Goal: Contribute content: Contribute content

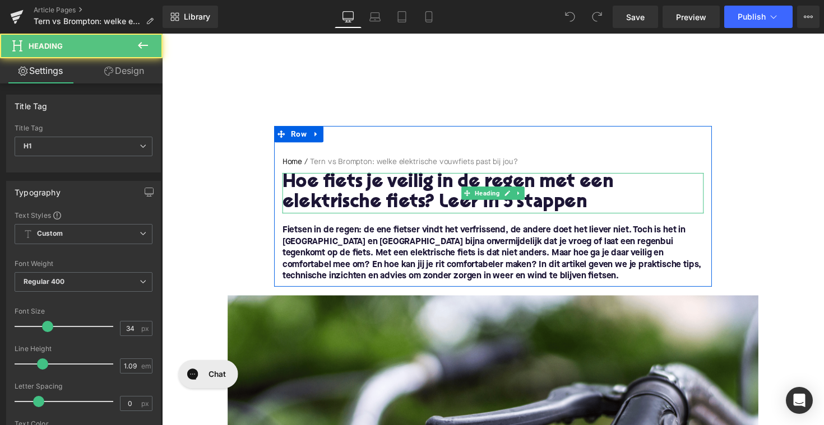
click at [410, 184] on h1 "Hoe fiets je veilig in de regen met een elektrische fiets? Leer in 5 stappen" at bounding box center [500, 196] width 431 height 41
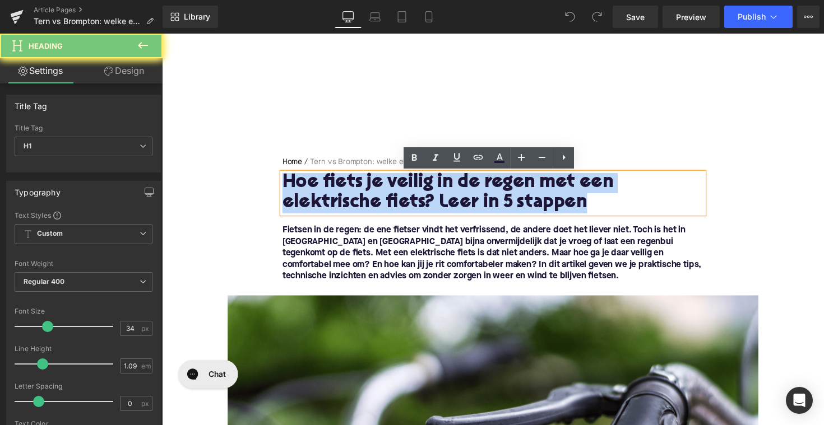
click at [410, 184] on h1 "Hoe fiets je veilig in de regen met een elektrische fiets? Leer in 5 stappen" at bounding box center [500, 196] width 431 height 41
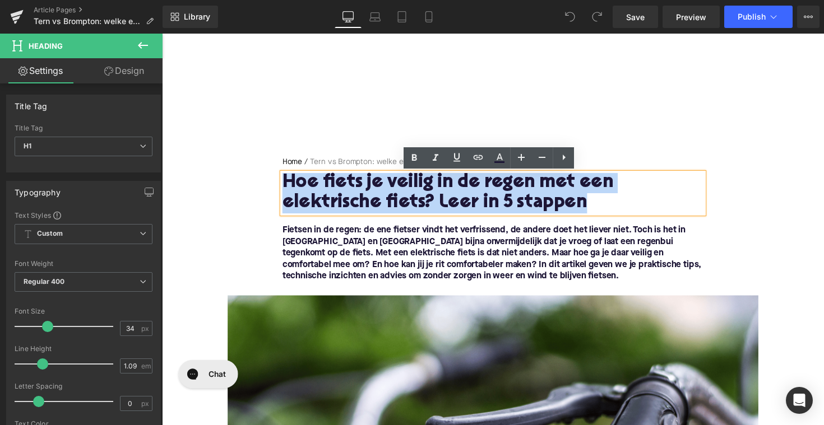
paste div
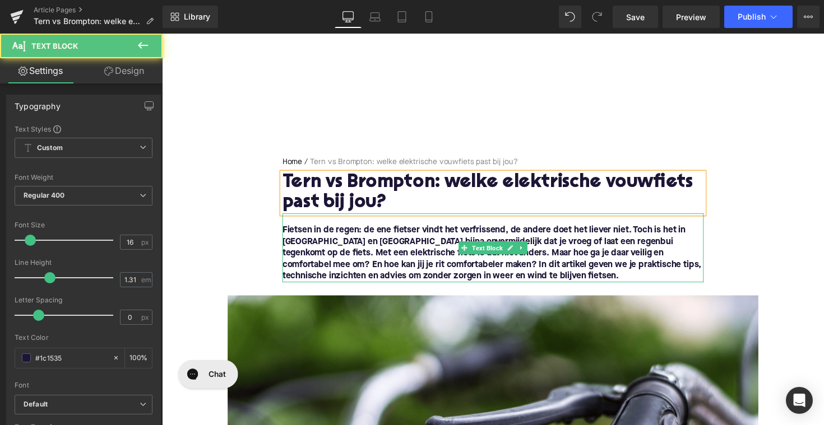
click at [473, 267] on font "Fietsen in de regen: de ene fietser vindt het verfrissend, de andere doet het l…" at bounding box center [499, 259] width 429 height 56
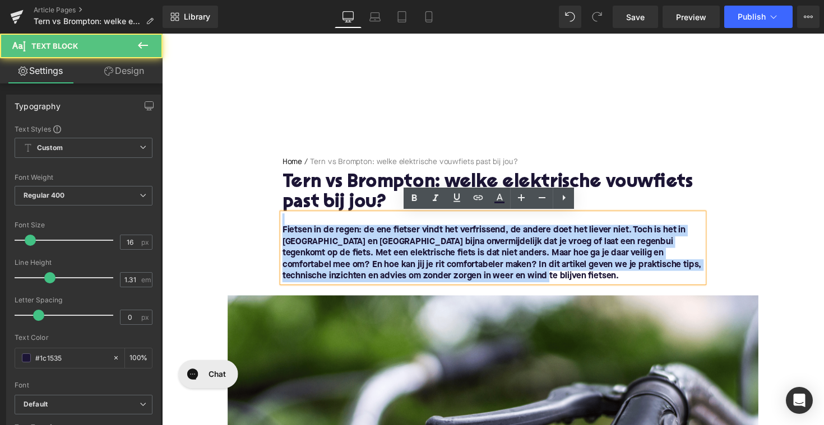
drag, startPoint x: 488, startPoint y: 285, endPoint x: 263, endPoint y: 222, distance: 233.1
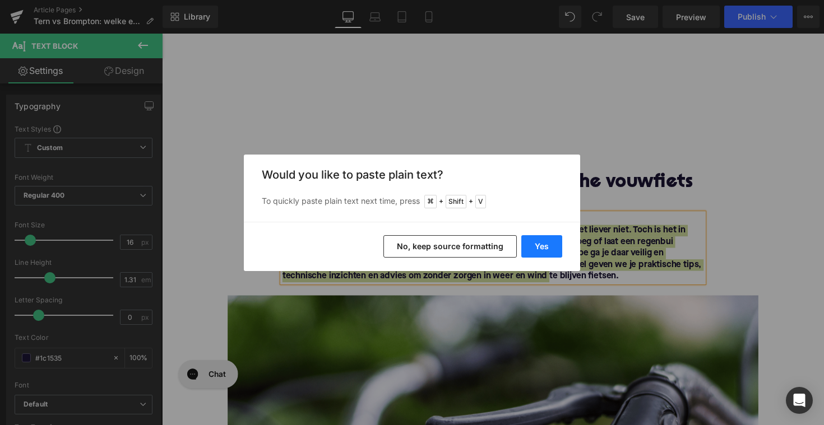
click at [533, 242] on button "Yes" at bounding box center [541, 246] width 41 height 22
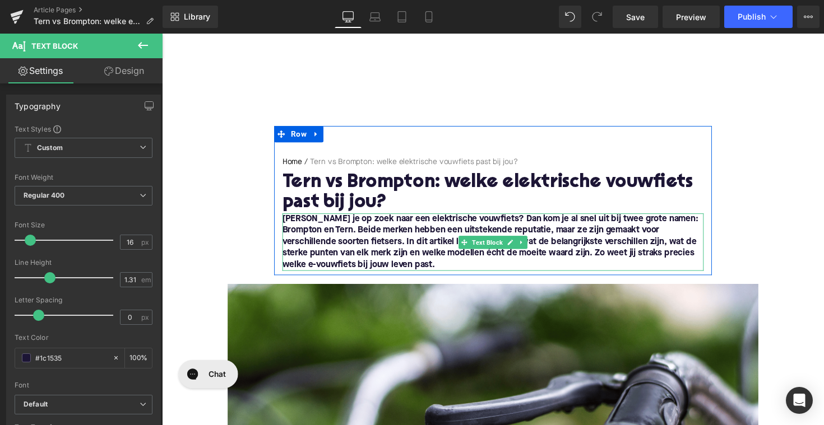
click at [286, 224] on font "[PERSON_NAME] je op zoek naar een elektrische vouwfiets? Dan kom je al snel uit…" at bounding box center [498, 247] width 426 height 56
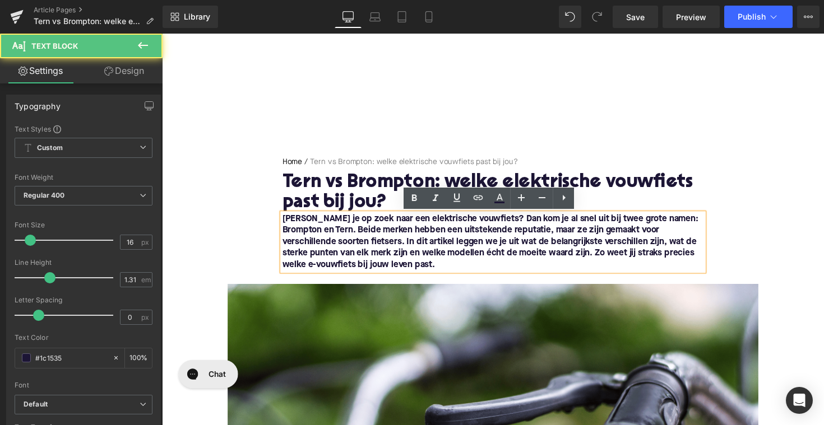
click at [285, 226] on font "[PERSON_NAME] je op zoek naar een elektrische vouwfiets? Dan kom je al snel uit…" at bounding box center [498, 247] width 426 height 56
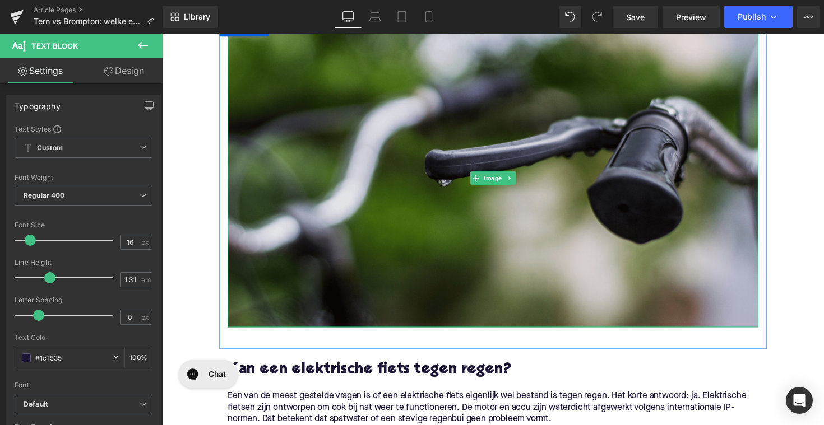
scroll to position [390, 0]
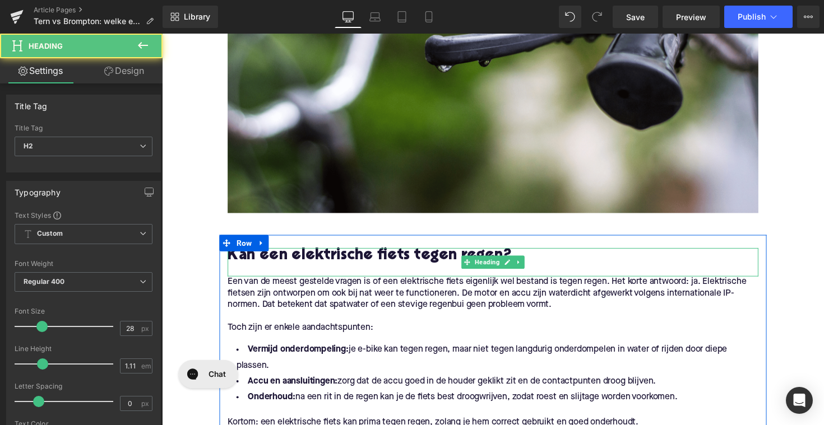
click at [422, 261] on h2 "Kan een elektrische fiets tegen regen?" at bounding box center [500, 261] width 543 height 17
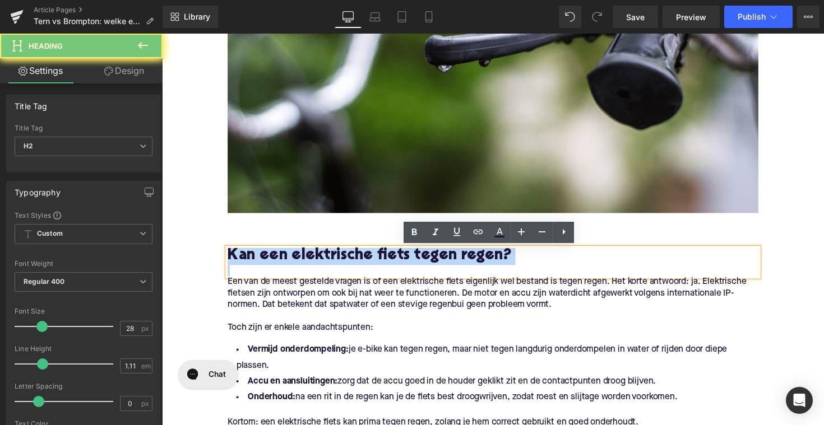
paste div
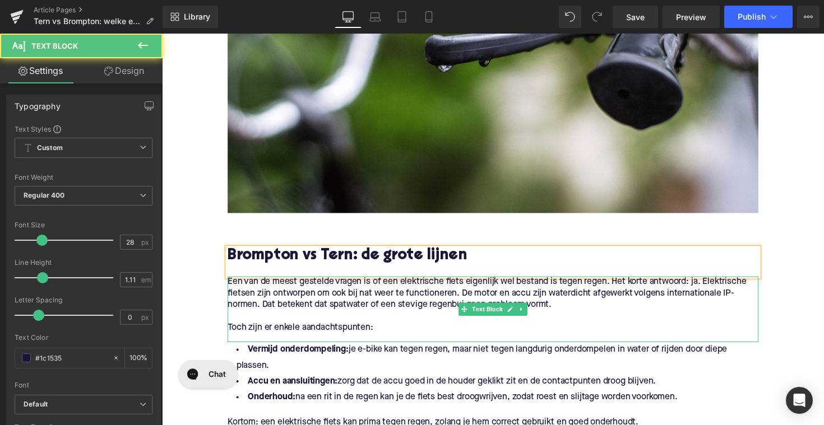
click at [388, 328] on p at bounding box center [500, 324] width 543 height 12
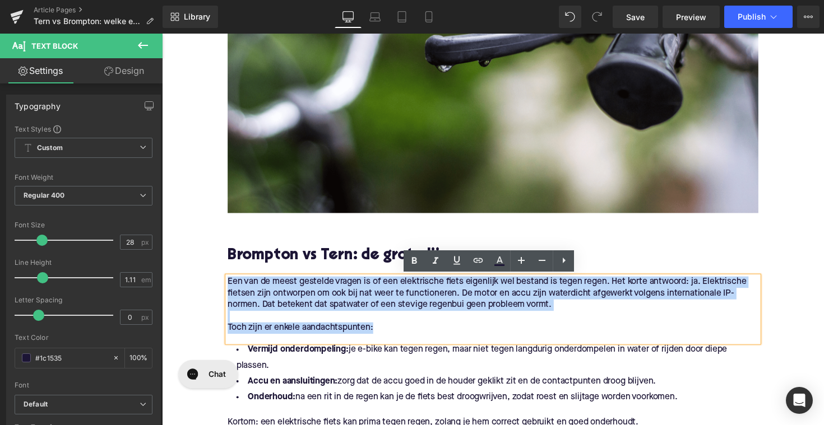
drag, startPoint x: 380, startPoint y: 338, endPoint x: 212, endPoint y: 289, distance: 175.7
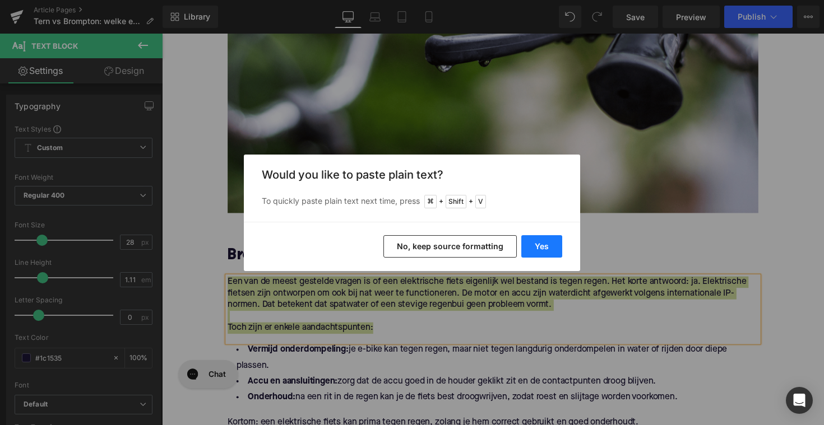
click at [551, 244] on button "Yes" at bounding box center [541, 246] width 41 height 22
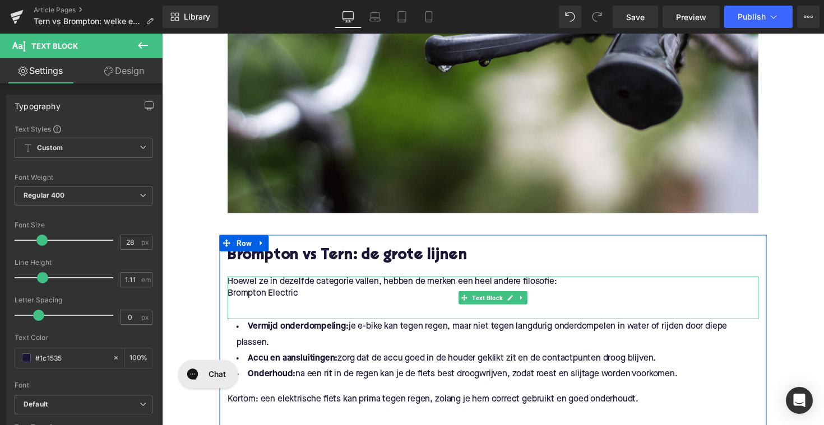
click at [257, 302] on p "Brompton Electric" at bounding box center [500, 300] width 543 height 12
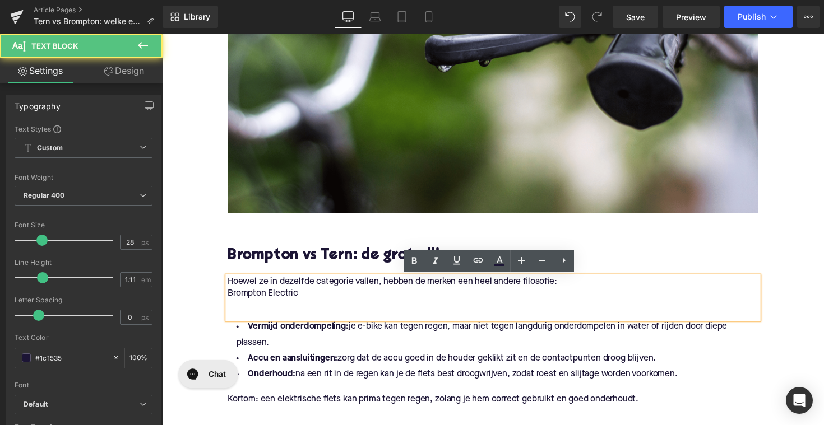
click at [229, 301] on p "Brompton Electric" at bounding box center [500, 300] width 543 height 12
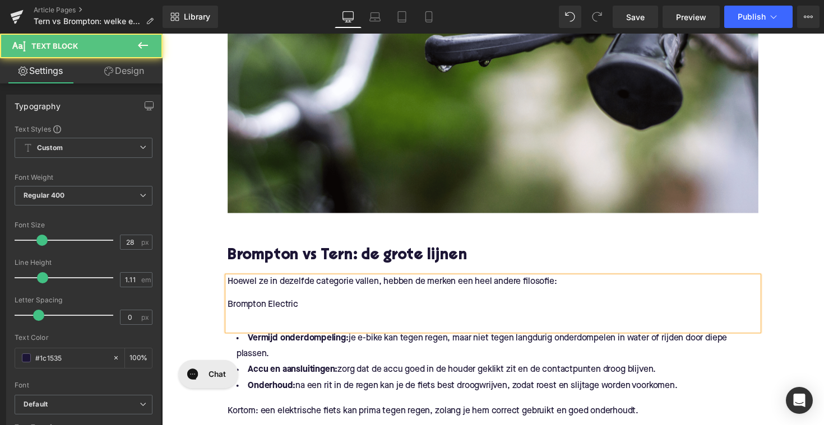
click at [235, 331] on div "Hoewel ze in dezelfde categorie vallen, hebben de merken een heel andere filoso…" at bounding box center [500, 309] width 543 height 55
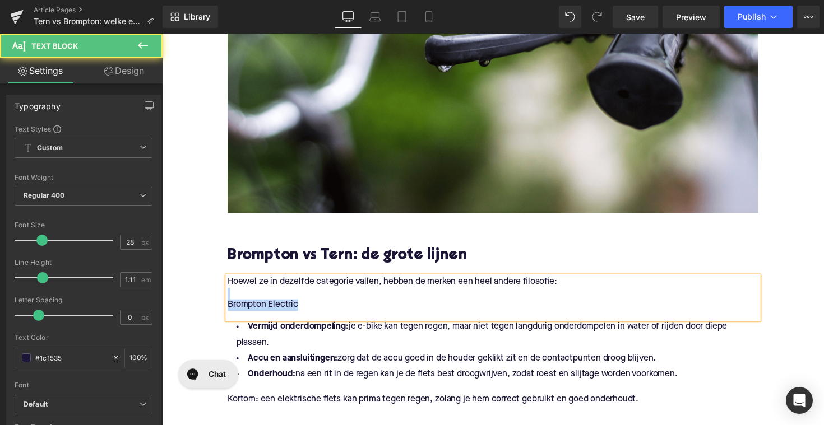
drag, startPoint x: 306, startPoint y: 312, endPoint x: 207, endPoint y: 297, distance: 100.3
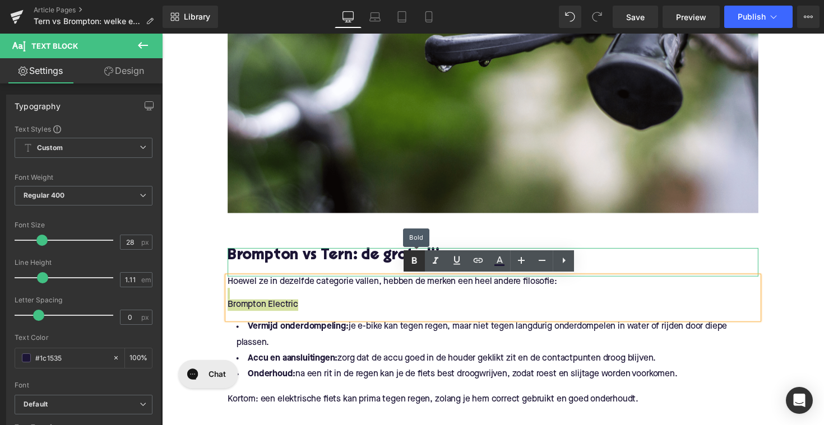
click at [423, 263] on link at bounding box center [413, 260] width 21 height 21
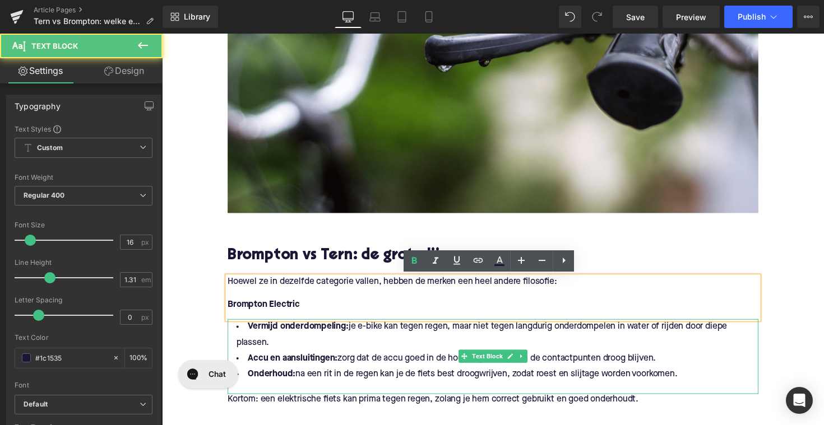
click at [685, 376] on li "Onderhoud: na een rit in de regen kan je de fiets best droogwrijven, zodat roes…" at bounding box center [500, 383] width 543 height 16
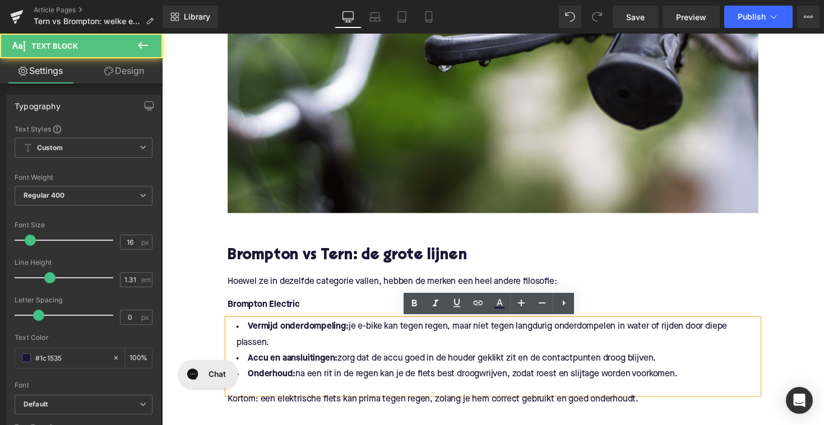
click at [698, 379] on li "Onderhoud: na een rit in de regen kan je de fiets best droogwrijven, zodat roes…" at bounding box center [500, 383] width 543 height 16
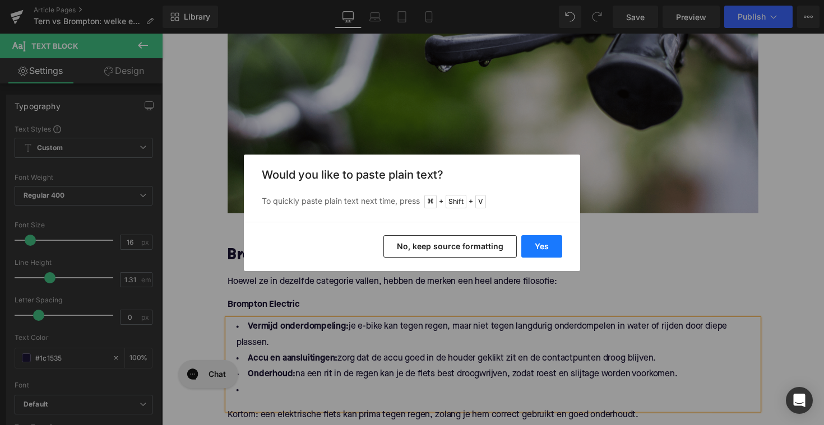
click at [537, 249] on button "Yes" at bounding box center [541, 246] width 41 height 22
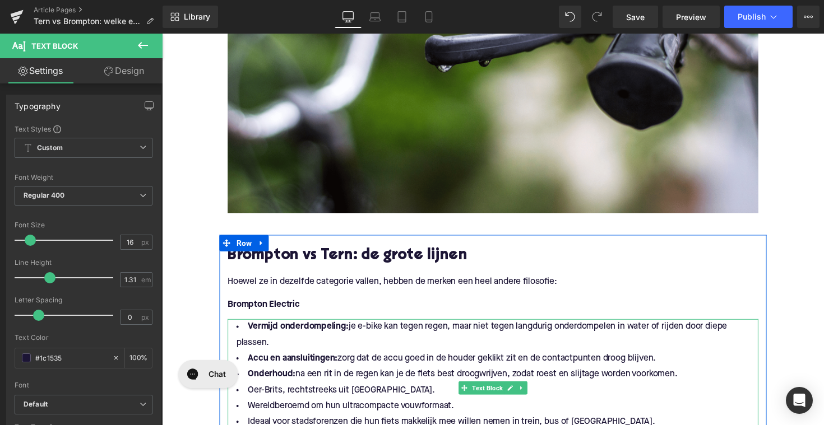
scroll to position [443, 0]
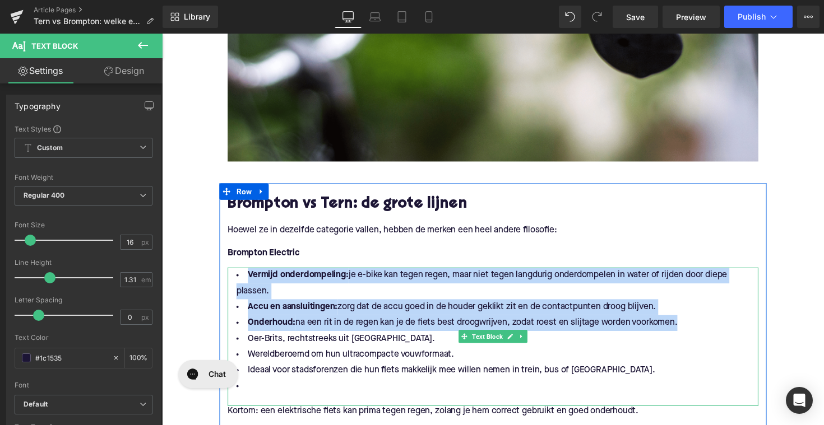
drag, startPoint x: 705, startPoint y: 329, endPoint x: 234, endPoint y: 286, distance: 473.1
click at [234, 286] on ul "Vermijd onderdompeling: je e-bike kan tegen regen, maar niet tegen langdurig on…" at bounding box center [500, 338] width 543 height 130
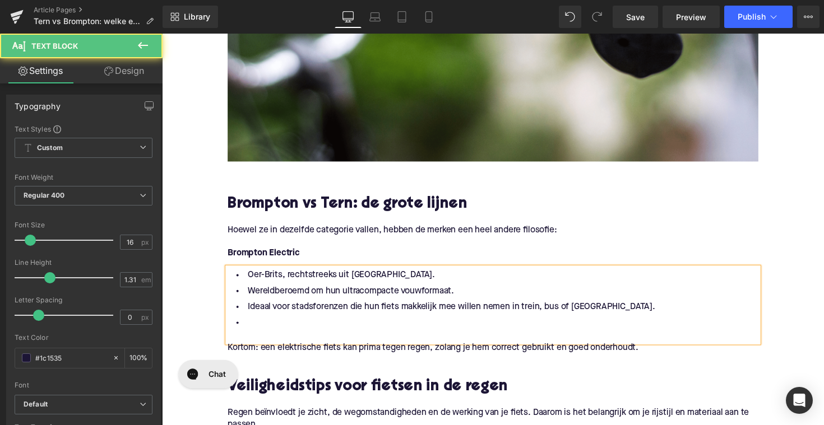
click at [264, 322] on li at bounding box center [500, 330] width 543 height 16
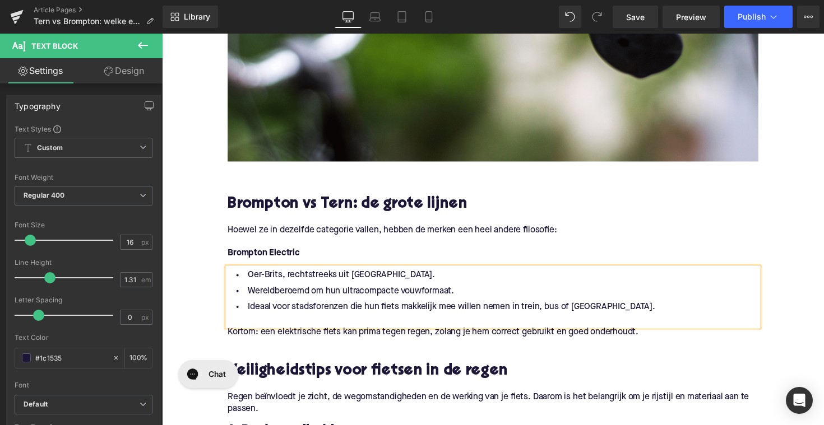
click at [162, 34] on div at bounding box center [162, 34] width 0 height 0
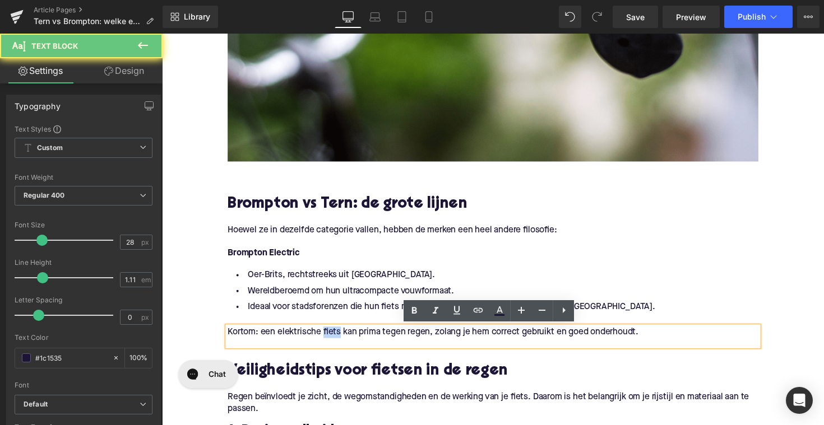
click at [325, 336] on p "Kortom: een elektrische fiets kan prima tegen regen, zolang je hem correct gebr…" at bounding box center [500, 340] width 543 height 12
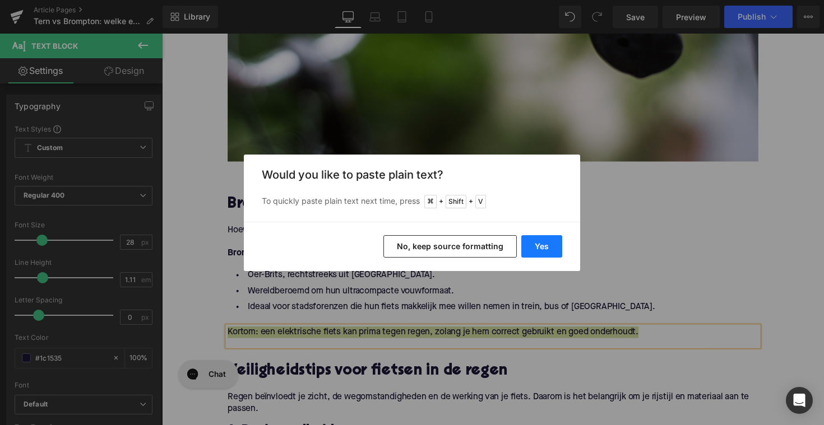
click at [529, 249] on button "Yes" at bounding box center [541, 246] width 41 height 22
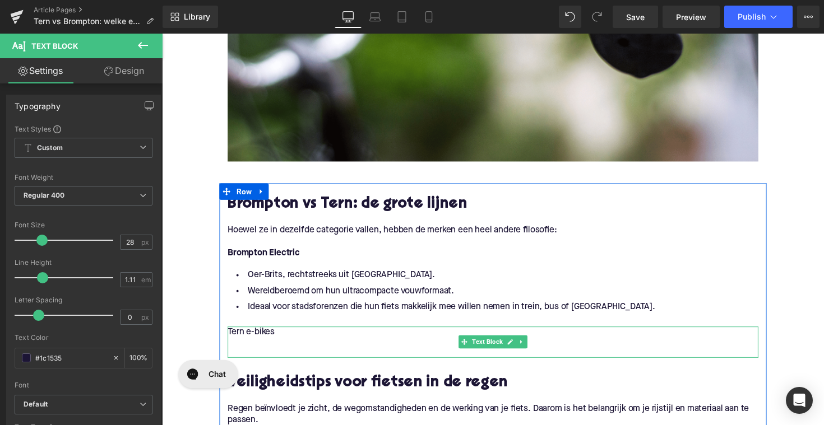
click at [244, 338] on p "Tern e-bikes" at bounding box center [500, 340] width 543 height 12
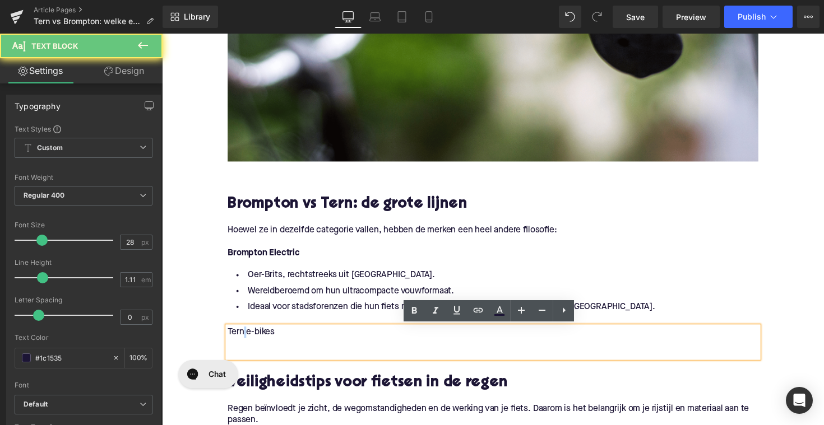
click at [244, 338] on p "Tern e-bikes" at bounding box center [500, 340] width 543 height 12
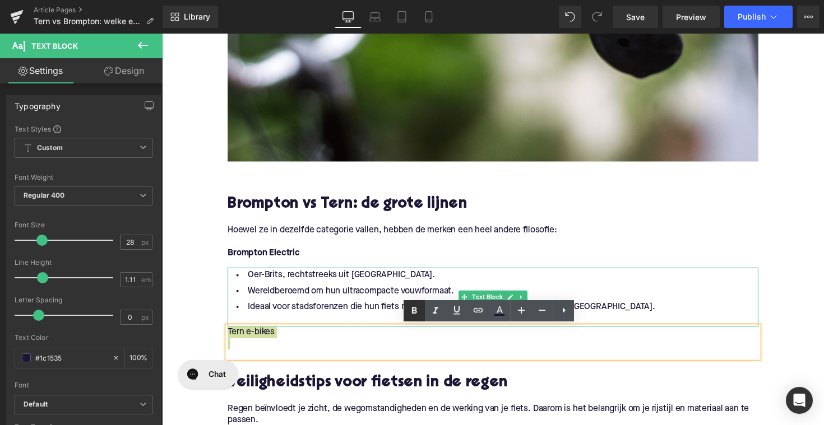
click at [416, 310] on icon at bounding box center [414, 311] width 5 height 7
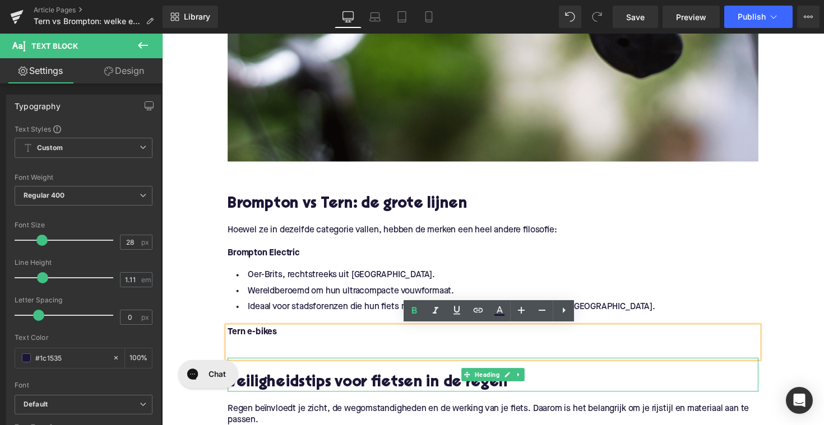
click at [297, 371] on h2 at bounding box center [500, 374] width 543 height 17
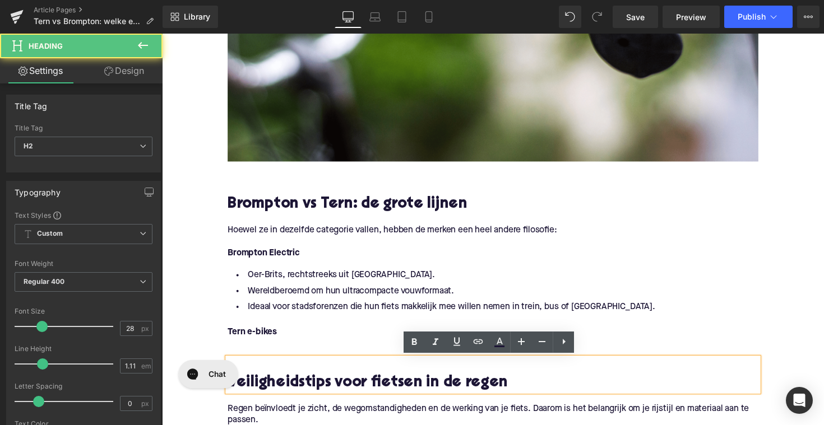
click at [285, 358] on div "Tern e-bikes" at bounding box center [500, 350] width 543 height 32
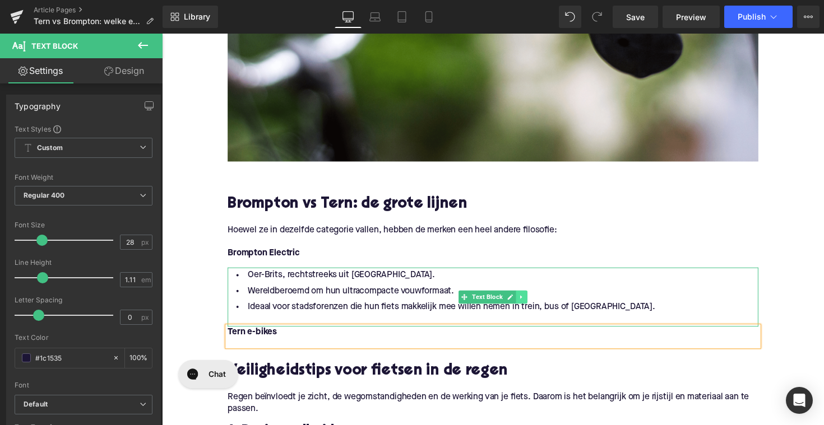
click at [532, 306] on link at bounding box center [530, 303] width 12 height 13
click at [523, 305] on icon at bounding box center [524, 303] width 6 height 7
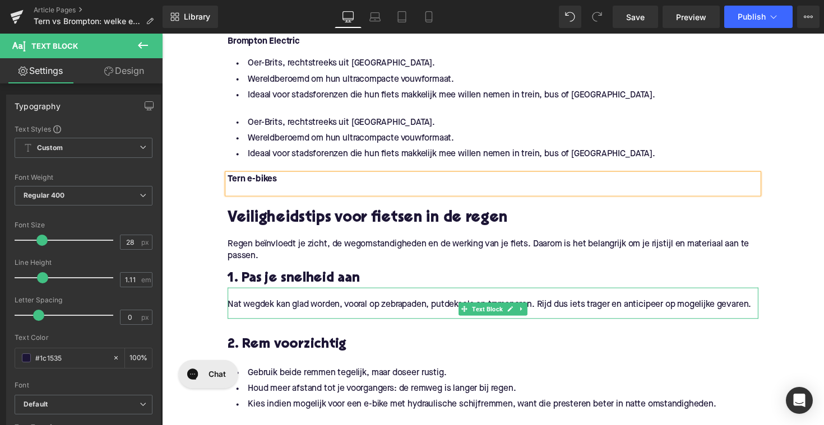
scroll to position [599, 0]
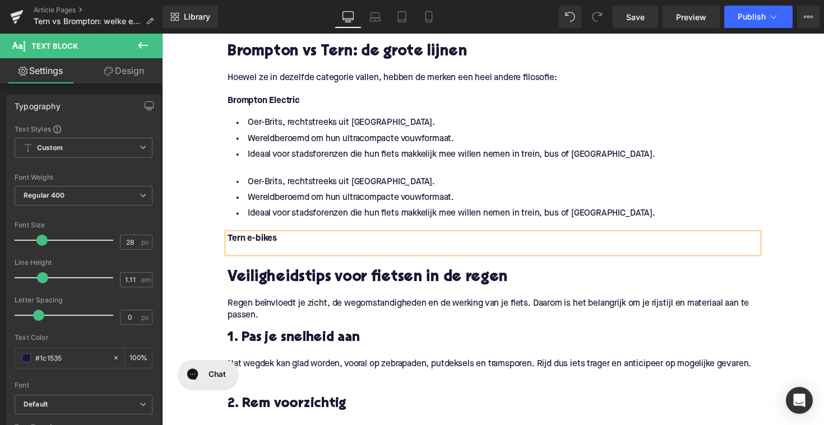
click at [400, 134] on li "Wereldberoemd om hun ultracompacte vouwformaat." at bounding box center [500, 141] width 543 height 16
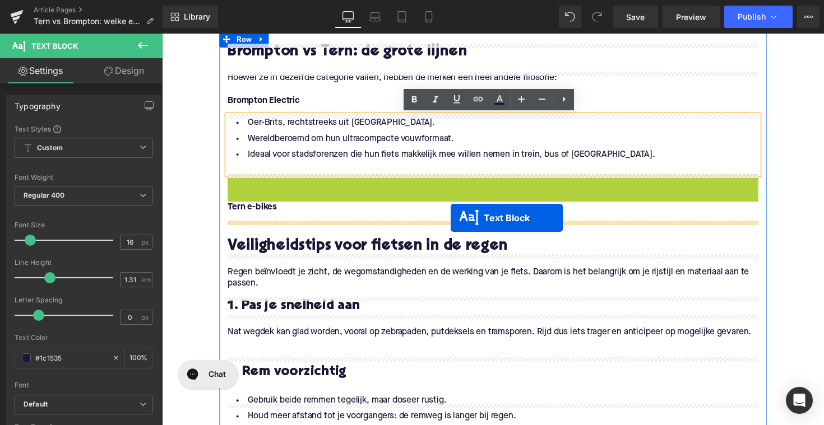
drag, startPoint x: 466, startPoint y: 207, endPoint x: 458, endPoint y: 222, distance: 17.0
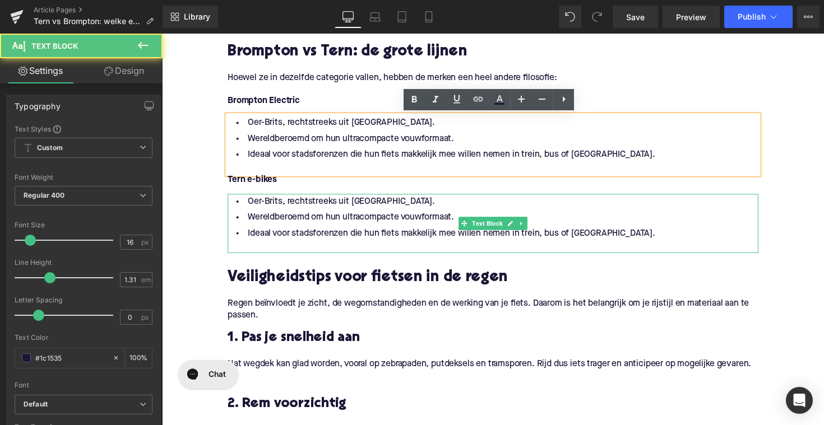
click at [427, 242] on li "Ideaal voor stadsforenzen die hun fiets makkelijk mee willen nemen in trein, bu…" at bounding box center [500, 238] width 543 height 16
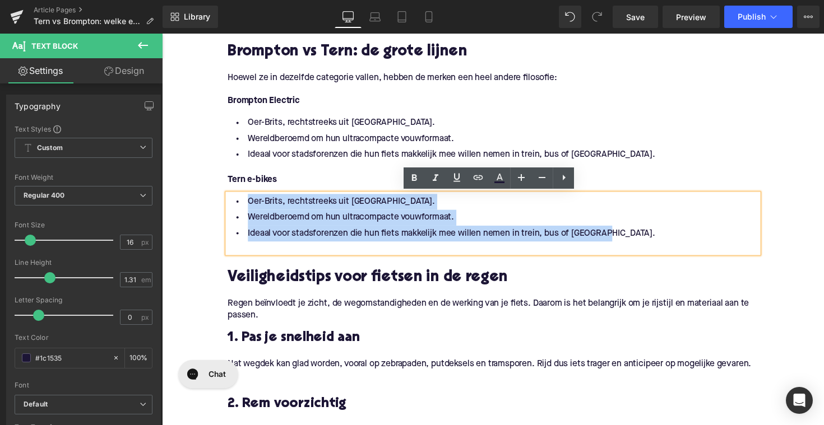
drag, startPoint x: 626, startPoint y: 240, endPoint x: 195, endPoint y: 207, distance: 432.6
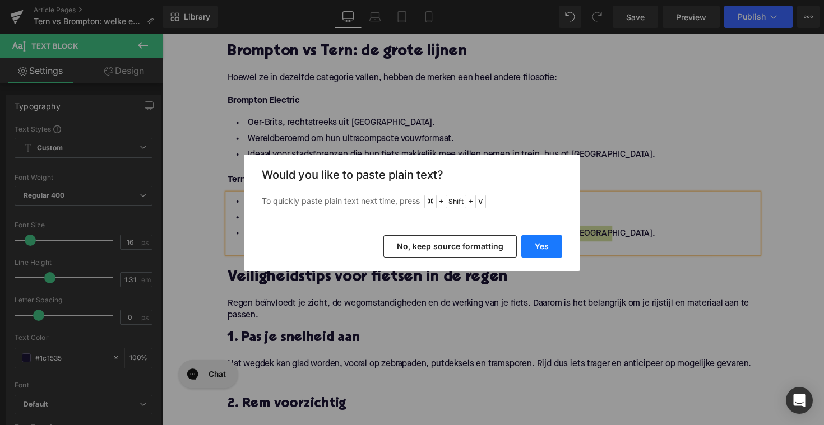
click at [551, 239] on button "Yes" at bounding box center [541, 246] width 41 height 22
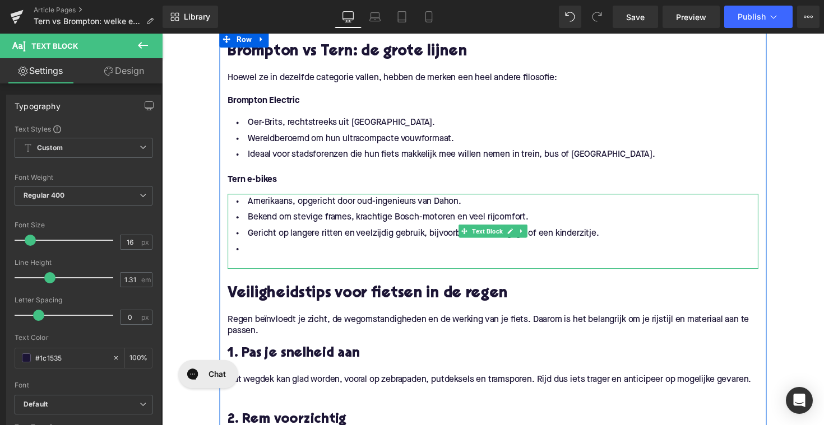
click at [343, 256] on li at bounding box center [500, 254] width 543 height 16
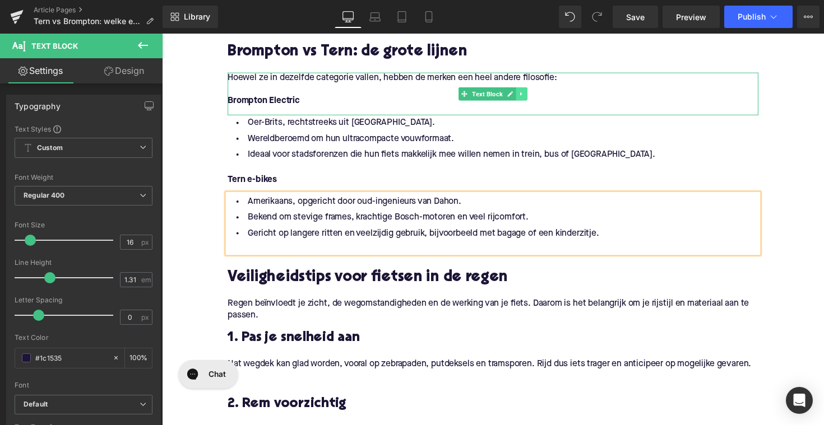
click at [527, 95] on icon at bounding box center [530, 95] width 6 height 7
click at [522, 95] on icon at bounding box center [524, 95] width 6 height 6
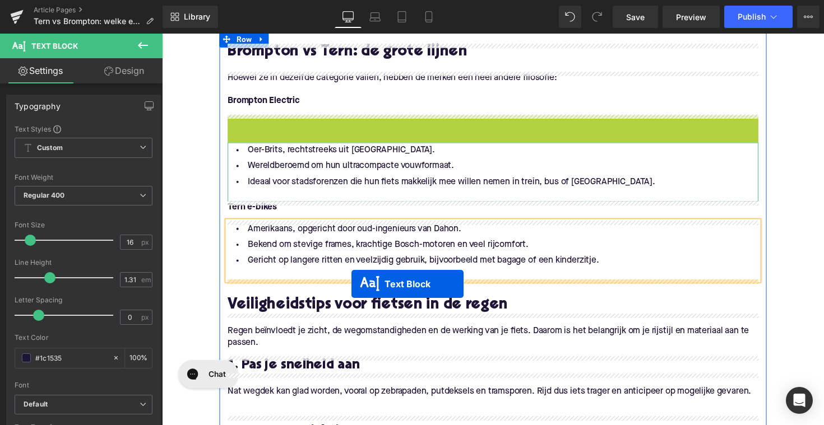
drag, startPoint x: 466, startPoint y: 136, endPoint x: 355, endPoint y: 290, distance: 189.1
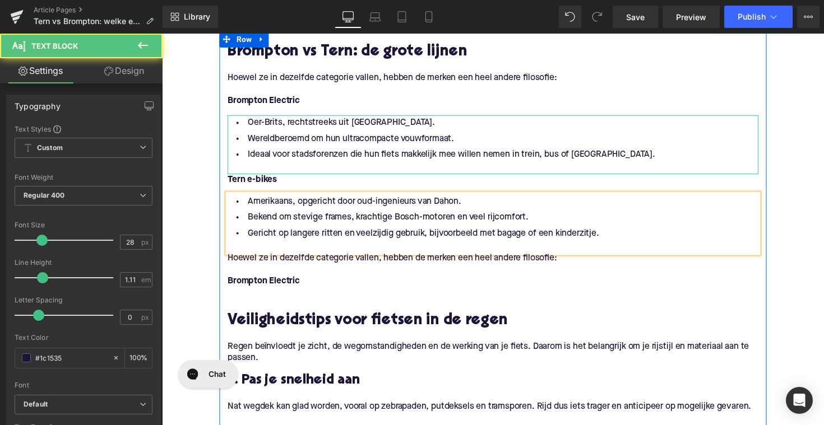
click at [273, 251] on div at bounding box center [500, 252] width 543 height 12
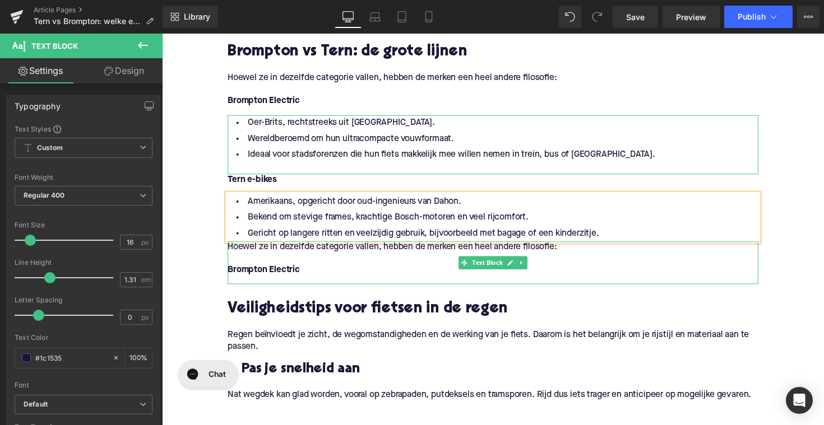
click at [317, 276] on p "Brompton Electric" at bounding box center [500, 276] width 543 height 12
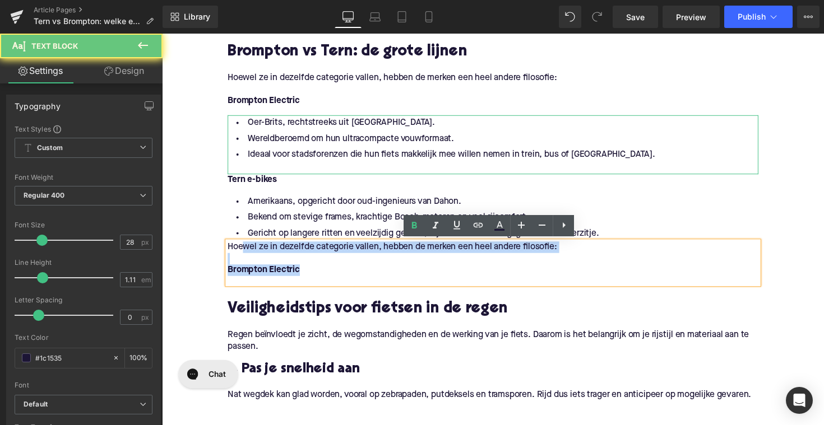
drag, startPoint x: 317, startPoint y: 276, endPoint x: 242, endPoint y: 258, distance: 77.2
click at [242, 258] on div "Hoewel ze in dezelfde categorie vallen, hebben de merken een heel andere filoso…" at bounding box center [500, 268] width 543 height 44
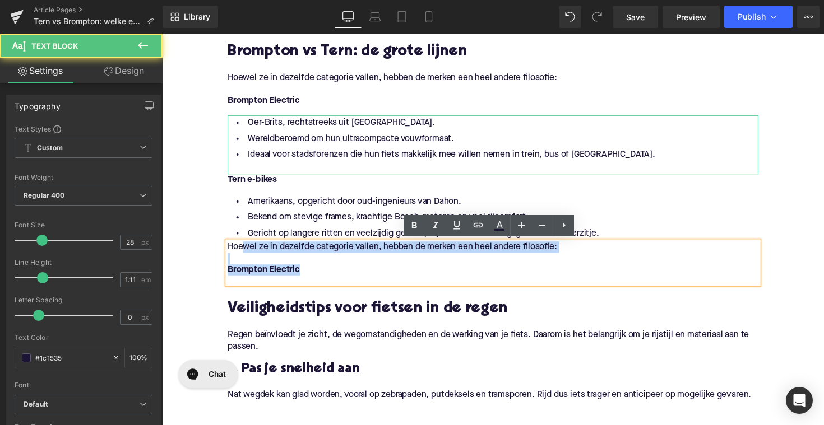
click at [461, 246] on div "Hoewel ze in dezelfde categorie vallen, hebben de merken een heel andere filoso…" at bounding box center [500, 268] width 543 height 44
drag, startPoint x: 583, startPoint y: 254, endPoint x: 227, endPoint y: 255, distance: 355.7
click at [229, 255] on p "Hoewel ze in dezelfde categorie vallen, hebben de merken een heel andere filoso…" at bounding box center [500, 252] width 543 height 12
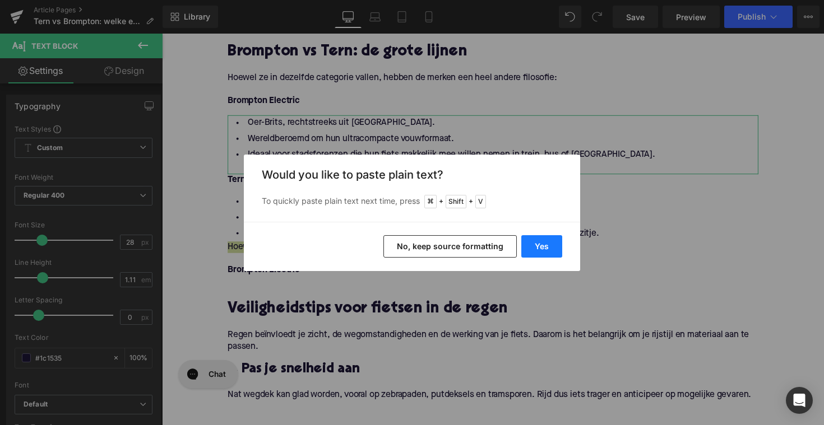
click at [535, 251] on button "Yes" at bounding box center [541, 246] width 41 height 22
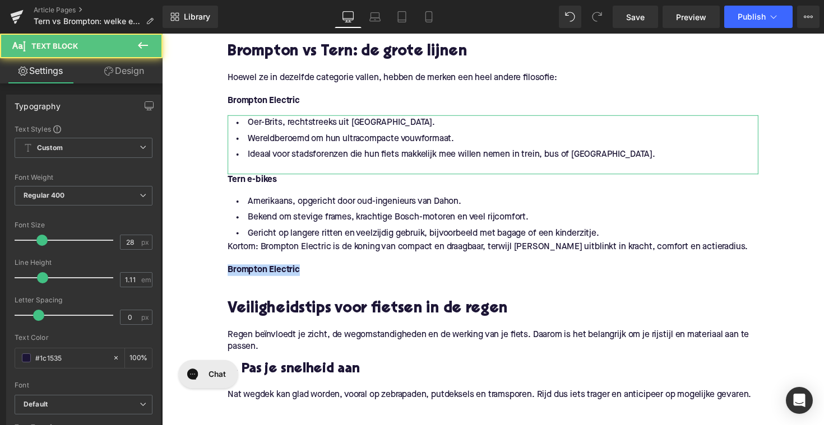
drag, startPoint x: 319, startPoint y: 278, endPoint x: 191, endPoint y: 278, distance: 127.7
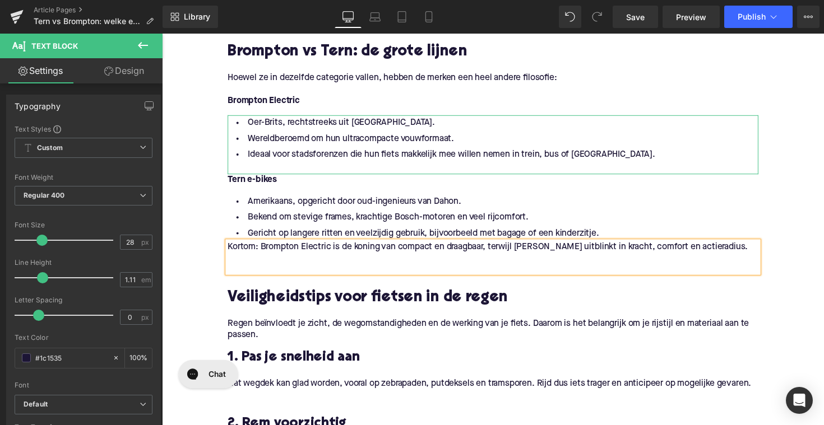
click at [229, 249] on p "Kortom: Brompton Electric is de koning van compact en draagbaar, terwijl [PERSO…" at bounding box center [500, 252] width 543 height 12
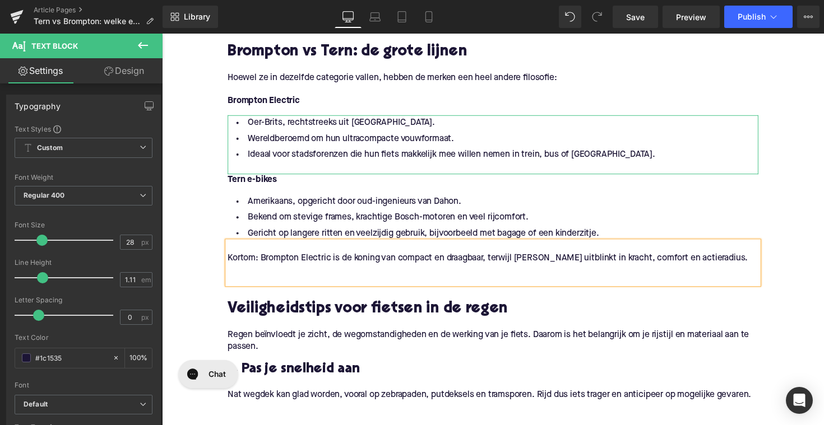
click at [232, 281] on p at bounding box center [500, 276] width 543 height 12
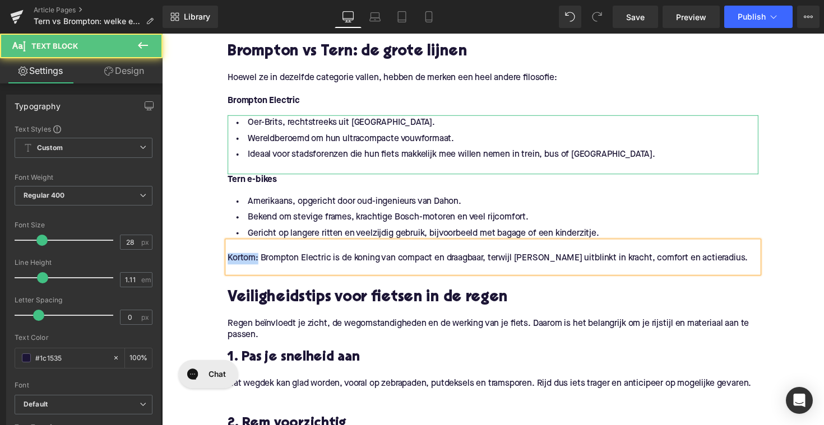
drag, startPoint x: 258, startPoint y: 263, endPoint x: 207, endPoint y: 269, distance: 50.7
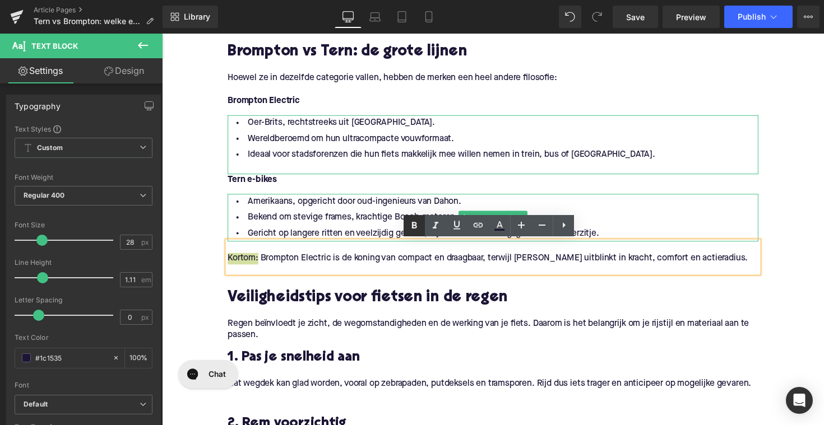
click at [412, 225] on icon at bounding box center [413, 225] width 13 height 13
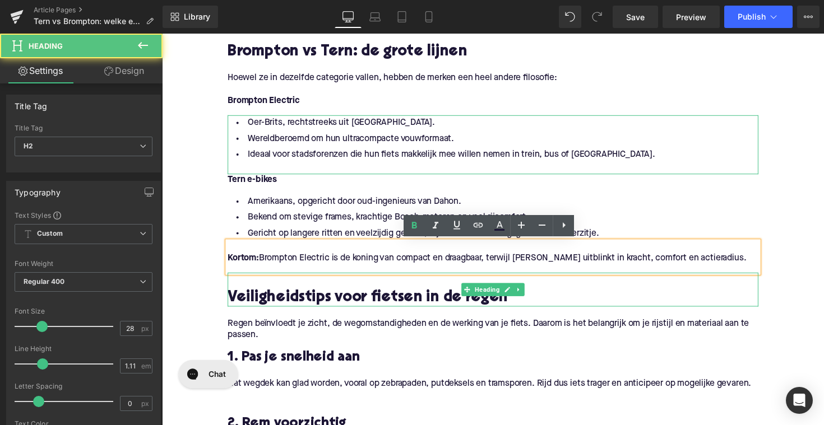
click at [347, 300] on h2 "Veiligheidstips voor fietsen in de regen" at bounding box center [500, 304] width 543 height 17
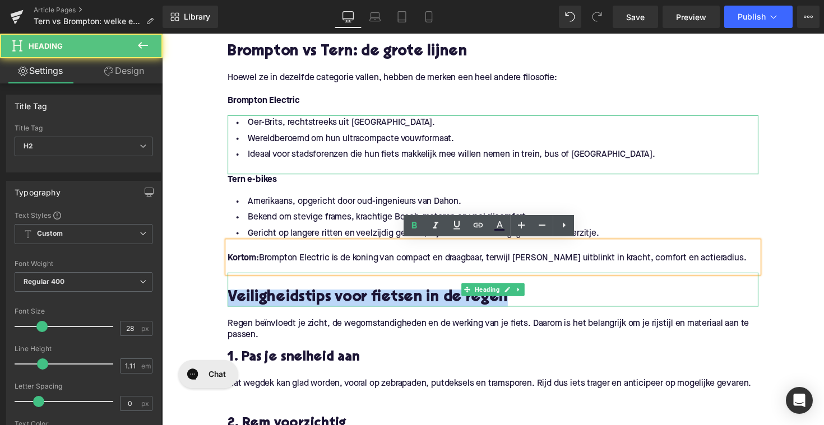
click at [347, 300] on h2 "Veiligheidstips voor fietsen in de regen" at bounding box center [500, 304] width 543 height 17
paste div
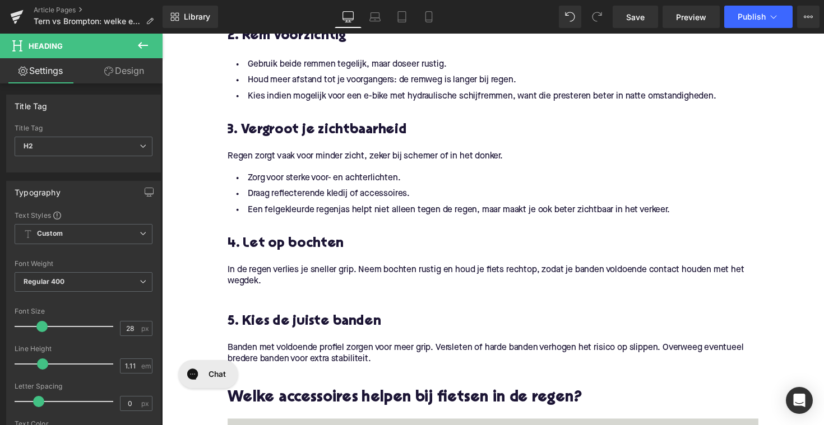
scroll to position [566, 0]
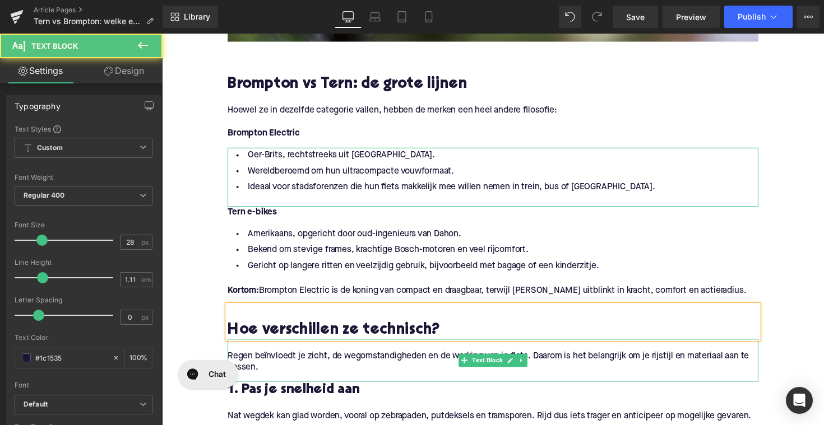
click at [362, 372] on p "Regen beïnvloedt je zicht, de wegomstandigheden en de werking van je fiets. Daa…" at bounding box center [500, 371] width 543 height 24
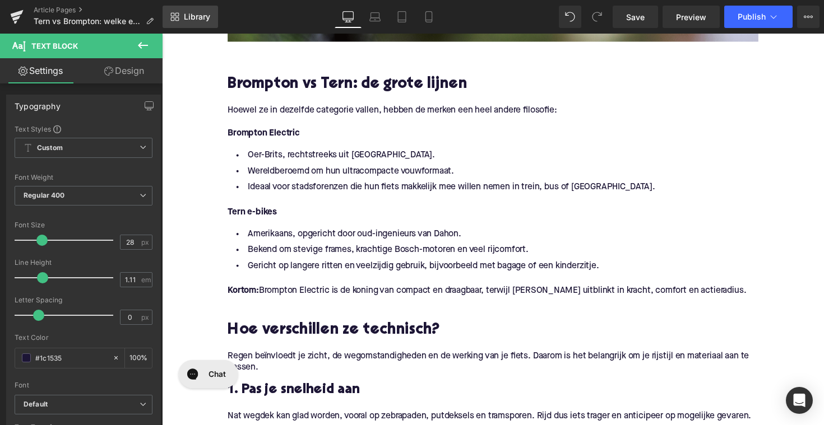
click at [198, 19] on span "Library" at bounding box center [197, 17] width 26 height 10
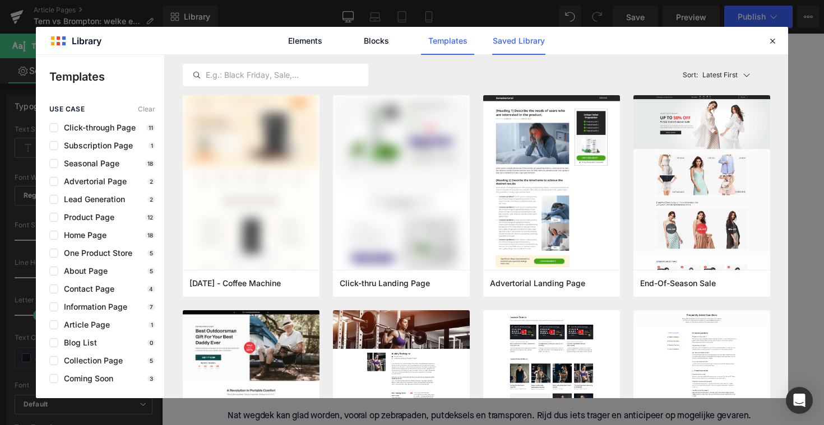
click at [511, 42] on link "Saved Library" at bounding box center [518, 41] width 53 height 28
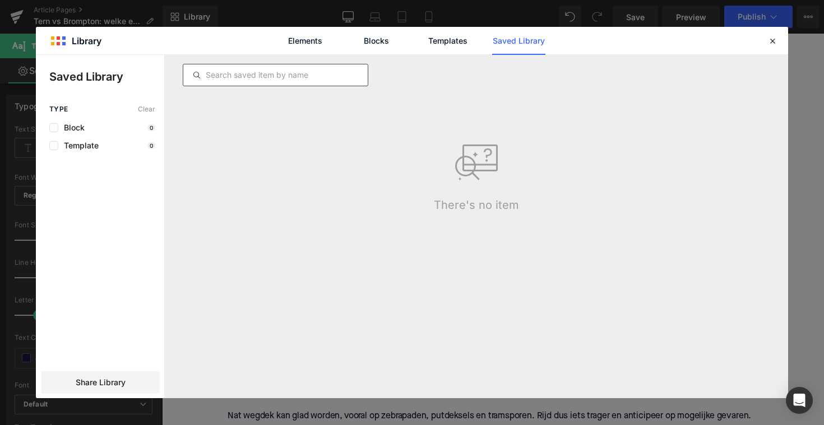
click at [327, 73] on input "text" at bounding box center [275, 74] width 184 height 13
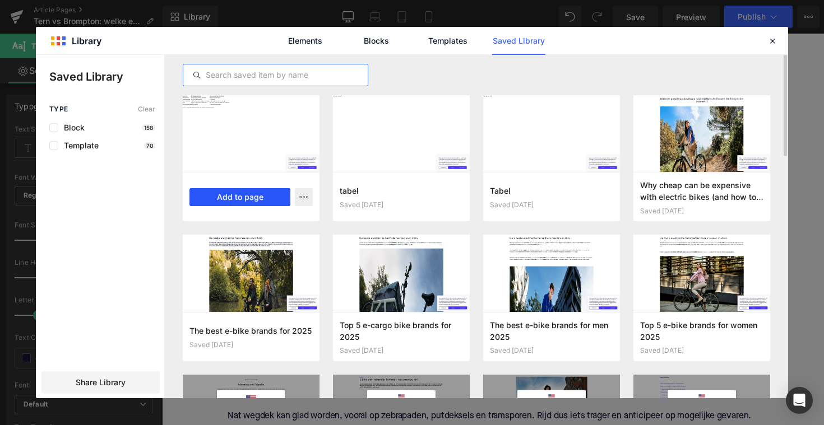
click at [252, 203] on button "Add to page" at bounding box center [239, 197] width 101 height 18
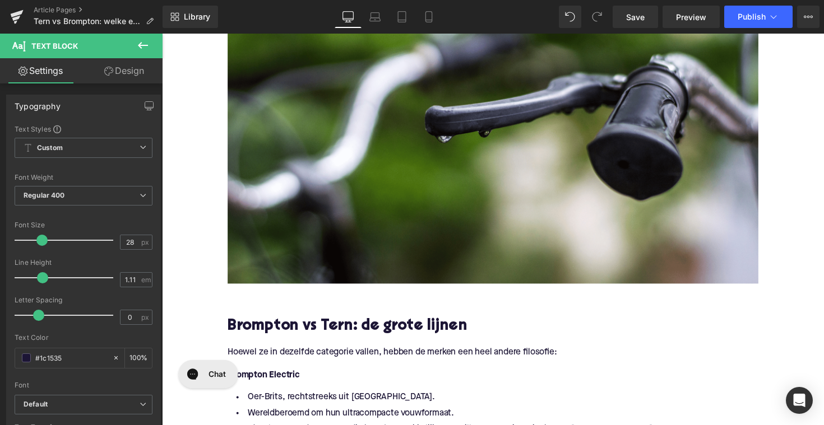
scroll to position [733, 0]
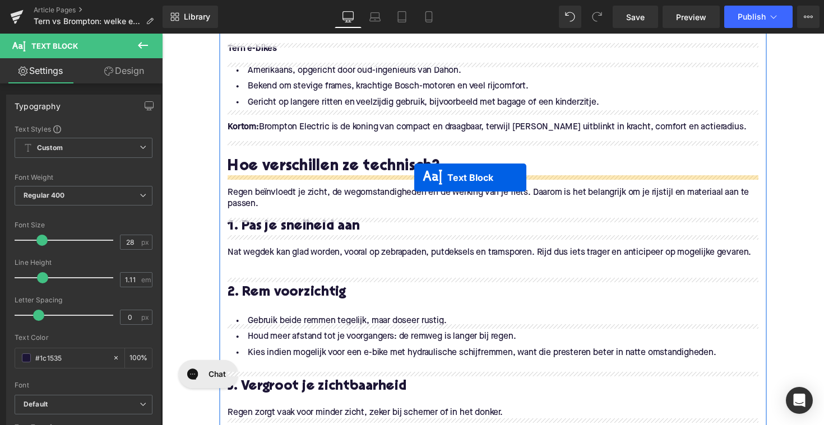
drag, startPoint x: 469, startPoint y: 192, endPoint x: 420, endPoint y: 181, distance: 49.9
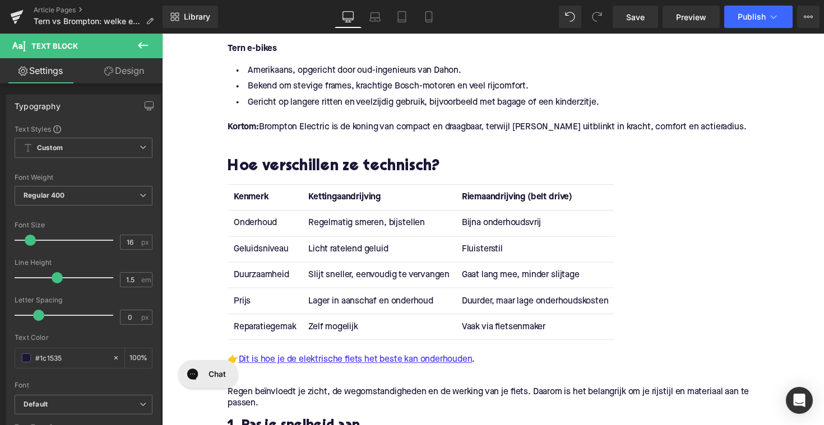
click at [338, 197] on strong "Kettingaandrijving" at bounding box center [349, 201] width 74 height 9
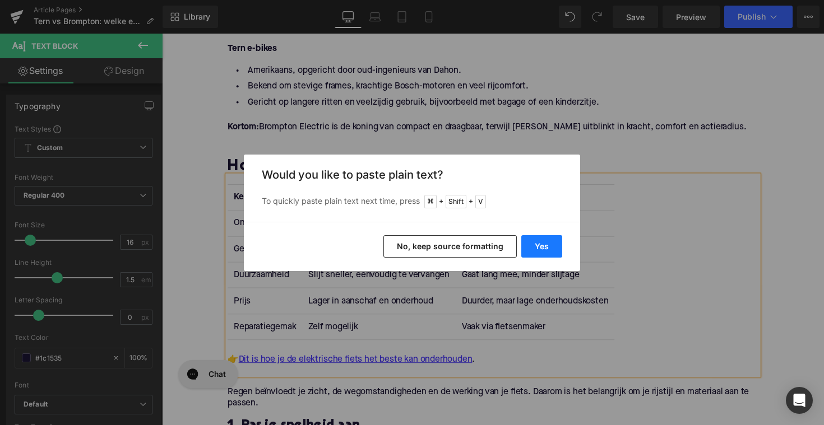
click at [541, 245] on button "Yes" at bounding box center [541, 246] width 41 height 22
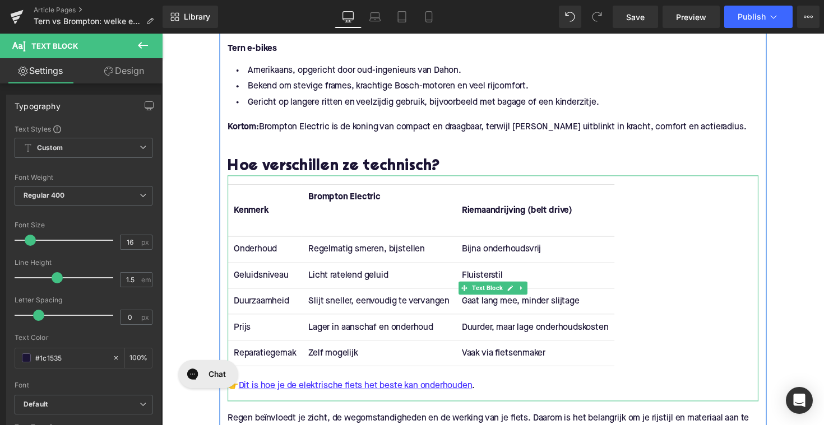
click at [343, 221] on th "Brompton Electric" at bounding box center [383, 214] width 157 height 53
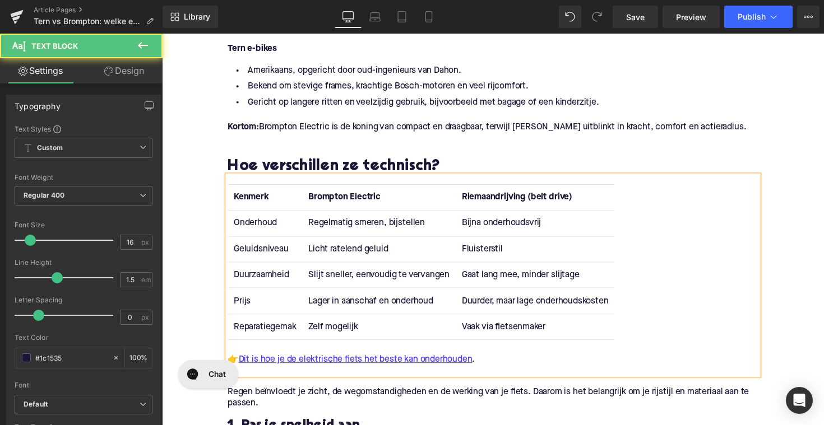
click at [522, 204] on strong "Riemaandrijving (belt drive)" at bounding box center [525, 201] width 113 height 9
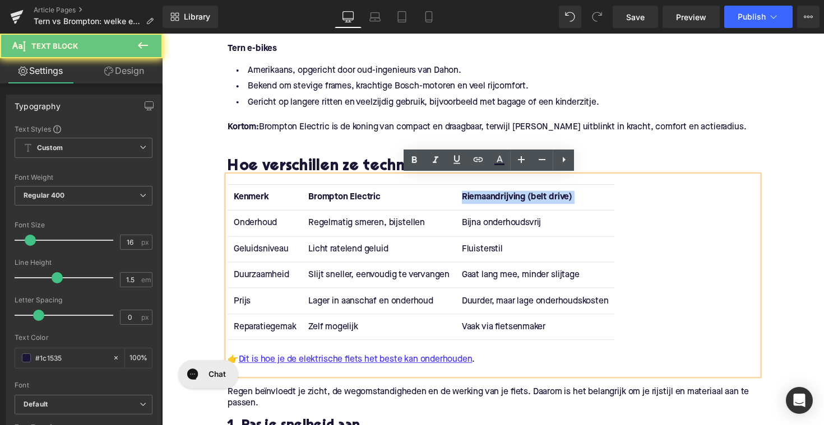
click at [522, 204] on strong "Riemaandrijving (belt drive)" at bounding box center [525, 201] width 113 height 9
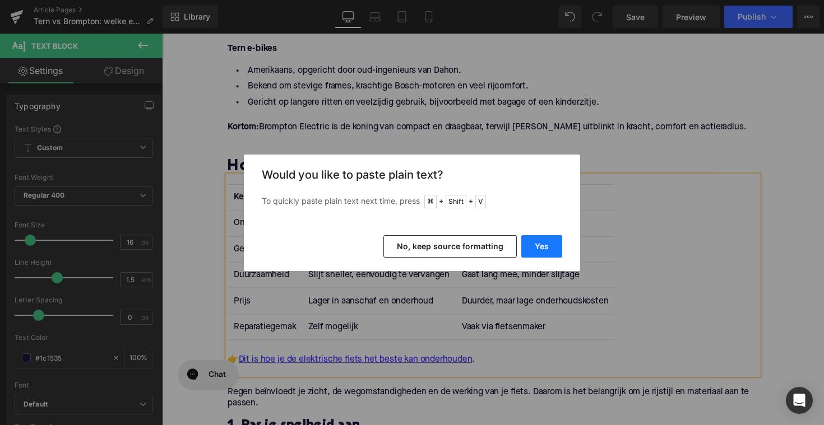
click at [541, 242] on button "Yes" at bounding box center [541, 246] width 41 height 22
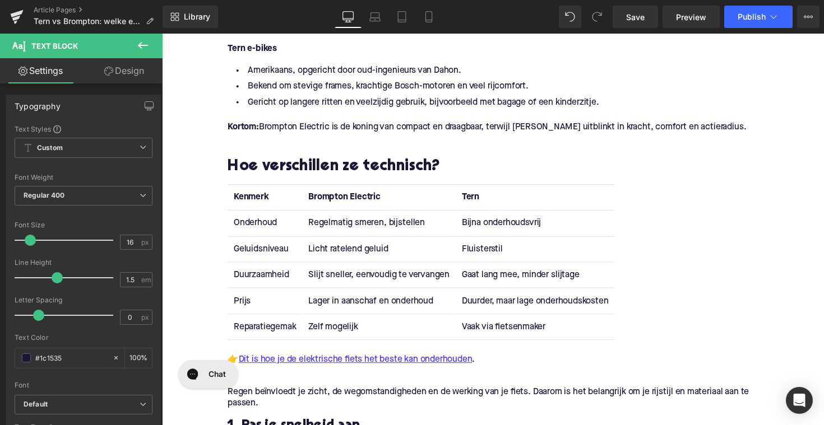
click at [251, 227] on td "Onderhoud" at bounding box center [267, 228] width 76 height 26
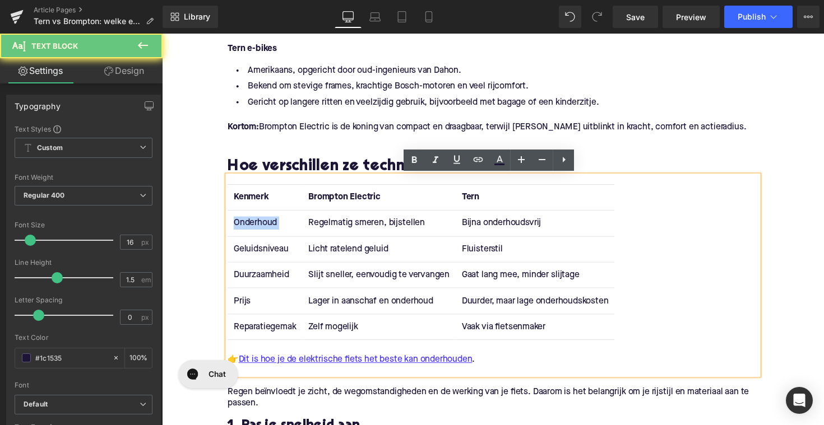
click at [251, 227] on td "Onderhoud" at bounding box center [267, 228] width 76 height 26
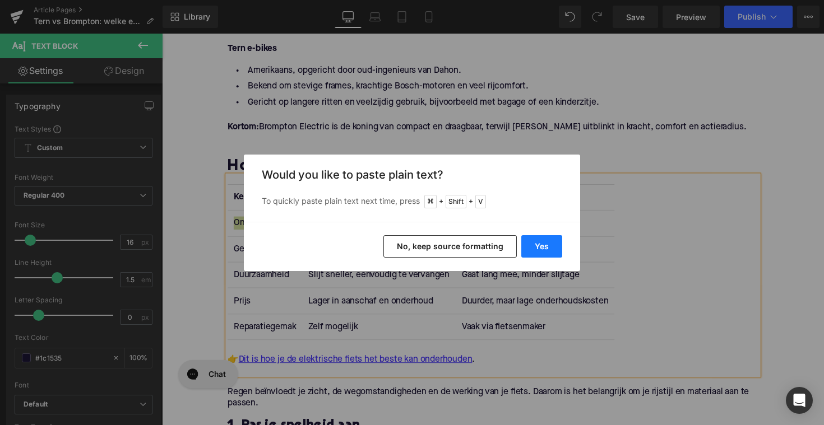
click at [538, 254] on button "Yes" at bounding box center [541, 246] width 41 height 22
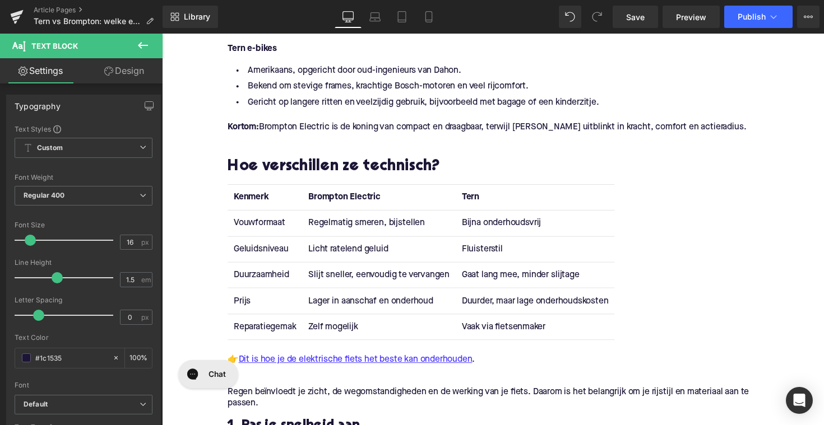
click at [338, 227] on td "Regelmatig smeren, bijstellen" at bounding box center [383, 228] width 157 height 26
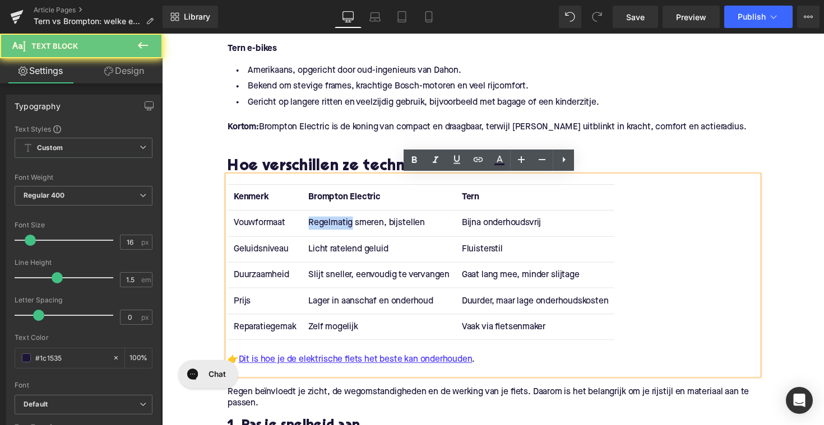
click at [338, 227] on td "Regelmatig smeren, bijstellen" at bounding box center [383, 228] width 157 height 26
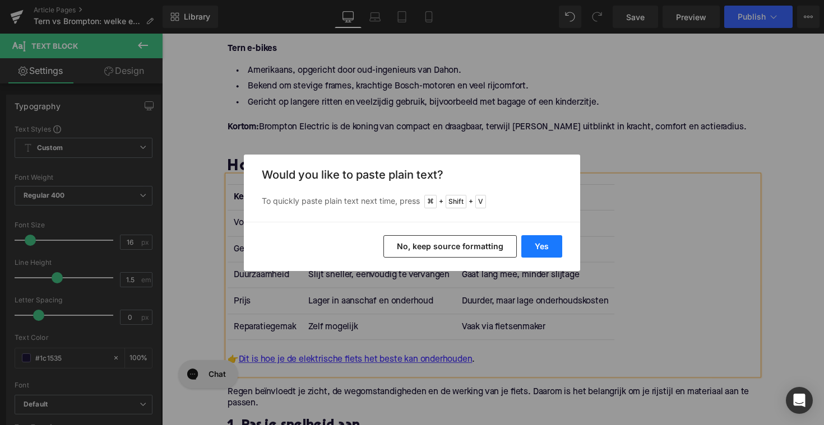
click at [554, 252] on button "Yes" at bounding box center [541, 246] width 41 height 22
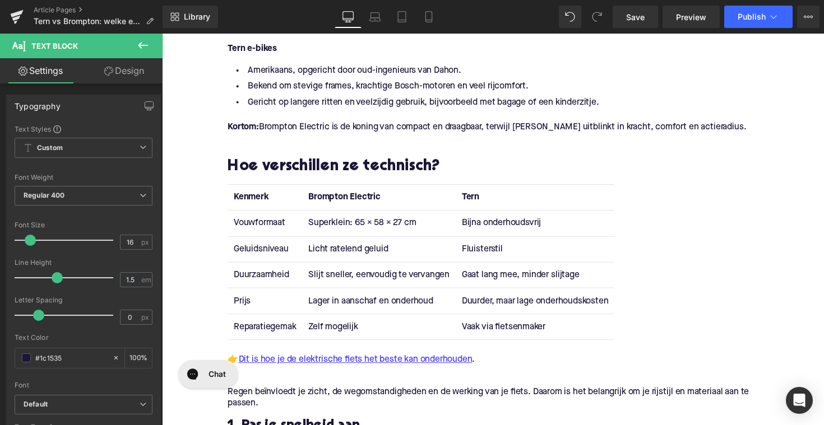
click at [498, 228] on td "Bijna onderhoudsvrij" at bounding box center [544, 228] width 162 height 26
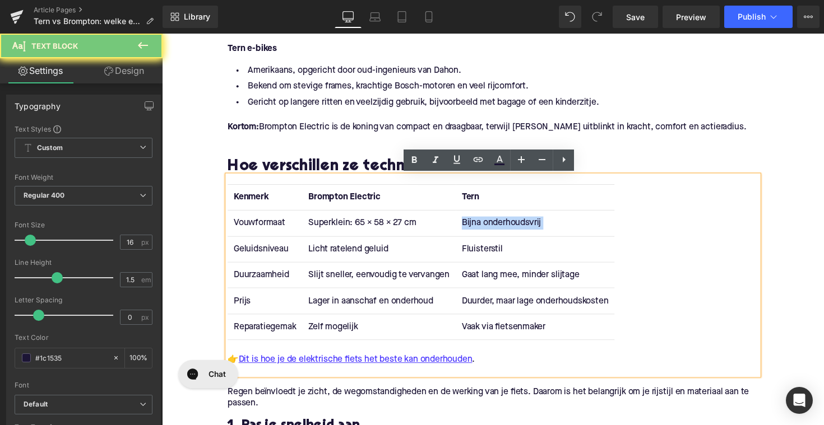
click at [498, 228] on td "Bijna onderhoudsvrij" at bounding box center [544, 228] width 162 height 26
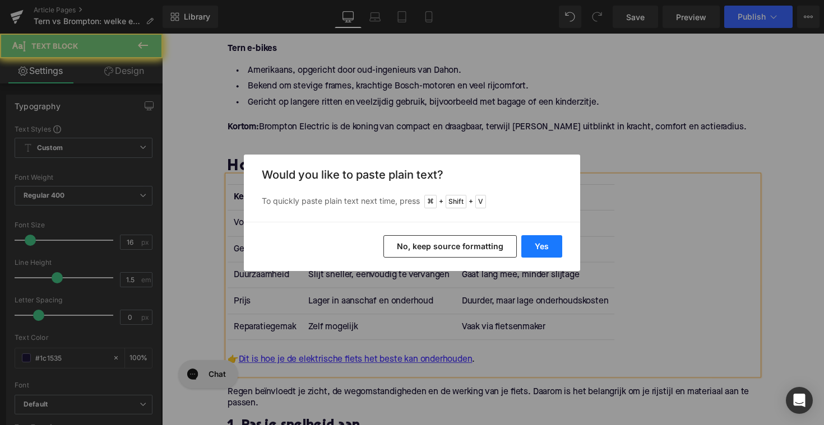
click at [547, 251] on button "Yes" at bounding box center [541, 246] width 41 height 22
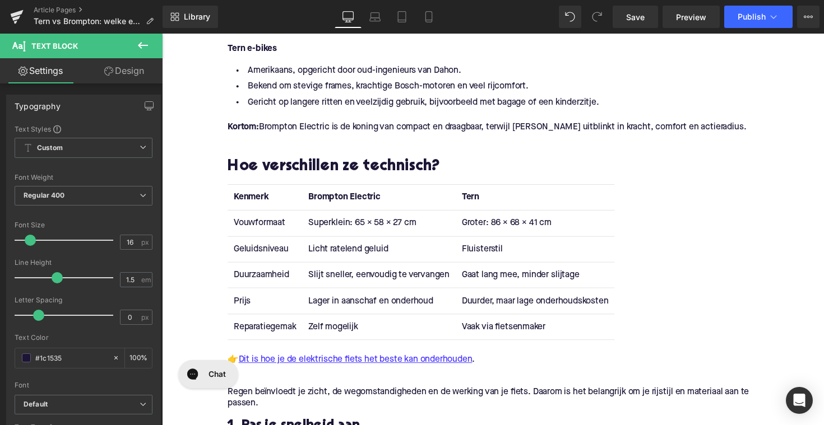
click at [252, 257] on td "Geluidsniveau" at bounding box center [267, 254] width 76 height 26
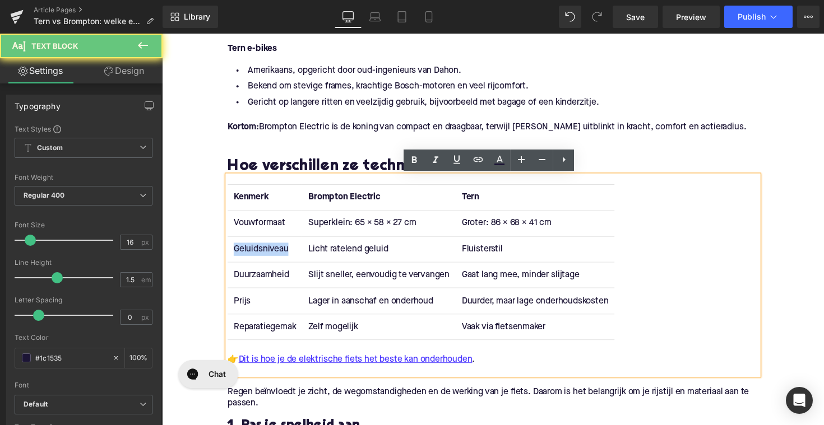
click at [252, 257] on td "Geluidsniveau" at bounding box center [267, 254] width 76 height 26
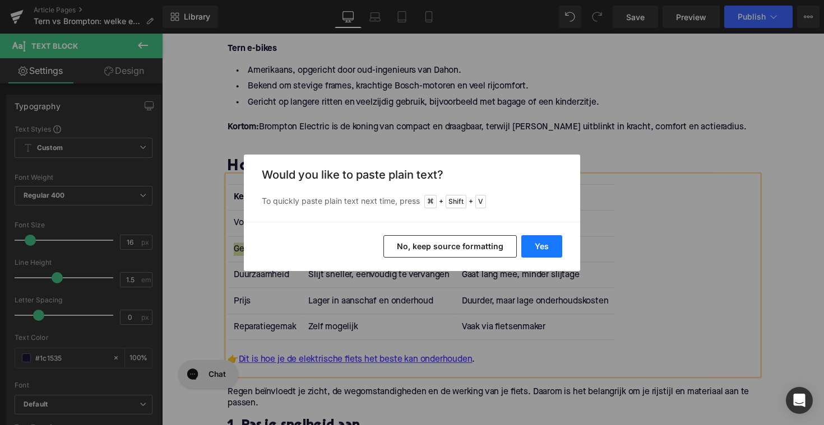
click at [535, 250] on button "Yes" at bounding box center [541, 246] width 41 height 22
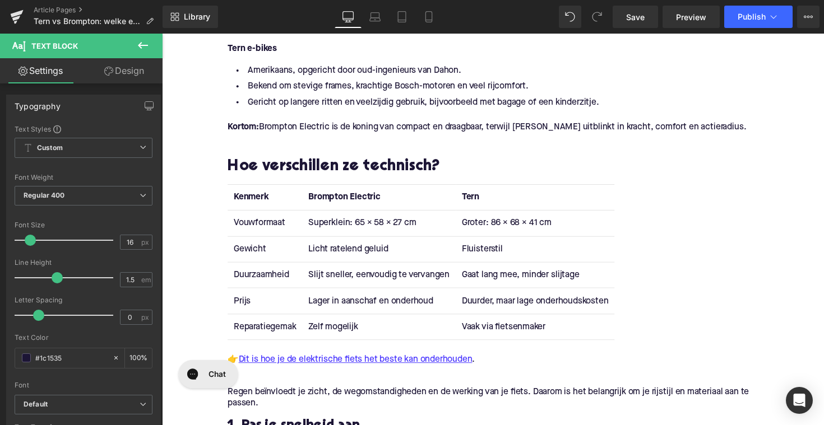
click at [338, 256] on td "Licht ratelend geluid" at bounding box center [383, 254] width 157 height 26
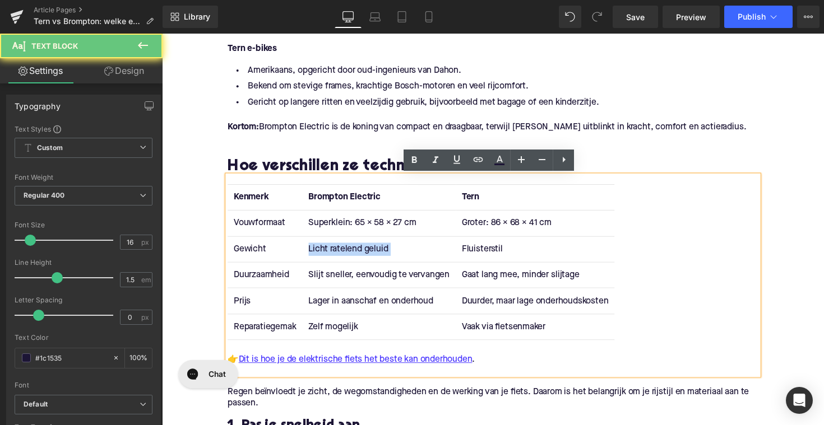
click at [338, 256] on td "Licht ratelend geluid" at bounding box center [383, 254] width 157 height 26
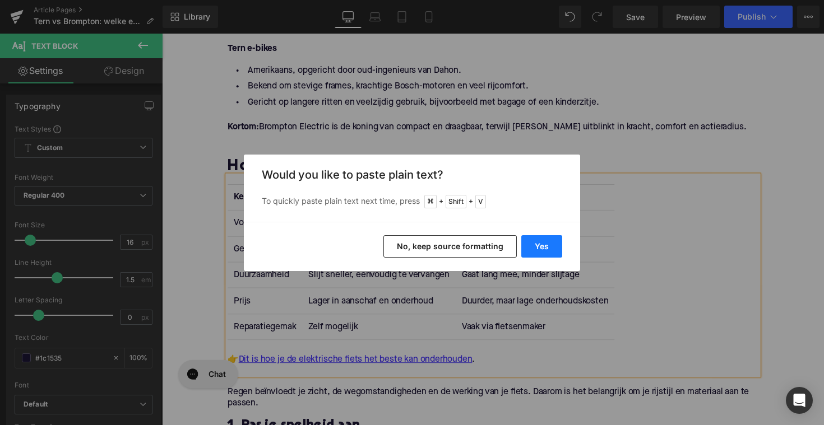
click at [525, 244] on button "Yes" at bounding box center [541, 246] width 41 height 22
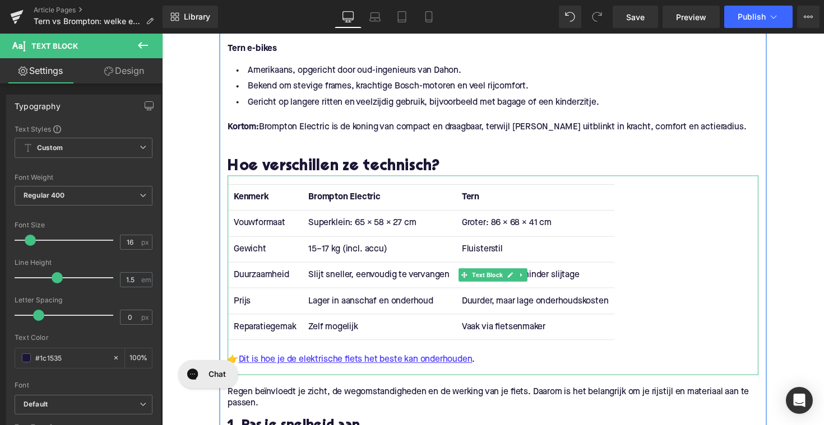
click at [477, 249] on td "Fluisterstil" at bounding box center [544, 254] width 162 height 26
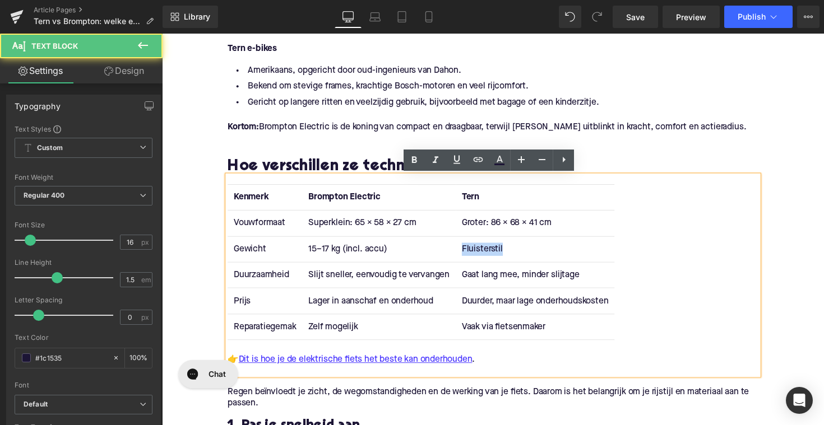
click at [477, 249] on td "Fluisterstil" at bounding box center [544, 254] width 162 height 26
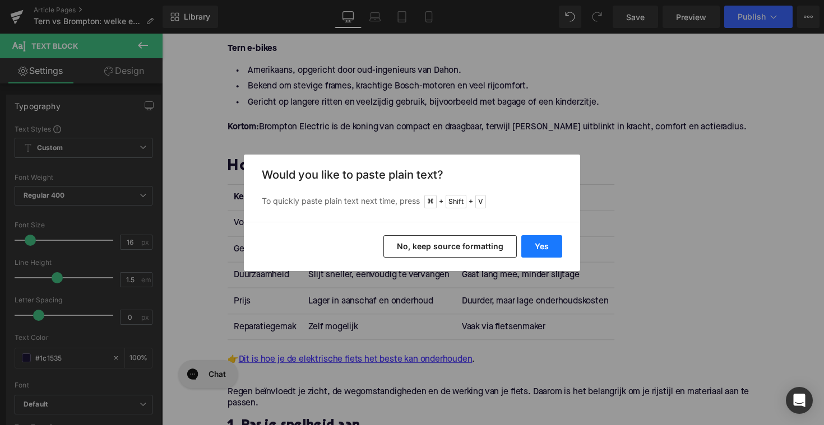
click at [554, 249] on button "Yes" at bounding box center [541, 246] width 41 height 22
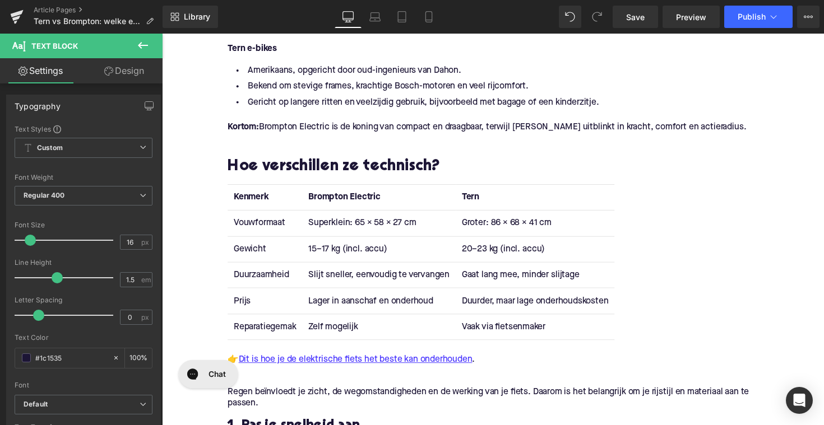
click at [255, 281] on td "Duurzaamheid" at bounding box center [267, 281] width 76 height 26
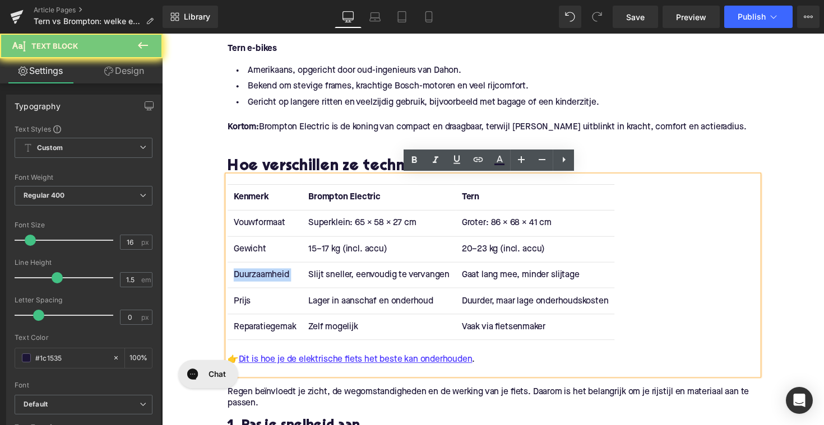
click at [255, 281] on td "Duurzaamheid" at bounding box center [267, 281] width 76 height 26
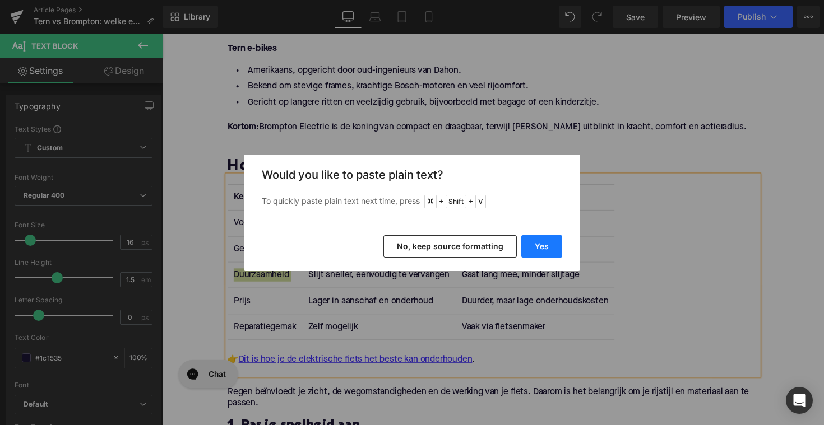
click at [530, 248] on button "Yes" at bounding box center [541, 246] width 41 height 22
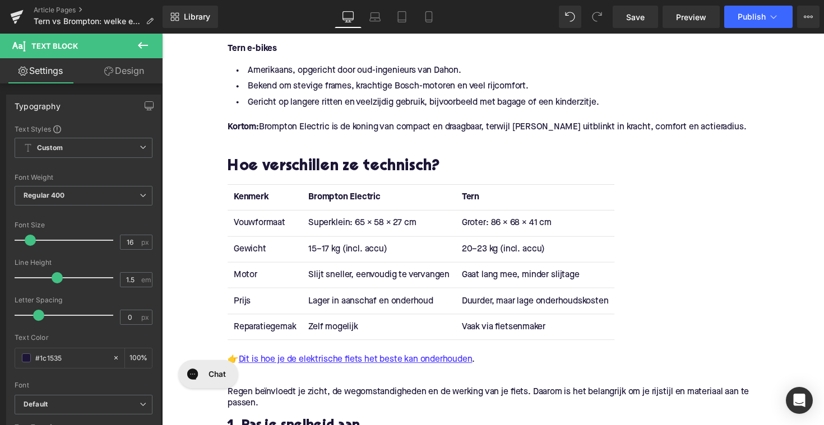
click at [356, 287] on td "Slijt sneller, eenvoudig te vervangen" at bounding box center [383, 281] width 157 height 26
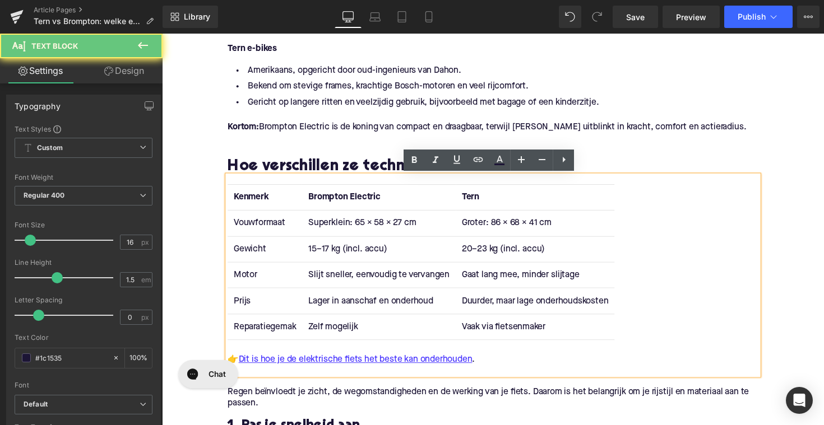
click at [355, 285] on td "Slijt sneller, eenvoudig te vervangen" at bounding box center [383, 281] width 157 height 26
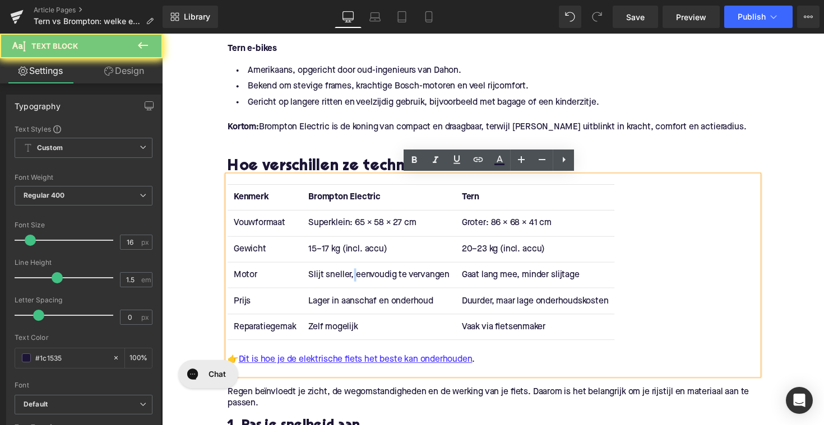
click at [355, 285] on td "Slijt sneller, eenvoudig te vervangen" at bounding box center [383, 281] width 157 height 26
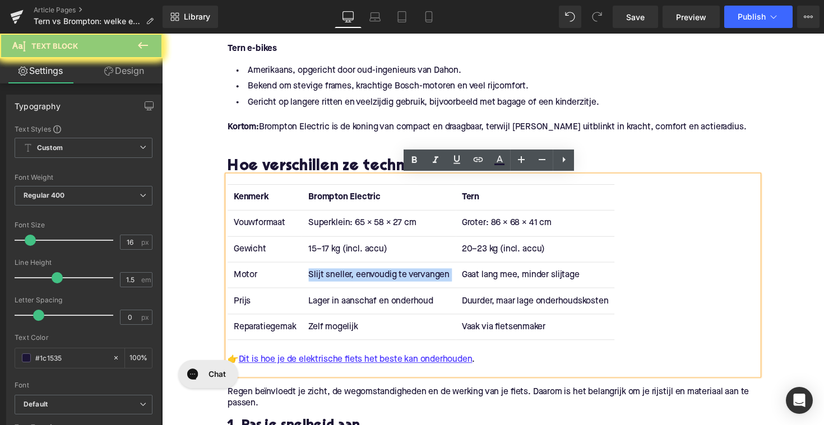
click at [355, 285] on td "Slijt sneller, eenvoudig te vervangen" at bounding box center [383, 281] width 157 height 26
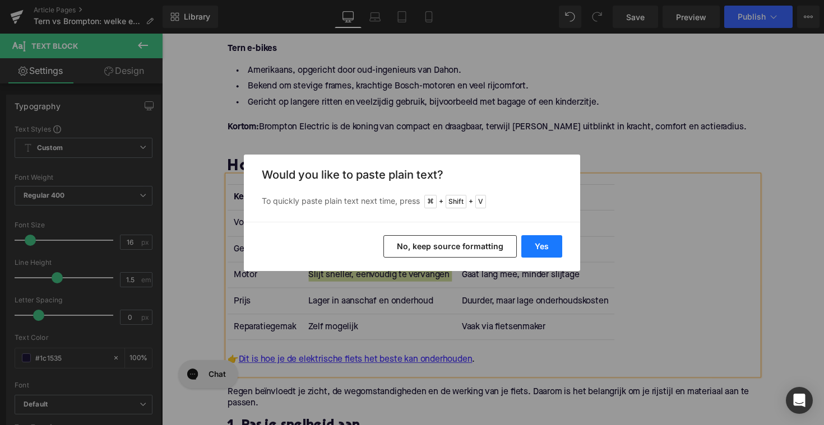
click at [525, 245] on button "Yes" at bounding box center [541, 246] width 41 height 22
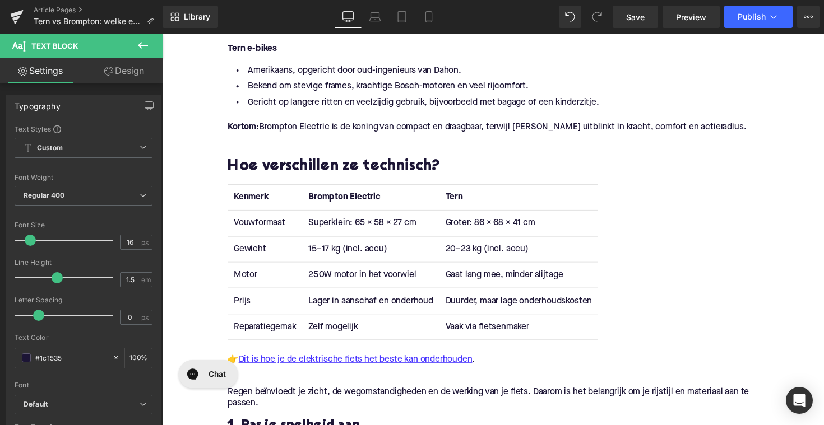
click at [490, 286] on span "Text Block" at bounding box center [494, 281] width 35 height 13
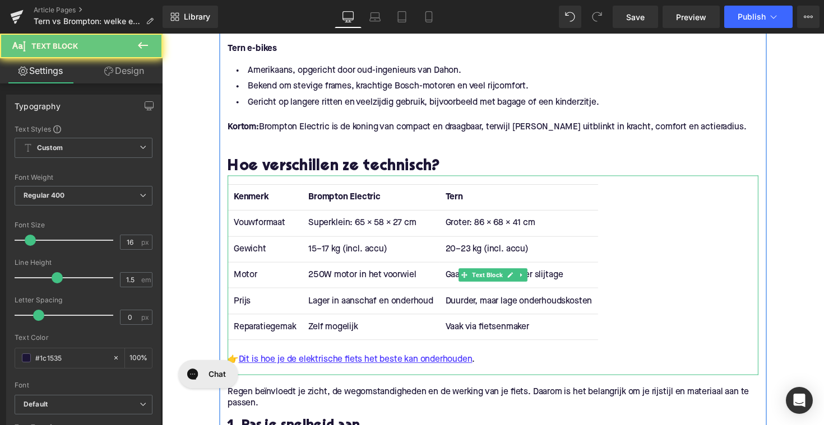
click at [490, 286] on span "Text Block" at bounding box center [494, 281] width 35 height 13
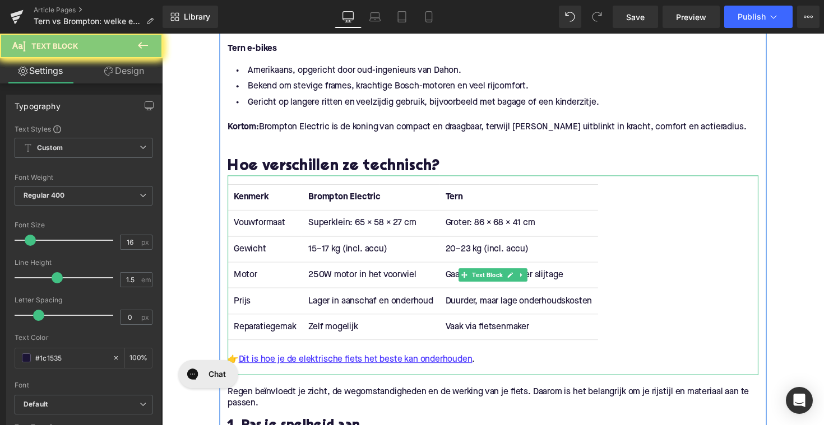
click at [559, 277] on td "Gaat lang mee, minder slijtage" at bounding box center [527, 281] width 162 height 26
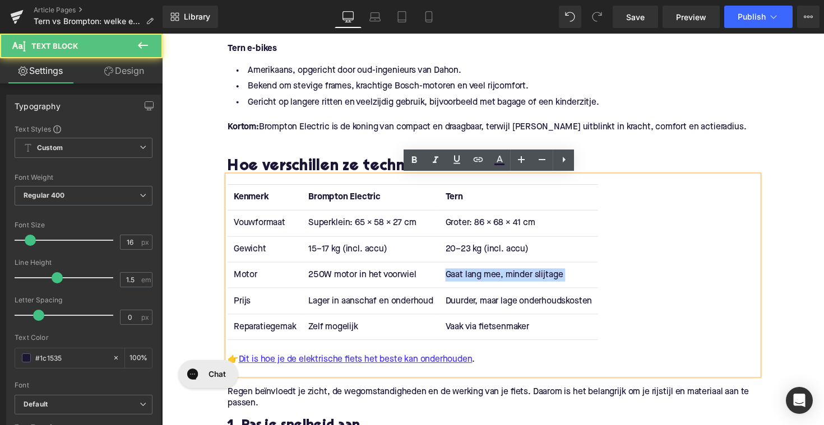
click at [559, 277] on td "Gaat lang mee, minder slijtage" at bounding box center [527, 281] width 162 height 26
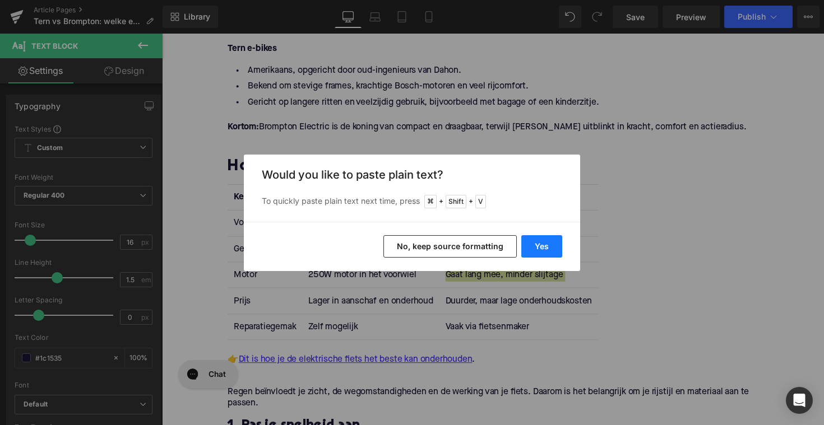
click at [543, 249] on button "Yes" at bounding box center [541, 246] width 41 height 22
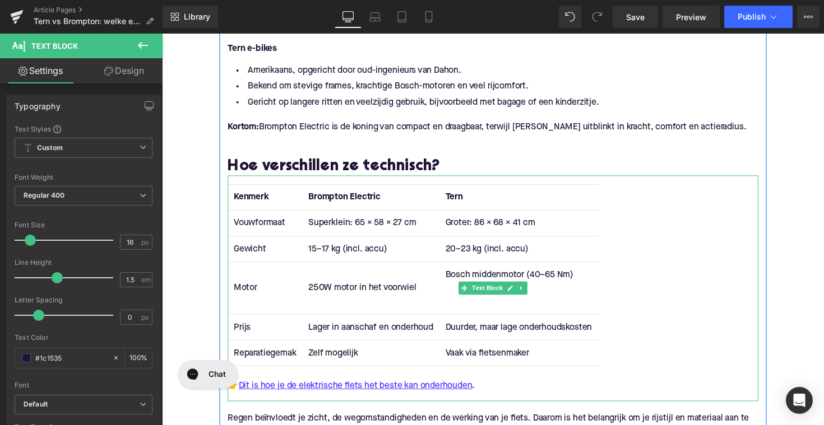
click at [497, 308] on td "Bosch middenmotor (40–65 Nm)" at bounding box center [527, 294] width 162 height 53
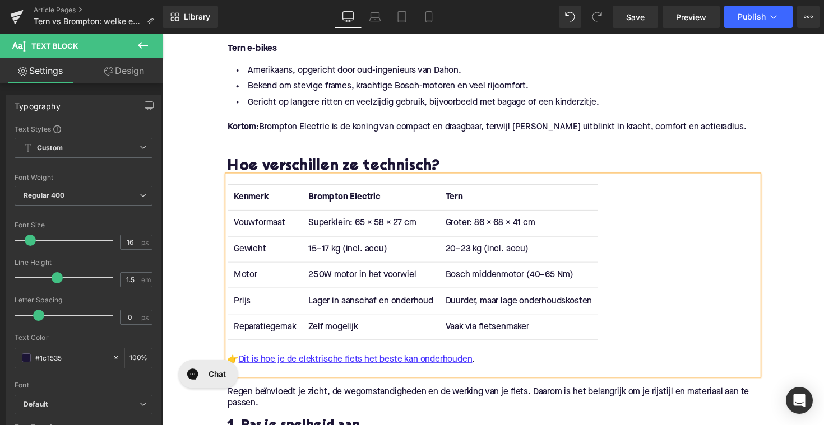
click at [241, 309] on td "Prijs" at bounding box center [267, 308] width 76 height 26
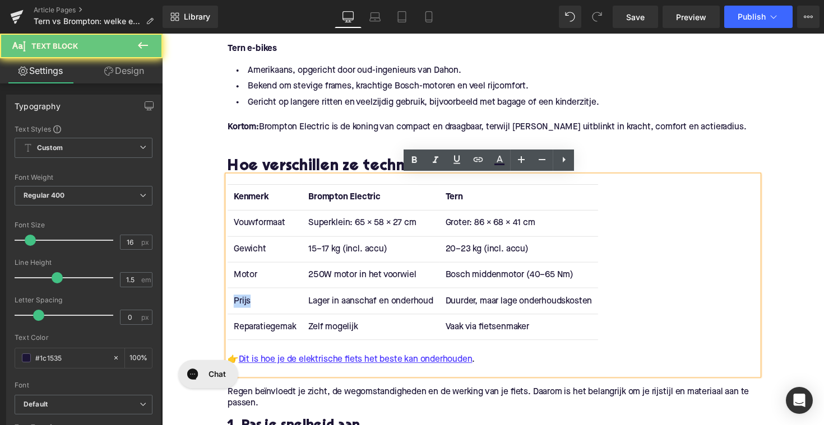
click at [241, 309] on td "Prijs" at bounding box center [267, 308] width 76 height 26
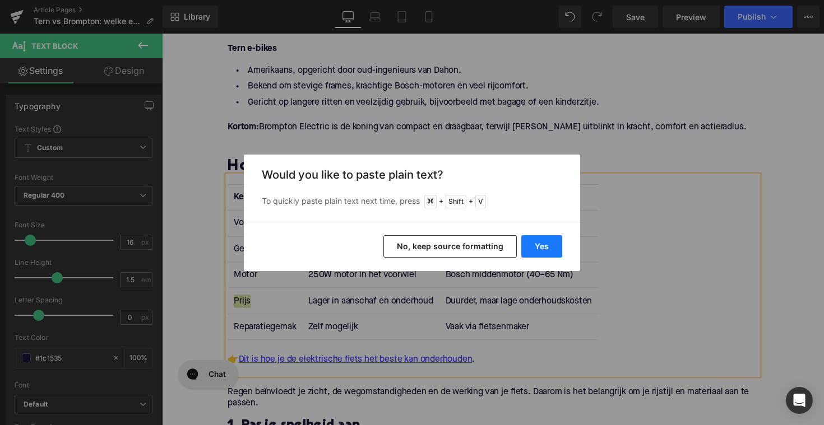
click at [535, 252] on button "Yes" at bounding box center [541, 246] width 41 height 22
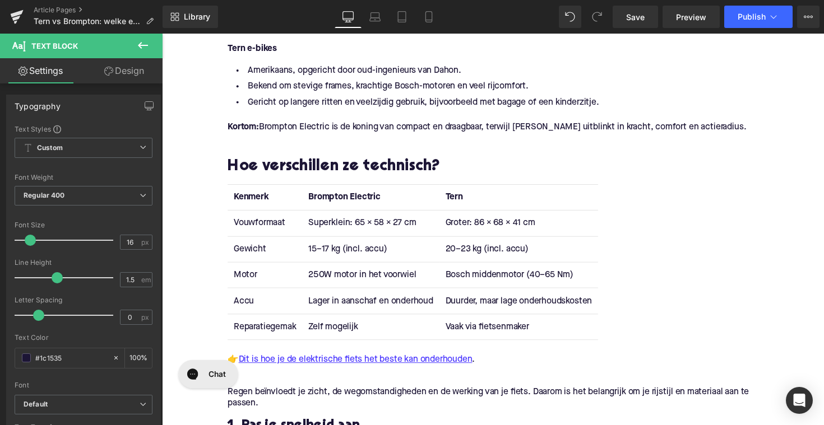
click at [329, 306] on td "Lager in aanschaf en onderhoud" at bounding box center [375, 308] width 140 height 26
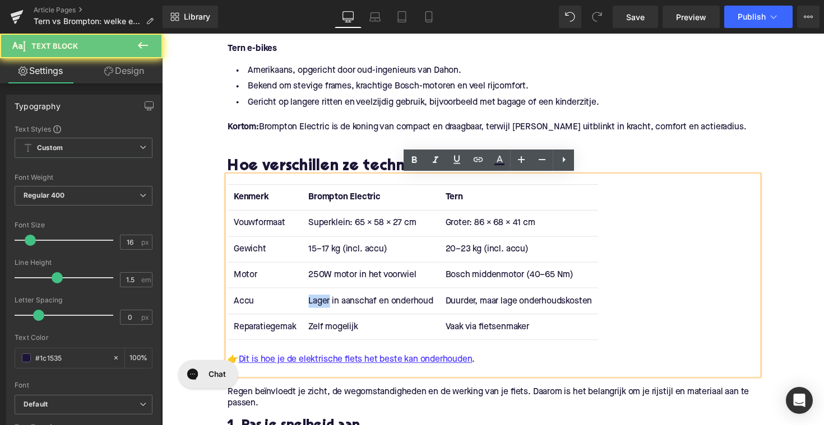
click at [329, 306] on td "Lager in aanschaf en onderhoud" at bounding box center [375, 308] width 140 height 26
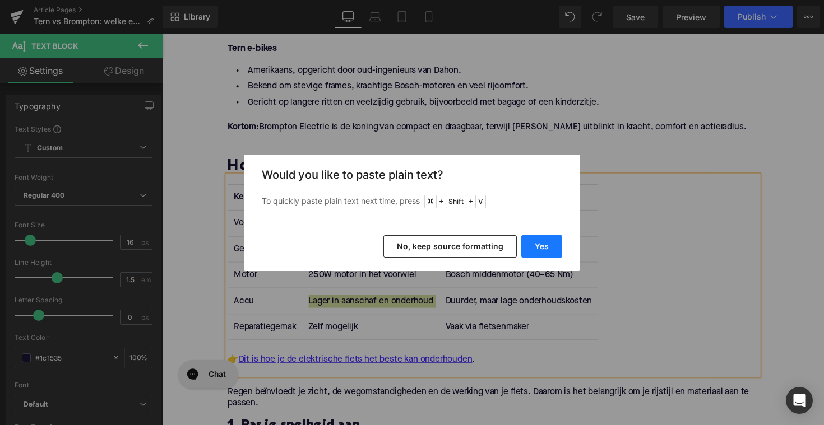
click at [539, 244] on button "Yes" at bounding box center [541, 246] width 41 height 22
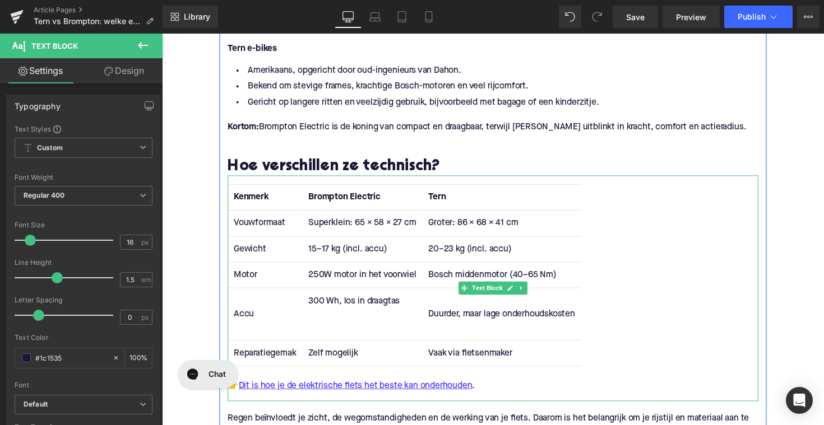
click at [340, 336] on td "300 Wh, los in draagtas" at bounding box center [366, 321] width 123 height 53
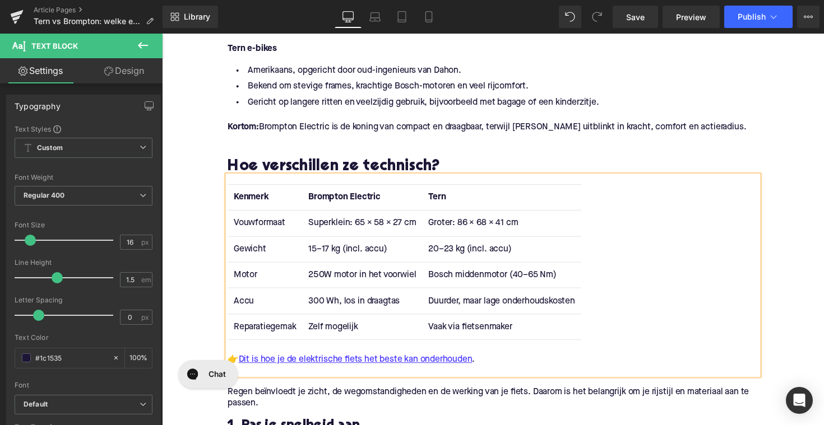
click at [489, 297] on td "Duurder, maar lage onderhoudskosten" at bounding box center [510, 308] width 162 height 26
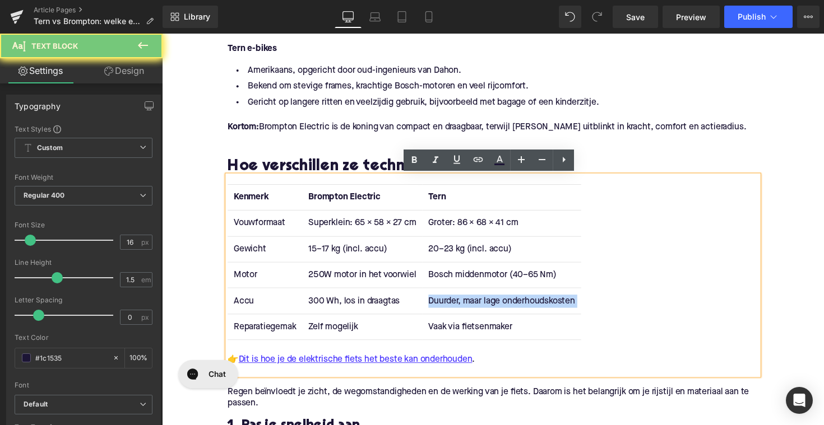
click at [489, 297] on td "Duurder, maar lage onderhoudskosten" at bounding box center [510, 308] width 162 height 26
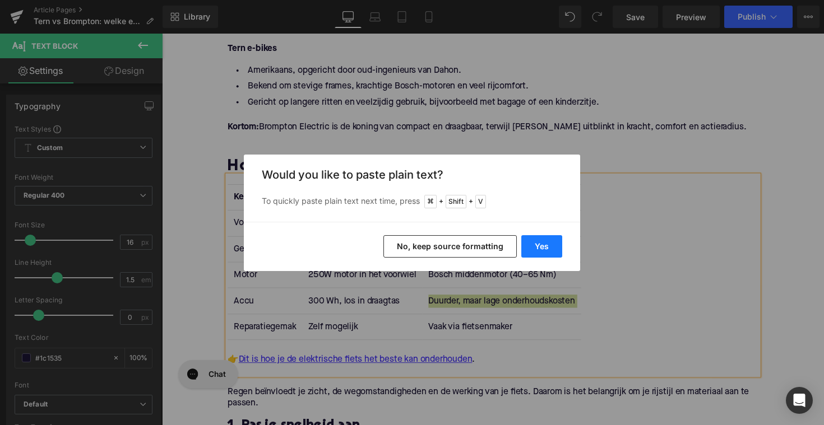
click at [539, 245] on button "Yes" at bounding box center [541, 246] width 41 height 22
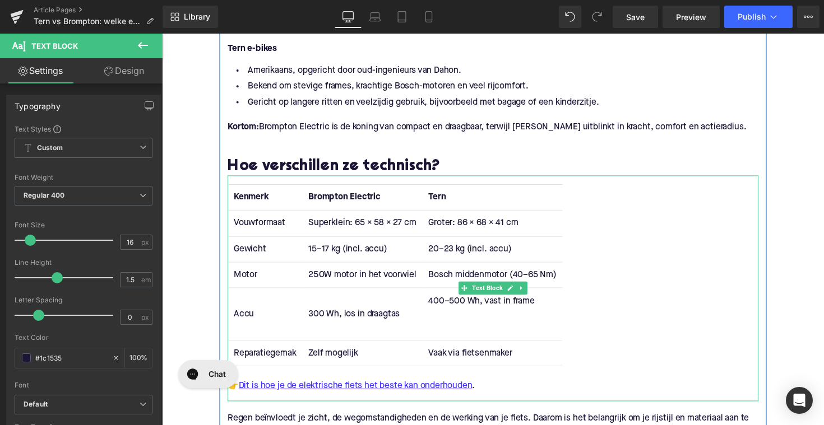
click at [489, 333] on td "400–500 Wh, vast in frame" at bounding box center [500, 321] width 143 height 53
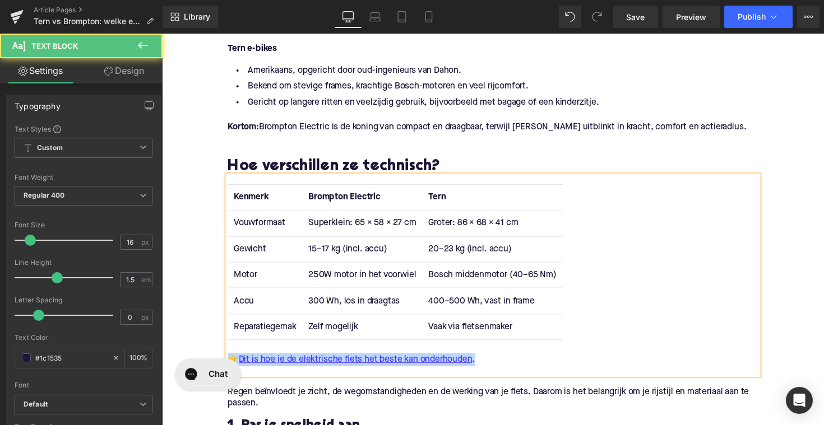
drag, startPoint x: 508, startPoint y: 691, endPoint x: 185, endPoint y: 361, distance: 462.3
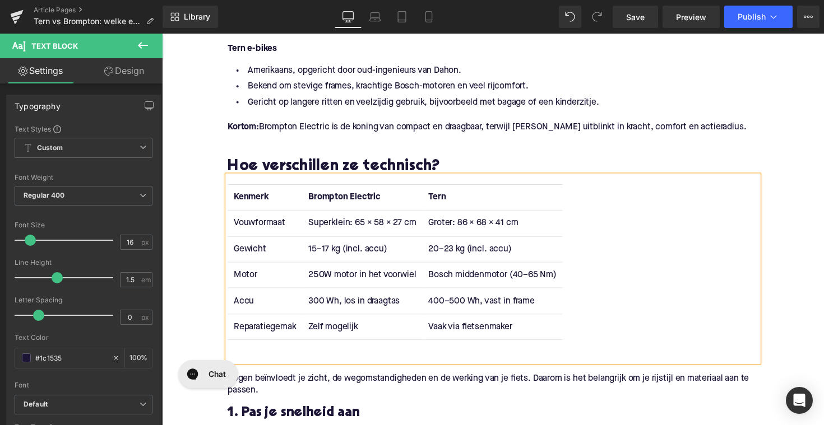
click at [249, 333] on td "Reparatiegemak" at bounding box center [267, 334] width 76 height 26
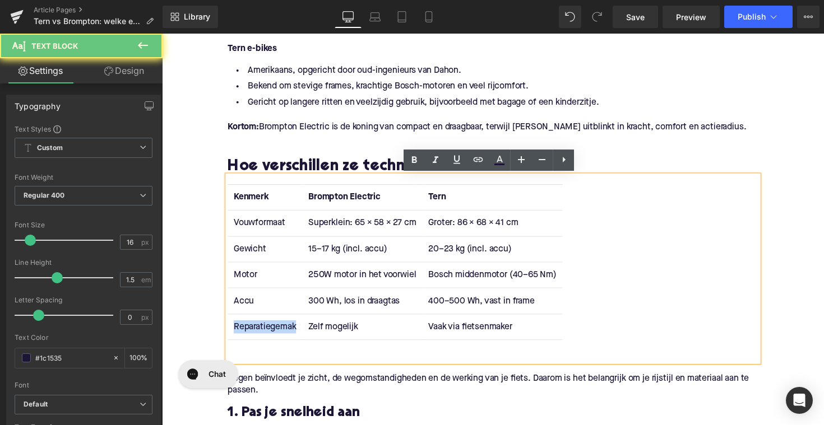
click at [249, 333] on td "Reparatiegemak" at bounding box center [267, 334] width 76 height 26
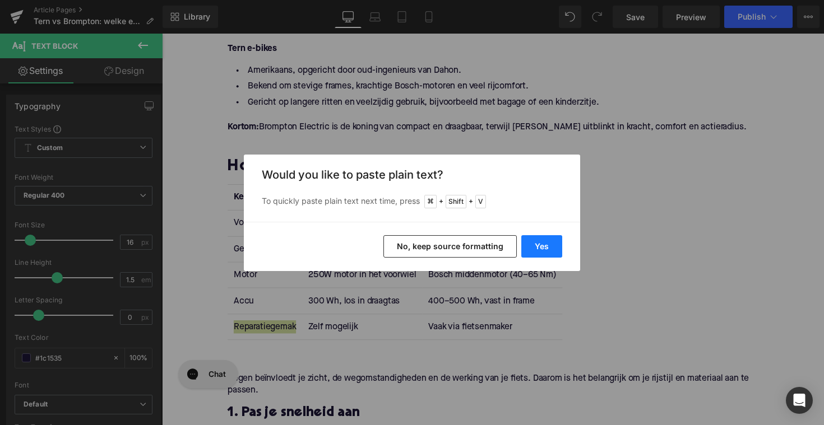
click at [541, 242] on button "Yes" at bounding box center [541, 246] width 41 height 22
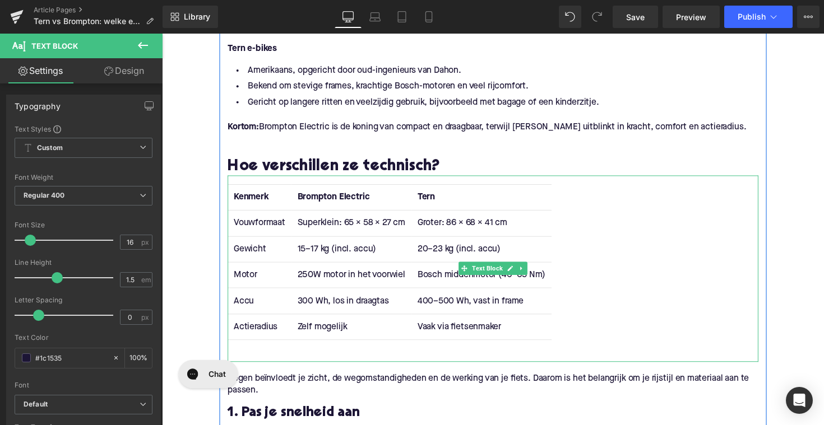
click at [325, 330] on td "Zelf mogelijk" at bounding box center [355, 334] width 123 height 26
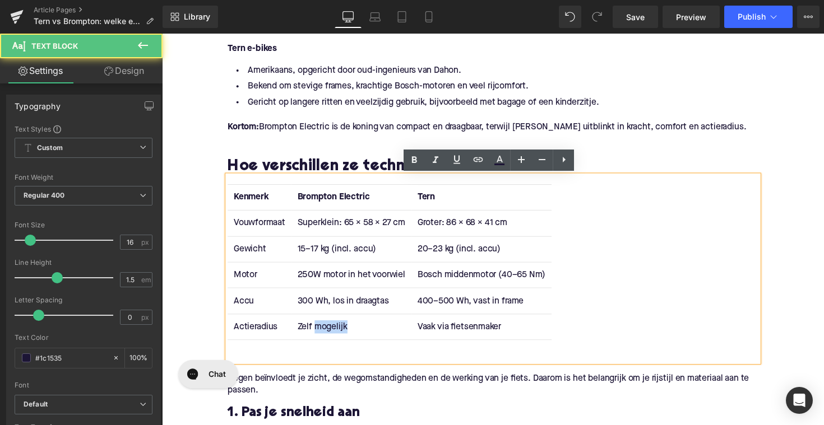
click at [325, 330] on td "Zelf mogelijk" at bounding box center [355, 334] width 123 height 26
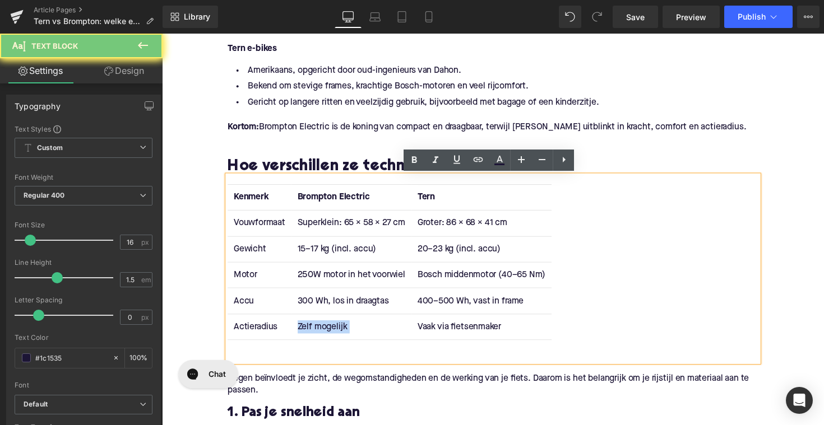
click at [325, 330] on td "Zelf mogelijk" at bounding box center [355, 334] width 123 height 26
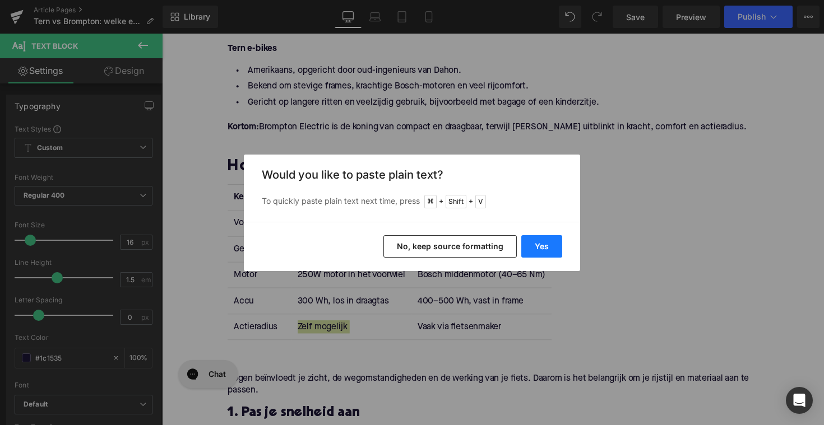
click at [537, 248] on button "Yes" at bounding box center [541, 246] width 41 height 22
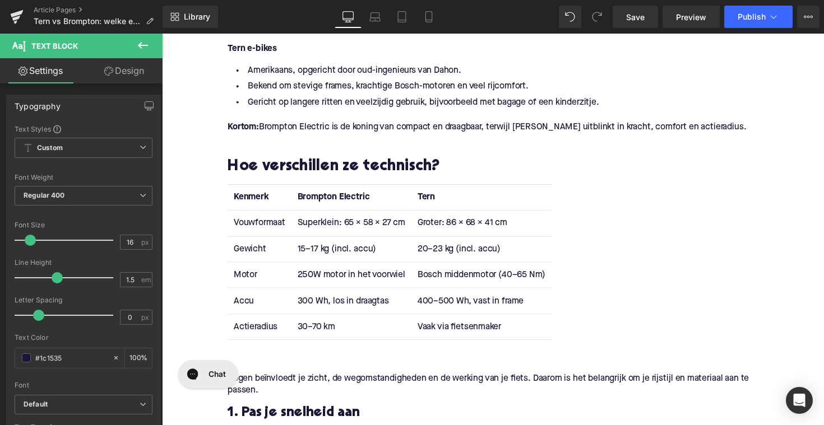
click at [458, 338] on td "Vaak via fietsenmaker" at bounding box center [488, 334] width 143 height 26
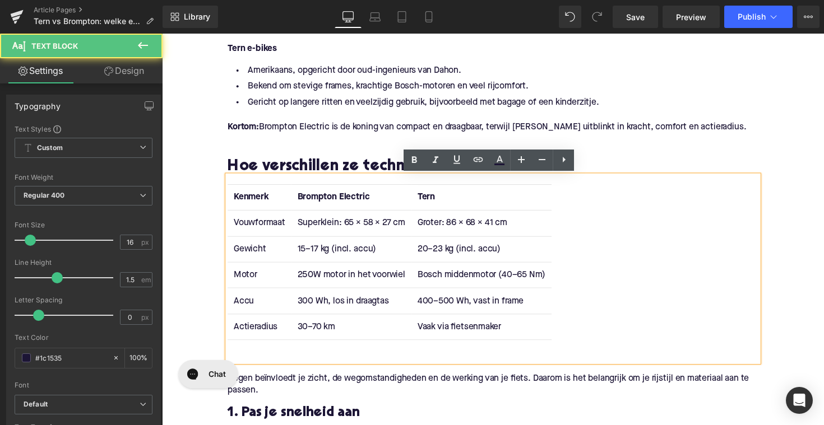
click at [458, 338] on td "Vaak via fietsenmaker" at bounding box center [488, 334] width 143 height 26
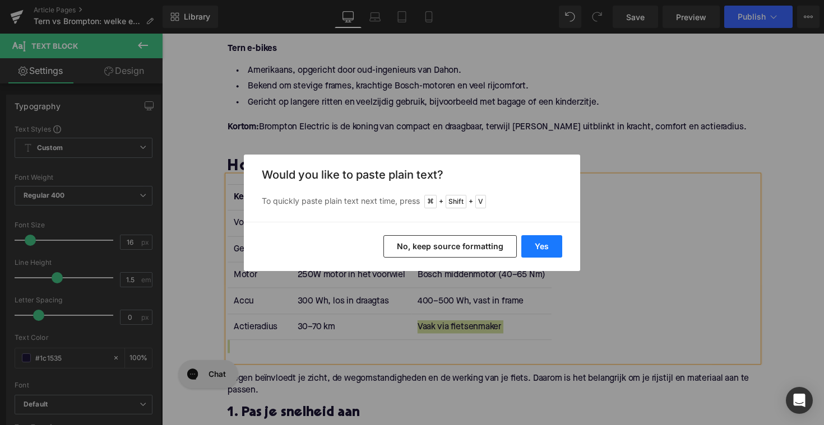
click at [546, 247] on button "Yes" at bounding box center [541, 246] width 41 height 22
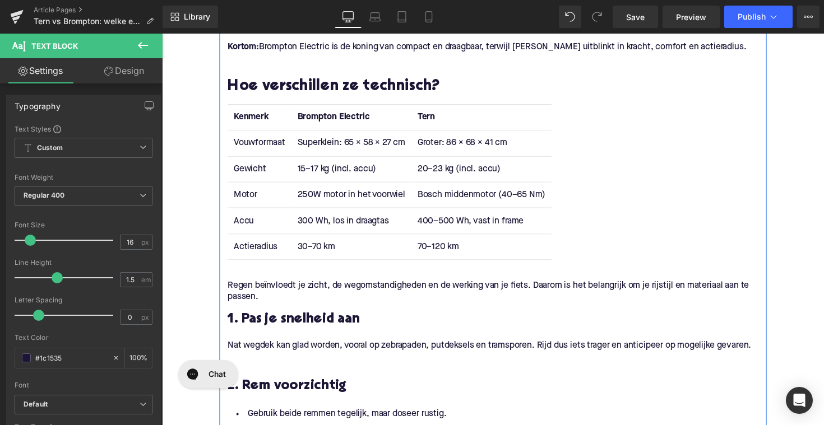
scroll to position [804, 0]
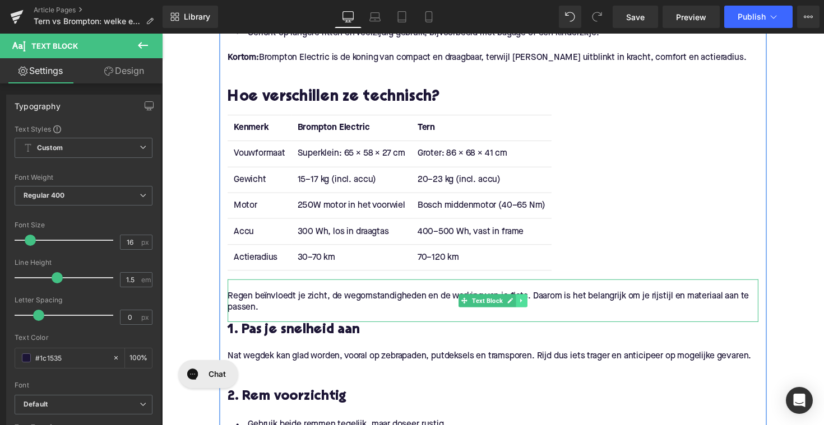
click at [532, 310] on link at bounding box center [530, 307] width 12 height 13
click at [533, 308] on icon at bounding box center [536, 308] width 6 height 6
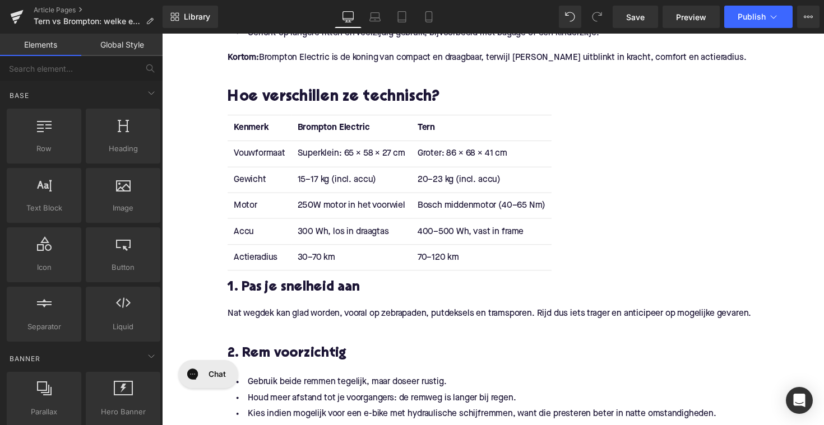
click at [273, 291] on h3 "1. Pas je snelheid aan" at bounding box center [500, 295] width 543 height 18
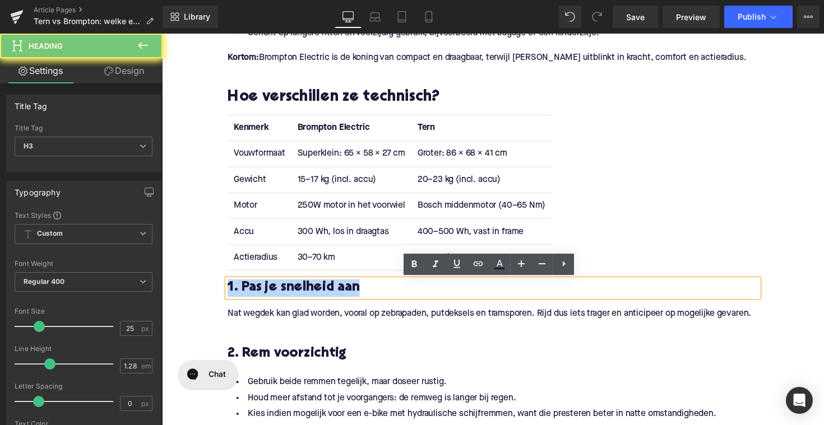
paste div
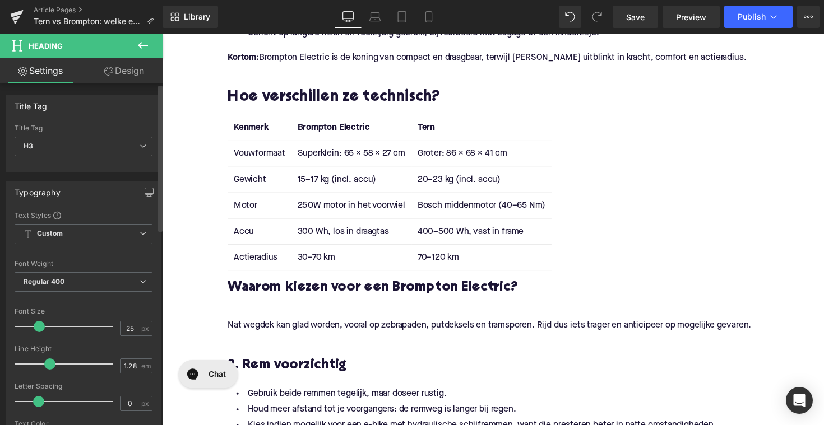
click at [74, 154] on span "H3" at bounding box center [84, 147] width 138 height 20
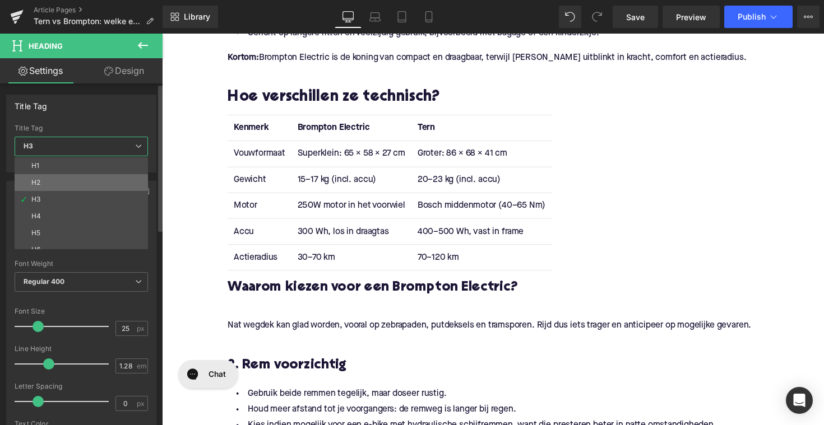
click at [71, 178] on li "H2" at bounding box center [84, 182] width 138 height 17
type input "28"
type input "1.11"
type input "100"
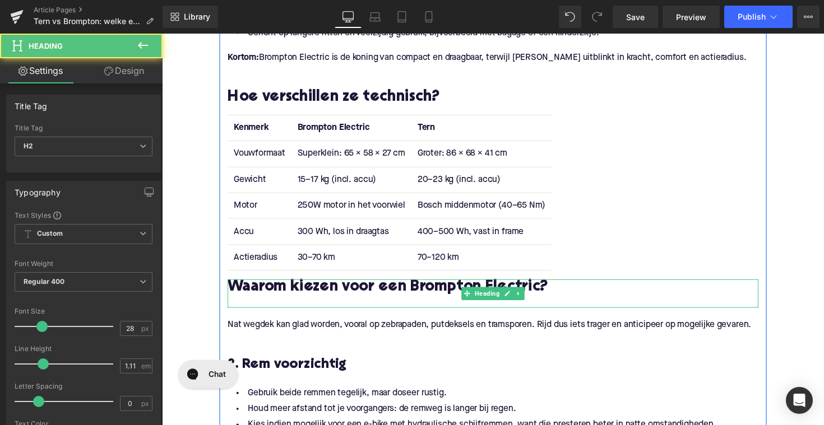
click at [257, 307] on div at bounding box center [500, 309] width 543 height 12
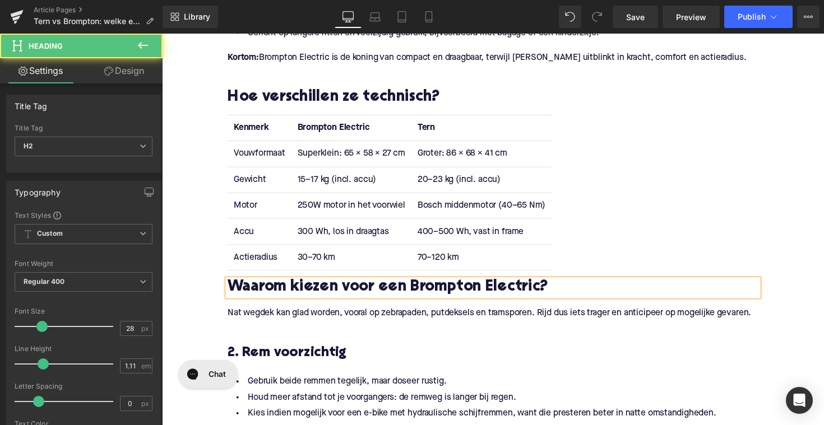
click at [229, 293] on h2 "Waarom kiezen voor een Brompton Electric?" at bounding box center [500, 294] width 543 height 17
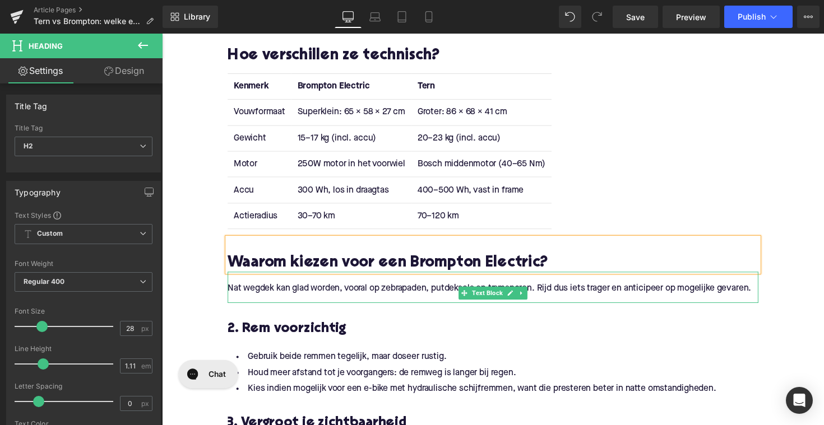
scroll to position [887, 0]
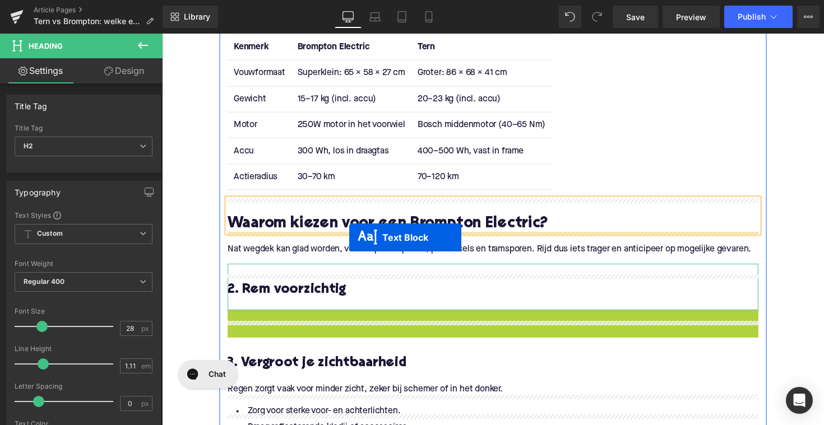
drag, startPoint x: 469, startPoint y: 352, endPoint x: 353, endPoint y: 243, distance: 158.9
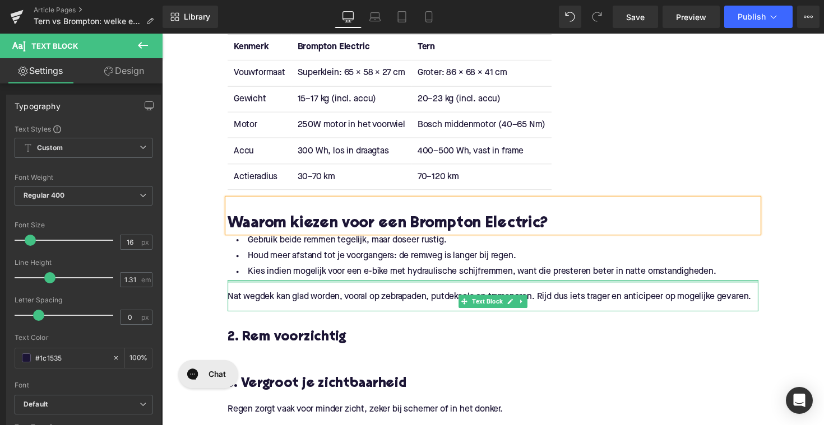
click at [422, 266] on li "Houd meer afstand tot je voorgangers: de remweg is langer bij regen." at bounding box center [500, 262] width 543 height 16
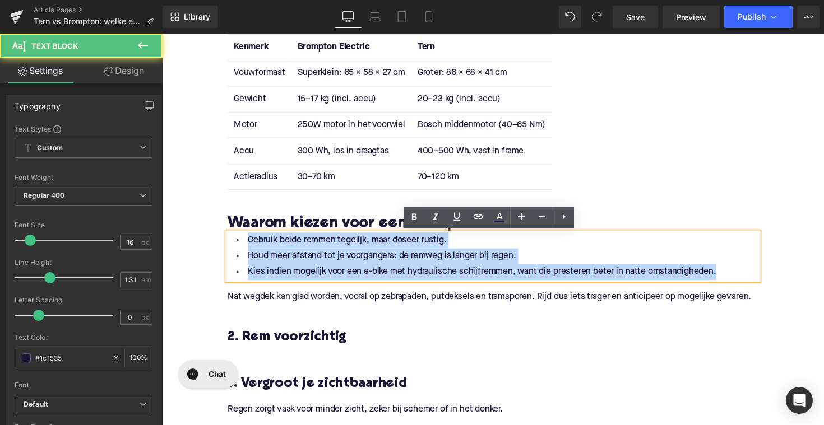
drag, startPoint x: 730, startPoint y: 280, endPoint x: 203, endPoint y: 246, distance: 527.7
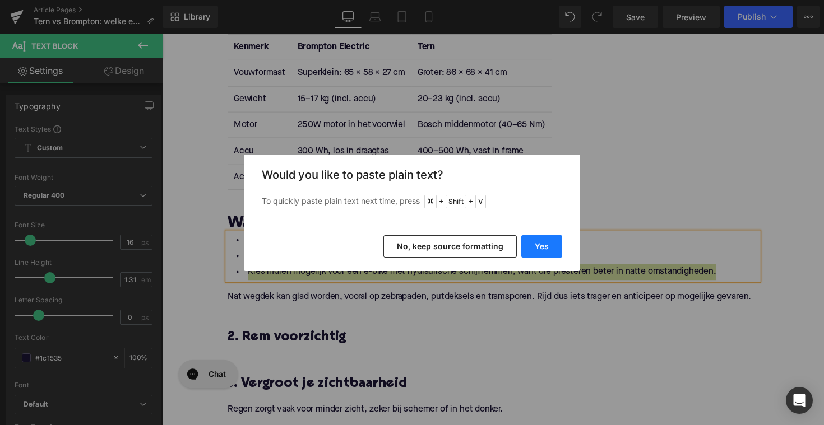
click at [542, 248] on button "Yes" at bounding box center [541, 246] width 41 height 22
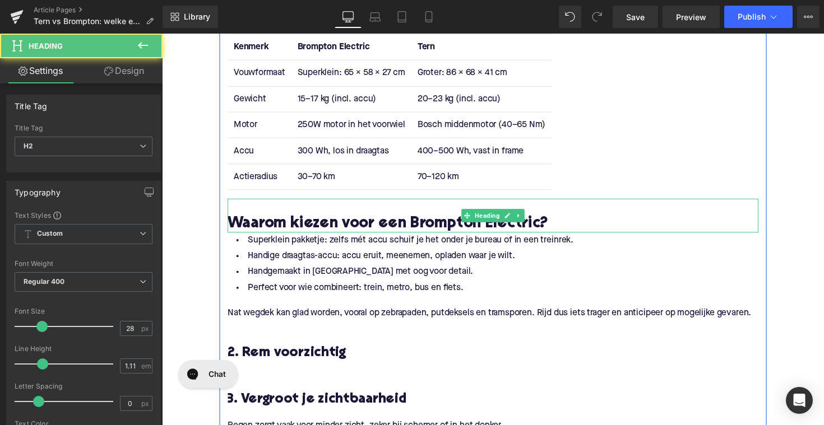
click at [571, 229] on h2 "Waarom kiezen voor een Brompton Electric?" at bounding box center [500, 228] width 543 height 17
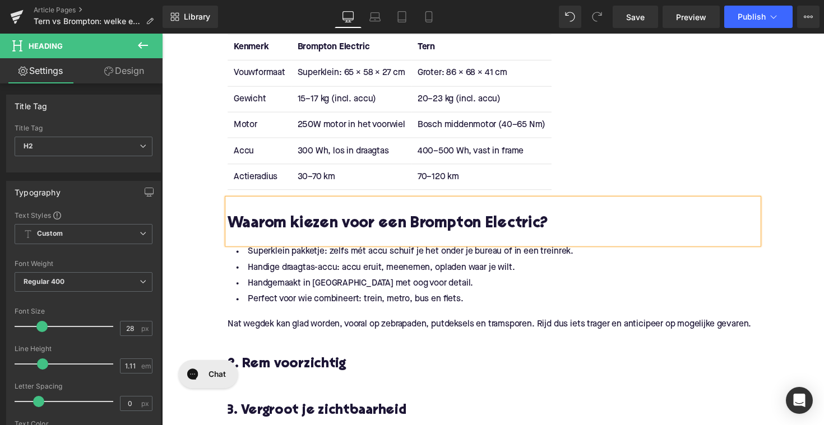
click at [329, 254] on li "Superklein pakketje: zelfs mét accu schuif je het onder je bureau of in een tre…" at bounding box center [500, 257] width 543 height 16
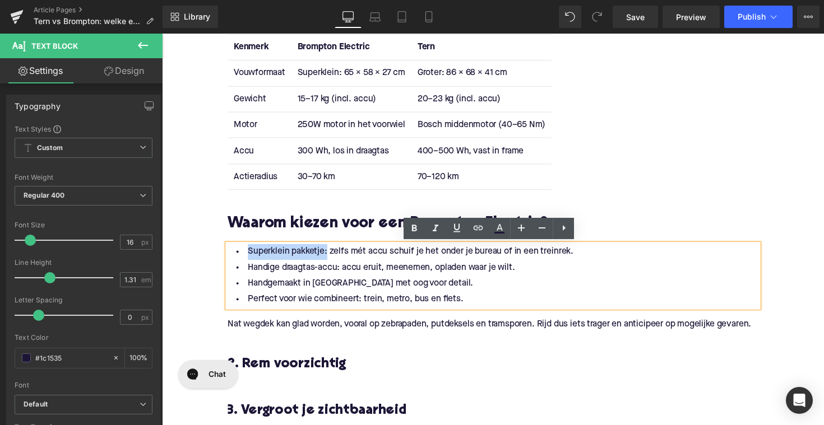
drag, startPoint x: 327, startPoint y: 259, endPoint x: 220, endPoint y: 259, distance: 107.6
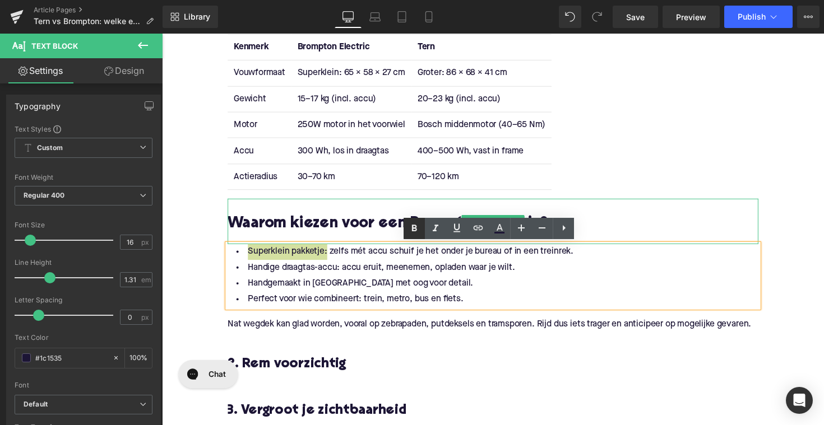
click at [413, 231] on icon at bounding box center [414, 228] width 5 height 7
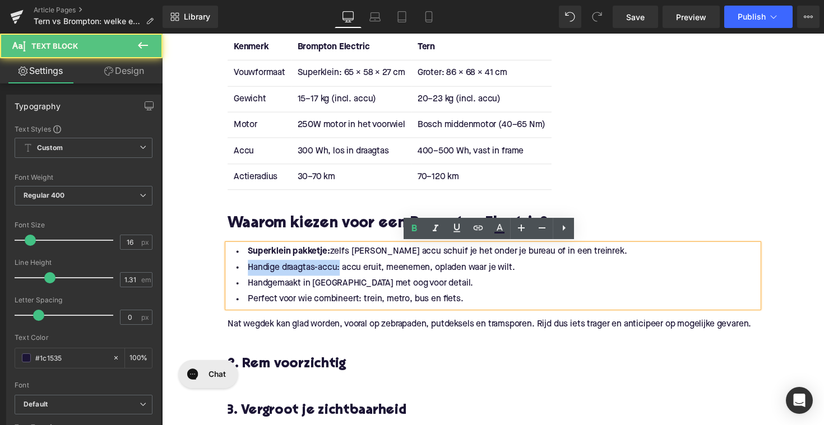
drag, startPoint x: 341, startPoint y: 275, endPoint x: 189, endPoint y: 277, distance: 151.3
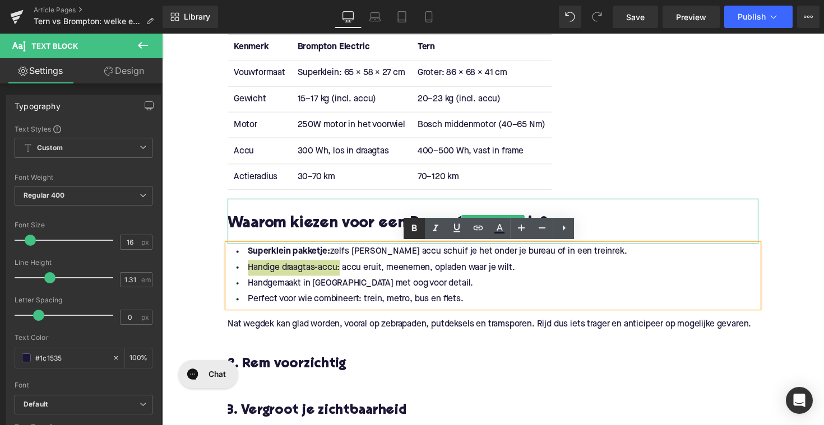
click at [411, 226] on icon at bounding box center [413, 228] width 13 height 13
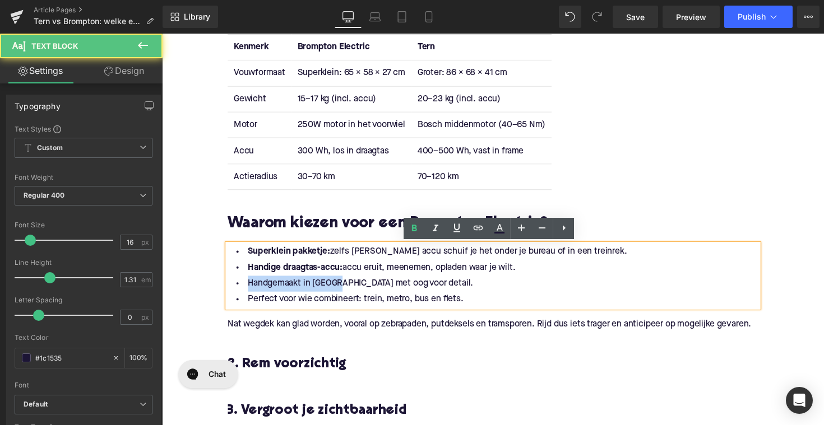
drag, startPoint x: 342, startPoint y: 290, endPoint x: 231, endPoint y: 293, distance: 111.0
click at [231, 293] on li "Handgemaakt in [GEOGRAPHIC_DATA] met oog voor detail." at bounding box center [500, 290] width 543 height 16
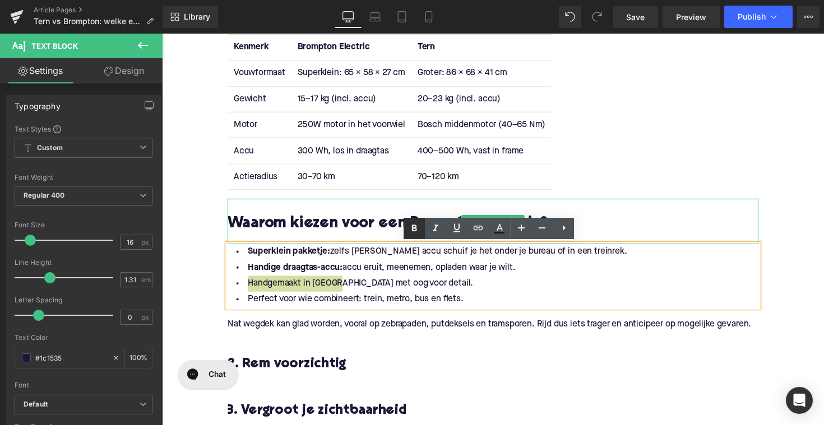
click at [411, 226] on icon at bounding box center [413, 228] width 13 height 13
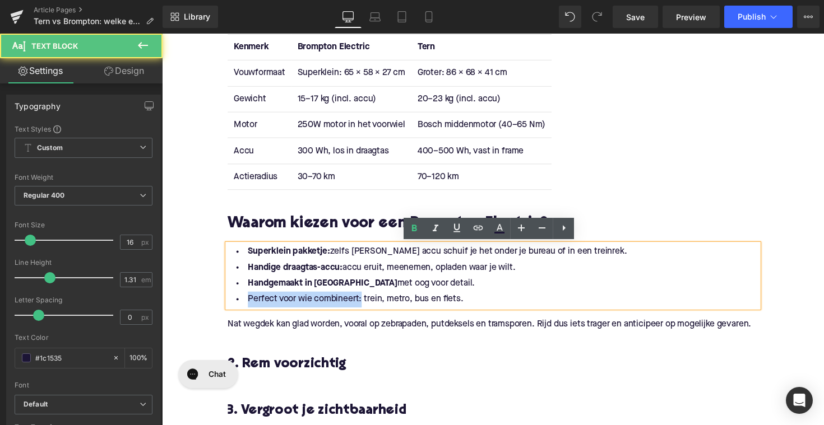
drag, startPoint x: 363, startPoint y: 310, endPoint x: 229, endPoint y: 310, distance: 134.5
click at [229, 310] on li "Perfect voor wie combineert: trein, metro, bus en fiets." at bounding box center [500, 306] width 543 height 16
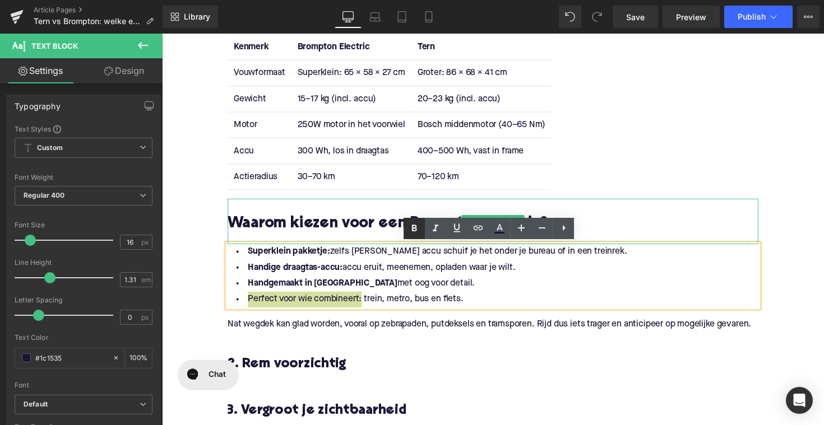
click at [415, 228] on icon at bounding box center [414, 228] width 5 height 7
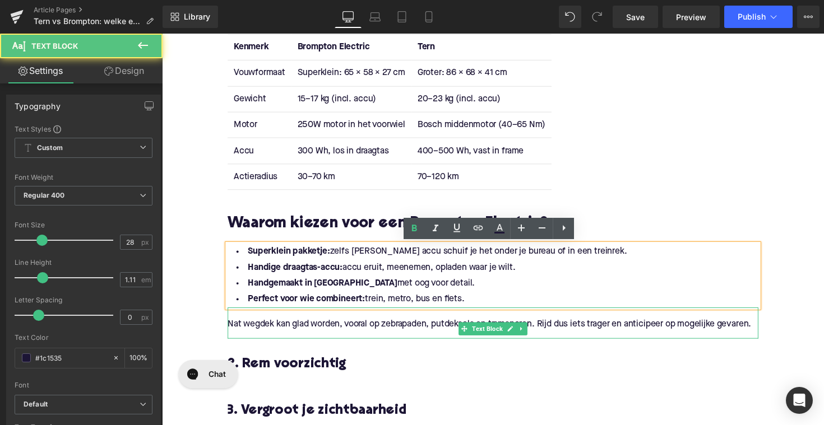
click at [301, 336] on p "Nat wegdek kan glad worden, vooral op zebrapaden, putdeksels en tramsporen. Rij…" at bounding box center [500, 332] width 543 height 12
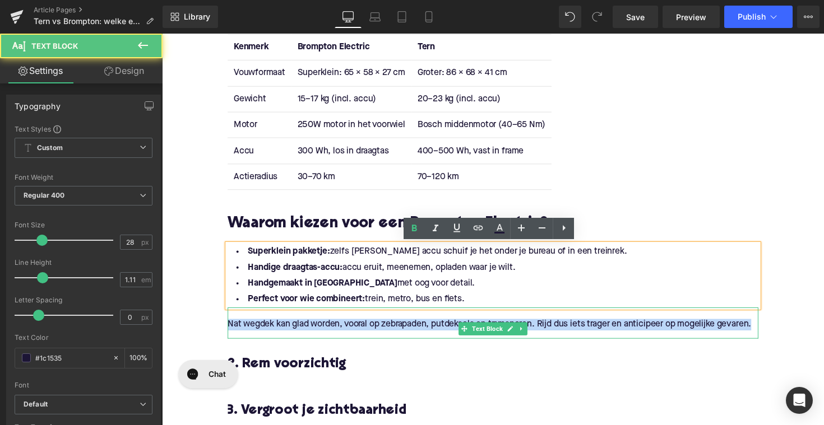
click at [301, 336] on p "Nat wegdek kan glad worden, vooral op zebrapaden, putdeksels en tramsporen. Rij…" at bounding box center [500, 332] width 543 height 12
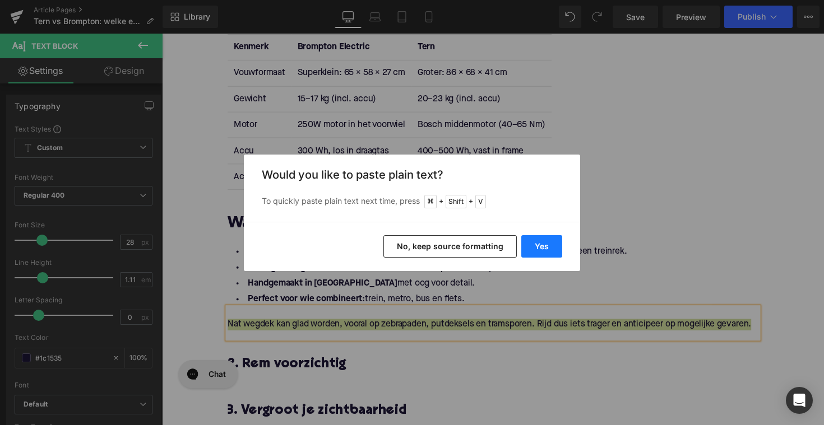
click at [537, 241] on button "Yes" at bounding box center [541, 246] width 41 height 22
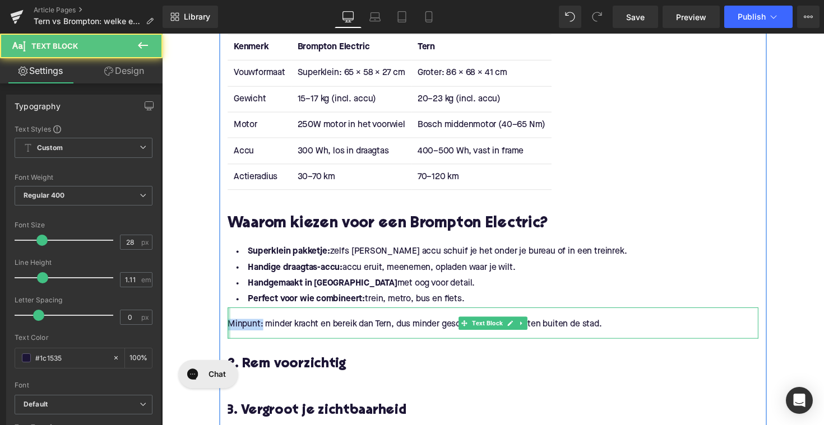
drag, startPoint x: 262, startPoint y: 333, endPoint x: 228, endPoint y: 331, distance: 34.2
click at [229, 331] on div "Minpunt: minder kracht en bereik dan Tern, dus minder geschikt voor lange ritte…" at bounding box center [500, 330] width 543 height 32
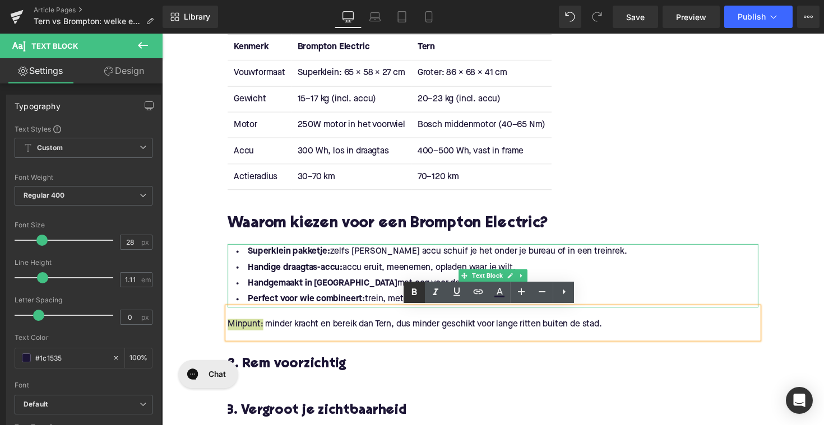
click at [416, 293] on icon at bounding box center [414, 292] width 5 height 7
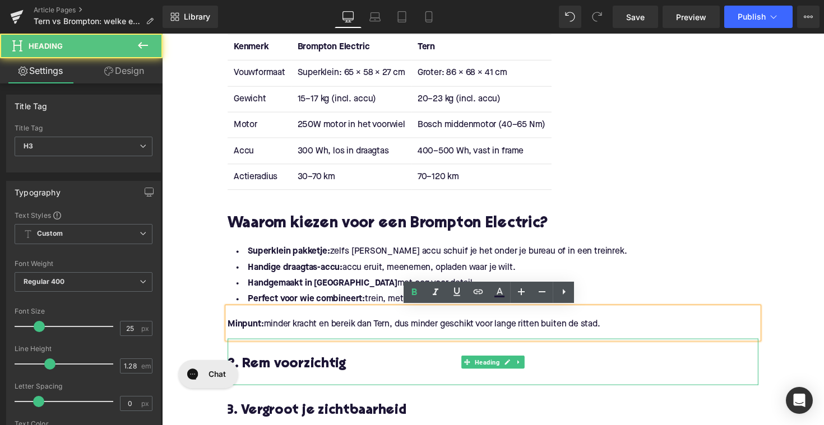
click at [323, 374] on h3 "2. Rem voorzichtig" at bounding box center [500, 373] width 543 height 18
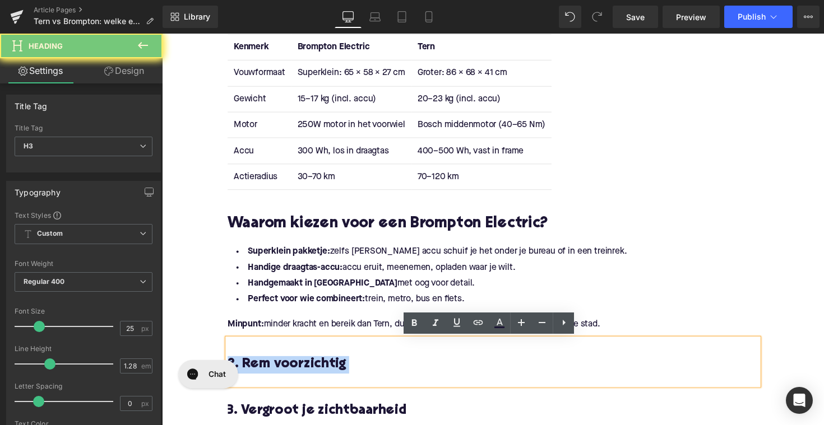
paste div
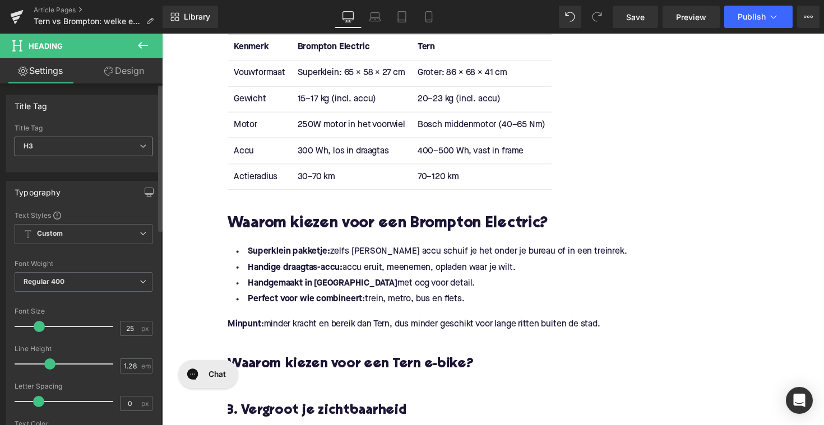
click at [80, 150] on span "H3" at bounding box center [84, 147] width 138 height 20
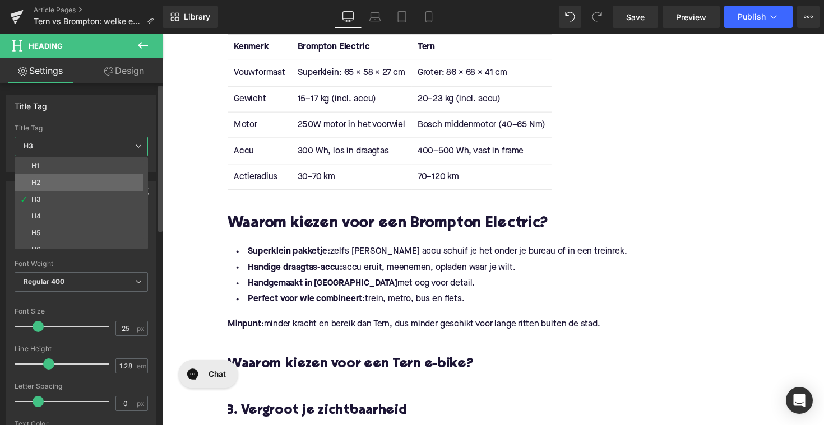
click at [78, 182] on li "H2" at bounding box center [84, 182] width 138 height 17
type input "28"
type input "1.11"
type input "100"
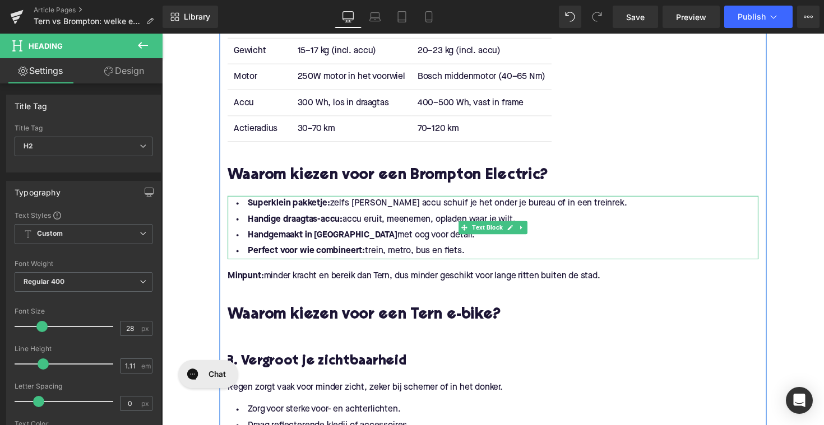
scroll to position [984, 0]
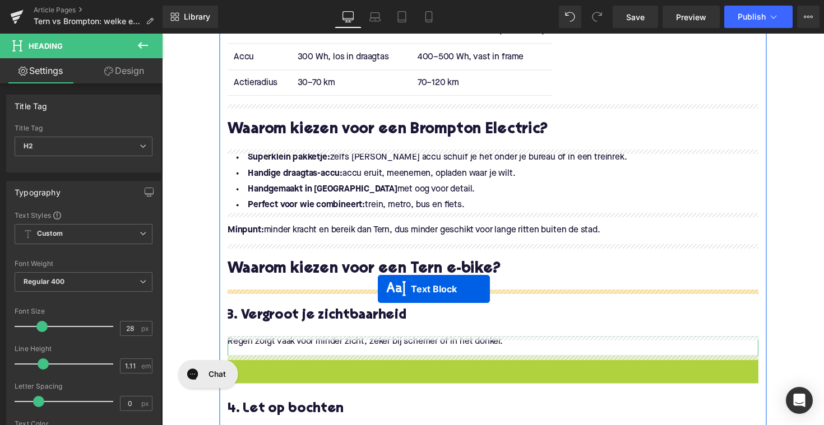
drag, startPoint x: 466, startPoint y: 387, endPoint x: 383, endPoint y: 295, distance: 124.1
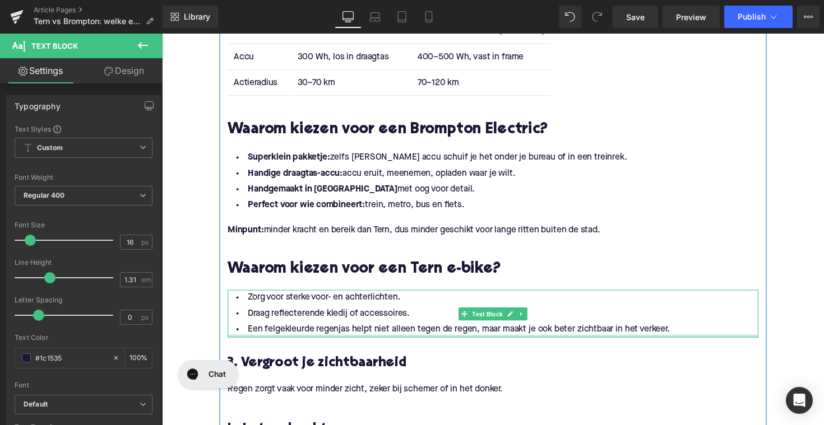
click at [403, 343] on div "Zorg voor sterke voor- en achterlichten. Draag reflecterende kledij of accessoi…" at bounding box center [500, 320] width 543 height 49
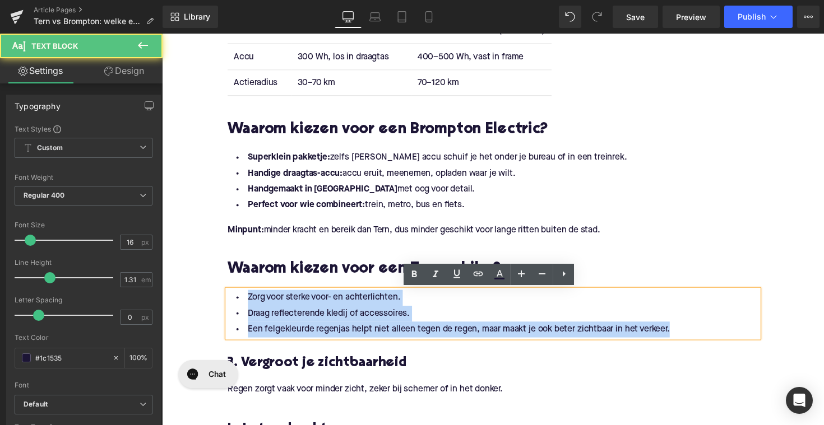
drag, startPoint x: 689, startPoint y: 336, endPoint x: 226, endPoint y: 301, distance: 464.0
click at [229, 301] on div "Zorg voor sterke voor- en achterlichten. Draag reflecterende kledij of accessoi…" at bounding box center [500, 320] width 543 height 49
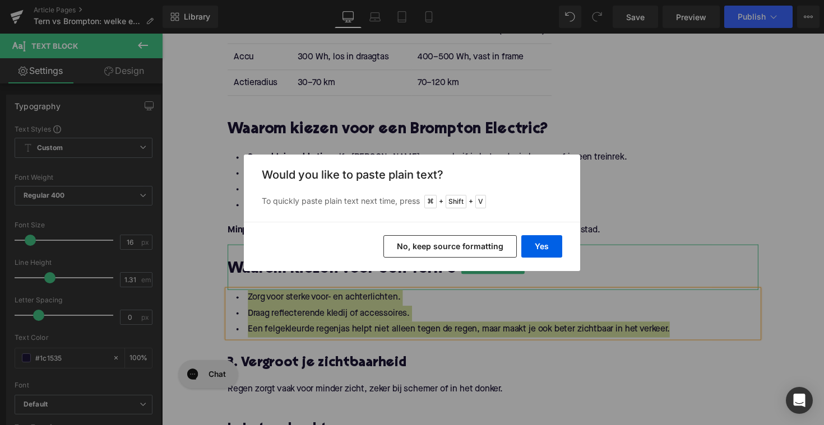
click at [533, 235] on div "Yes No, keep source formatting" at bounding box center [412, 246] width 336 height 49
click at [533, 236] on button "Yes" at bounding box center [541, 246] width 41 height 22
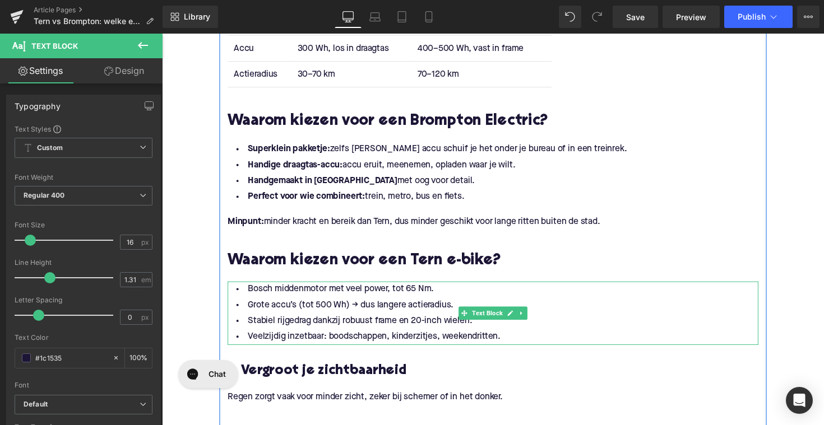
scroll to position [993, 0]
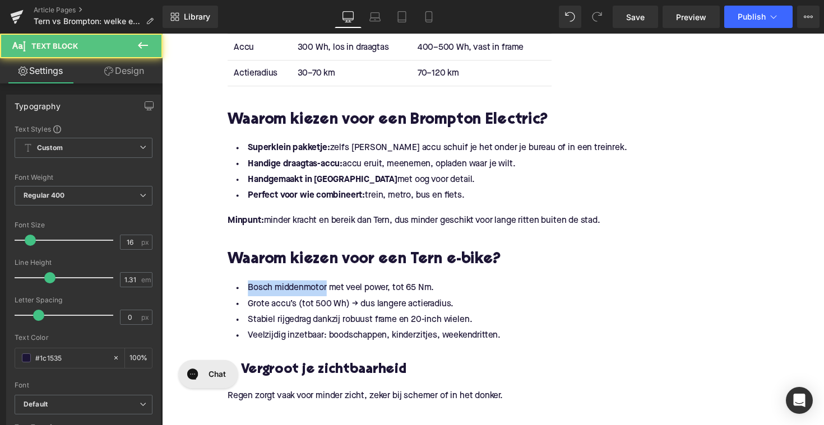
drag, startPoint x: 325, startPoint y: 294, endPoint x: 208, endPoint y: 294, distance: 117.6
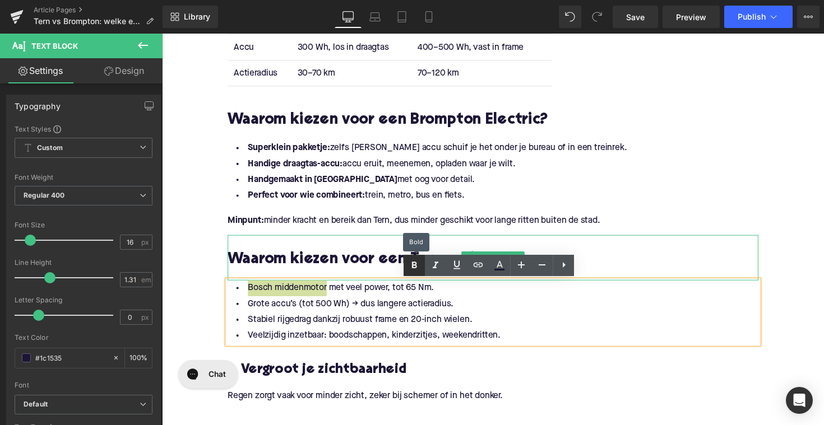
click at [418, 271] on icon at bounding box center [413, 265] width 13 height 13
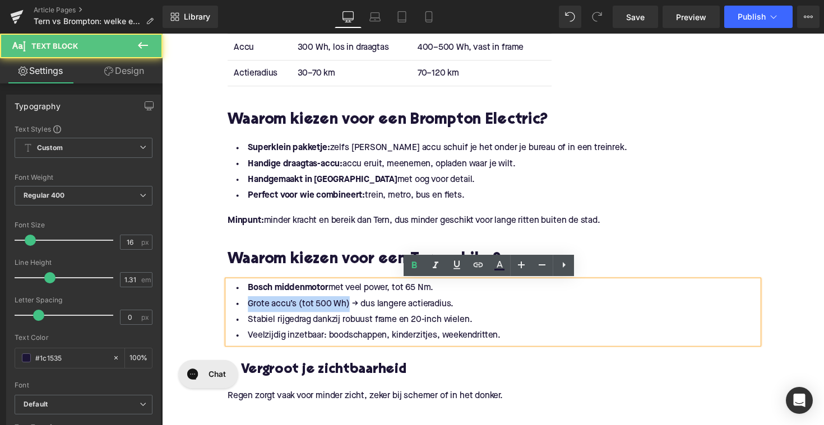
drag, startPoint x: 348, startPoint y: 311, endPoint x: 225, endPoint y: 311, distance: 123.2
click at [229, 311] on div "Bosch middenmotor met veel power, tot 65 Nm. Grote accu’s (tot 500 Wh) → dus la…" at bounding box center [500, 319] width 543 height 65
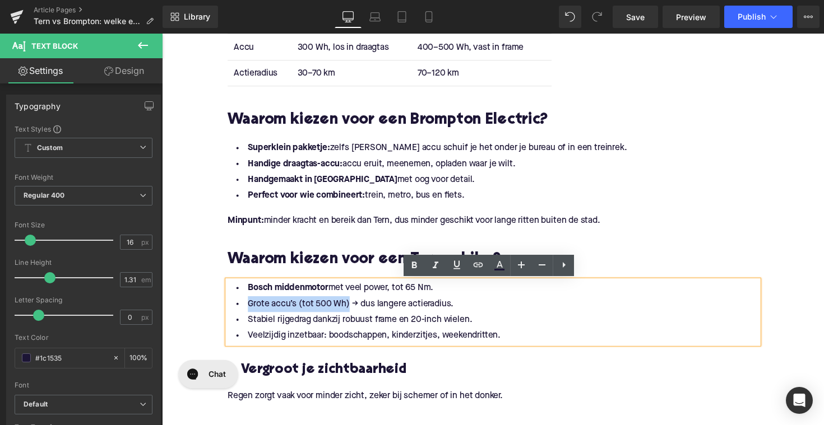
click at [280, 317] on li "Grote accu’s (tot 500 Wh) → dus langere actieradius." at bounding box center [500, 311] width 543 height 16
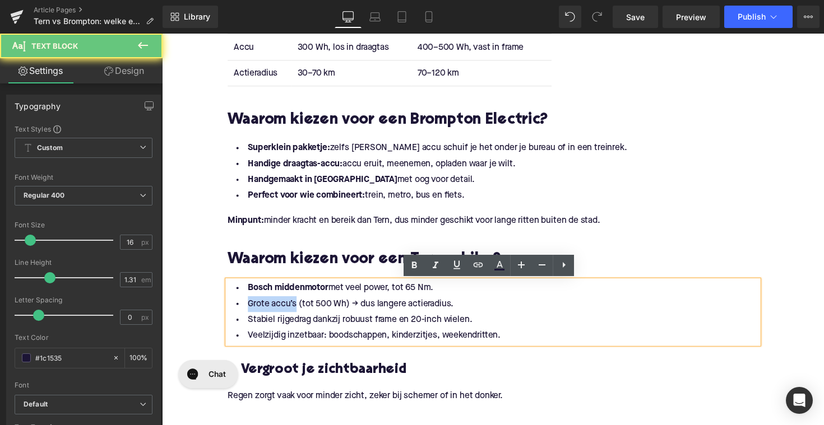
drag, startPoint x: 294, startPoint y: 313, endPoint x: 232, endPoint y: 311, distance: 61.1
click at [232, 311] on li "Grote accu’s (tot 500 Wh) → dus langere actieradius." at bounding box center [500, 311] width 543 height 16
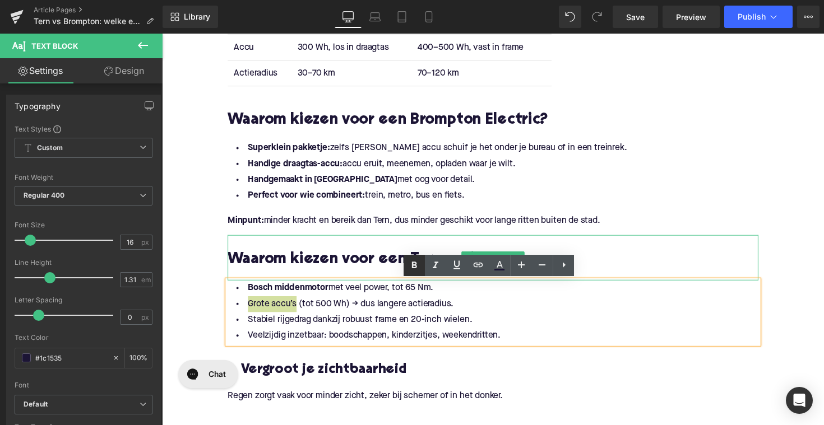
click at [413, 263] on icon at bounding box center [414, 265] width 5 height 7
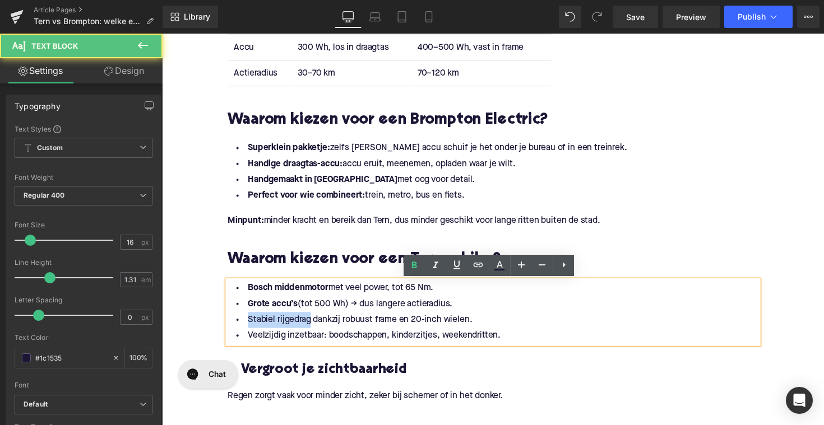
drag, startPoint x: 309, startPoint y: 328, endPoint x: 176, endPoint y: 320, distance: 133.0
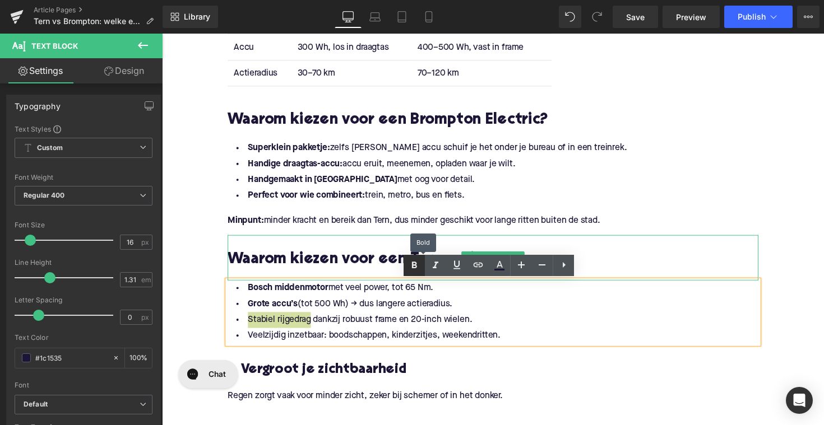
click at [417, 268] on icon at bounding box center [413, 265] width 13 height 13
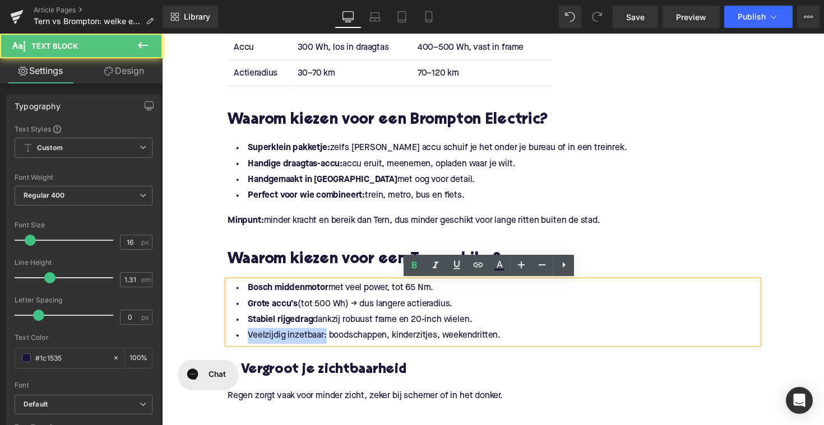
drag, startPoint x: 324, startPoint y: 346, endPoint x: 193, endPoint y: 340, distance: 131.8
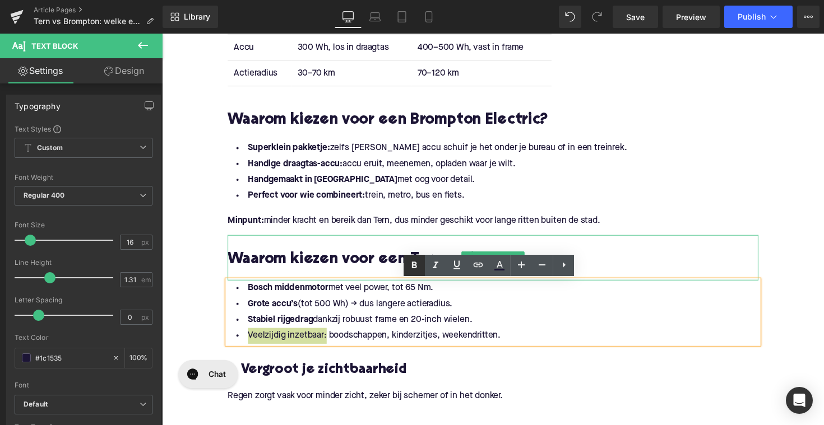
click at [408, 264] on icon at bounding box center [413, 265] width 13 height 13
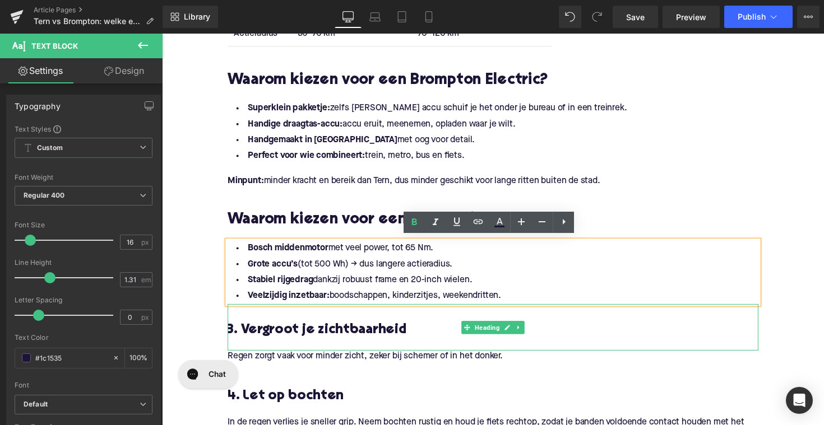
scroll to position [1038, 0]
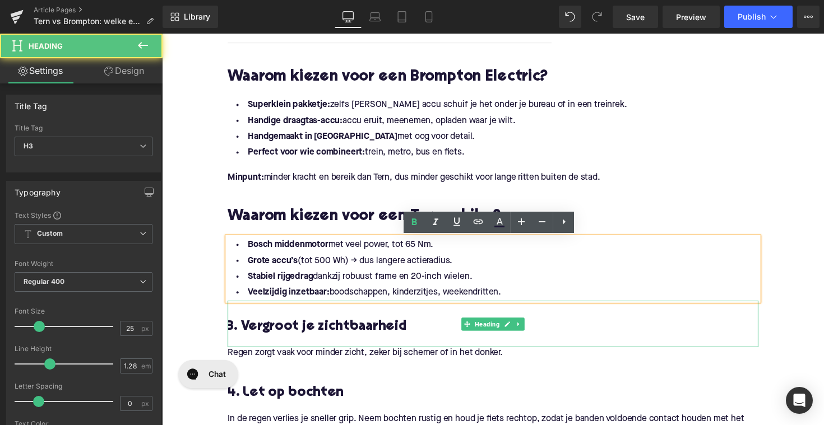
click at [454, 345] on div at bounding box center [500, 349] width 543 height 12
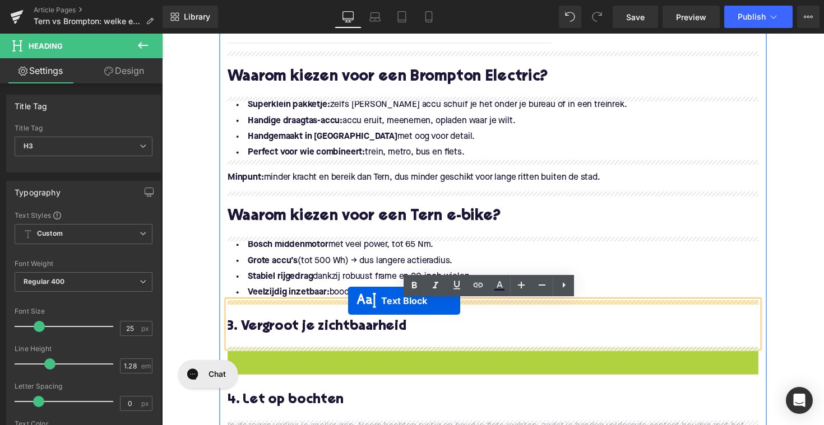
drag, startPoint x: 468, startPoint y: 363, endPoint x: 352, endPoint y: 308, distance: 128.5
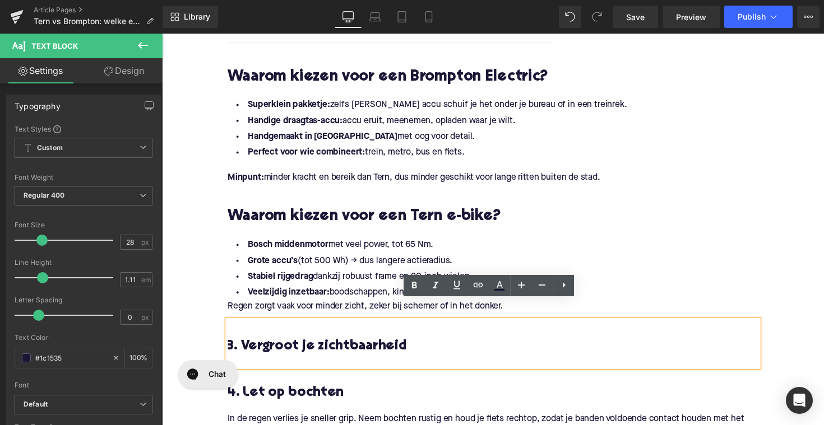
click at [327, 311] on p "Regen zorgt vaak voor minder zicht, zeker bij schemer of in het donker." at bounding box center [500, 314] width 543 height 12
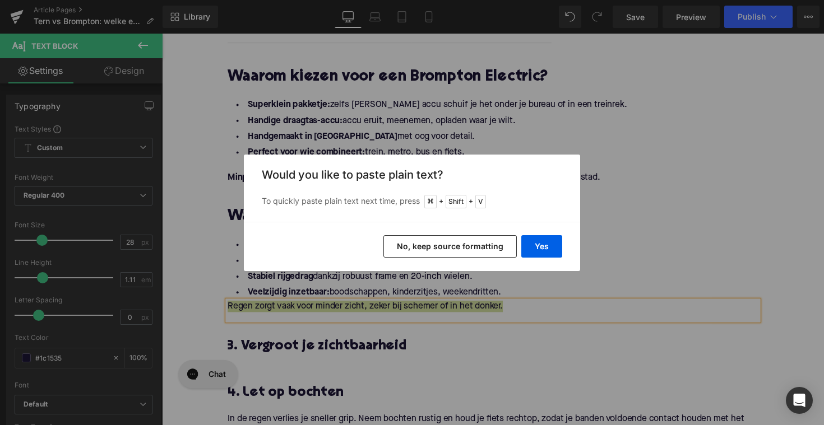
click at [563, 243] on div "Yes No, keep source formatting" at bounding box center [412, 246] width 336 height 49
drag, startPoint x: 555, startPoint y: 243, endPoint x: 137, endPoint y: 284, distance: 419.9
click at [555, 243] on button "Yes" at bounding box center [541, 246] width 41 height 22
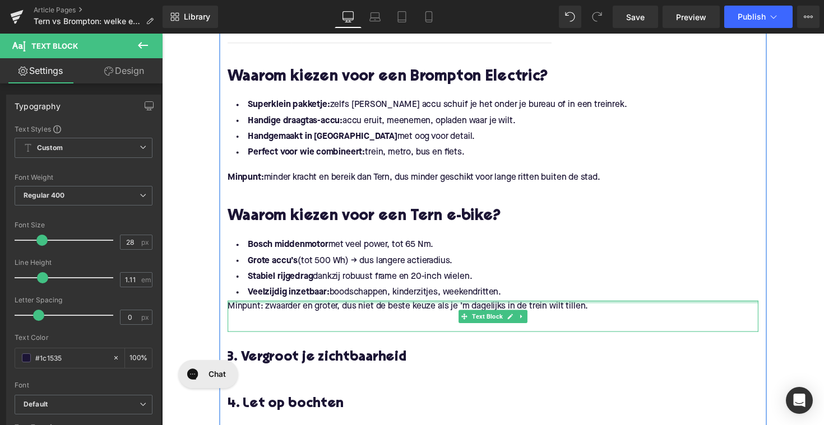
click at [250, 308] on div at bounding box center [500, 309] width 543 height 3
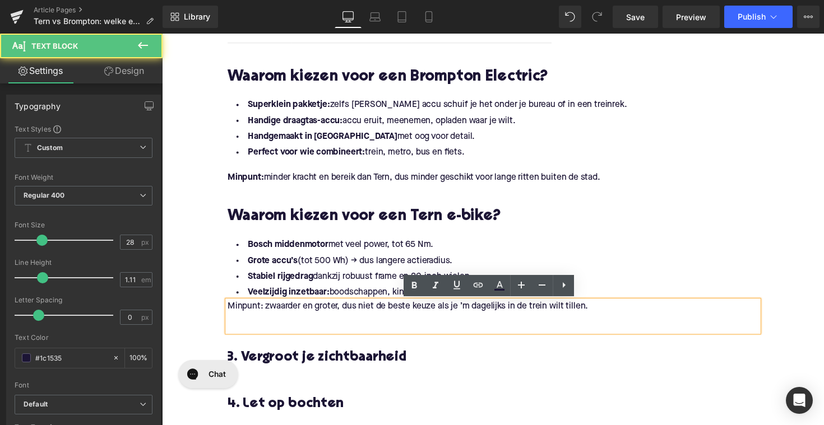
click at [229, 315] on p "Minpunt: zwaarder en groter, dus niet de beste keuze als je ’m dagelijks in de …" at bounding box center [500, 314] width 543 height 12
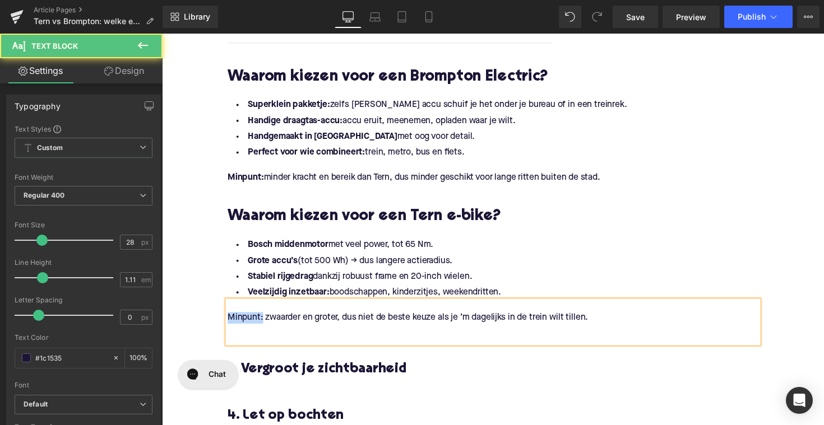
drag, startPoint x: 234, startPoint y: 327, endPoint x: 202, endPoint y: 327, distance: 31.4
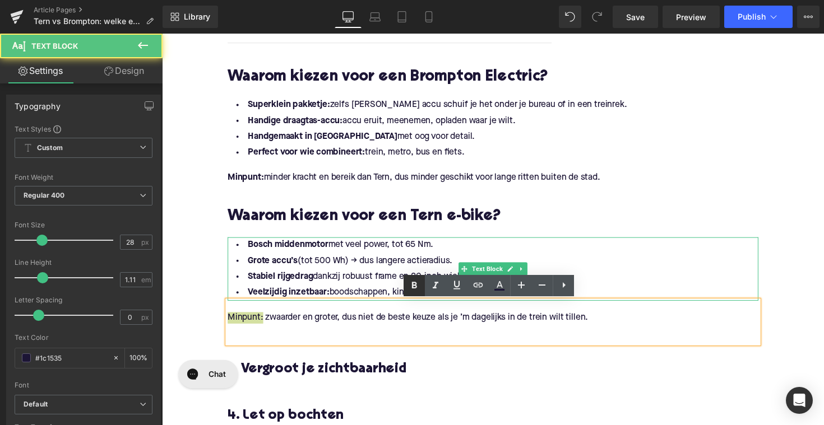
click at [412, 290] on icon at bounding box center [413, 285] width 13 height 13
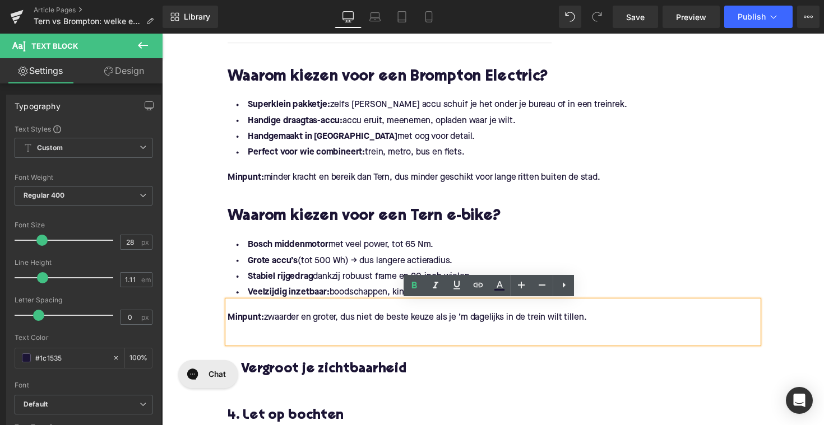
click at [258, 342] on p at bounding box center [500, 337] width 543 height 12
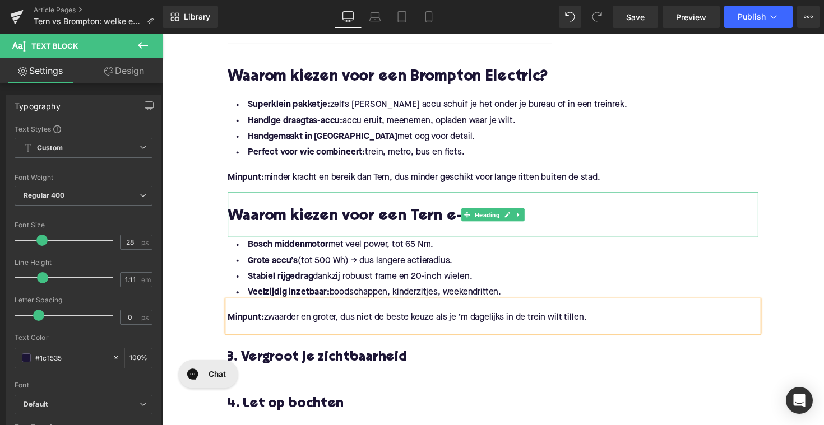
scroll to position [1078, 0]
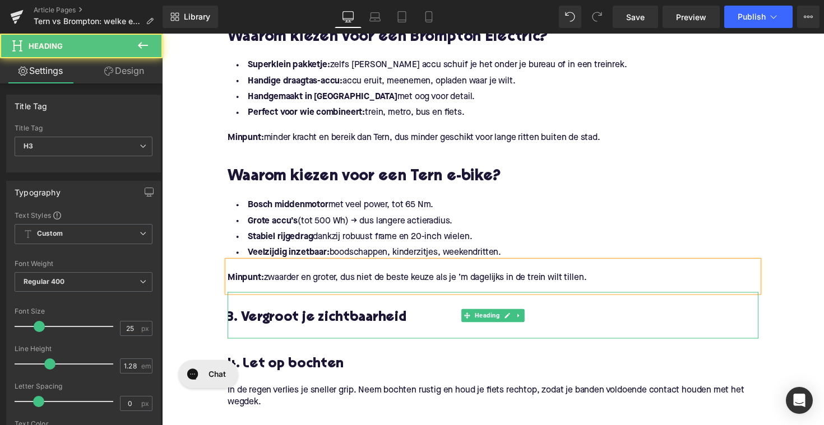
click at [293, 334] on div at bounding box center [500, 340] width 543 height 12
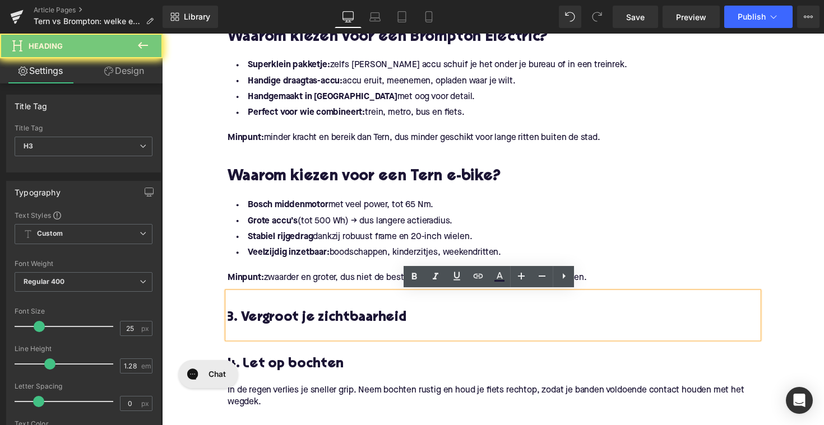
click at [300, 327] on h3 "3. Vergroot je zichtbaarheid" at bounding box center [500, 326] width 543 height 18
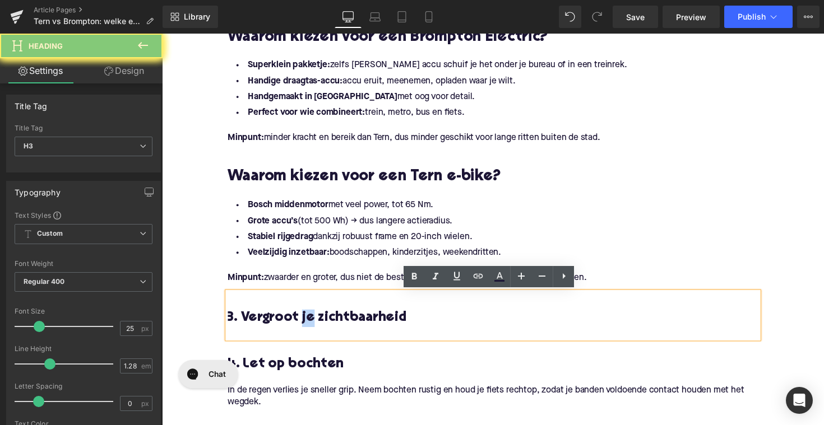
click at [300, 327] on h3 "3. Vergroot je zichtbaarheid" at bounding box center [500, 326] width 543 height 18
paste div
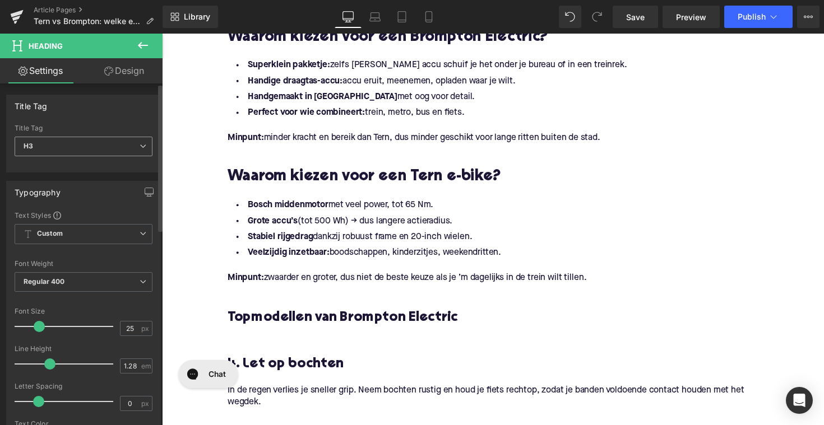
click at [115, 143] on span "H3" at bounding box center [84, 147] width 138 height 20
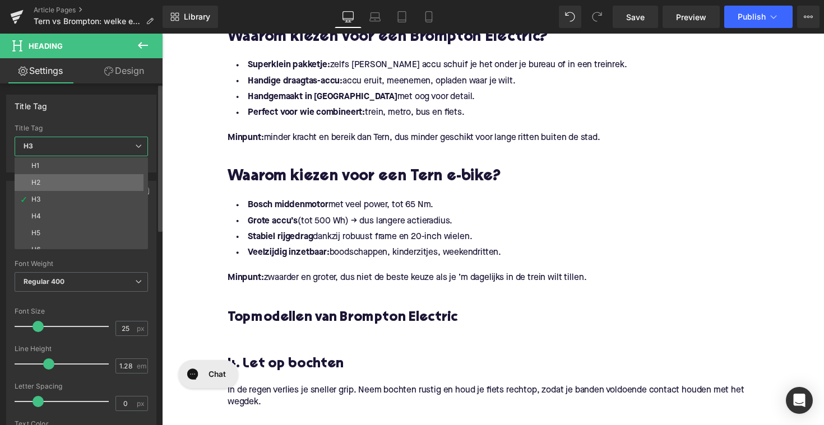
click at [100, 188] on li "H2" at bounding box center [84, 182] width 138 height 17
type input "28"
type input "1.11"
type input "100"
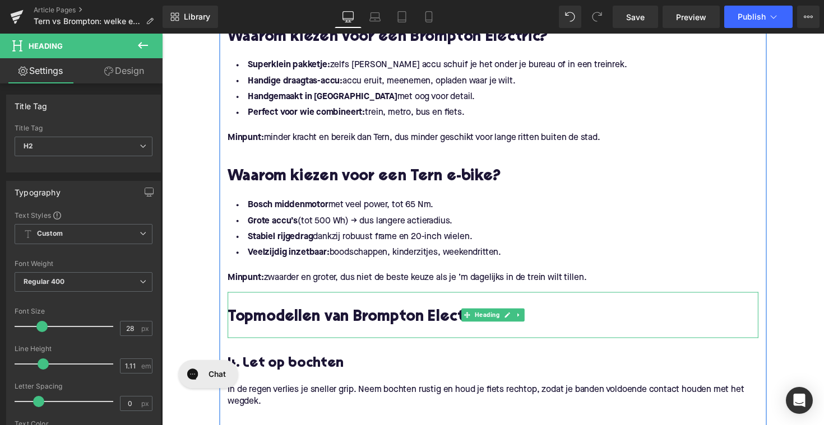
click at [344, 336] on div at bounding box center [500, 340] width 543 height 12
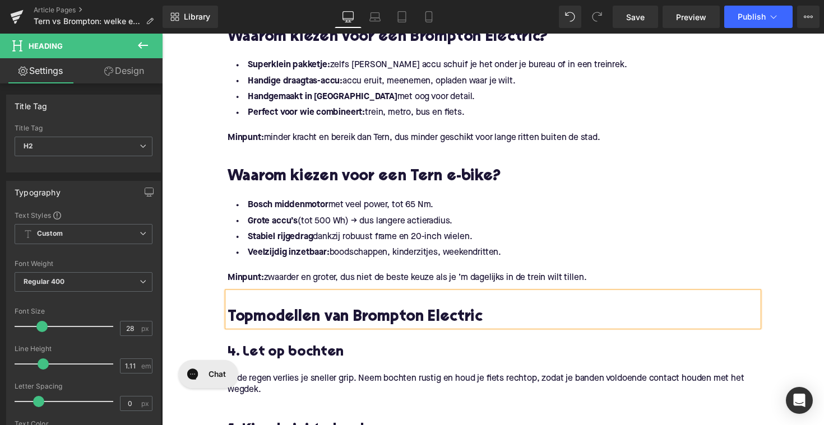
click at [325, 361] on h3 "4. Let op bochten" at bounding box center [500, 361] width 543 height 18
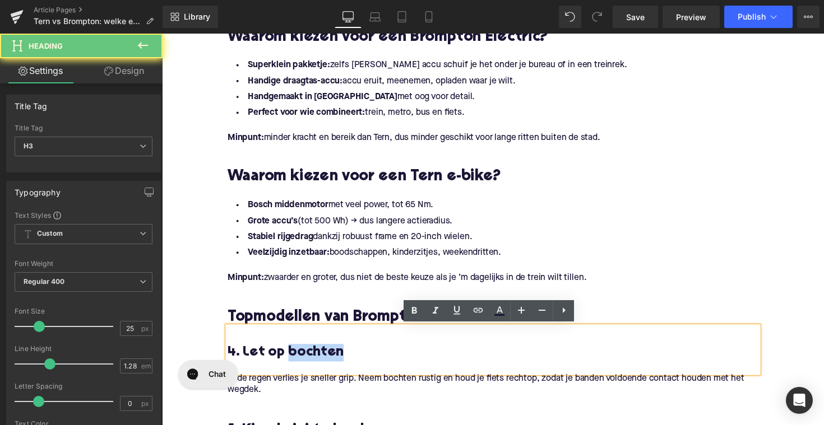
click at [325, 361] on h3 "4. Let op bochten" at bounding box center [500, 361] width 543 height 18
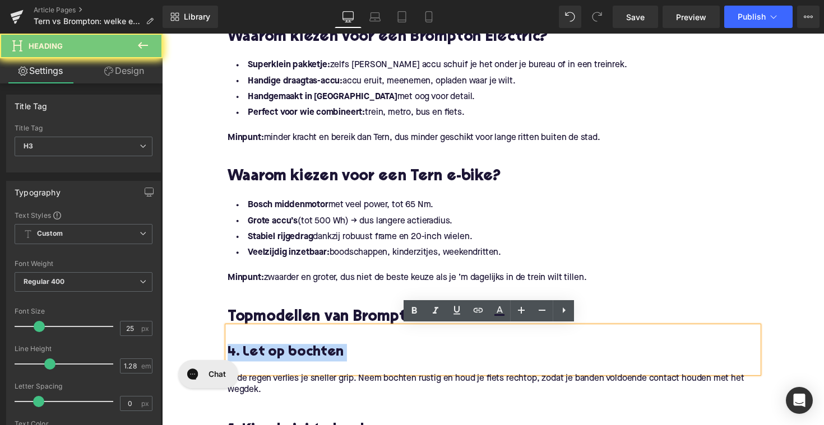
paste div
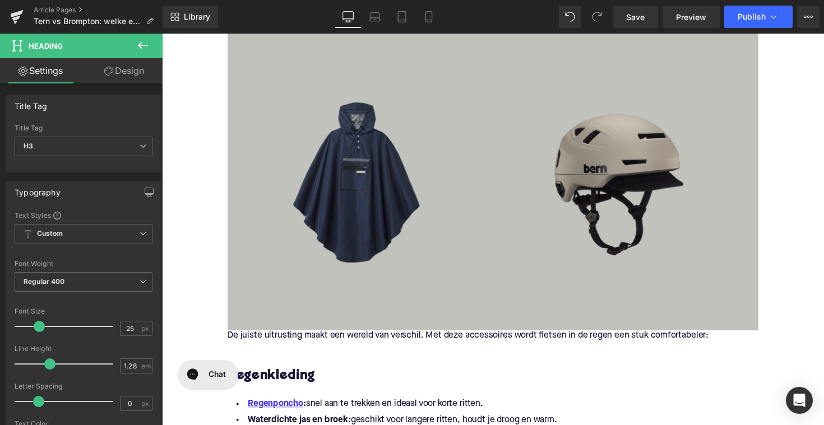
scroll to position [1528, 0]
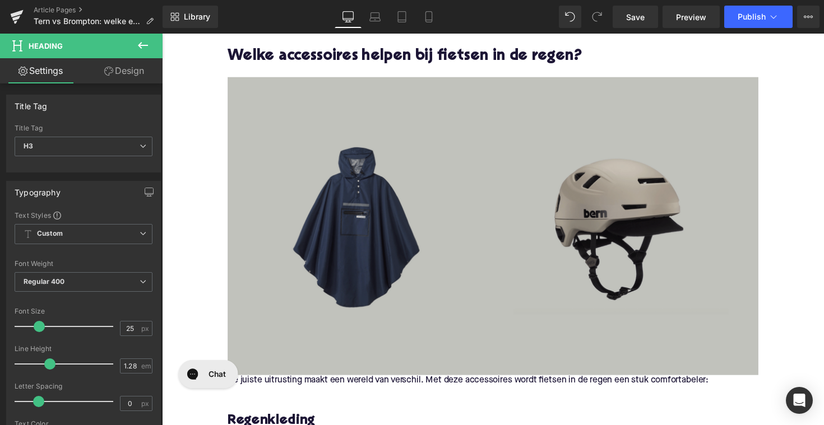
click at [483, 201] on img at bounding box center [500, 231] width 543 height 306
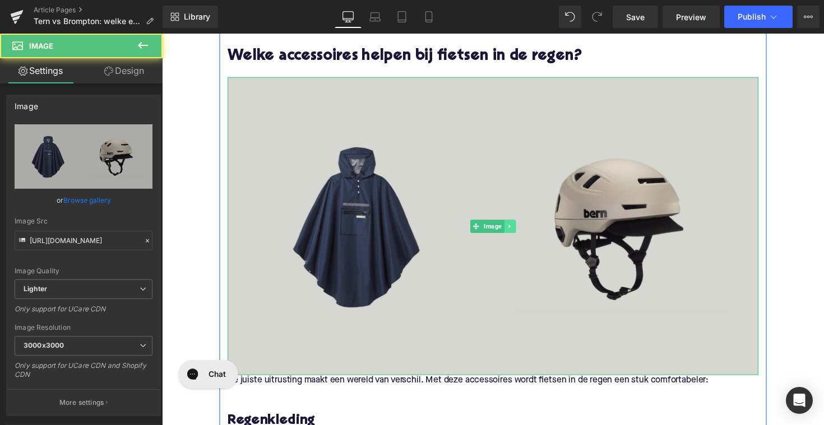
click at [513, 232] on link at bounding box center [519, 231] width 12 height 13
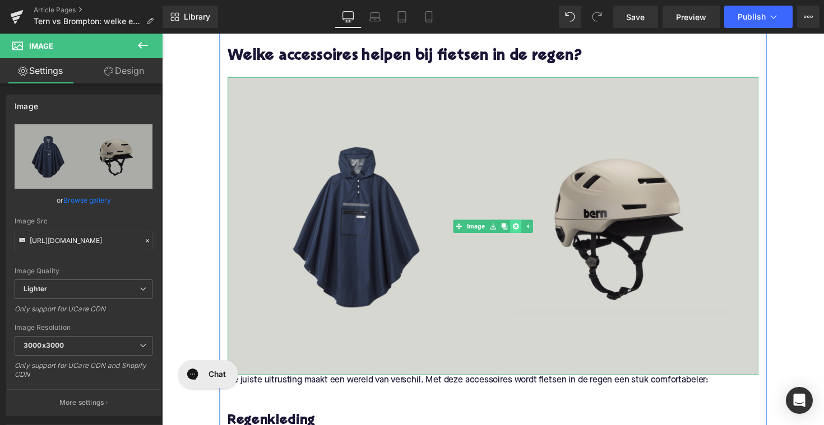
click at [518, 230] on link at bounding box center [524, 231] width 12 height 13
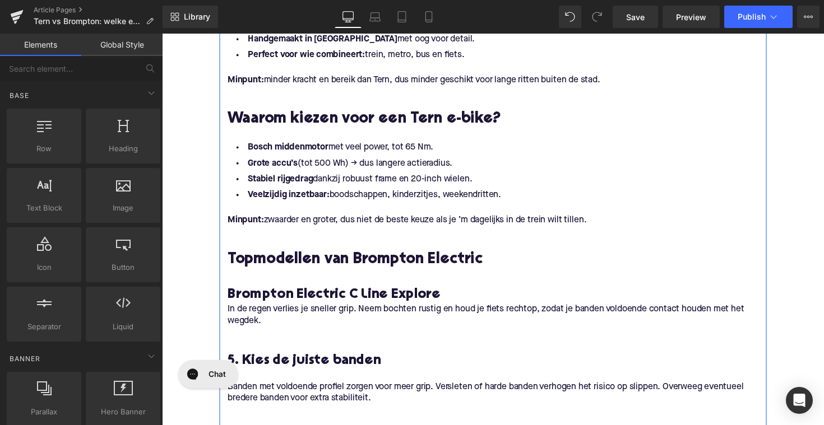
scroll to position [1127, 0]
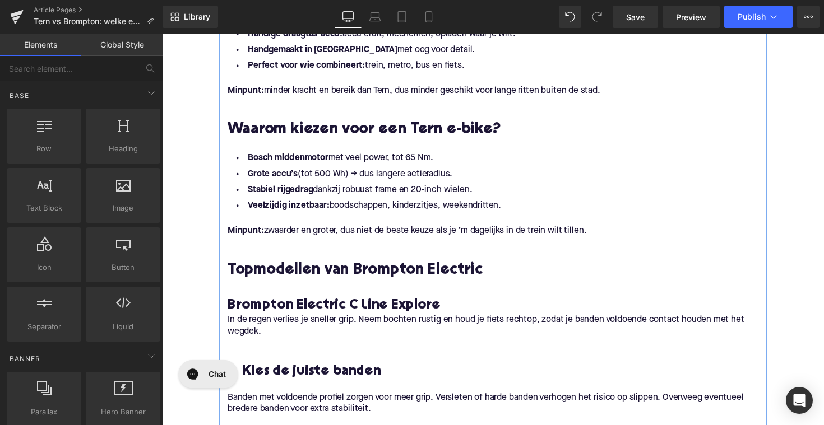
click at [482, 166] on li "Bosch middenmotor met veel power, tot 65 Nm." at bounding box center [500, 161] width 543 height 16
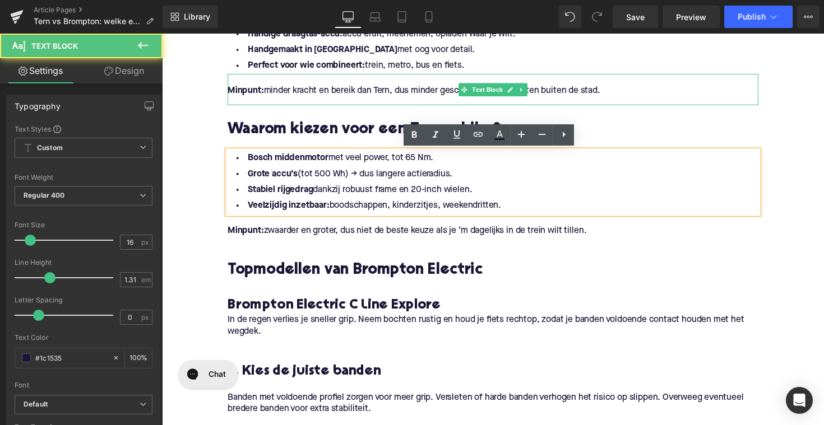
click at [517, 103] on div "Minpunt: minder kracht en bereik dan Tern, dus minder geschikt voor lange ritte…" at bounding box center [500, 91] width 543 height 32
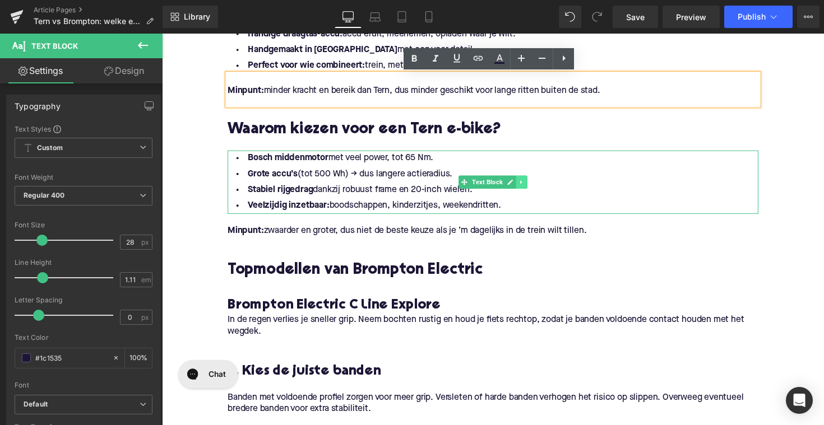
click at [529, 186] on icon at bounding box center [530, 186] width 2 height 4
click at [521, 186] on icon at bounding box center [524, 186] width 6 height 6
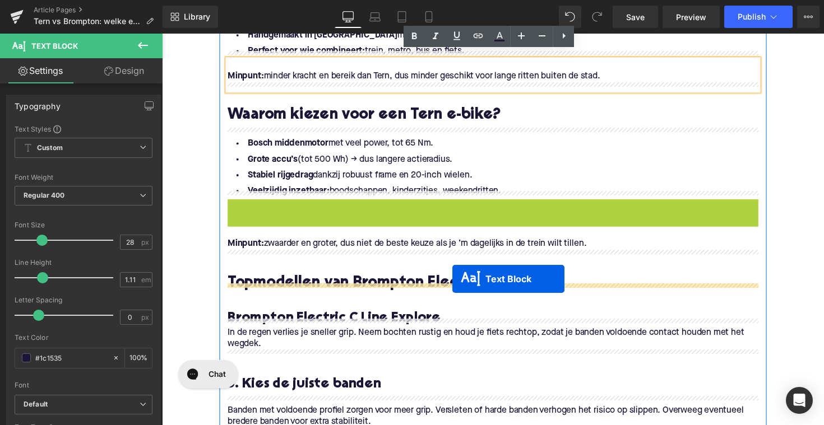
scroll to position [1150, 0]
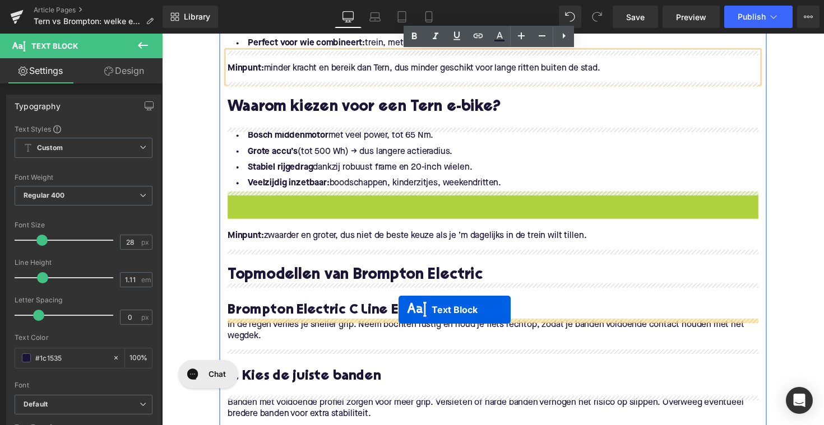
drag, startPoint x: 469, startPoint y: 250, endPoint x: 404, endPoint y: 317, distance: 93.1
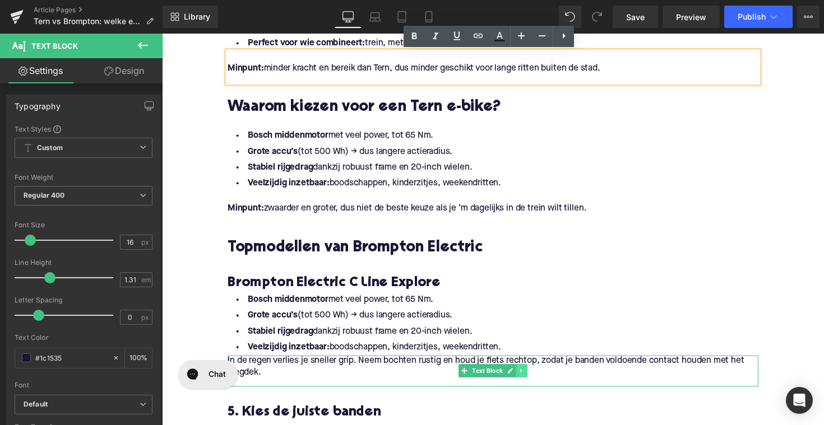
click at [532, 380] on link at bounding box center [530, 379] width 12 height 13
click at [533, 378] on icon at bounding box center [536, 379] width 6 height 6
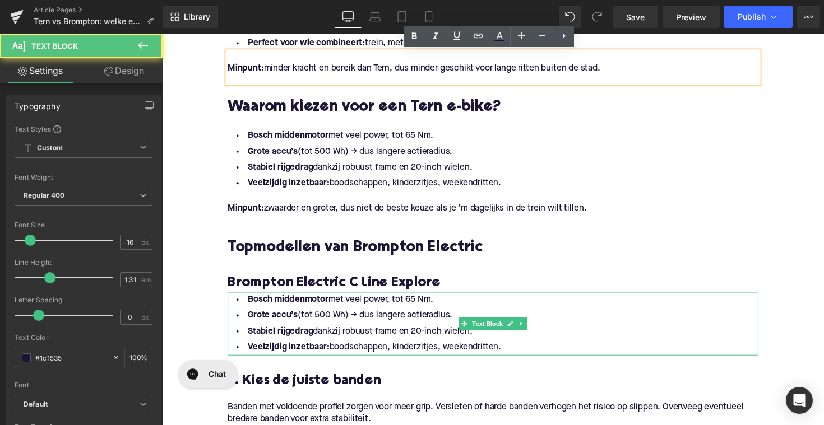
click at [512, 353] on li "Veelzijdig inzetbaar: boodschappen, kinderzitjes, weekendritten." at bounding box center [500, 355] width 543 height 16
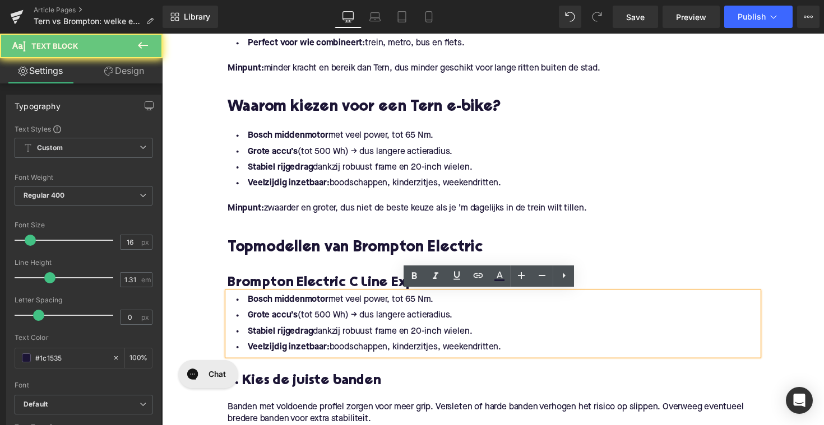
click at [510, 354] on li "Veelzijdig inzetbaar: boodschappen, kinderzitjes, weekendritten." at bounding box center [500, 355] width 543 height 16
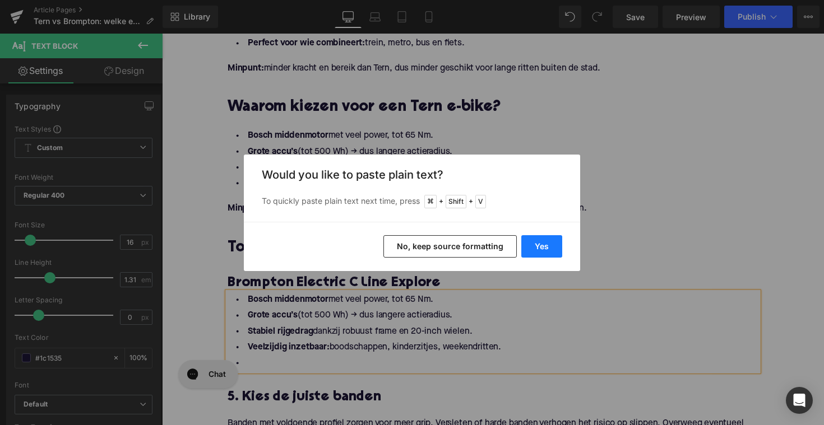
click at [546, 244] on button "Yes" at bounding box center [541, 246] width 41 height 22
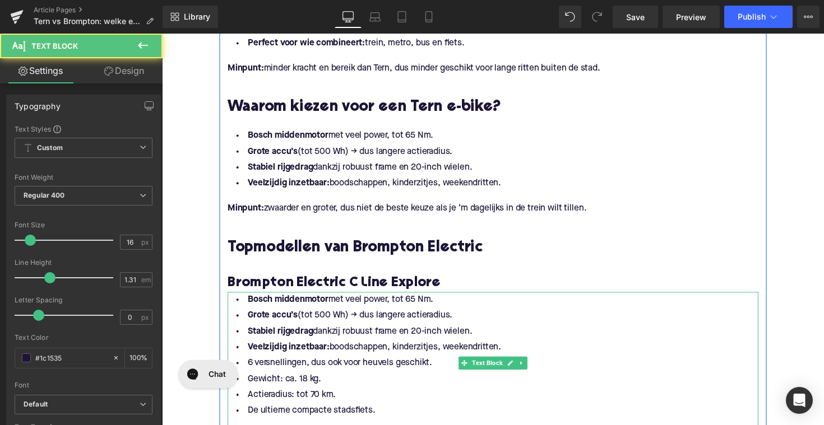
drag, startPoint x: 517, startPoint y: 352, endPoint x: 239, endPoint y: 304, distance: 282.6
click at [239, 304] on ul "Bosch middenmotor met veel power, tot 65 Nm. Grote accu’s (tot 500 Wh) → dus la…" at bounding box center [500, 372] width 543 height 146
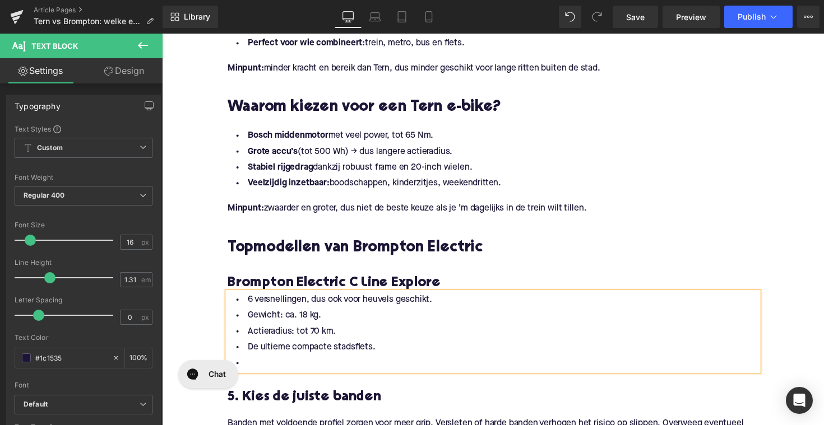
click at [292, 370] on li at bounding box center [500, 372] width 543 height 16
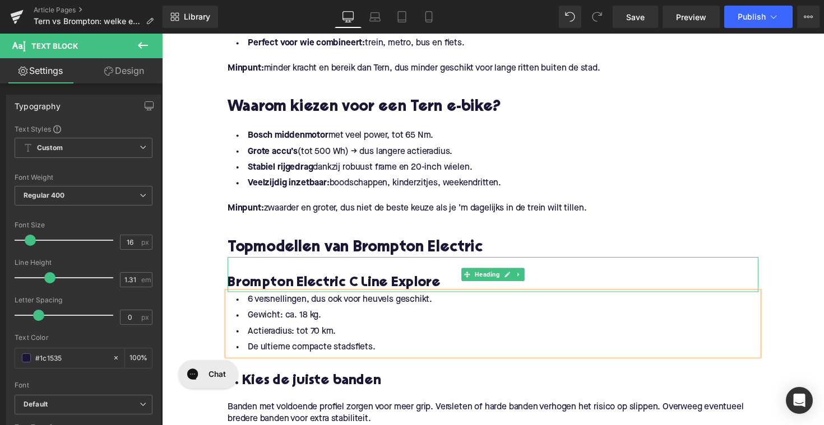
click at [451, 286] on h3 "Brompton Electric C Line Explore" at bounding box center [500, 290] width 543 height 18
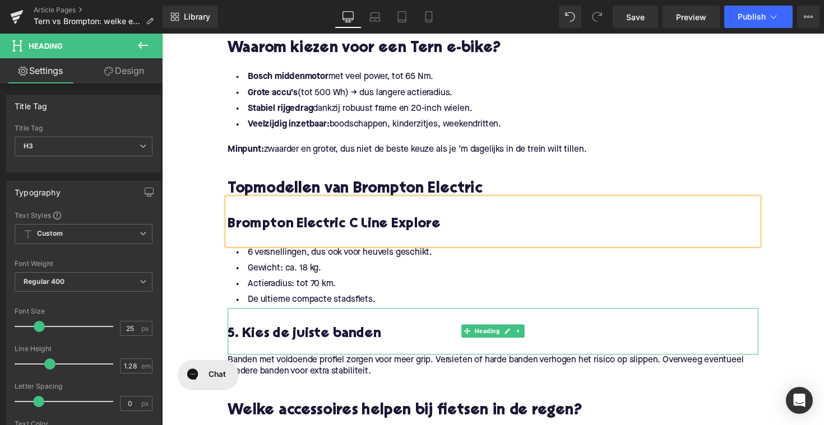
scroll to position [1263, 0]
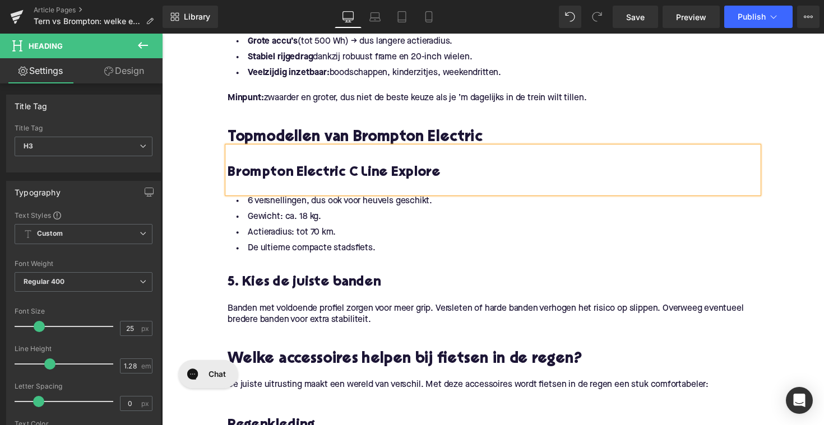
click at [320, 285] on h3 "5. Kies de juiste banden" at bounding box center [500, 289] width 543 height 18
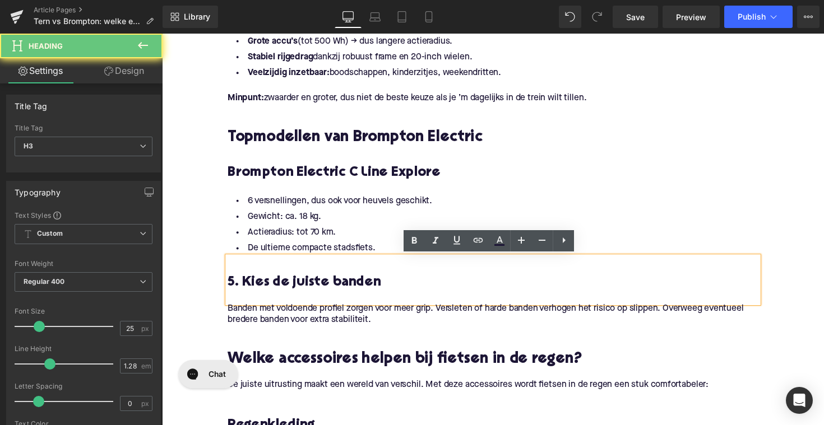
click at [320, 285] on h3 "5. Kies de juiste banden" at bounding box center [500, 289] width 543 height 18
paste div
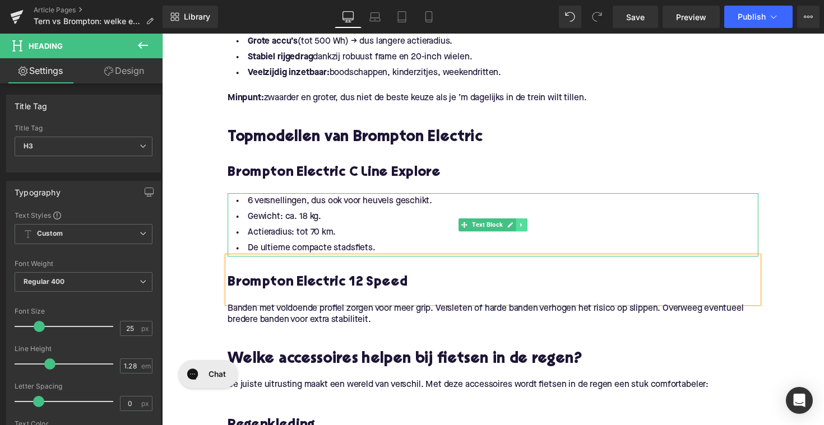
click at [529, 229] on icon at bounding box center [530, 229] width 6 height 7
click at [524, 229] on icon at bounding box center [524, 229] width 6 height 6
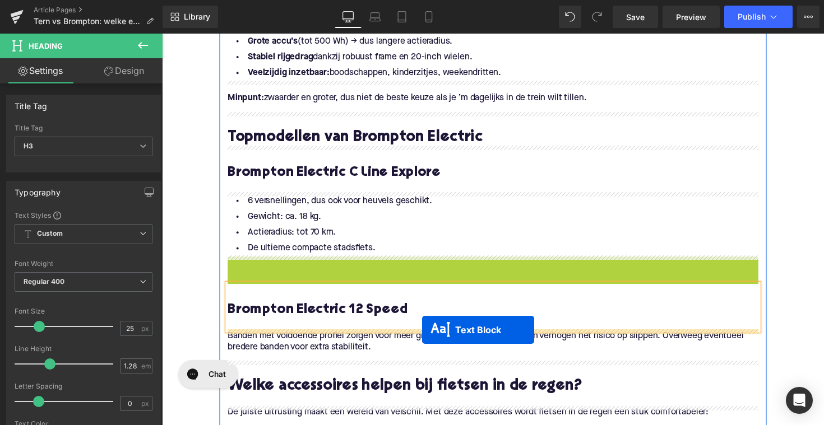
drag, startPoint x: 466, startPoint y: 292, endPoint x: 428, endPoint y: 337, distance: 59.2
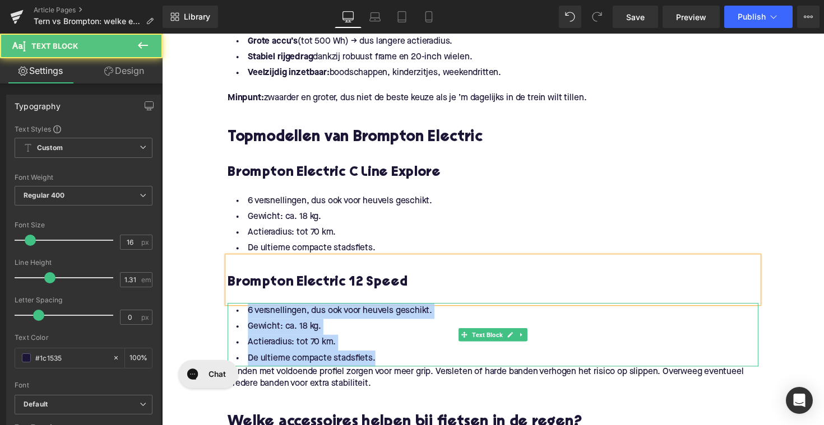
drag, startPoint x: 382, startPoint y: 366, endPoint x: 245, endPoint y: 320, distance: 143.9
click at [245, 320] on ul "6 versnellingen, dus ook voor heuvels geschikt. Gewicht: ca. 18 kg. Actieradius…" at bounding box center [500, 342] width 543 height 65
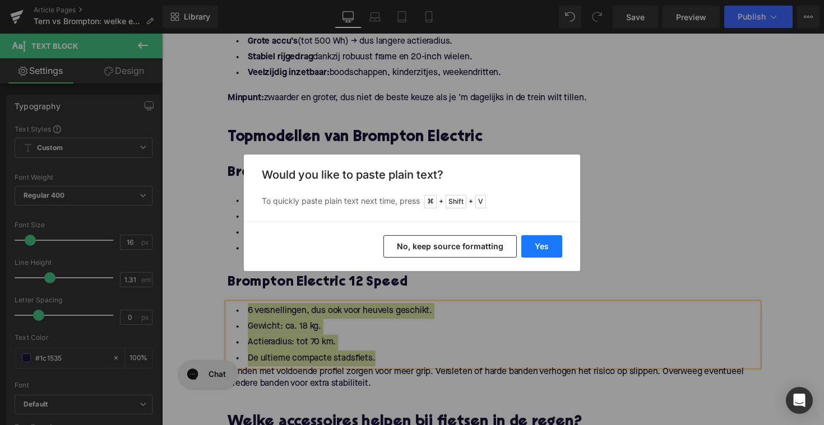
click at [550, 246] on button "Yes" at bounding box center [541, 246] width 41 height 22
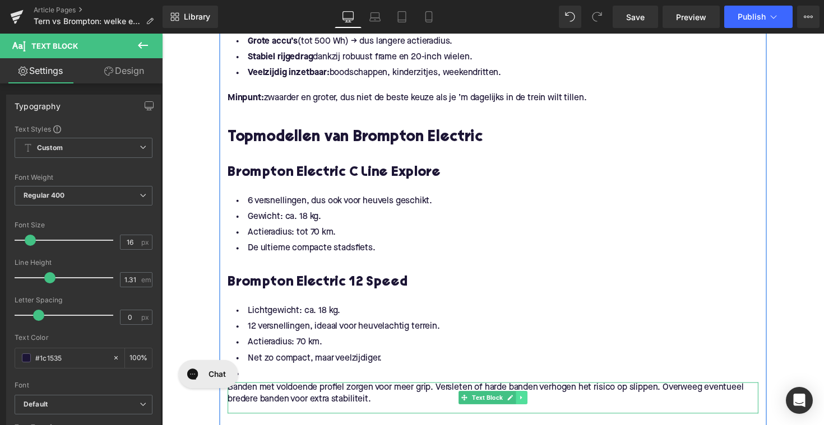
click at [530, 408] on icon at bounding box center [530, 406] width 6 height 7
click at [534, 405] on icon at bounding box center [536, 406] width 6 height 6
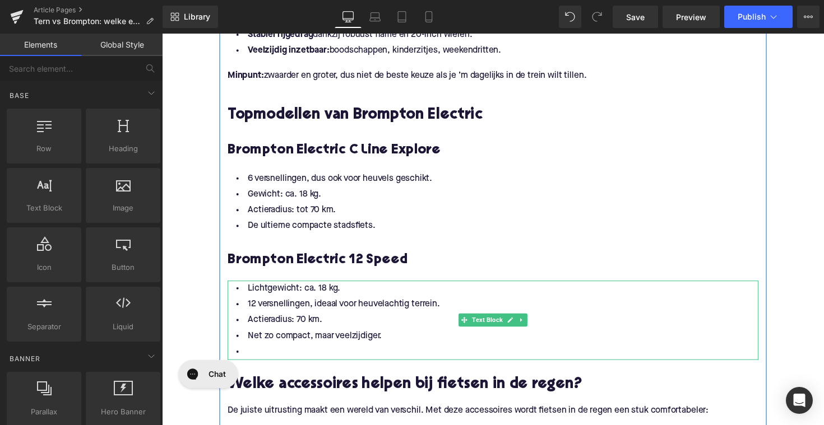
scroll to position [1299, 0]
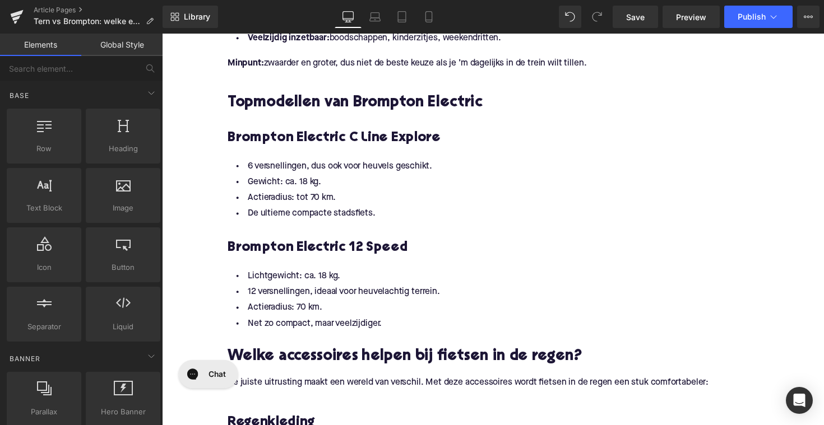
click at [373, 368] on h2 "Welke accessoires helpen bij fietsen in de regen?" at bounding box center [500, 364] width 543 height 17
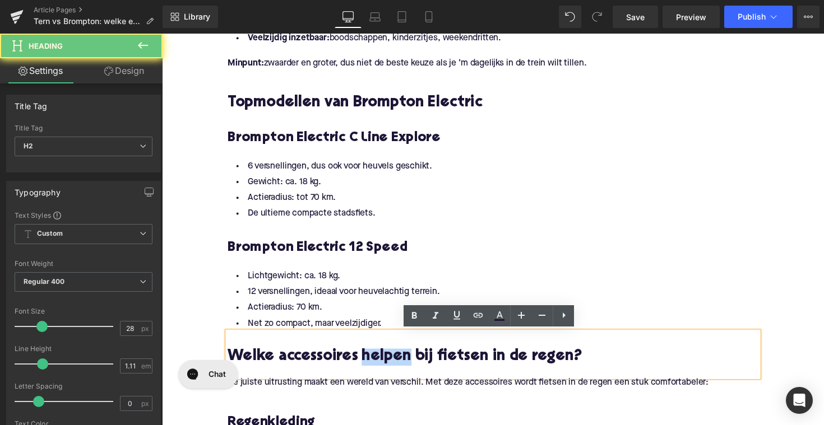
click at [373, 368] on h2 "Welke accessoires helpen bij fietsen in de regen?" at bounding box center [500, 364] width 543 height 17
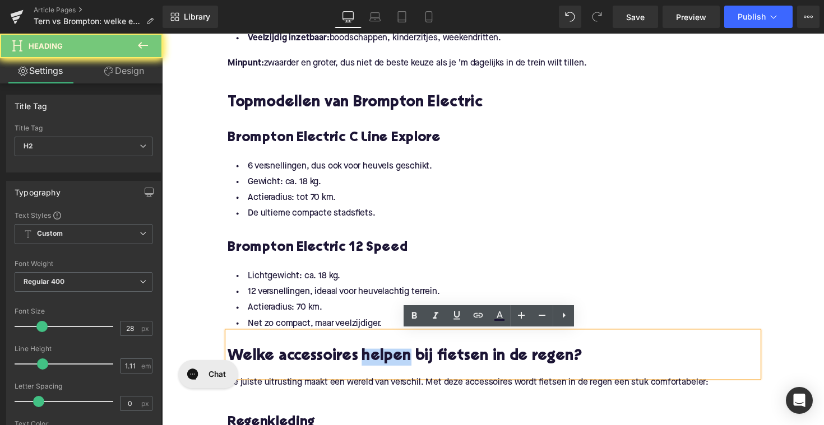
click at [373, 368] on h2 "Welke accessoires helpen bij fietsen in de regen?" at bounding box center [500, 364] width 543 height 17
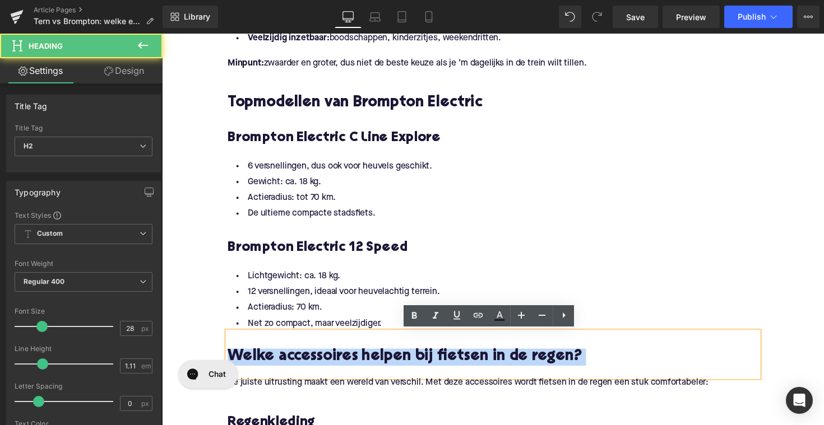
click at [373, 368] on h2 "Welke accessoires helpen bij fietsen in de regen?" at bounding box center [500, 364] width 543 height 17
paste div
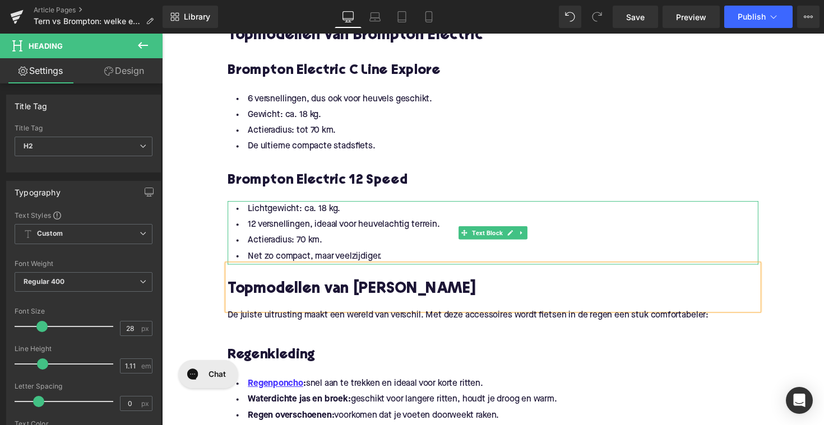
scroll to position [1468, 0]
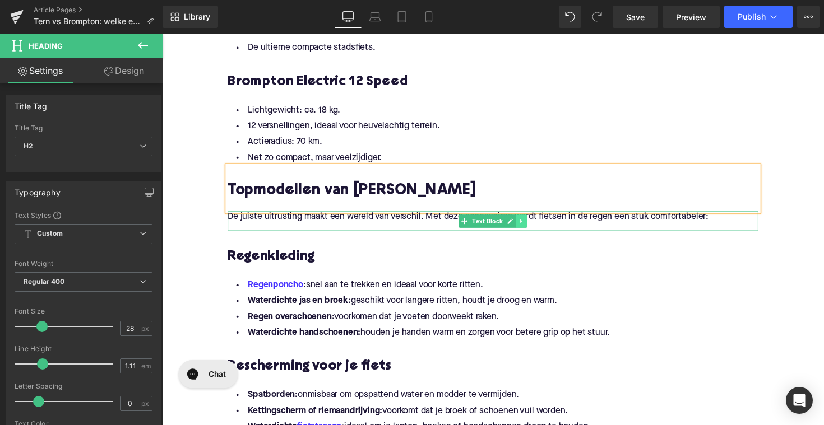
click at [531, 226] on icon at bounding box center [530, 225] width 6 height 7
click at [534, 224] on icon at bounding box center [536, 225] width 6 height 6
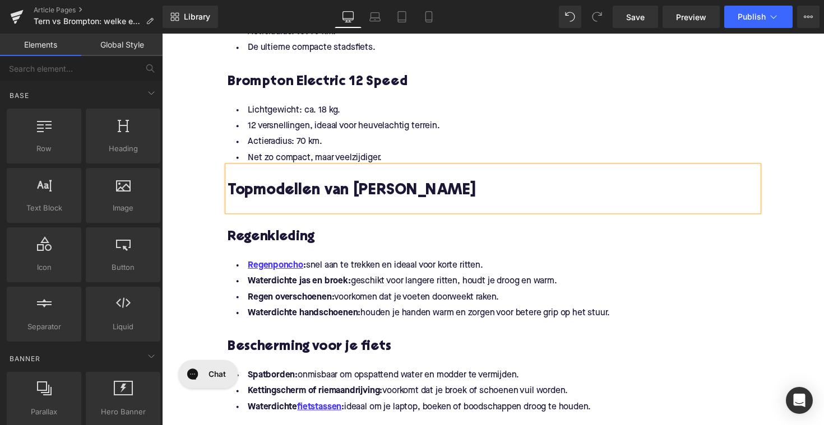
click at [286, 210] on div at bounding box center [500, 210] width 543 height 12
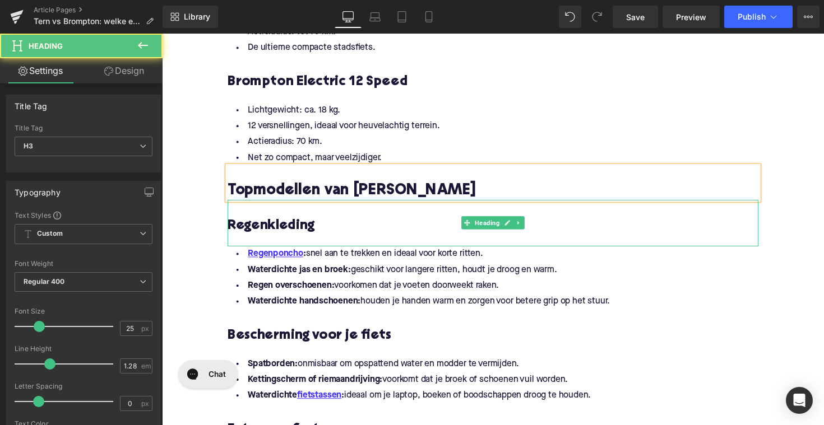
click at [278, 225] on h3 "Regenkleding" at bounding box center [500, 231] width 543 height 18
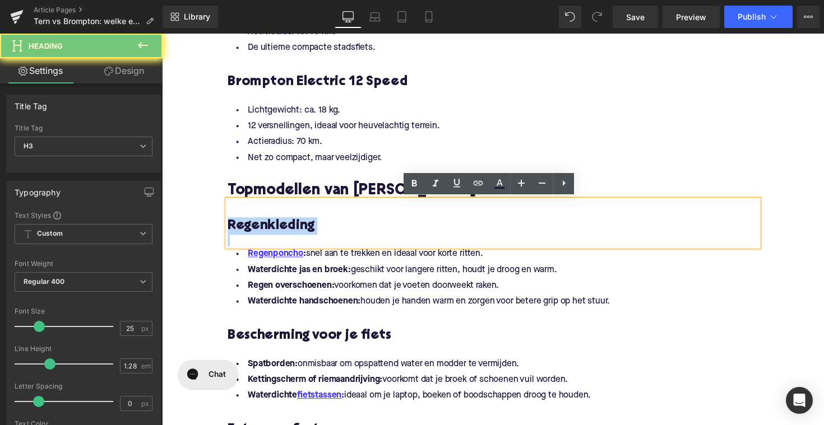
paste div
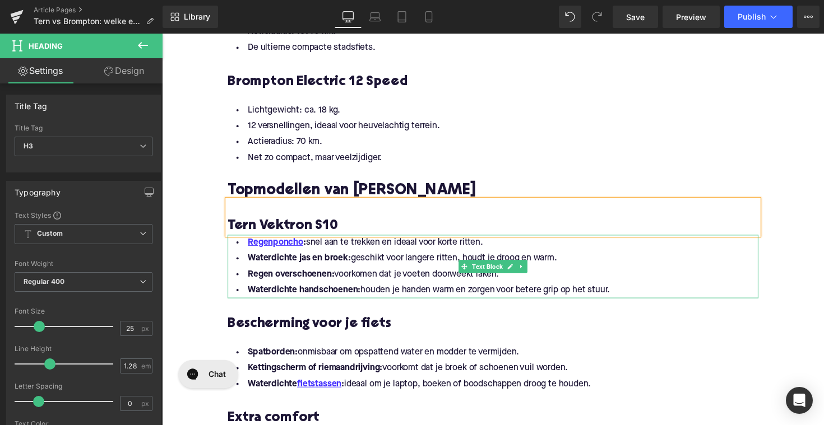
click at [626, 294] on li "Waterdichte handschoenen: houden je handen warm en zorgen voor betere grip op h…" at bounding box center [500, 297] width 543 height 16
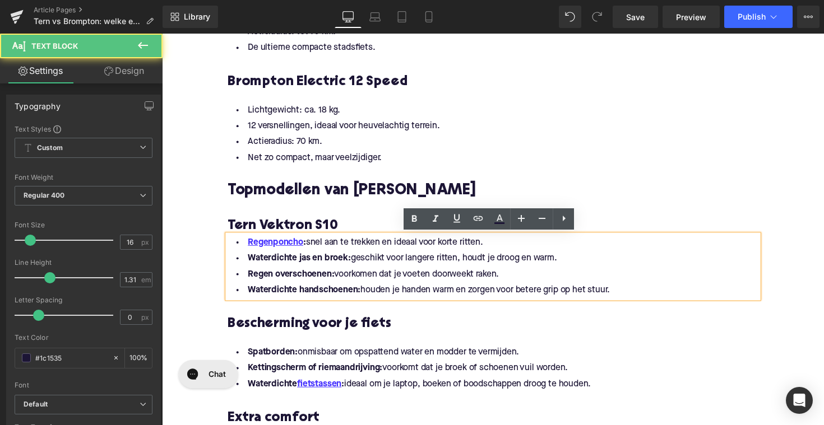
click at [622, 296] on li "Waterdichte handschoenen: houden je handen warm en zorgen voor betere grip op h…" at bounding box center [500, 297] width 543 height 16
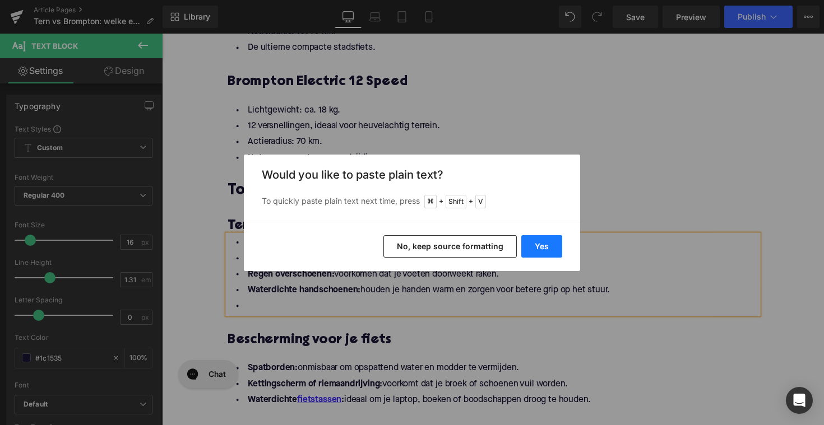
click at [543, 247] on button "Yes" at bounding box center [541, 246] width 41 height 22
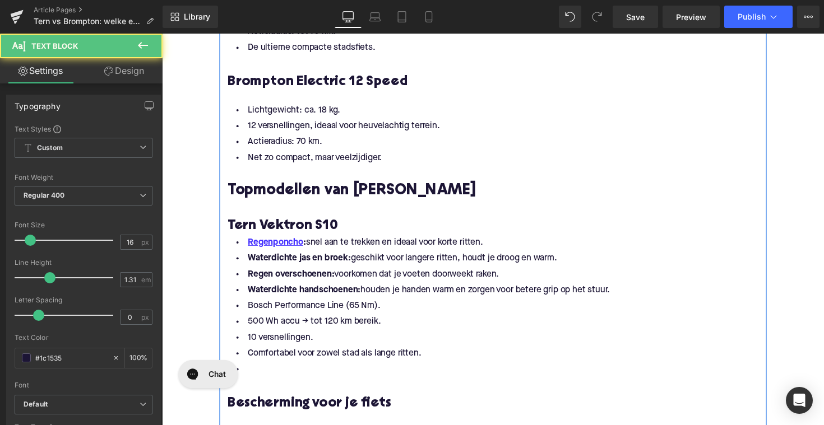
drag, startPoint x: 626, startPoint y: 299, endPoint x: 233, endPoint y: 242, distance: 397.3
click at [233, 242] on ul "Regenponcho : snel aan te trekken en ideaal voor korte ritten. Waterdichte jas …" at bounding box center [500, 313] width 543 height 146
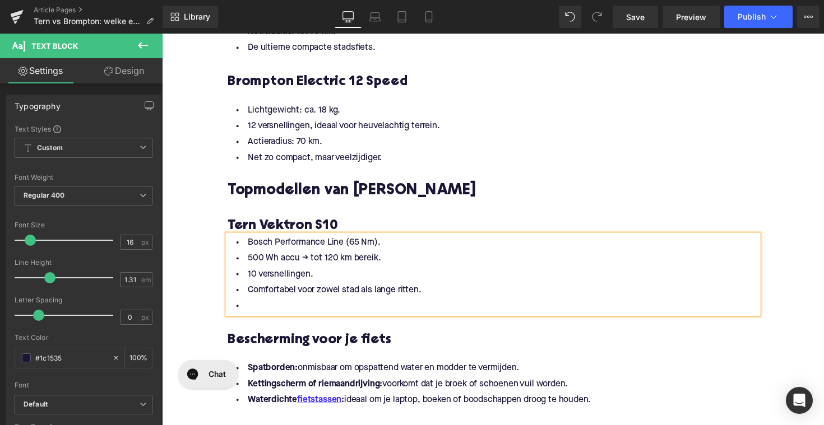
click at [255, 312] on li at bounding box center [500, 313] width 543 height 16
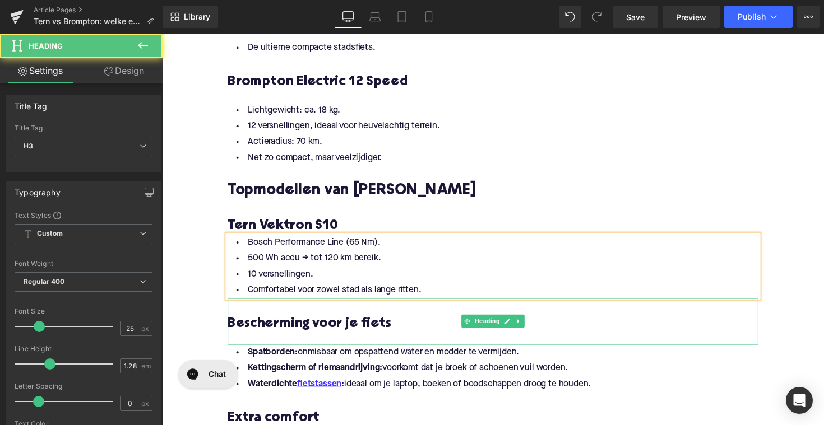
click at [334, 333] on h3 "Bescherming voor je fiets" at bounding box center [500, 332] width 543 height 18
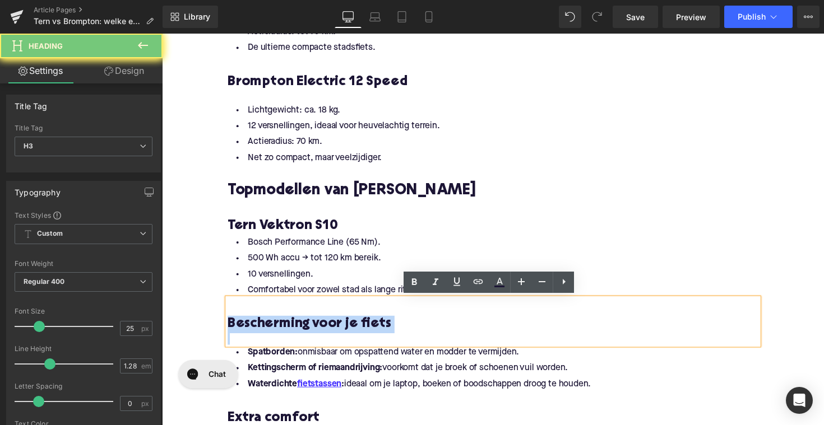
paste div
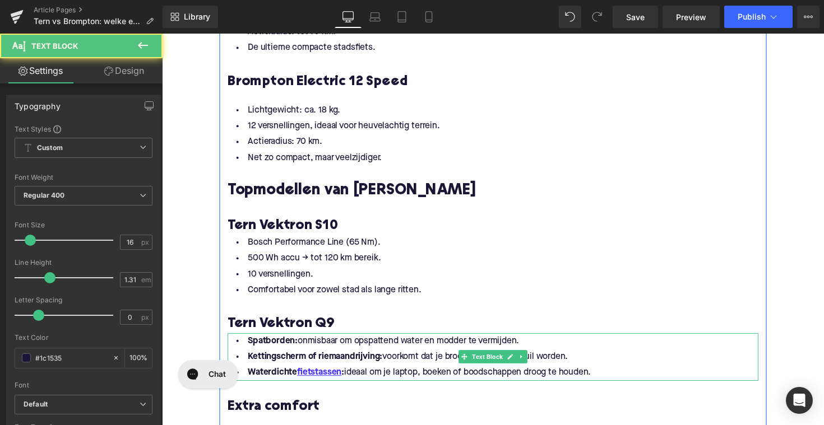
click at [496, 378] on li "Waterdichte fietstassen : ideaal om je laptop, boeken of boodschappen droog te …" at bounding box center [500, 381] width 543 height 16
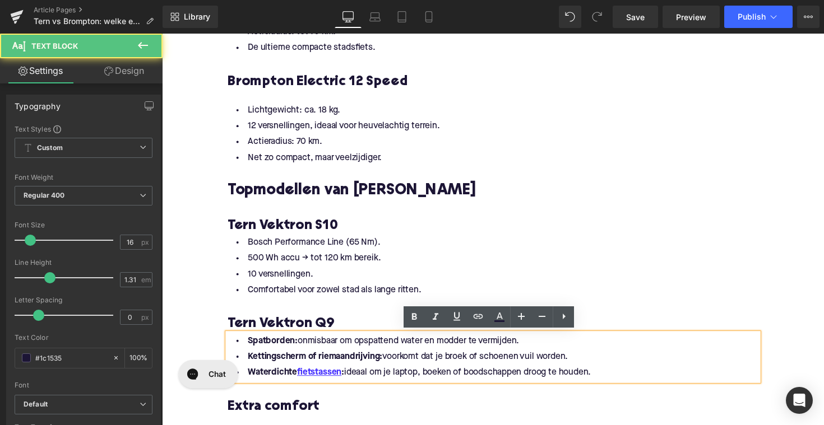
click at [598, 369] on li "Kettingscherm of riemaandrijving: voorkomt dat je broek of schoenen vuil worden." at bounding box center [500, 365] width 543 height 16
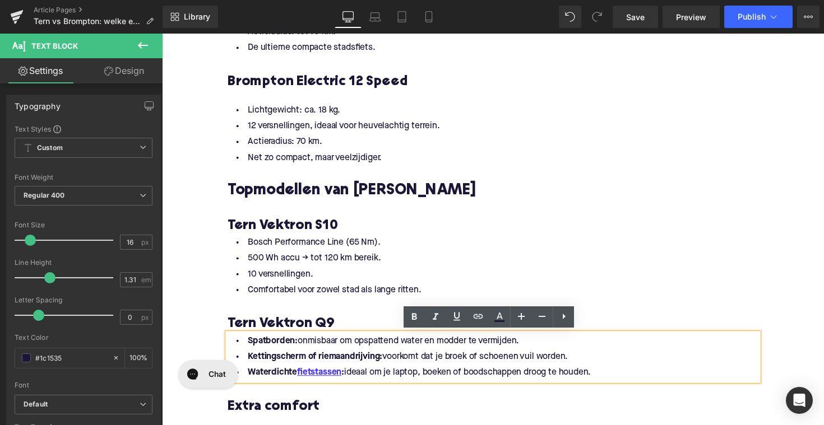
click at [606, 380] on li "Waterdichte fietstassen : ideaal om je laptop, boeken of boodschappen droog te …" at bounding box center [500, 381] width 543 height 16
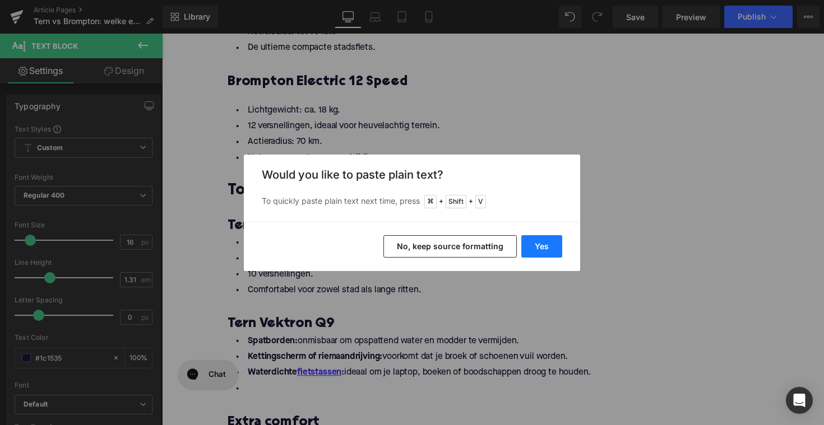
click at [554, 250] on button "Yes" at bounding box center [541, 246] width 41 height 22
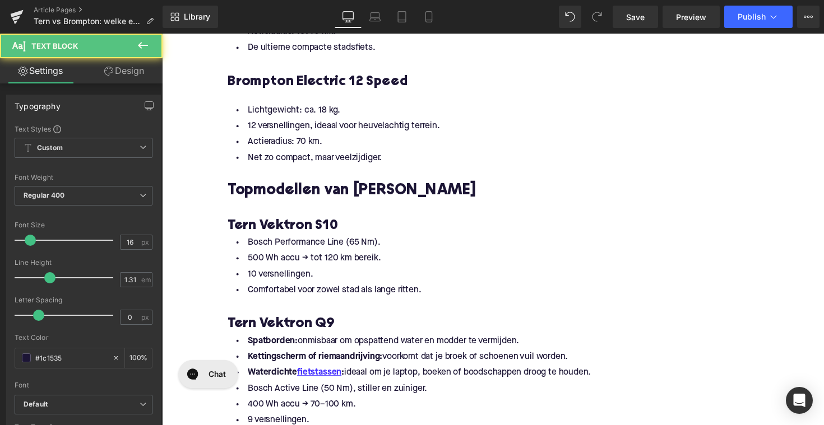
drag, startPoint x: 610, startPoint y: 384, endPoint x: 202, endPoint y: 346, distance: 409.0
click at [202, 346] on div "Home / Tern vs Brompton: welke elektrische vouwfiets past bij jou? Breadcrumbs …" at bounding box center [501, 49] width 678 height 2779
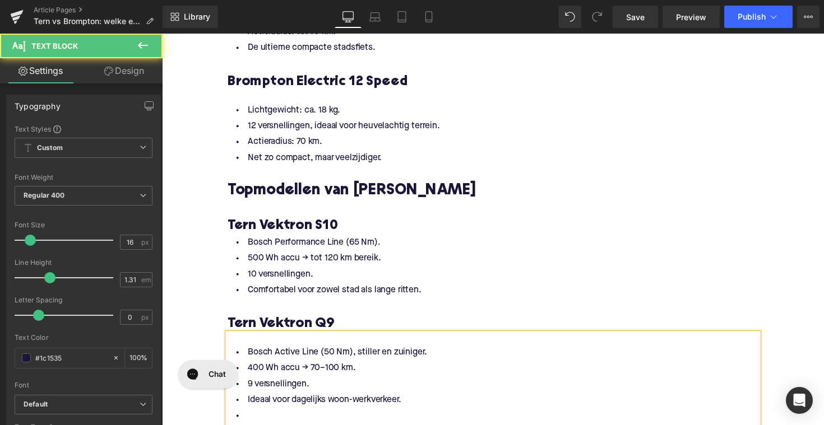
click at [241, 360] on li "Bosch Active Line (50 Nm), stiller en zuiniger." at bounding box center [500, 360] width 543 height 16
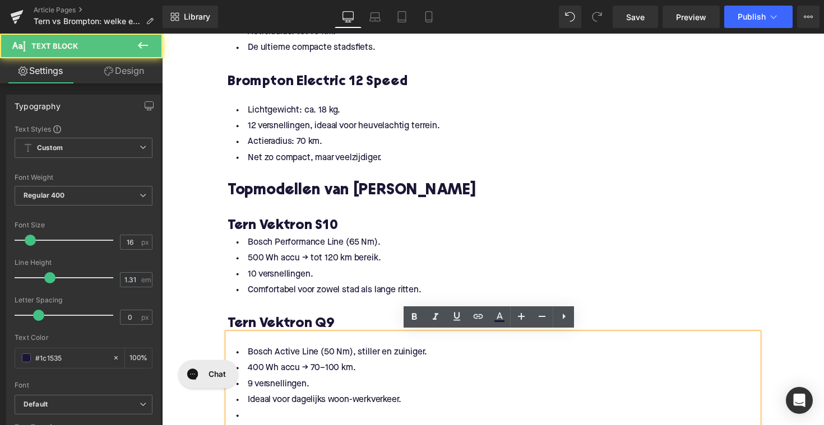
click at [252, 348] on div at bounding box center [500, 347] width 543 height 12
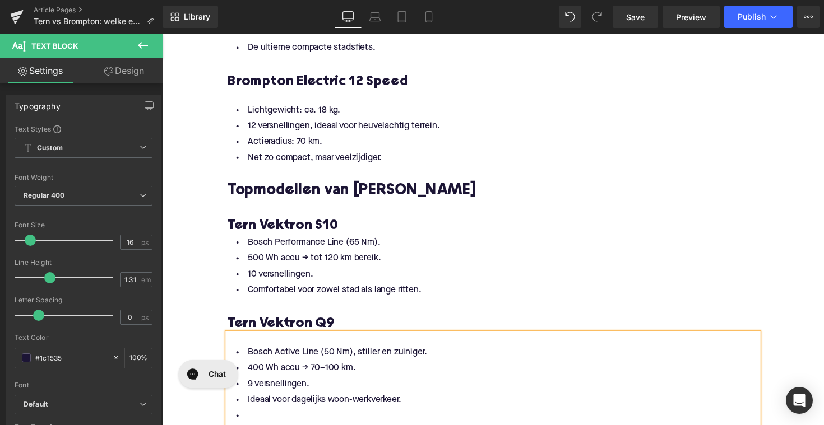
click at [248, 358] on li "Bosch Active Line (50 Nm), stiller en zuiniger." at bounding box center [500, 360] width 543 height 16
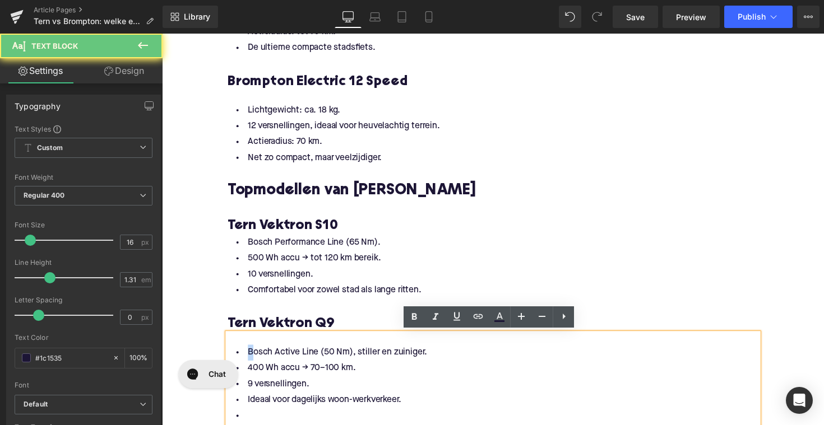
click at [247, 358] on li "Bosch Active Line (50 Nm), stiller en zuiniger." at bounding box center [500, 360] width 543 height 16
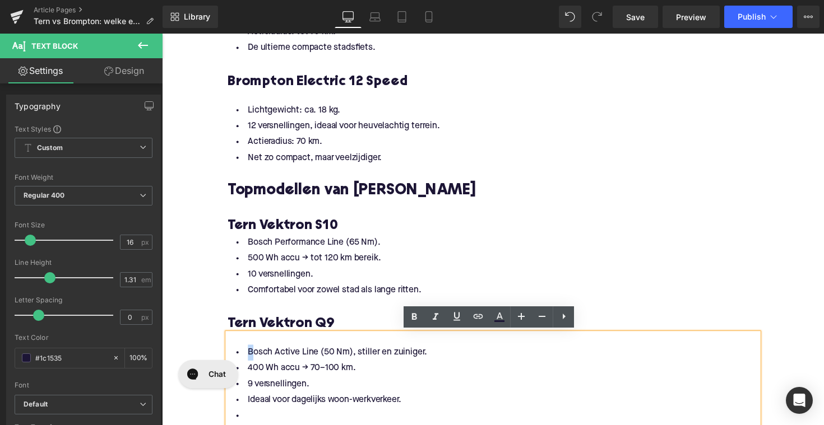
click at [247, 358] on li "Bosch Active Line (50 Nm), stiller en zuiniger." at bounding box center [500, 360] width 543 height 16
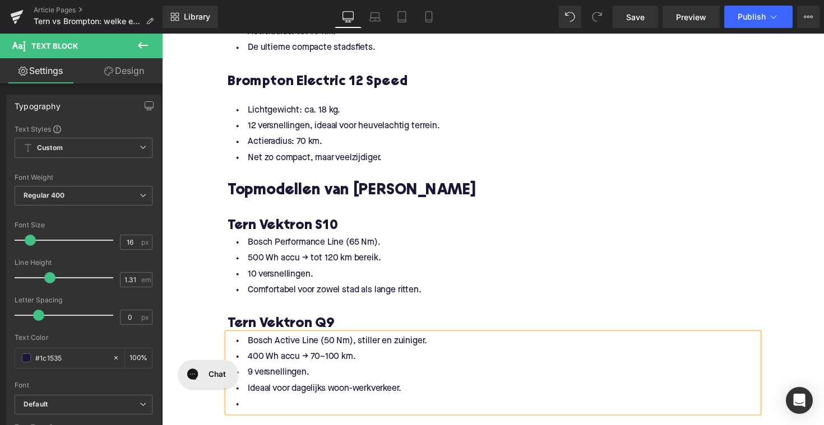
click at [162, 34] on div at bounding box center [162, 34] width 0 height 0
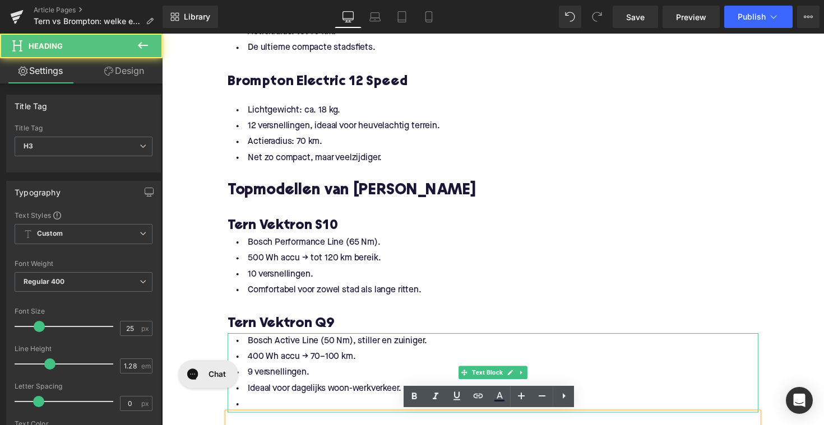
click at [280, 413] on li at bounding box center [500, 414] width 543 height 16
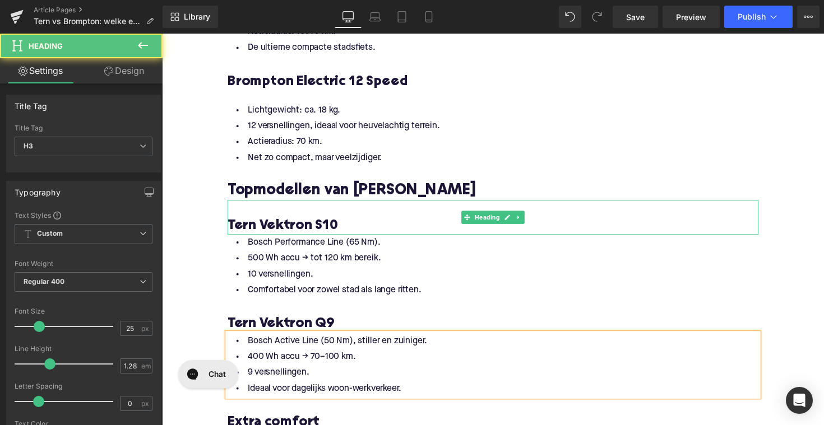
click at [344, 224] on h3 "Tern Vektron S10" at bounding box center [500, 231] width 543 height 18
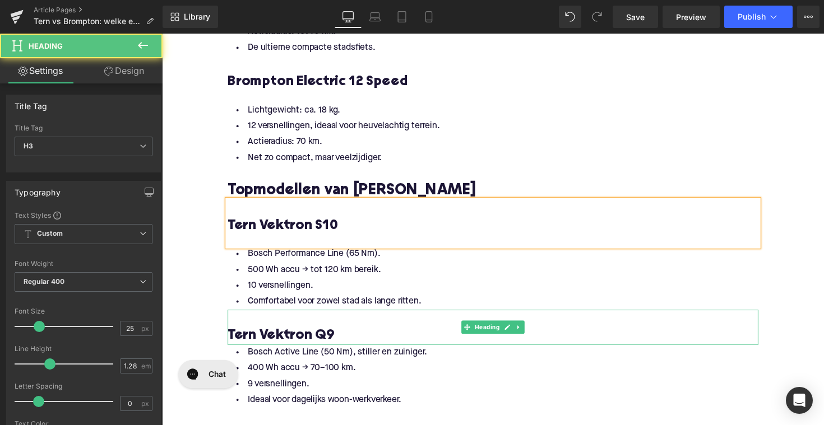
click at [330, 341] on h3 "Tern Vektron Q9" at bounding box center [500, 343] width 543 height 18
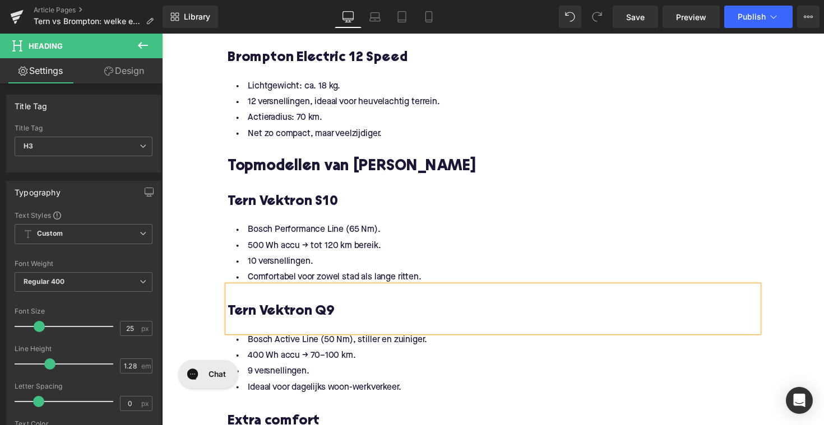
scroll to position [1553, 0]
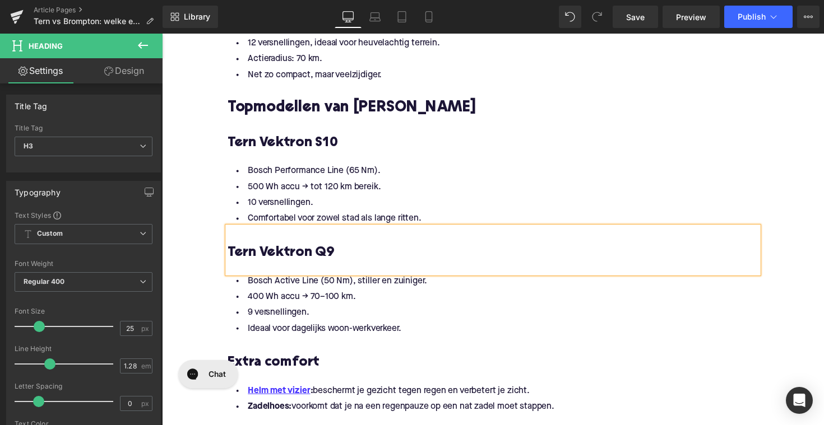
click at [287, 250] on h3 "Tern Vektron Q9" at bounding box center [500, 259] width 543 height 18
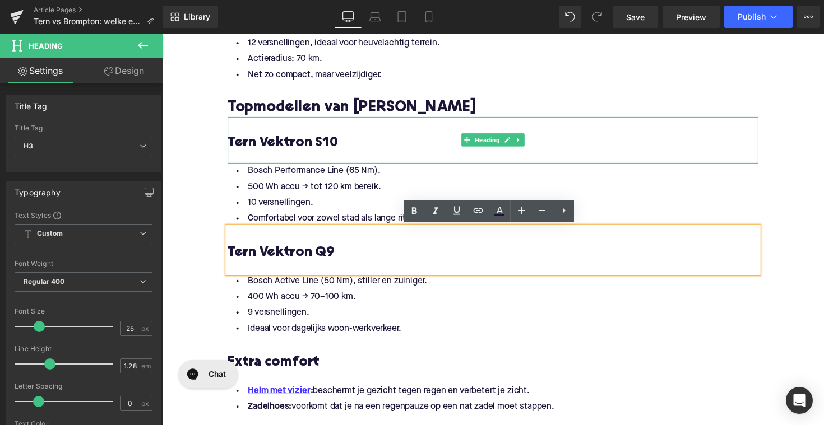
click at [248, 133] on h3 at bounding box center [500, 128] width 543 height 18
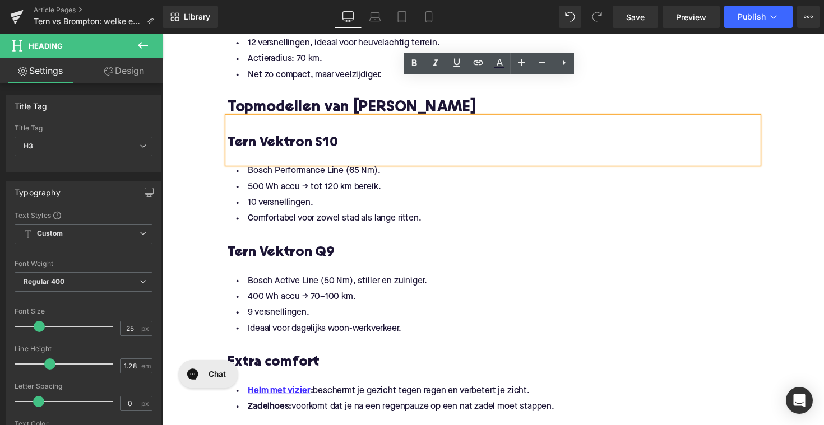
scroll to position [1630, 0]
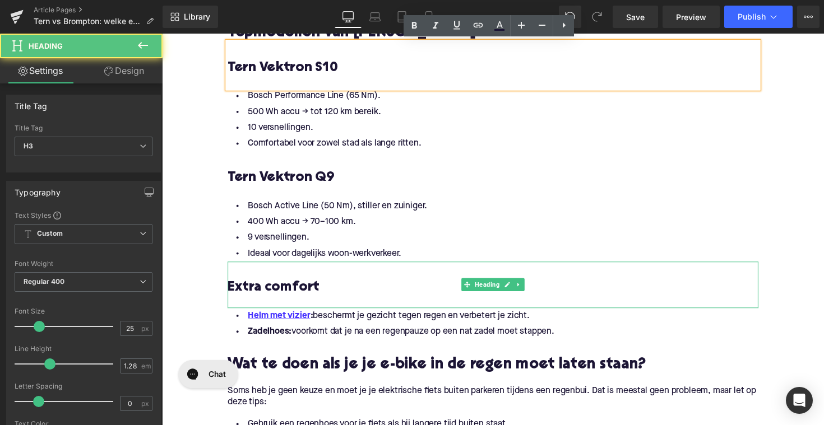
click at [281, 291] on h3 "Extra comfort" at bounding box center [500, 294] width 543 height 18
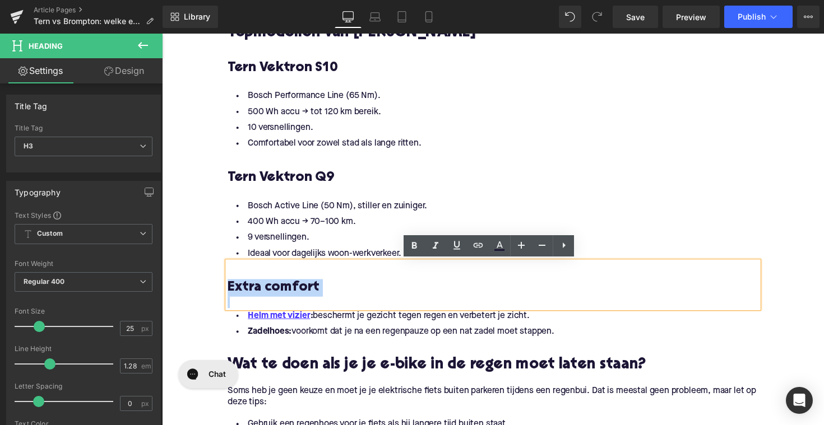
paste div
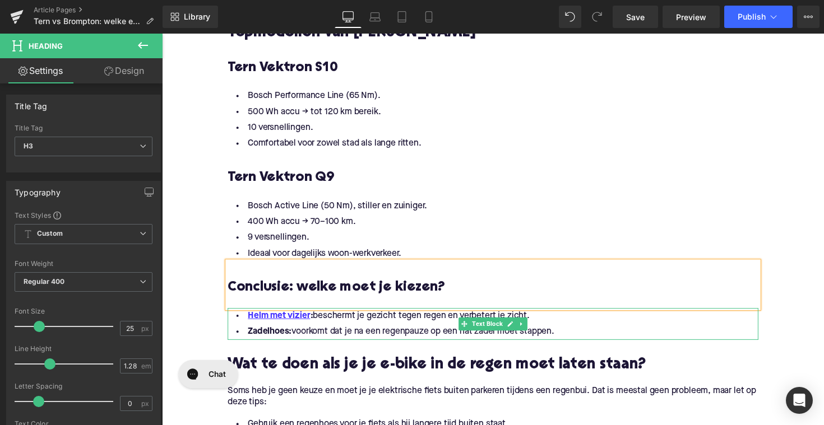
click at [568, 339] on li "Zadelhoes: voorkomt dat je na een regenpauze op een nat zadel moet stappen." at bounding box center [500, 339] width 543 height 16
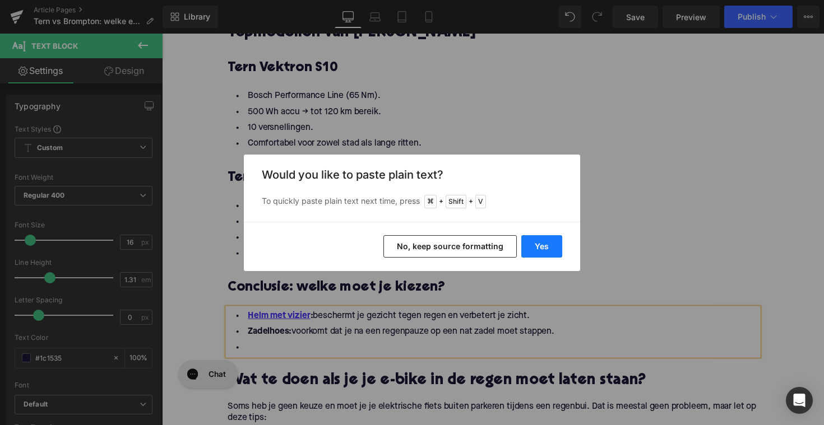
click at [537, 249] on button "Yes" at bounding box center [541, 246] width 41 height 22
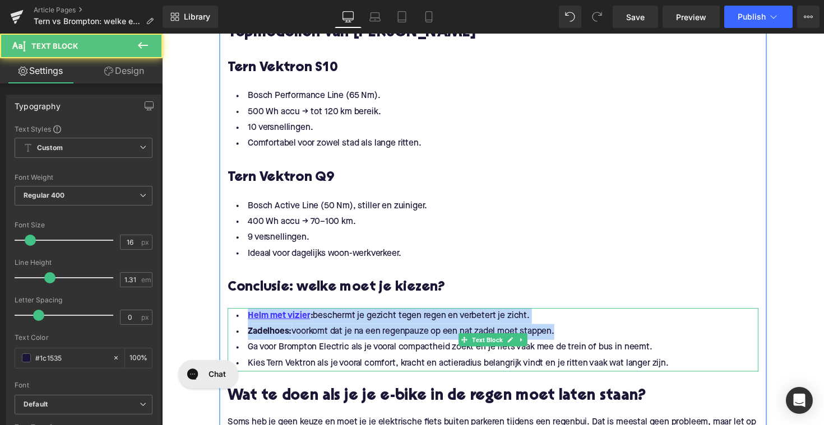
drag, startPoint x: 567, startPoint y: 341, endPoint x: 237, endPoint y: 323, distance: 330.5
click at [237, 323] on ul "[PERSON_NAME] met vizier : beschermt je gezicht tegen regen en verbetert je zic…" at bounding box center [500, 347] width 543 height 65
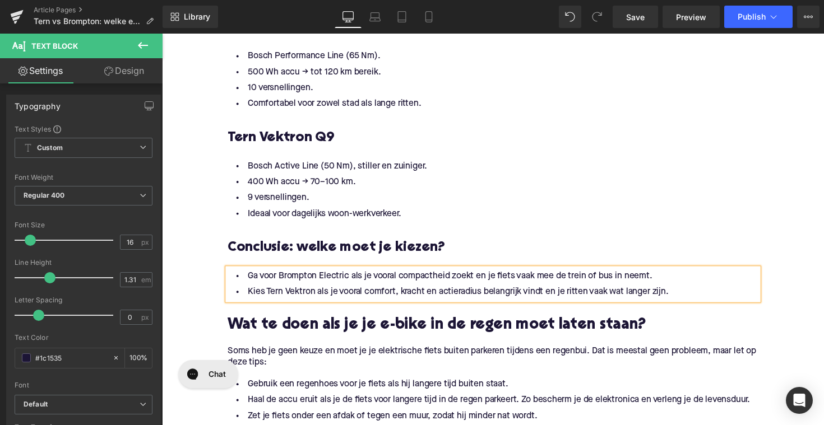
scroll to position [1807, 0]
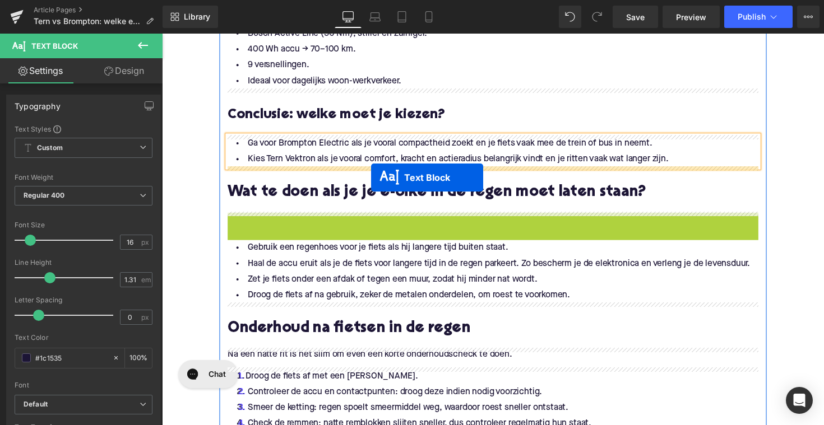
drag, startPoint x: 468, startPoint y: 233, endPoint x: 375, endPoint y: 178, distance: 108.0
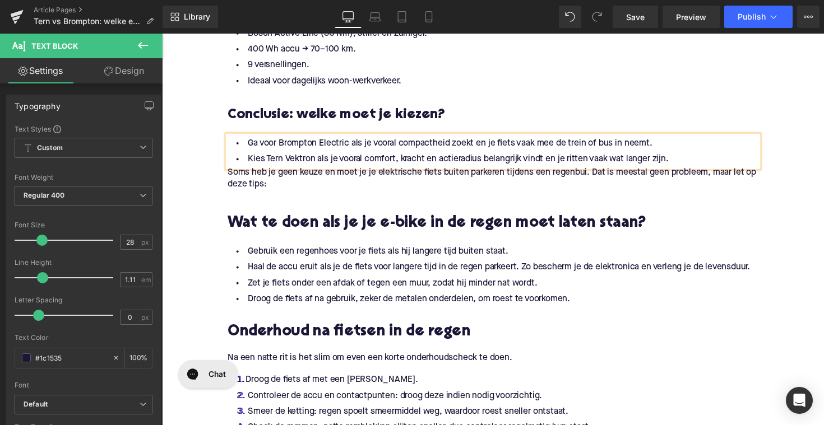
click at [312, 184] on p "Soms heb je geen keuze en moet je je elektrische fiets buiten parkeren tijdens …" at bounding box center [500, 183] width 543 height 24
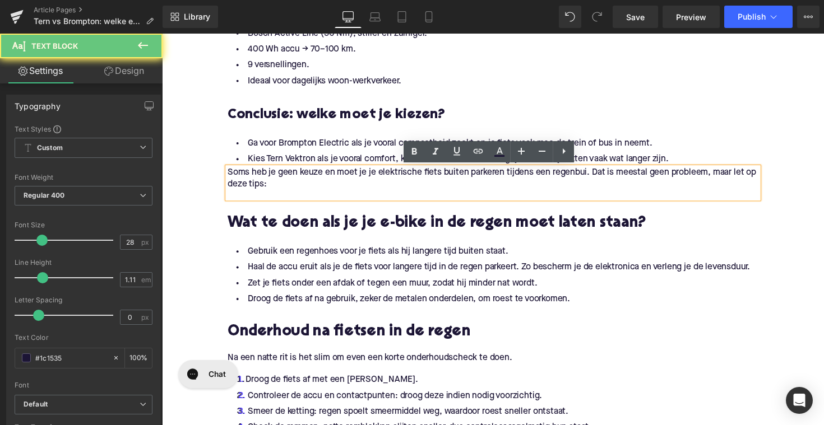
click at [312, 184] on p "Soms heb je geen keuze en moet je je elektrische fiets buiten parkeren tijdens …" at bounding box center [500, 183] width 543 height 24
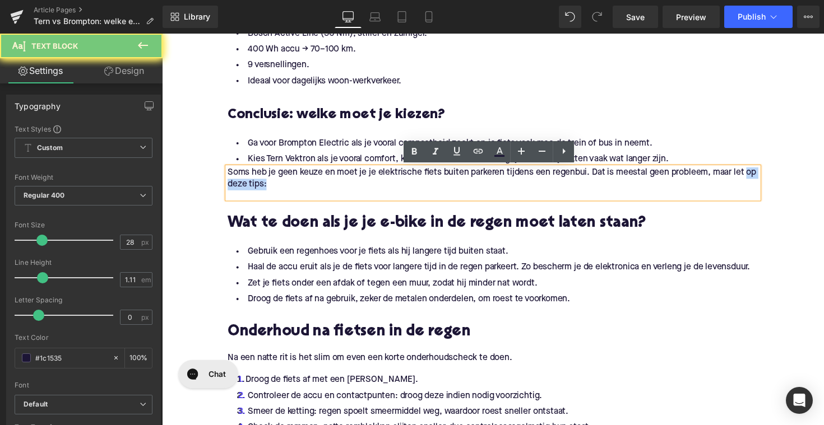
drag, startPoint x: 303, startPoint y: 186, endPoint x: 201, endPoint y: 183, distance: 102.0
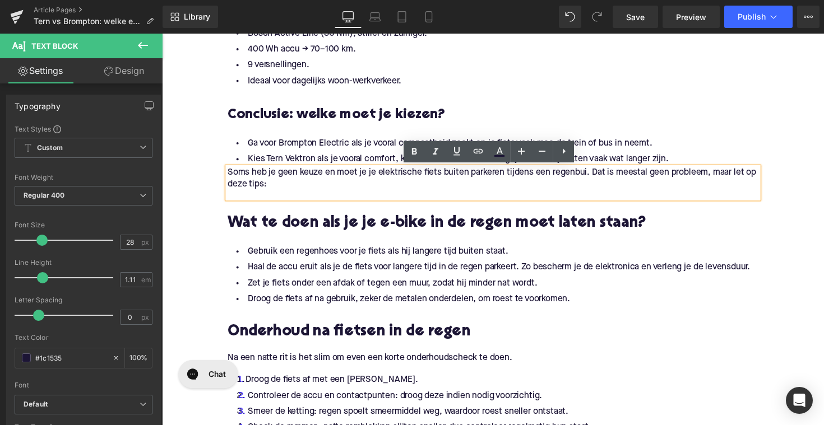
click at [282, 179] on p "Soms heb je geen keuze en moet je je elektrische fiets buiten parkeren tijdens …" at bounding box center [500, 183] width 543 height 24
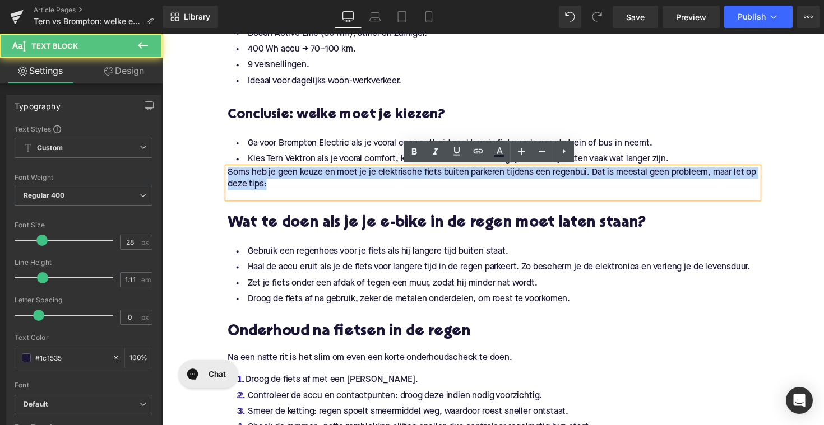
drag, startPoint x: 292, startPoint y: 187, endPoint x: 207, endPoint y: 176, distance: 85.7
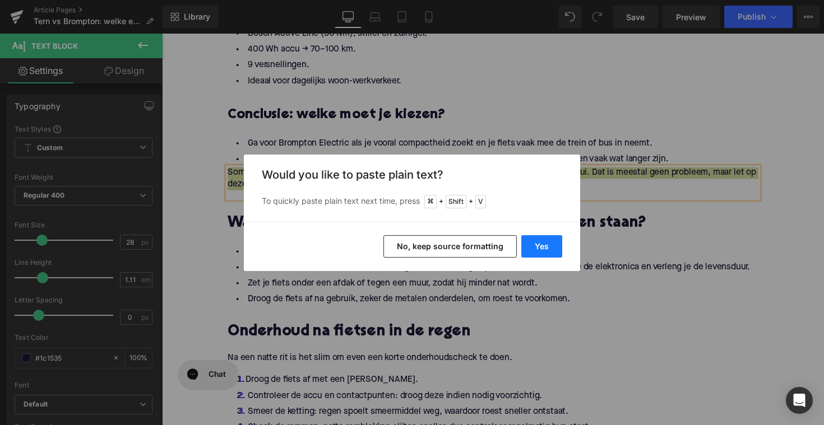
click at [547, 249] on button "Yes" at bounding box center [541, 246] width 41 height 22
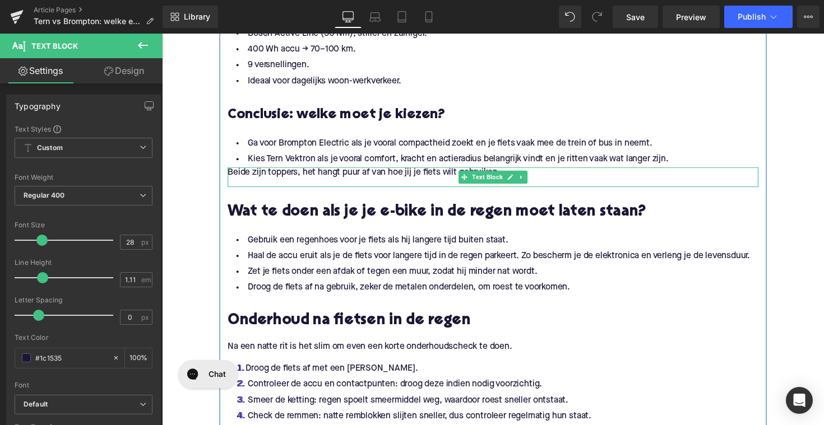
click at [230, 175] on p "Beide zijn toppers, het hangt puur af van hoe jij je fiets wilt gebruiken." at bounding box center [500, 177] width 543 height 12
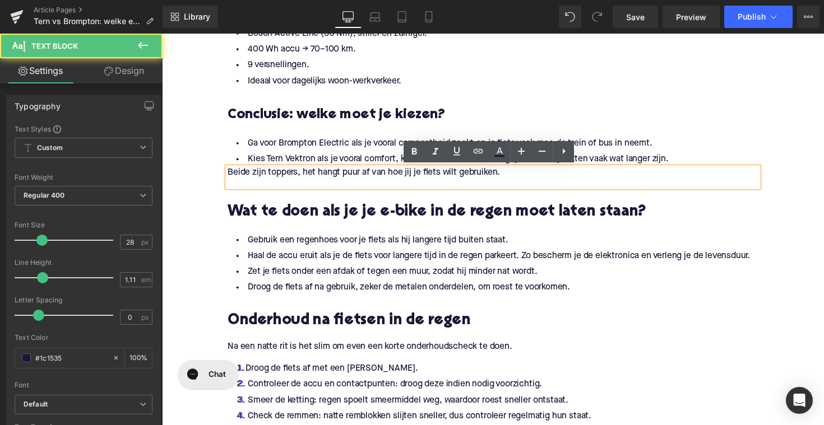
click at [229, 176] on p "Beide zijn toppers, het hangt puur af van hoe jij je fiets wilt gebruiken." at bounding box center [500, 177] width 543 height 12
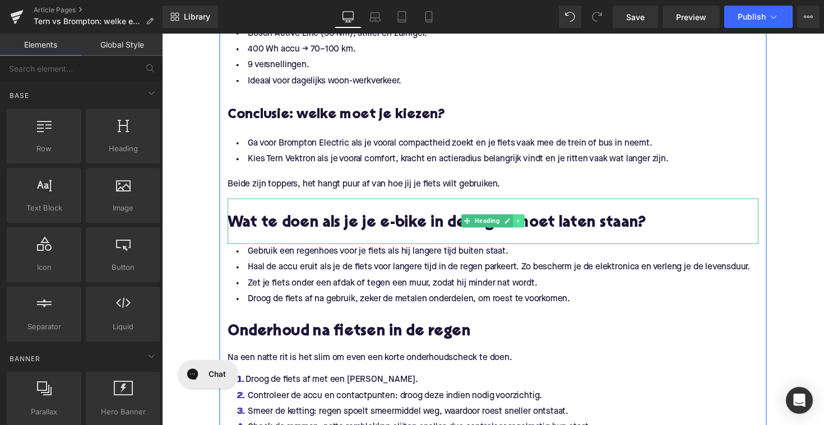
click at [525, 227] on icon at bounding box center [527, 225] width 6 height 7
click at [530, 226] on icon at bounding box center [533, 226] width 6 height 6
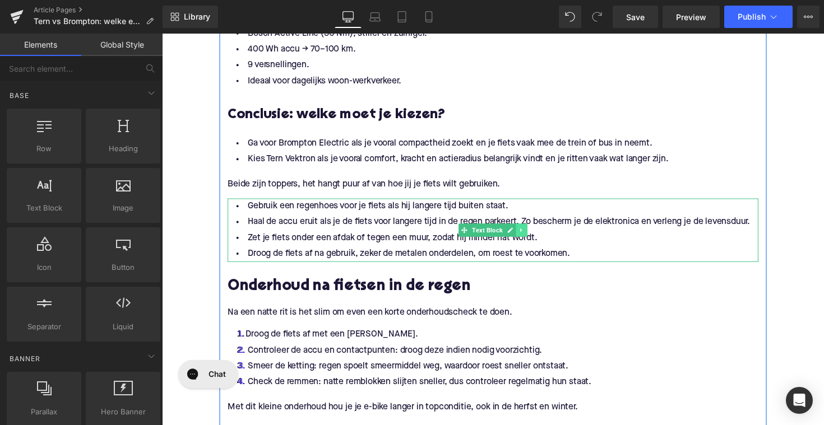
click at [526, 230] on link at bounding box center [530, 235] width 12 height 13
click at [533, 231] on link at bounding box center [536, 235] width 12 height 13
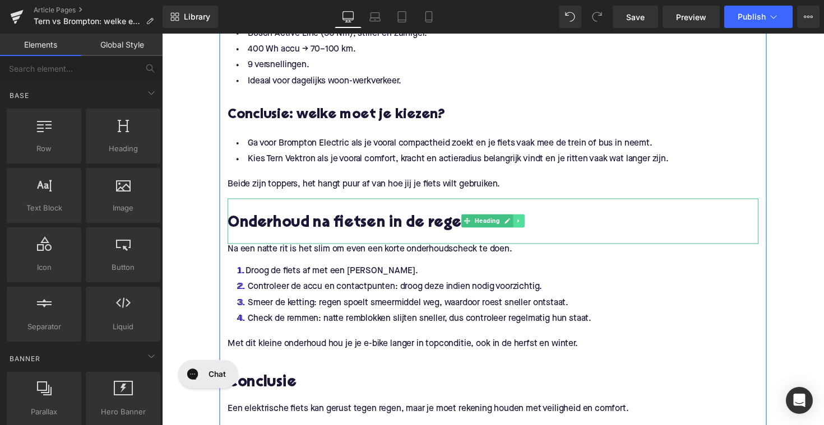
click at [526, 226] on icon at bounding box center [527, 226] width 2 height 4
click at [527, 225] on link at bounding box center [533, 225] width 12 height 13
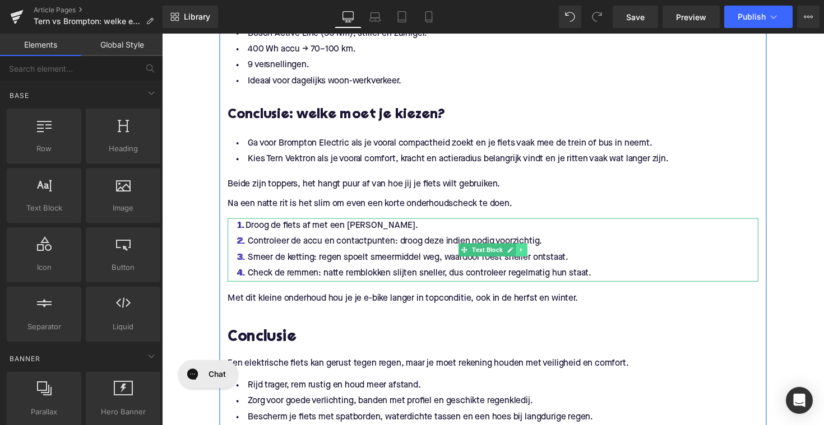
click at [528, 251] on link at bounding box center [530, 255] width 12 height 13
click at [533, 253] on icon at bounding box center [536, 255] width 6 height 6
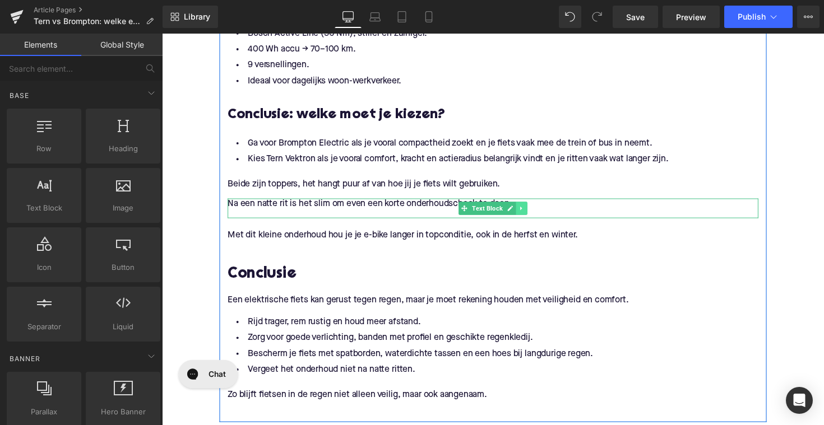
click at [529, 211] on icon at bounding box center [530, 213] width 2 height 4
click at [534, 210] on icon at bounding box center [536, 213] width 6 height 6
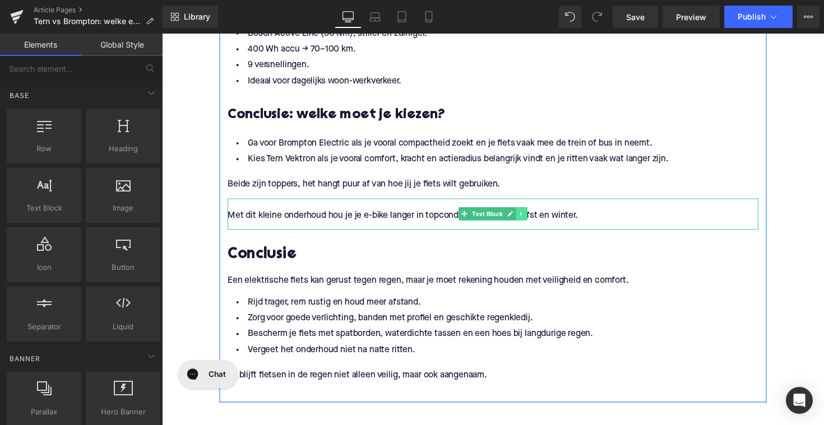
click at [529, 220] on icon at bounding box center [530, 218] width 6 height 7
click at [533, 218] on icon at bounding box center [536, 219] width 6 height 6
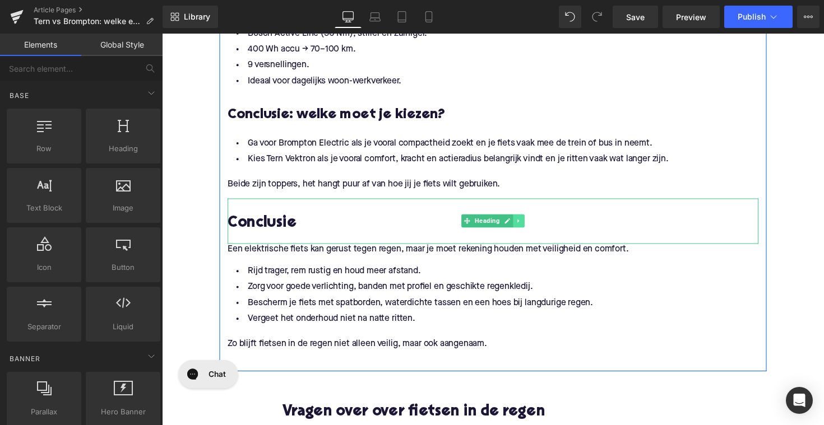
click at [527, 222] on link at bounding box center [528, 225] width 12 height 13
click at [531, 227] on icon at bounding box center [533, 226] width 6 height 6
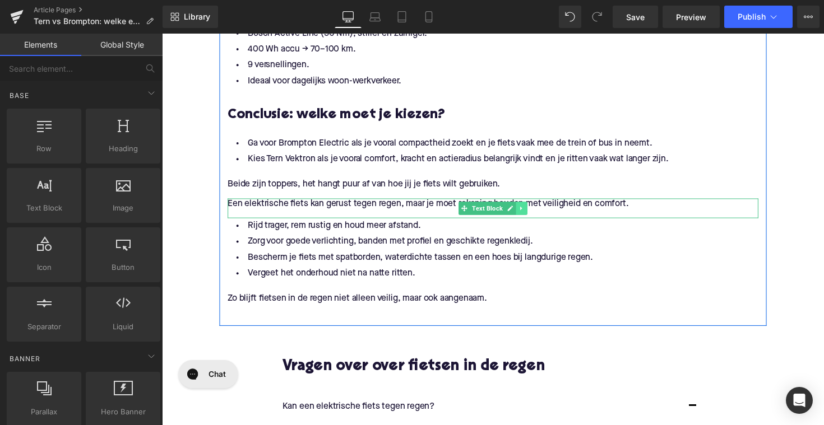
click at [533, 210] on link at bounding box center [530, 212] width 12 height 13
click at [533, 214] on icon at bounding box center [536, 213] width 6 height 6
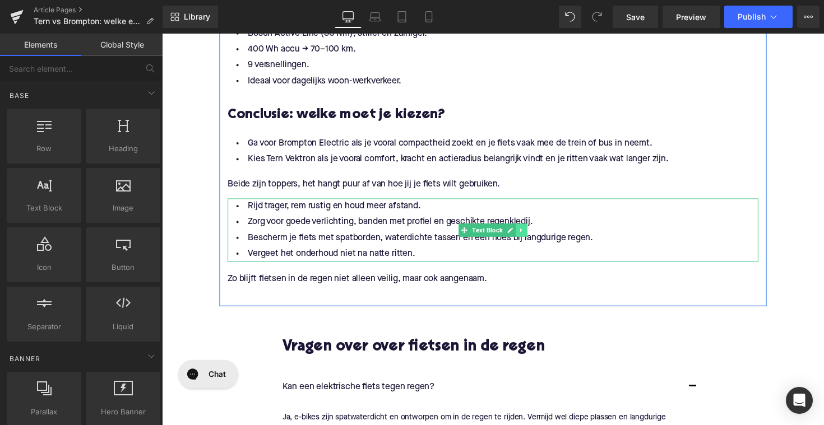
click at [528, 234] on icon at bounding box center [530, 235] width 6 height 7
click at [530, 235] on link at bounding box center [536, 235] width 12 height 13
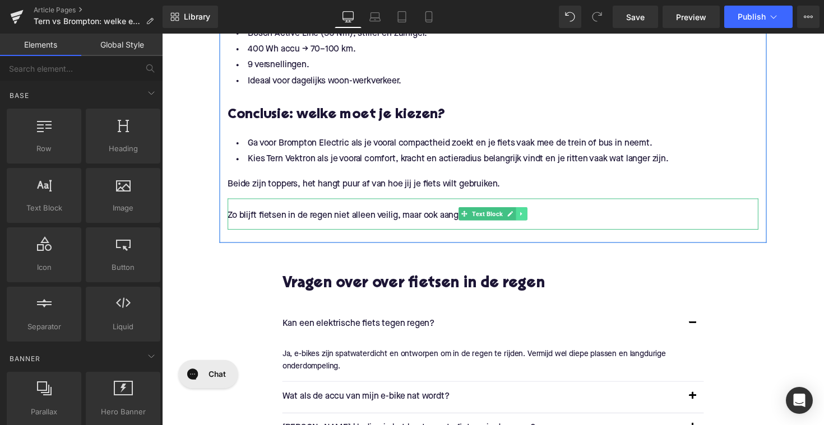
click at [525, 215] on link at bounding box center [530, 218] width 12 height 13
click at [534, 217] on icon at bounding box center [536, 218] width 6 height 7
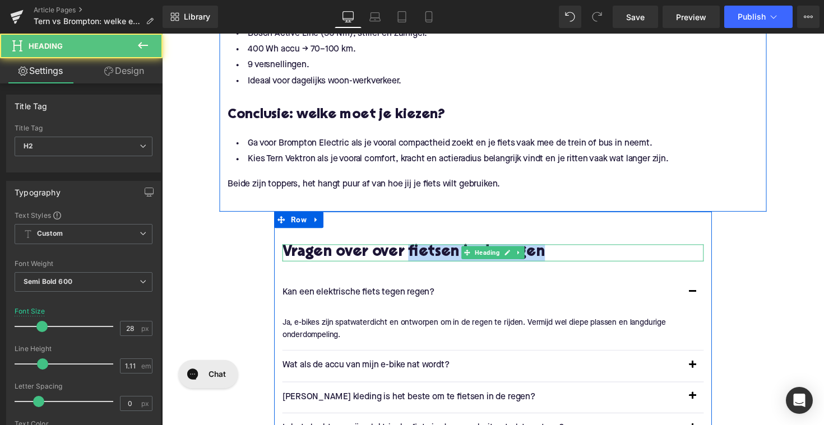
drag, startPoint x: 418, startPoint y: 254, endPoint x: 596, endPoint y: 259, distance: 178.2
click at [596, 259] on h2 "Vragen over over fietsen in de regen" at bounding box center [500, 258] width 431 height 17
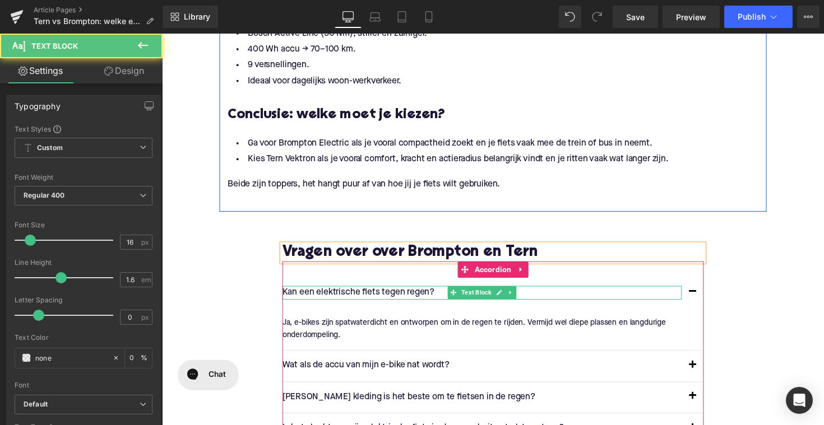
click at [347, 297] on p "Kan een elektrische fiets tegen regen?" at bounding box center [489, 299] width 409 height 15
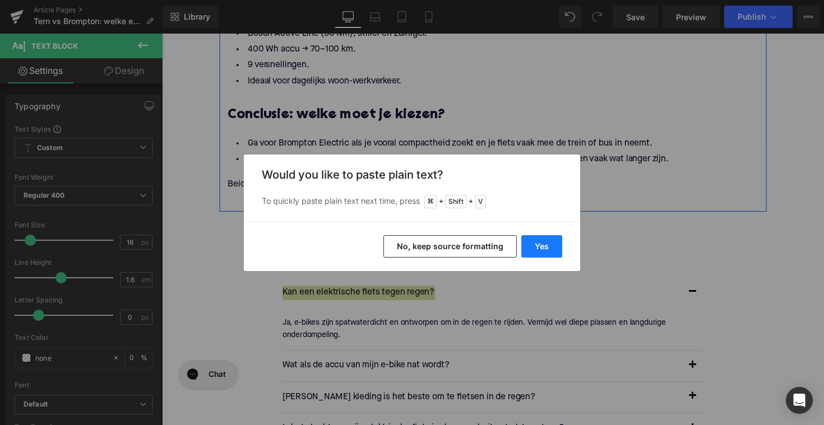
click at [534, 244] on button "Yes" at bounding box center [541, 246] width 41 height 22
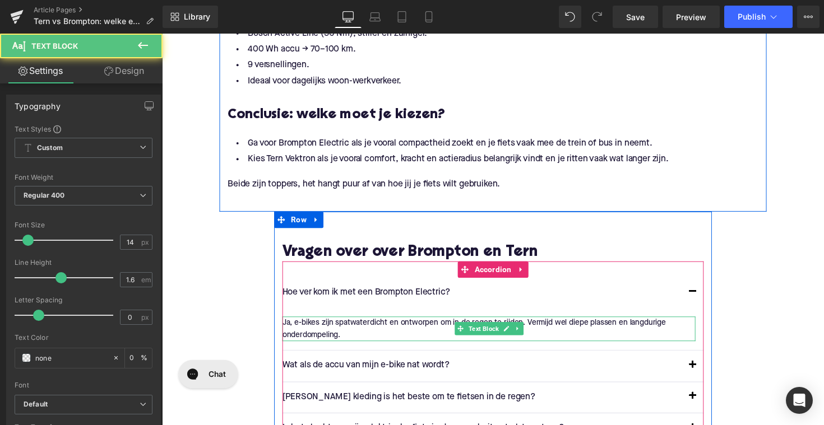
click at [378, 331] on p "Ja, e-bikes zijn spatwaterdicht en ontworpen om in de regen te rijden. Vermijd …" at bounding box center [496, 336] width 423 height 25
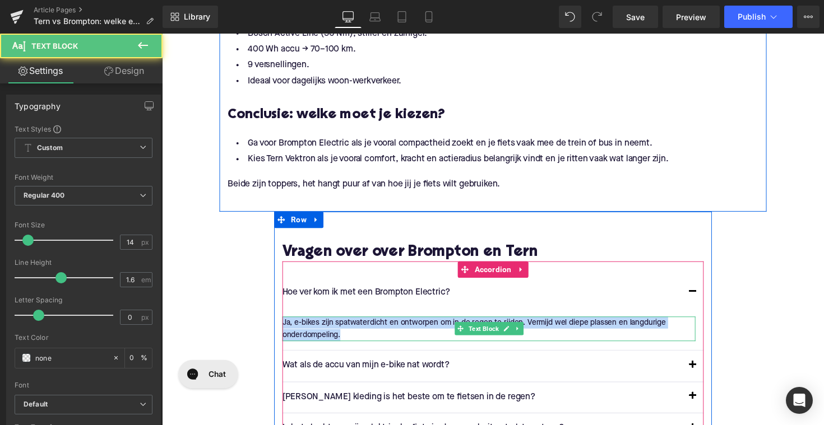
click at [378, 331] on p "Ja, e-bikes zijn spatwaterdicht en ontworpen om in de regen te rijden. Vermijd …" at bounding box center [496, 336] width 423 height 25
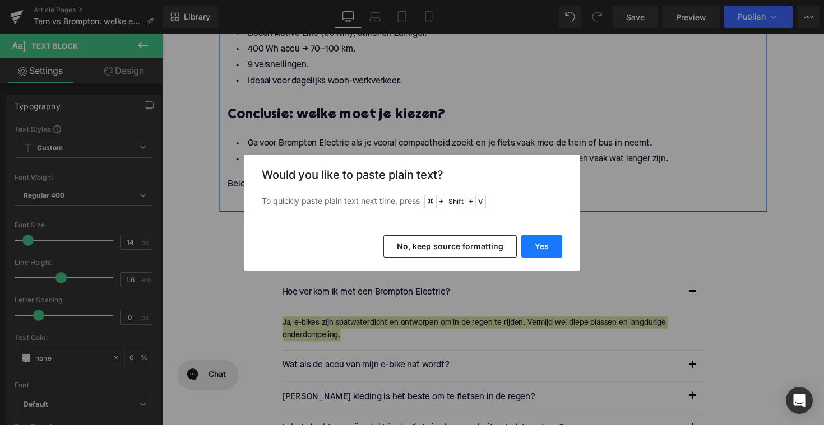
click at [534, 253] on button "Yes" at bounding box center [541, 246] width 41 height 22
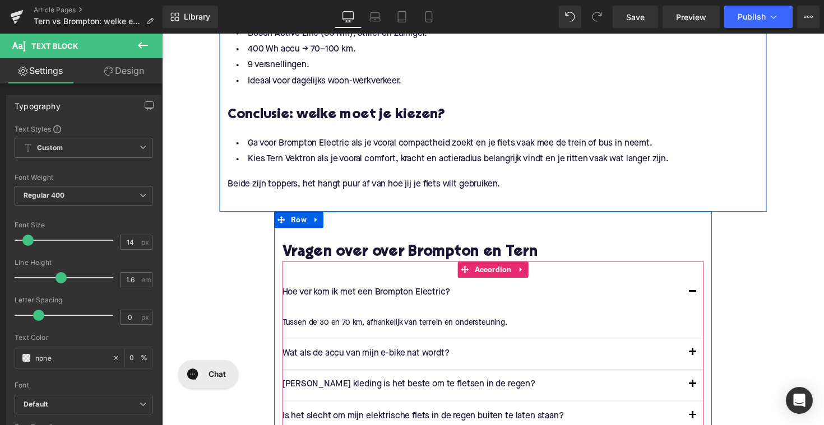
click at [348, 307] on div "Hoe ver kom ik met een Brompton Electric? Text Block" at bounding box center [500, 300] width 431 height 32
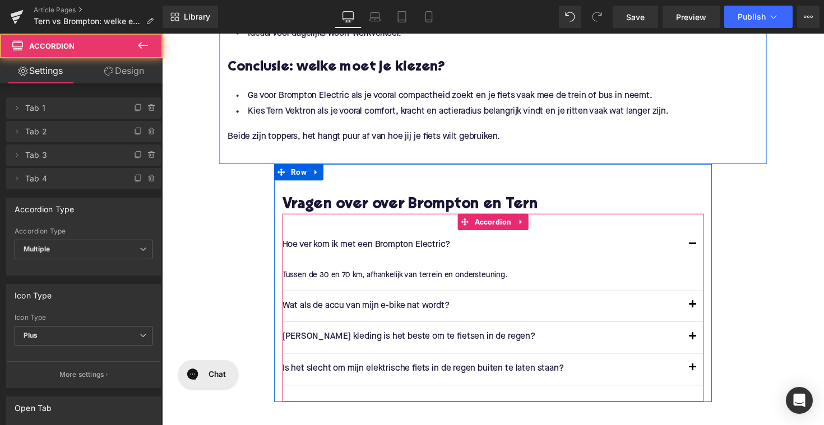
scroll to position [1871, 0]
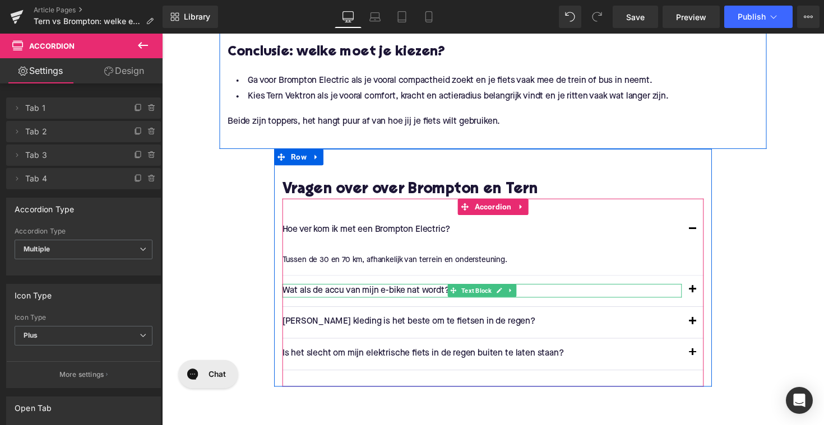
click at [371, 297] on p "Wat als de accu van mijn e-bike nat wordt?" at bounding box center [489, 297] width 409 height 15
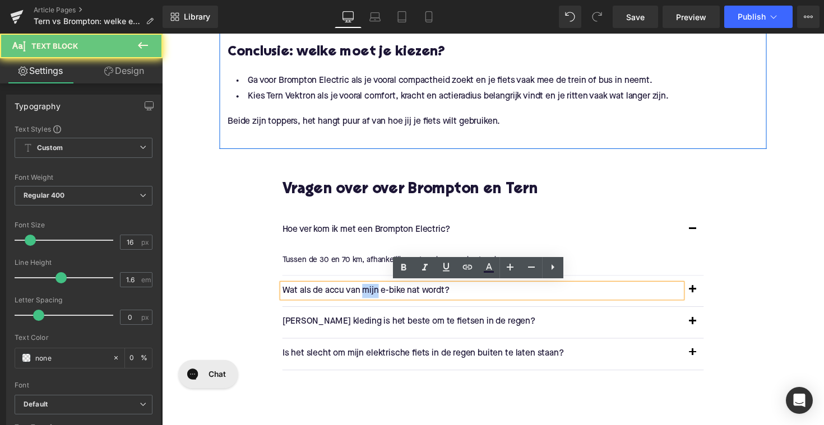
click at [371, 297] on p "Wat als de accu van mijn e-bike nat wordt?" at bounding box center [489, 297] width 409 height 15
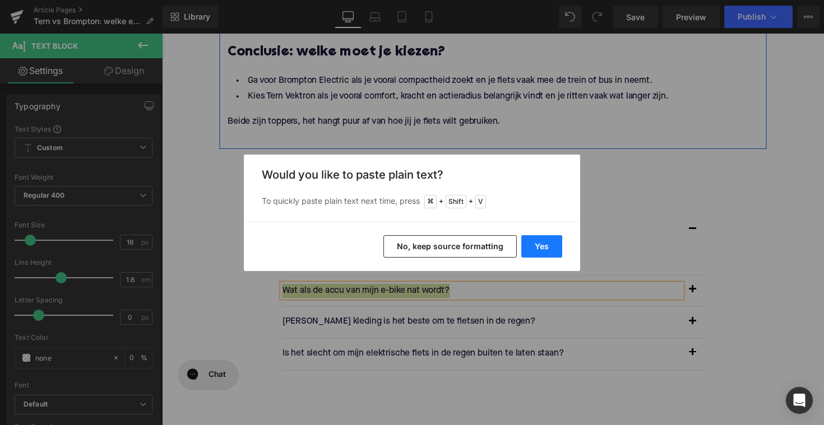
click at [538, 239] on button "Yes" at bounding box center [541, 246] width 41 height 22
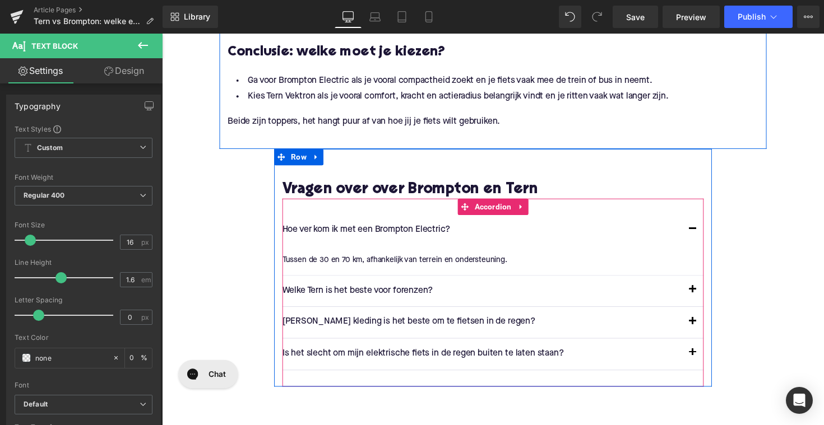
click at [704, 297] on button "button" at bounding box center [705, 297] width 22 height 31
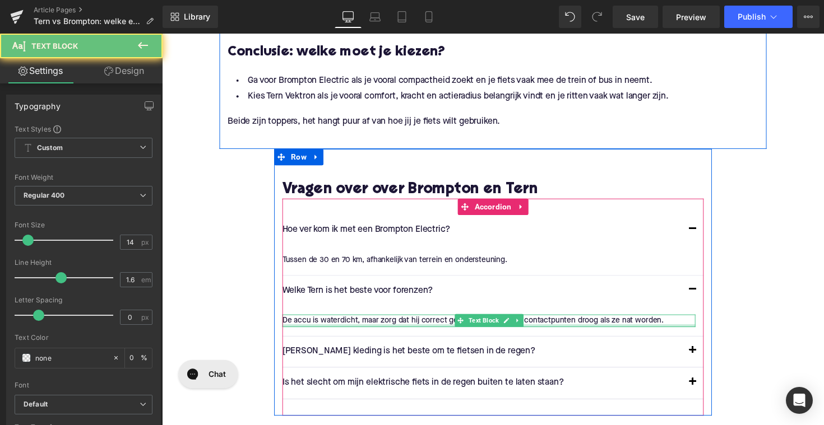
click at [418, 329] on div "De accu is waterdicht, maar zorg dat hij correct geplaatst is. Maak de contactp…" at bounding box center [496, 328] width 423 height 12
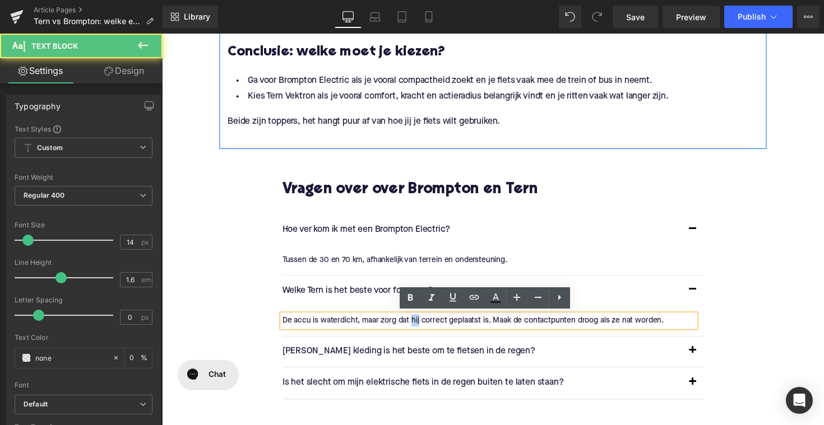
click at [418, 329] on div "De accu is waterdicht, maar zorg dat hij correct geplaatst is. Maak de contactp…" at bounding box center [496, 328] width 423 height 12
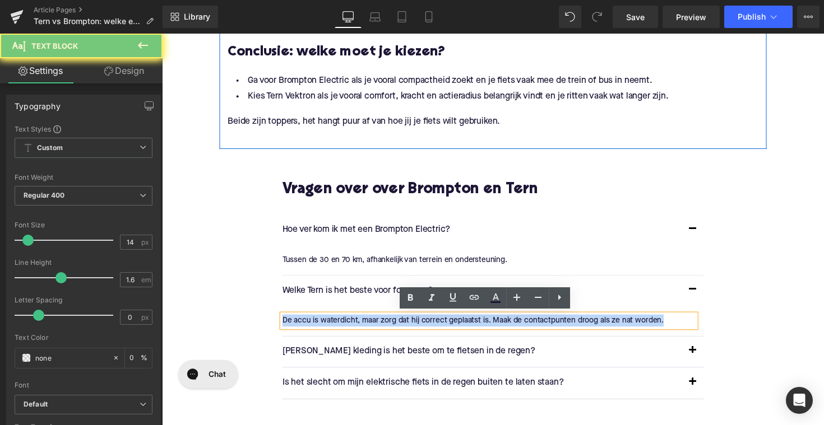
click at [421, 327] on div "De accu is waterdicht, maar zorg dat hij correct geplaatst is. Maak de contactp…" at bounding box center [496, 328] width 423 height 12
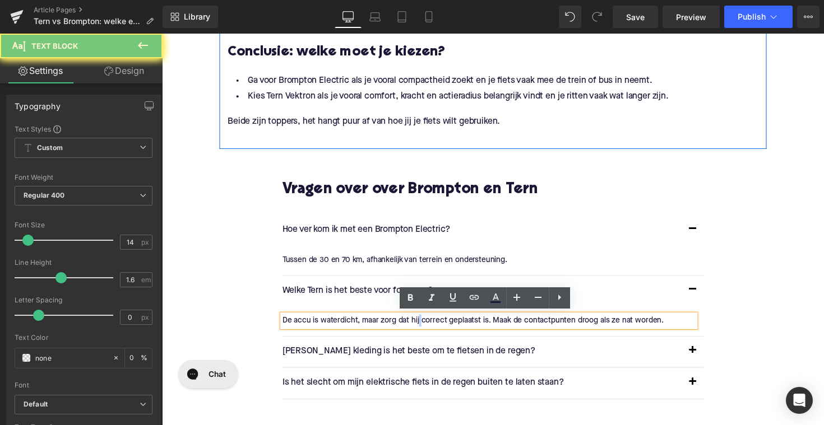
click at [421, 327] on div "De accu is waterdicht, maar zorg dat hij correct geplaatst is. Maak de contactp…" at bounding box center [496, 328] width 423 height 12
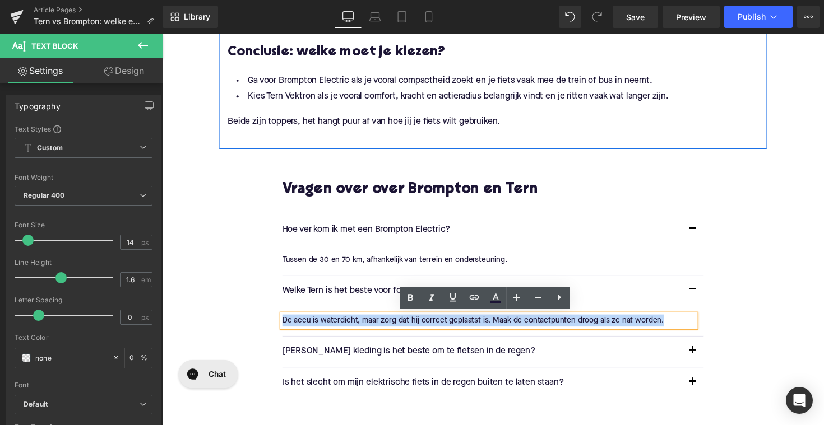
click at [421, 327] on div "De accu is waterdicht, maar zorg dat hij correct geplaatst is. Maak de contactp…" at bounding box center [496, 328] width 423 height 12
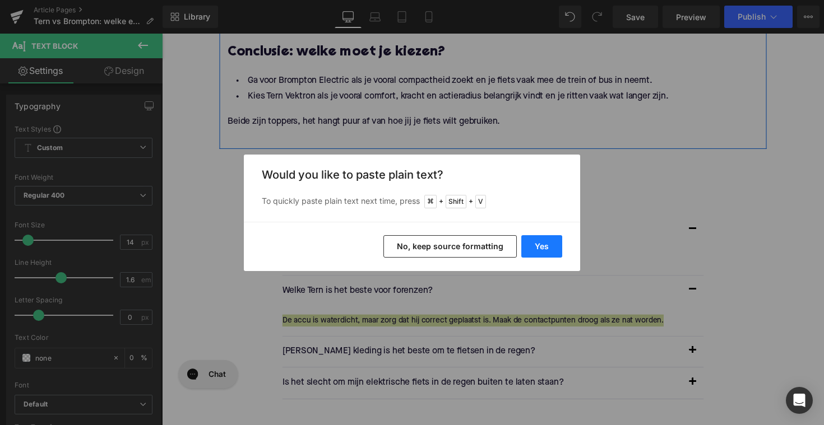
click at [525, 244] on button "Yes" at bounding box center [541, 246] width 41 height 22
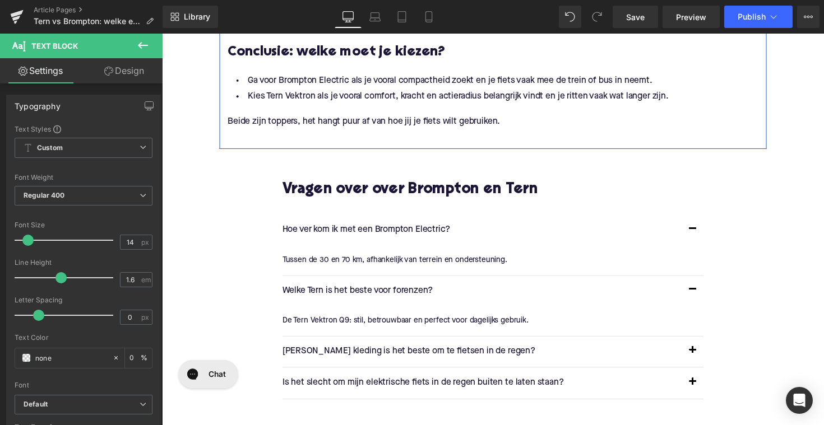
click at [383, 360] on p "[PERSON_NAME] kleding is het beste om te fietsen in de regen?" at bounding box center [489, 359] width 409 height 15
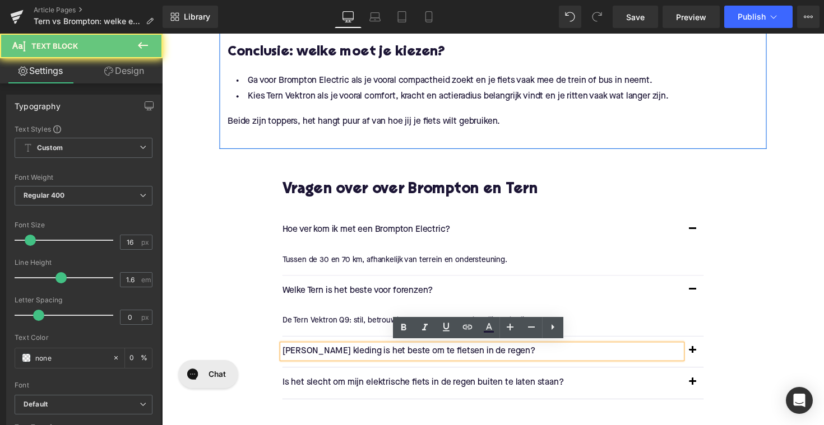
click at [383, 360] on p "[PERSON_NAME] kleding is het beste om te fietsen in de regen?" at bounding box center [489, 359] width 409 height 15
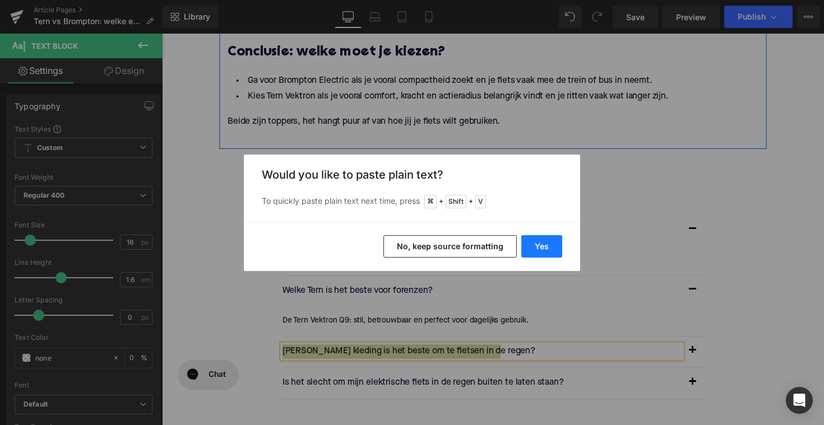
click at [528, 243] on button "Yes" at bounding box center [541, 246] width 41 height 22
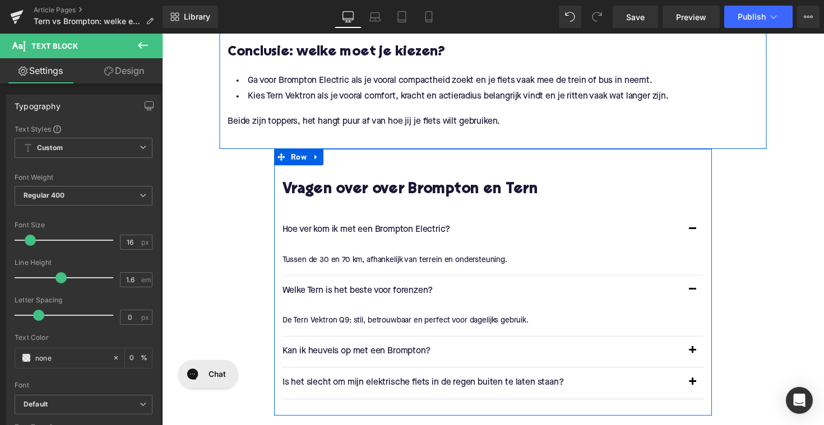
click at [706, 360] on button "button" at bounding box center [705, 359] width 22 height 31
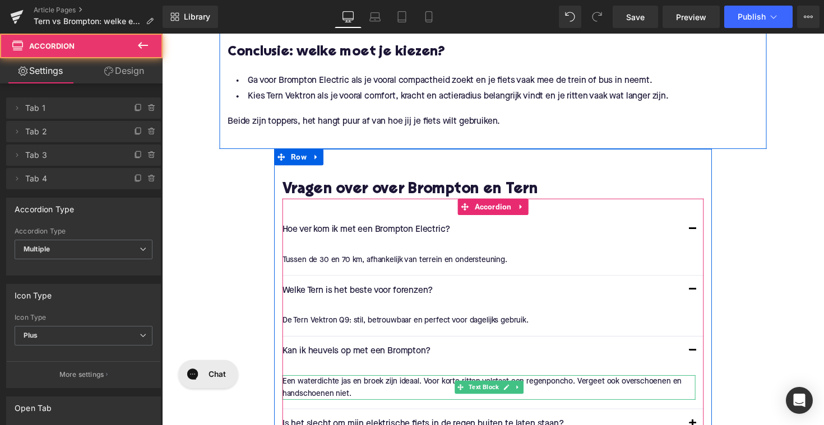
click at [427, 376] on div "Rendering Content" at bounding box center [412, 381] width 69 height 12
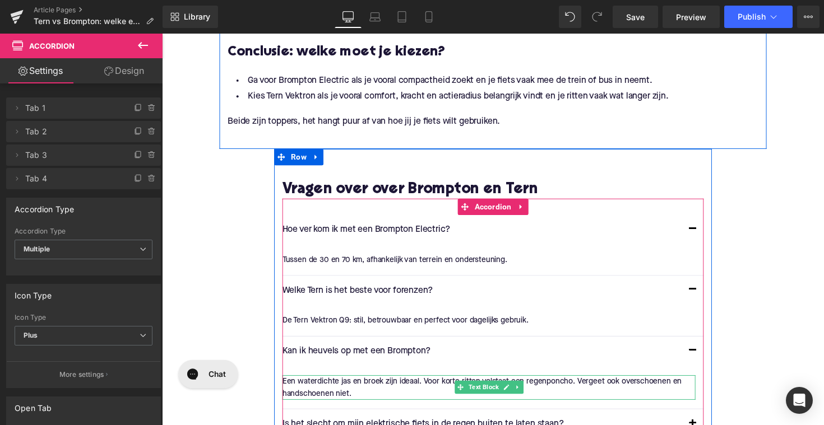
click at [427, 376] on div "Rendering Content" at bounding box center [412, 381] width 69 height 12
click at [410, 381] on div "Rendering Content" at bounding box center [412, 381] width 69 height 12
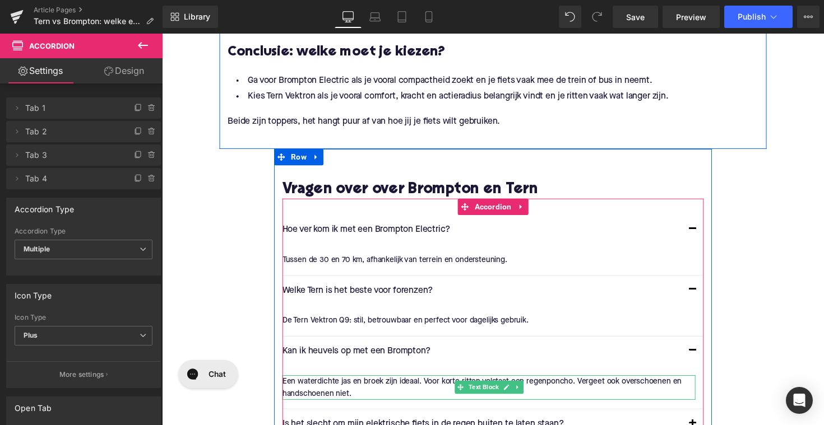
click at [410, 381] on div "Rendering Content" at bounding box center [412, 381] width 69 height 12
click at [359, 398] on p "Een waterdichte jas en broek zijn ideaal. Voor korte ritten volstaat een regenp…" at bounding box center [496, 396] width 423 height 25
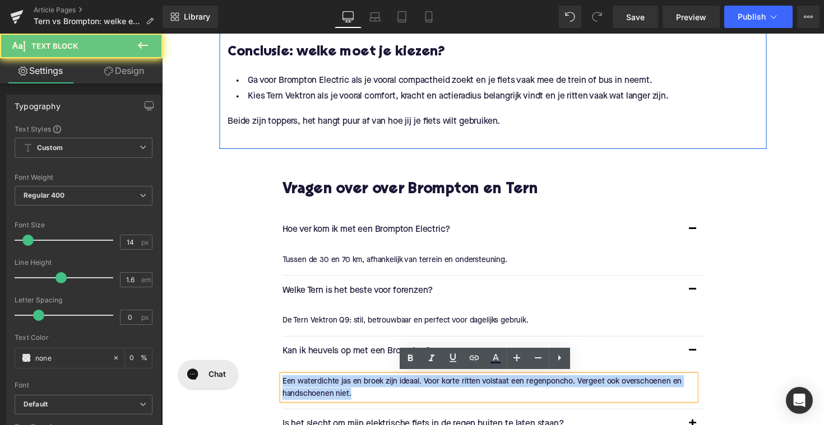
drag, startPoint x: 364, startPoint y: 401, endPoint x: 283, endPoint y: 391, distance: 81.2
click at [285, 391] on p "Een waterdichte jas en broek zijn ideaal. Voor korte ritten volstaat een regenp…" at bounding box center [496, 396] width 423 height 25
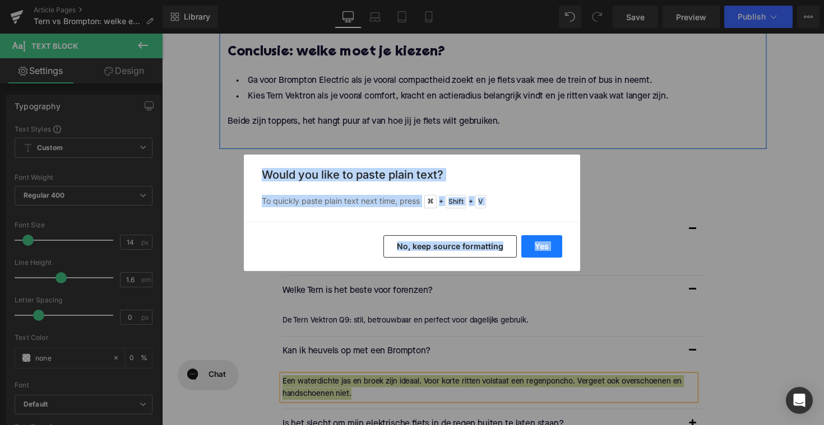
click at [524, 255] on button "Yes" at bounding box center [541, 246] width 41 height 22
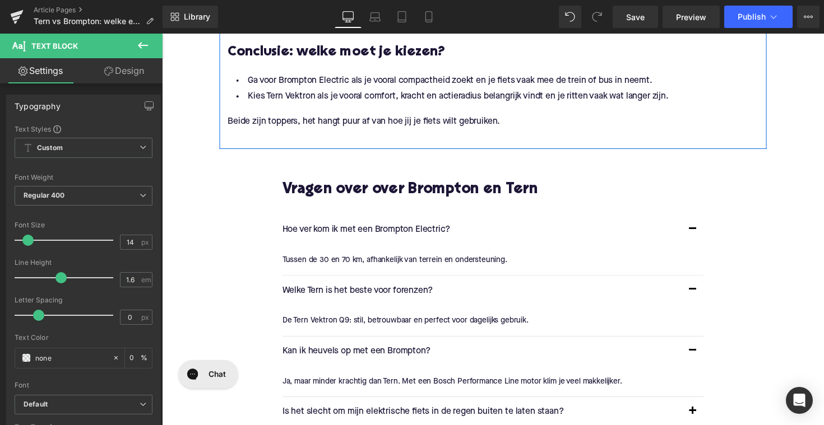
scroll to position [1914, 0]
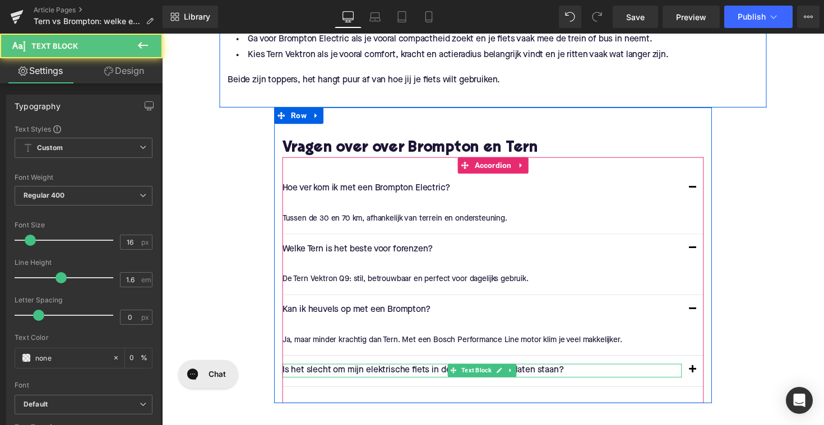
click at [407, 376] on p "Is het slecht om mijn elektrische fiets in de regen buiten te laten staan?" at bounding box center [489, 379] width 409 height 15
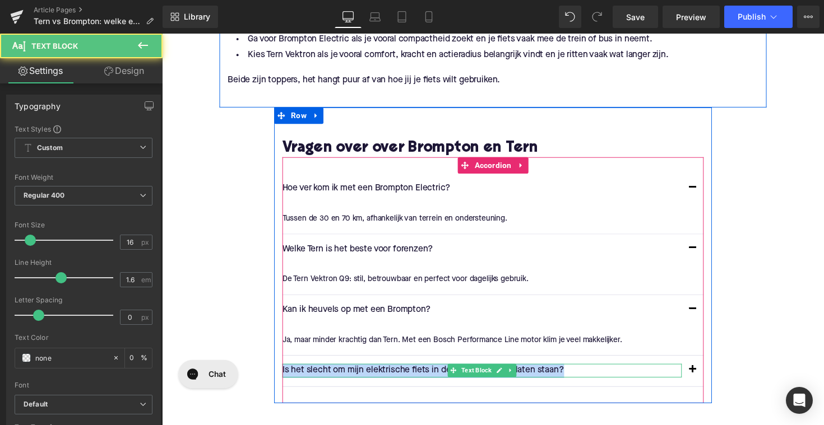
click at [407, 376] on p "Is het slecht om mijn elektrische fiets in de regen buiten te laten staan?" at bounding box center [489, 379] width 409 height 15
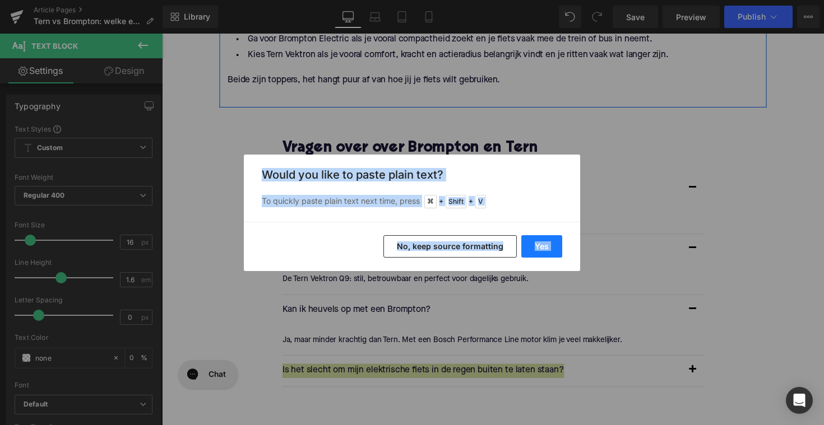
click at [542, 246] on button "Yes" at bounding box center [541, 246] width 41 height 22
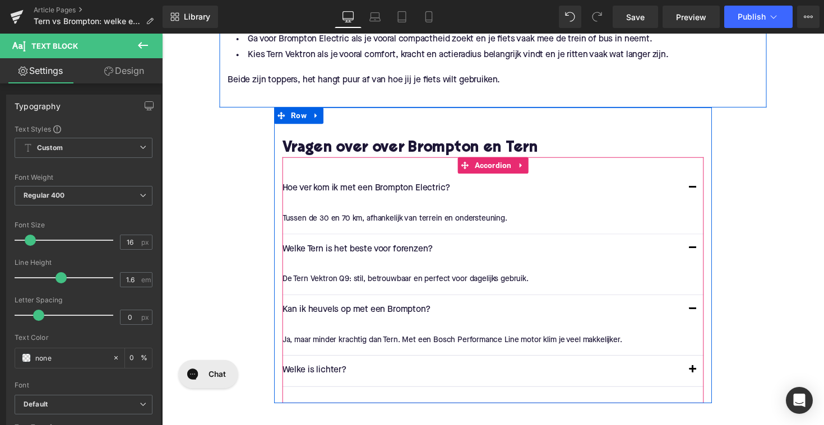
click at [705, 381] on span "button" at bounding box center [705, 381] width 0 height 0
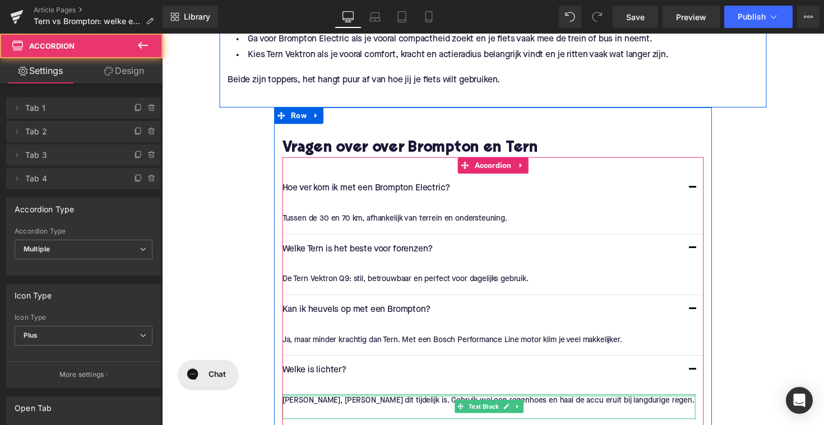
click at [383, 403] on div at bounding box center [496, 404] width 423 height 3
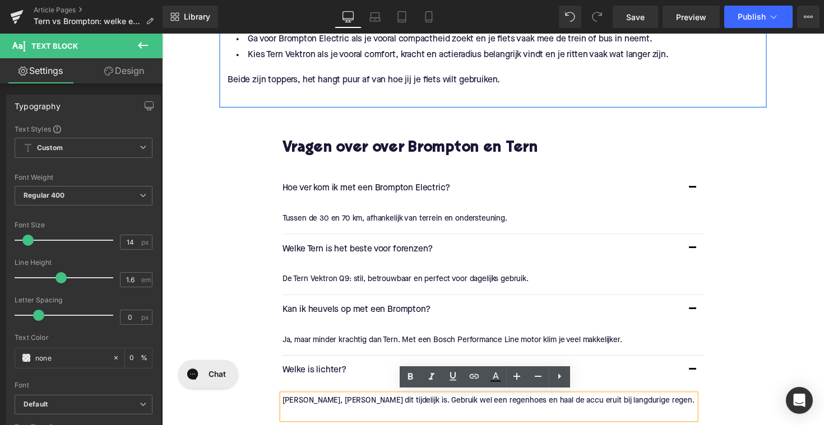
click at [383, 404] on p "[PERSON_NAME], [PERSON_NAME] dit tijdelijk is. Gebruik wel een regenhoes en haa…" at bounding box center [496, 409] width 423 height 12
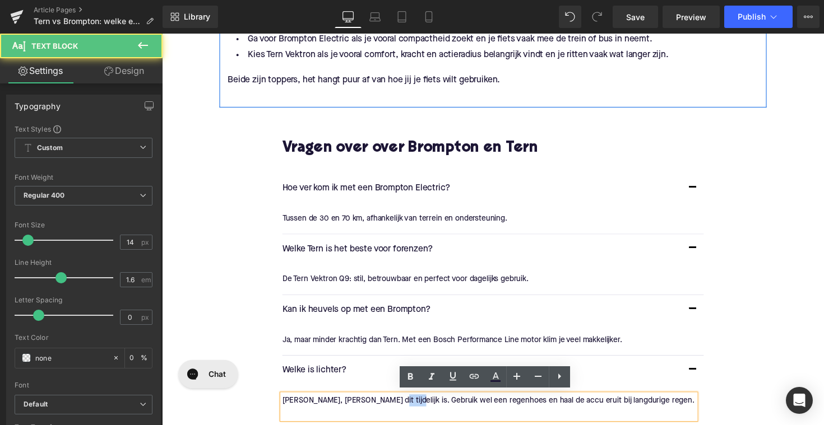
click at [383, 404] on p "[PERSON_NAME], [PERSON_NAME] dit tijdelijk is. Gebruik wel een regenhoes en haa…" at bounding box center [496, 409] width 423 height 12
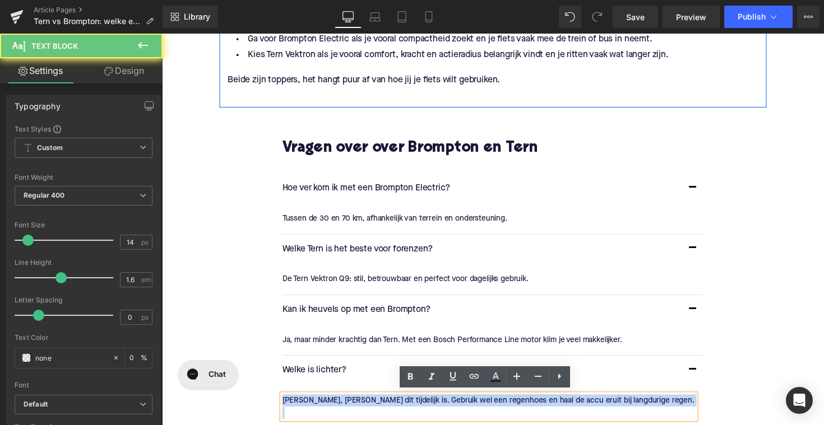
click at [383, 404] on p "[PERSON_NAME], [PERSON_NAME] dit tijdelijk is. Gebruik wel een regenhoes en haa…" at bounding box center [496, 409] width 423 height 12
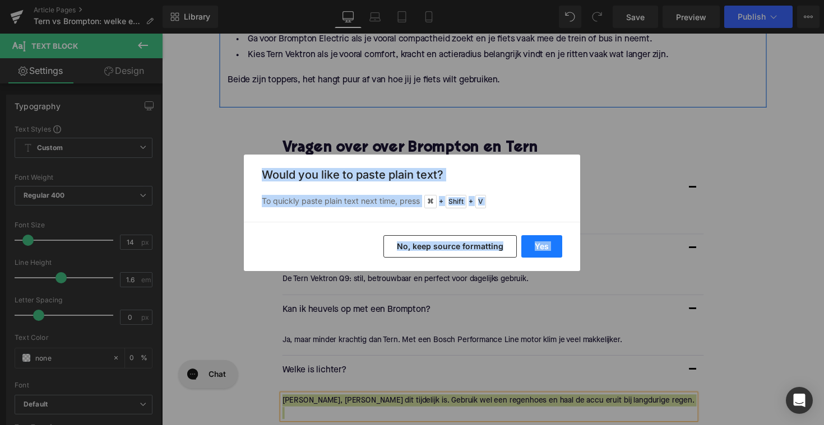
click at [529, 253] on button "Yes" at bounding box center [541, 246] width 41 height 22
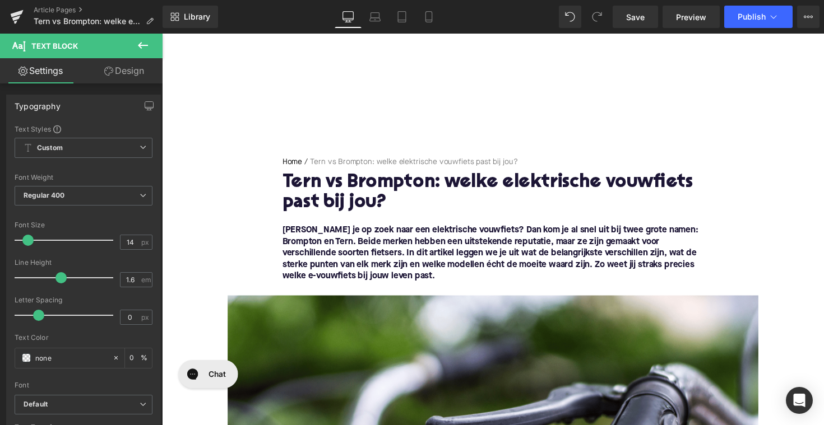
scroll to position [0, 0]
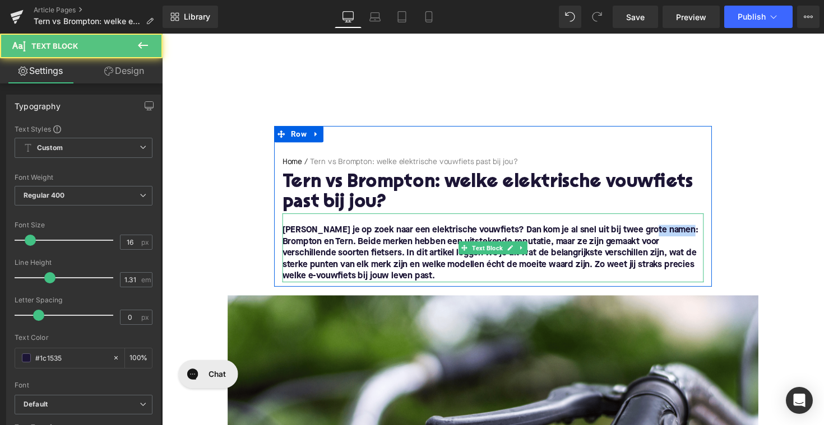
drag, startPoint x: 699, startPoint y: 235, endPoint x: 659, endPoint y: 235, distance: 39.8
click at [659, 235] on font "[PERSON_NAME] je op zoek naar een elektrische vouwfiets? Dan kom je al snel uit…" at bounding box center [498, 259] width 426 height 56
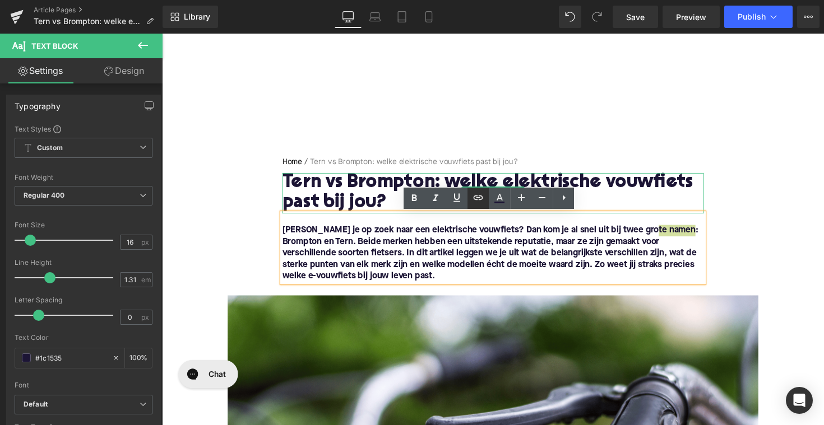
click at [482, 196] on icon at bounding box center [477, 197] width 13 height 13
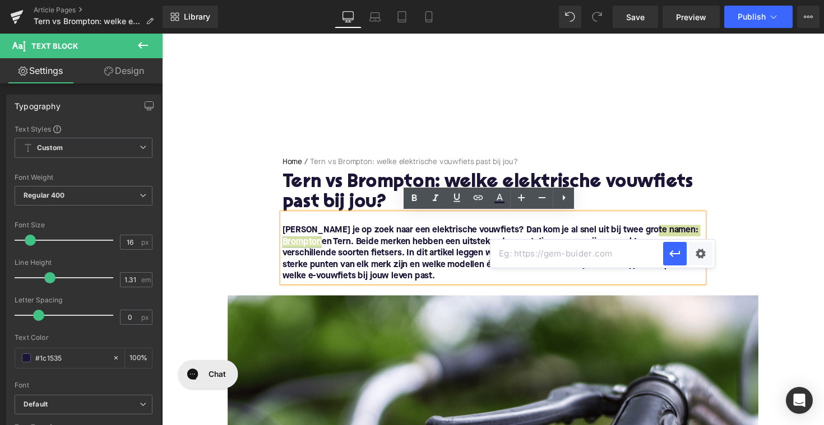
click at [547, 243] on input "text" at bounding box center [576, 254] width 173 height 28
paste input "[URL][DOMAIN_NAME]"
click at [677, 249] on icon "button" at bounding box center [674, 253] width 13 height 13
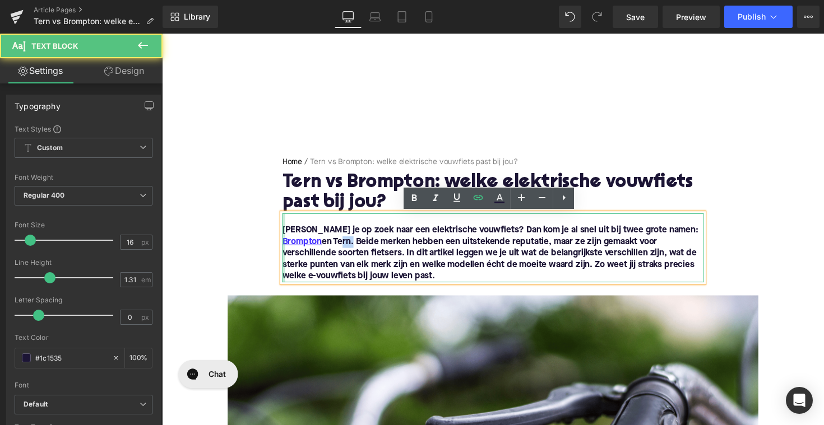
drag, startPoint x: 300, startPoint y: 249, endPoint x: 285, endPoint y: 249, distance: 15.1
click at [285, 249] on div "[PERSON_NAME] je op zoek naar een elektrische vouwfiets? Dan kom je al snel uit…" at bounding box center [500, 253] width 431 height 71
click at [286, 247] on font "[PERSON_NAME] je op zoek naar een elektrische vouwfiets? Dan kom je al snel uit…" at bounding box center [498, 259] width 426 height 56
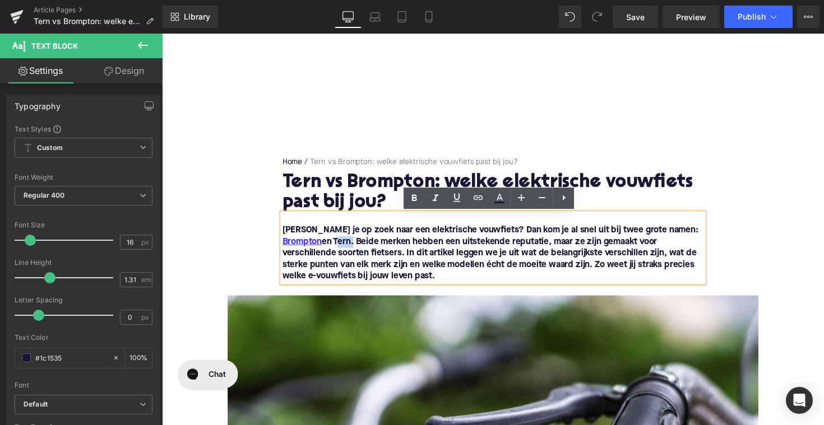
drag, startPoint x: 284, startPoint y: 246, endPoint x: 300, endPoint y: 246, distance: 16.2
click at [300, 246] on font "[PERSON_NAME] je op zoek naar een elektrische vouwfiets? Dan kom je al snel uit…" at bounding box center [498, 259] width 426 height 56
click at [475, 202] on icon at bounding box center [477, 197] width 13 height 13
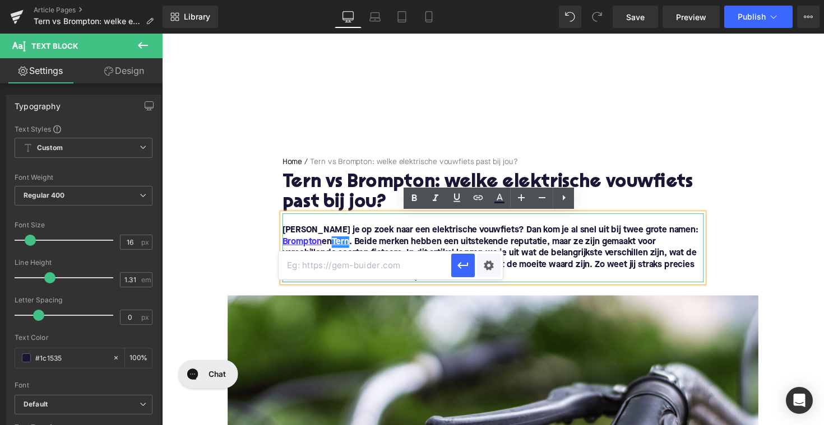
click at [365, 261] on input "text" at bounding box center [364, 266] width 173 height 28
paste input "[URL][DOMAIN_NAME]"
type input "[URL][DOMAIN_NAME]"
click at [458, 262] on icon "button" at bounding box center [462, 265] width 13 height 13
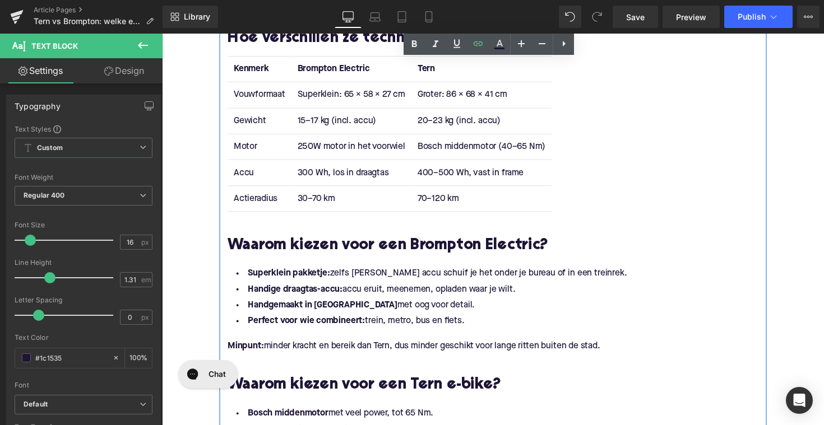
scroll to position [880, 0]
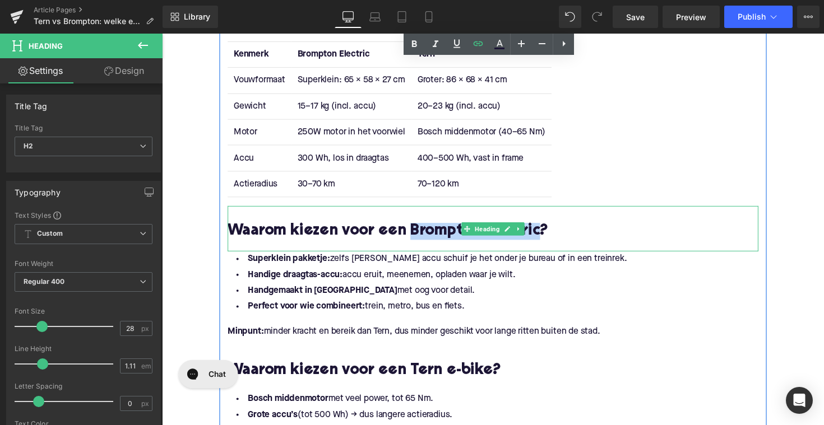
drag, startPoint x: 412, startPoint y: 234, endPoint x: 543, endPoint y: 235, distance: 131.1
click at [543, 235] on h2 "Waarom kiezen voor een Brompton Electric?" at bounding box center [500, 235] width 543 height 17
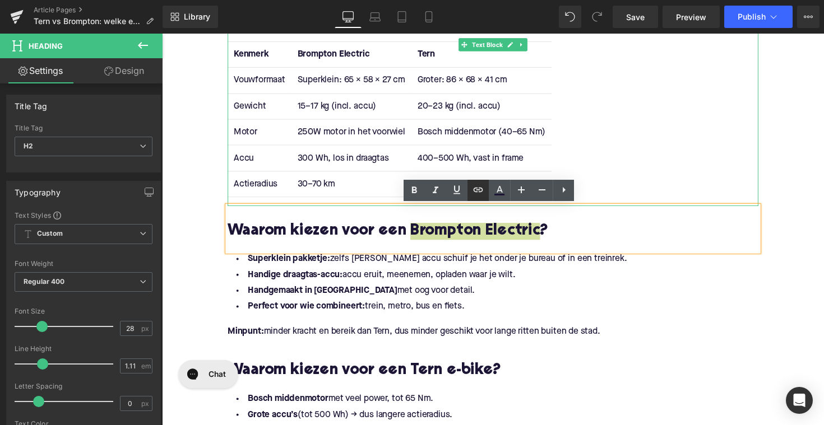
click at [476, 191] on icon at bounding box center [477, 189] width 13 height 13
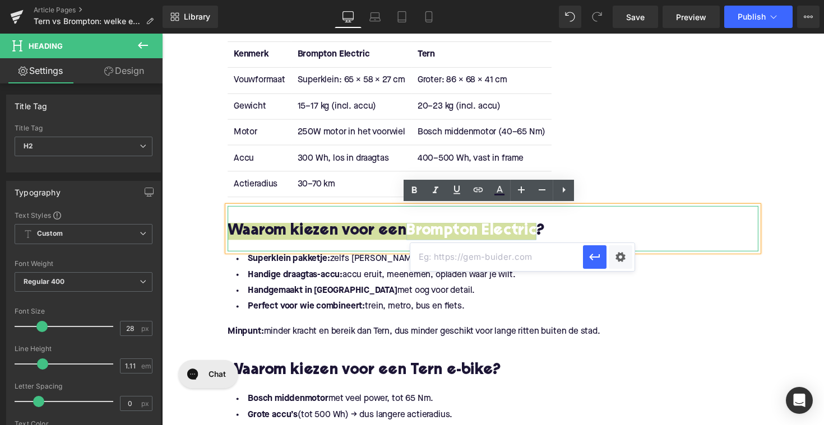
click at [452, 259] on input "text" at bounding box center [496, 257] width 173 height 28
paste input "[URL][DOMAIN_NAME]"
click at [588, 251] on icon "button" at bounding box center [594, 256] width 13 height 13
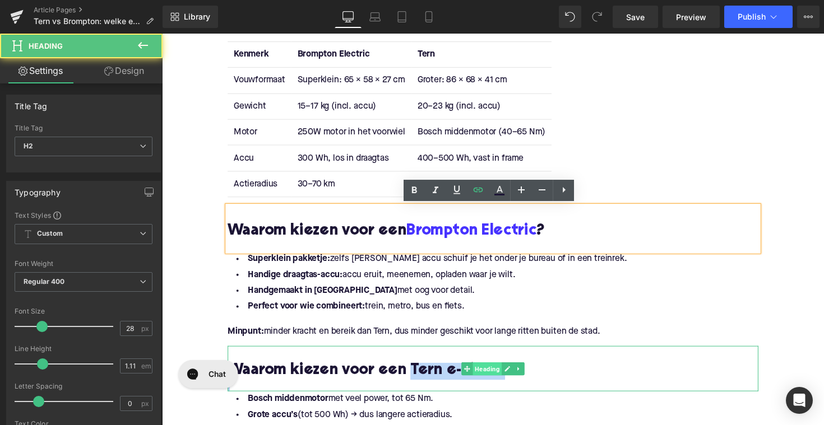
drag, startPoint x: 411, startPoint y: 378, endPoint x: 504, endPoint y: 383, distance: 93.1
click at [504, 383] on div "Waarom kiezen voor een Tern e-bike? Heading" at bounding box center [500, 376] width 543 height 46
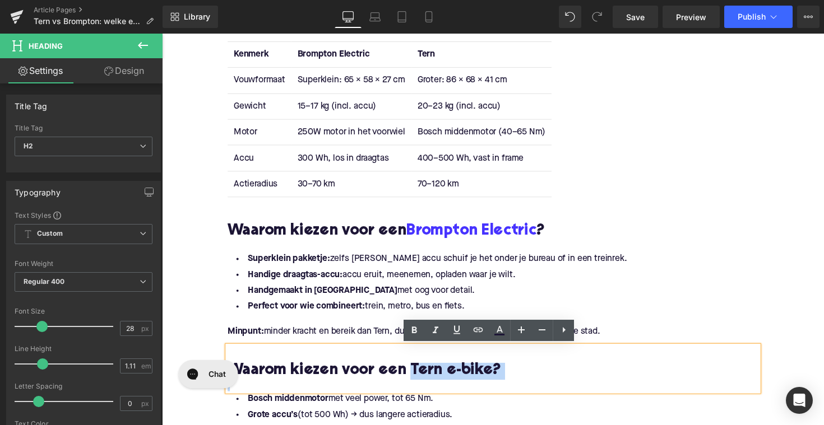
click at [490, 382] on h2 "Waarom kiezen voor een Tern e-bike?" at bounding box center [500, 379] width 543 height 17
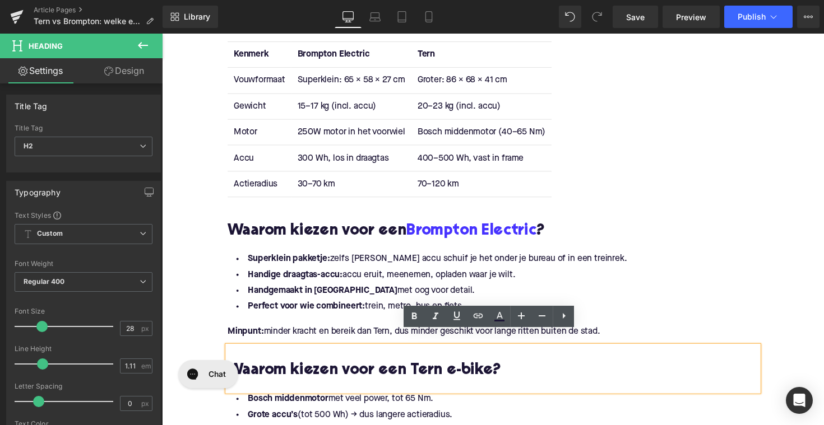
scroll to position [991, 0]
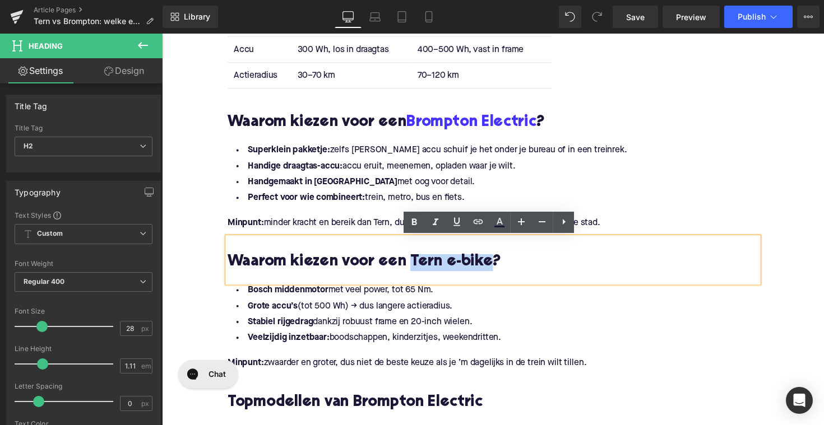
drag, startPoint x: 412, startPoint y: 268, endPoint x: 493, endPoint y: 269, distance: 81.2
click at [493, 269] on h2 "Waarom kiezen voor een Tern e-bike?" at bounding box center [500, 268] width 543 height 17
click at [475, 221] on icon at bounding box center [477, 221] width 13 height 13
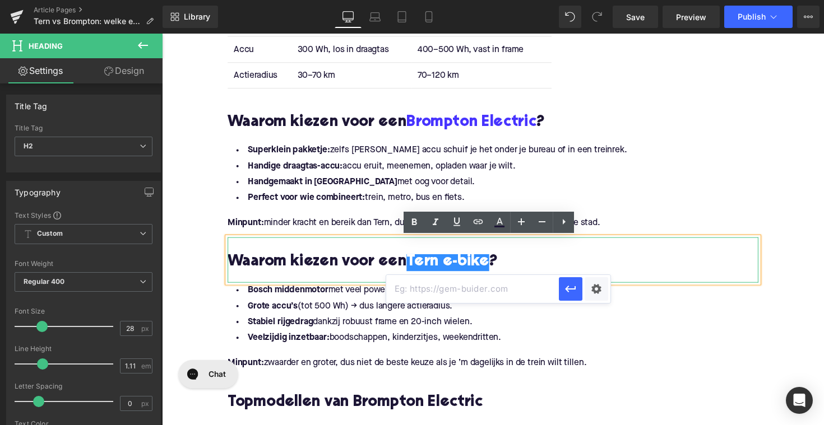
click at [440, 287] on input "text" at bounding box center [472, 289] width 173 height 28
paste input "[URL][DOMAIN_NAME]"
click at [565, 292] on icon "button" at bounding box center [570, 288] width 13 height 13
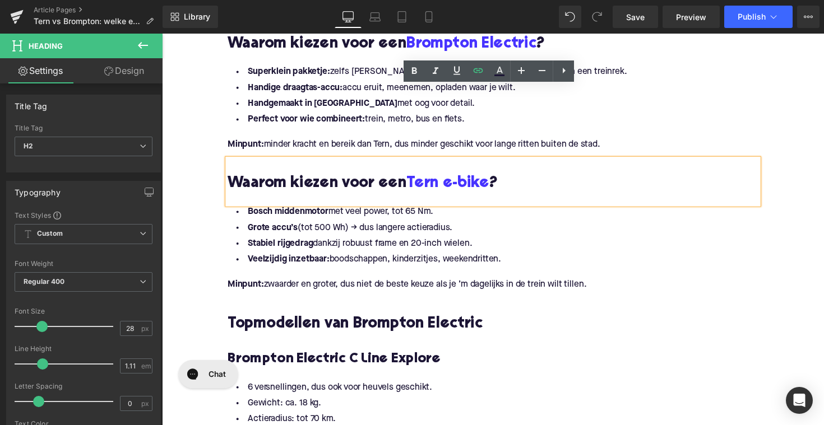
scroll to position [1196, 0]
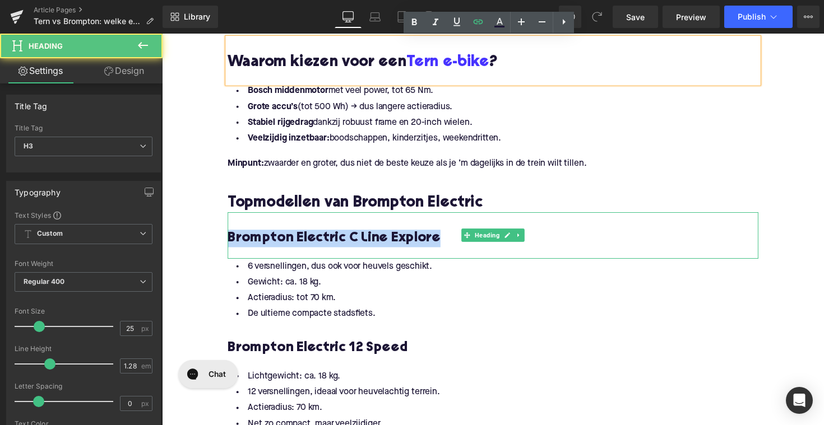
drag, startPoint x: 457, startPoint y: 246, endPoint x: 230, endPoint y: 241, distance: 227.5
click at [230, 241] on h3 "Brompton Electric C Line Explore" at bounding box center [500, 244] width 543 height 18
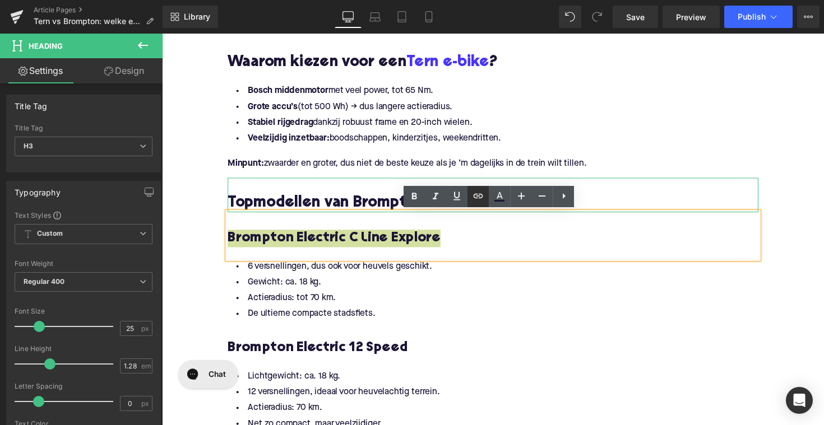
click at [476, 194] on icon at bounding box center [478, 196] width 10 height 4
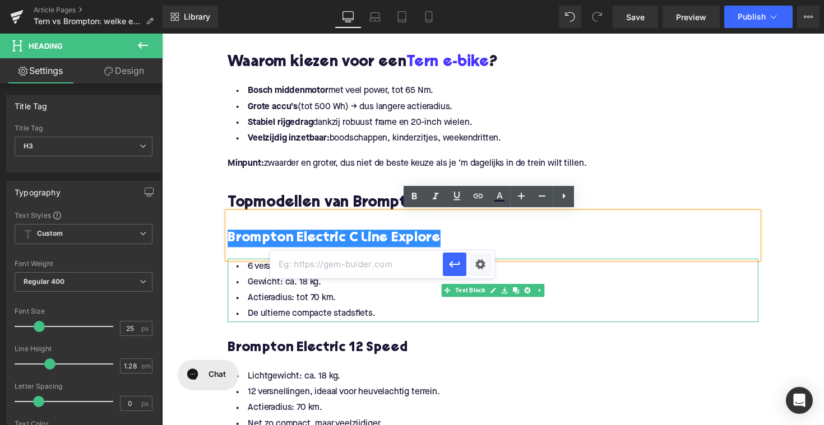
click at [391, 266] on input "text" at bounding box center [356, 264] width 173 height 28
paste input "[URL][DOMAIN_NAME]"
type input "[URL][DOMAIN_NAME]"
click at [444, 264] on button "button" at bounding box center [455, 265] width 24 height 24
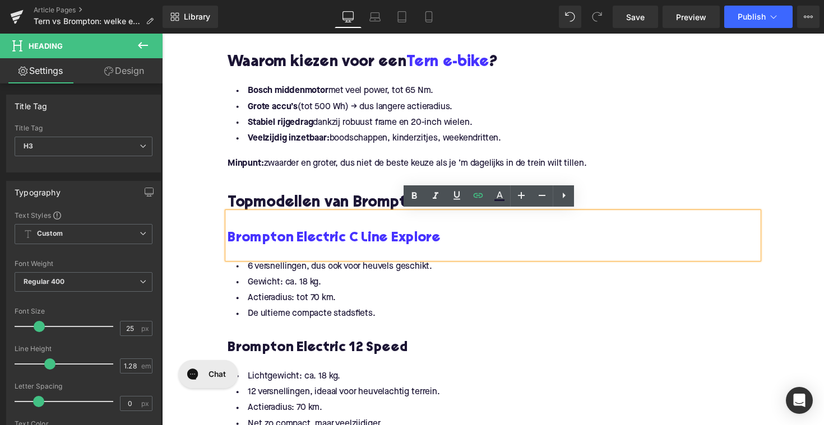
scroll to position [1247, 0]
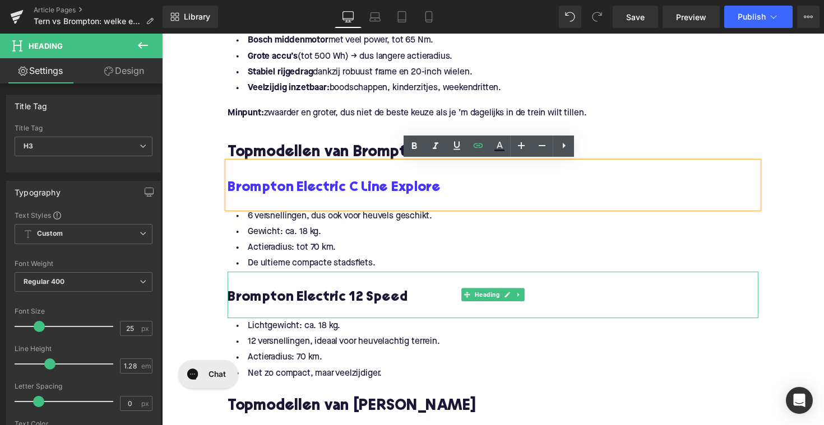
click at [404, 306] on h3 "Brompton Electric 12 Speed" at bounding box center [500, 305] width 543 height 18
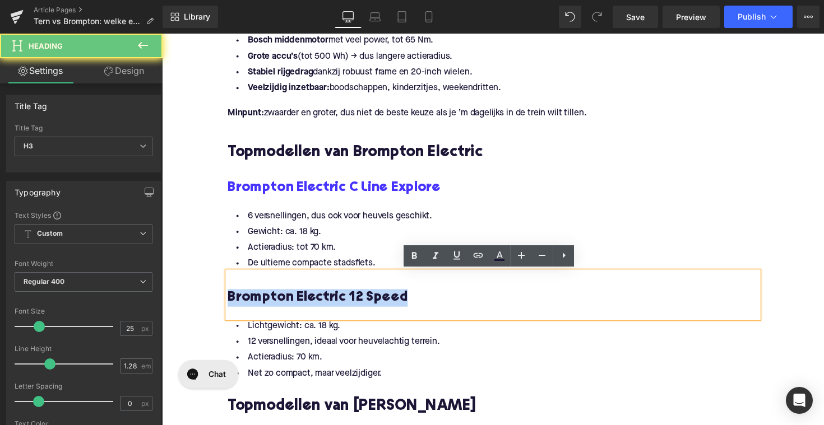
drag, startPoint x: 414, startPoint y: 305, endPoint x: 199, endPoint y: 303, distance: 214.6
click at [199, 303] on div "Home / Tern vs Brompton: welke elektrische vouwfiets past bij jou? Breadcrumbs …" at bounding box center [501, 69] width 678 height 2376
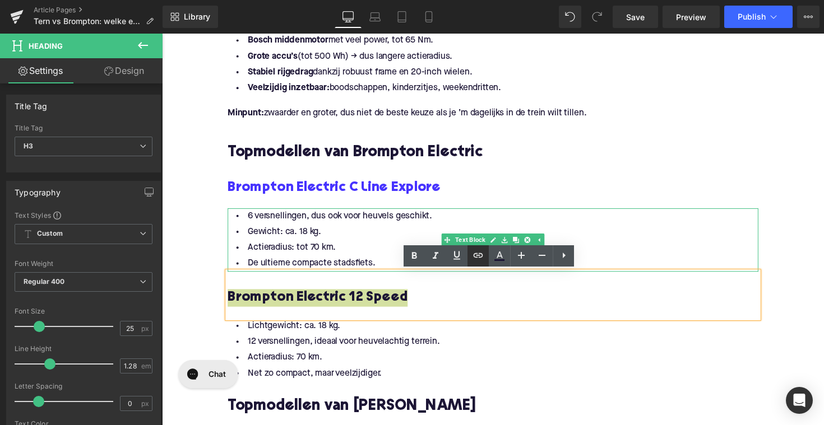
click at [479, 254] on icon at bounding box center [478, 255] width 10 height 4
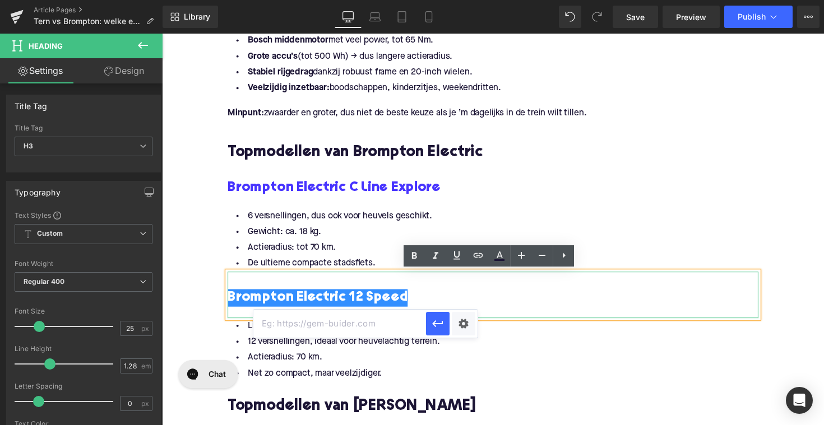
click at [341, 331] on input "text" at bounding box center [339, 324] width 173 height 28
paste input "[URL][DOMAIN_NAME]"
type input "[URL][DOMAIN_NAME]"
click at [431, 323] on icon "button" at bounding box center [437, 323] width 13 height 13
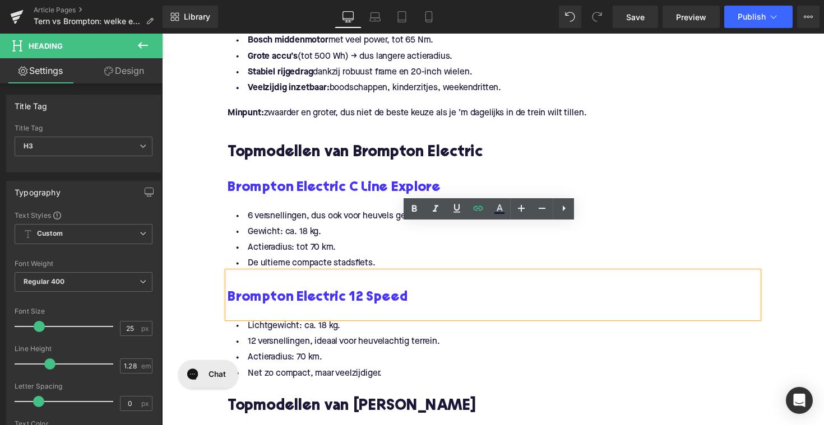
scroll to position [1394, 0]
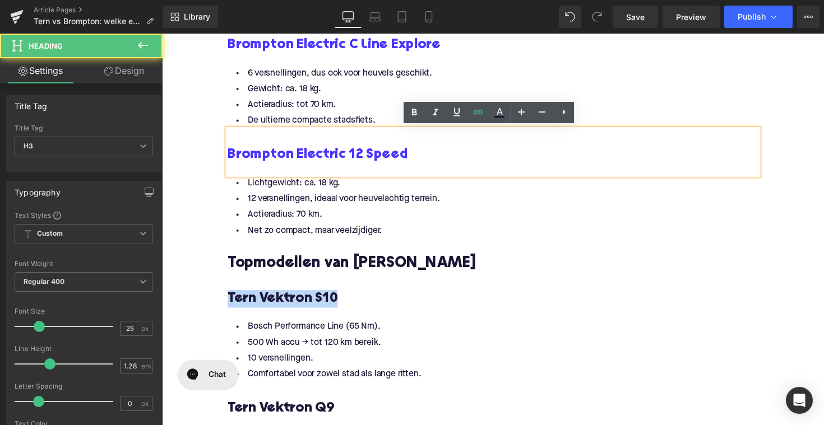
drag, startPoint x: 341, startPoint y: 305, endPoint x: 225, endPoint y: 309, distance: 116.0
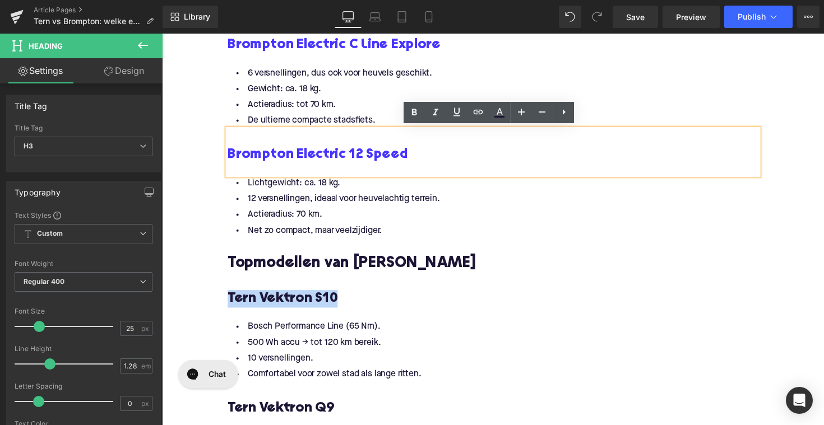
click at [450, 347] on li "500 Wh accu → tot 120 km bereik." at bounding box center [500, 350] width 543 height 16
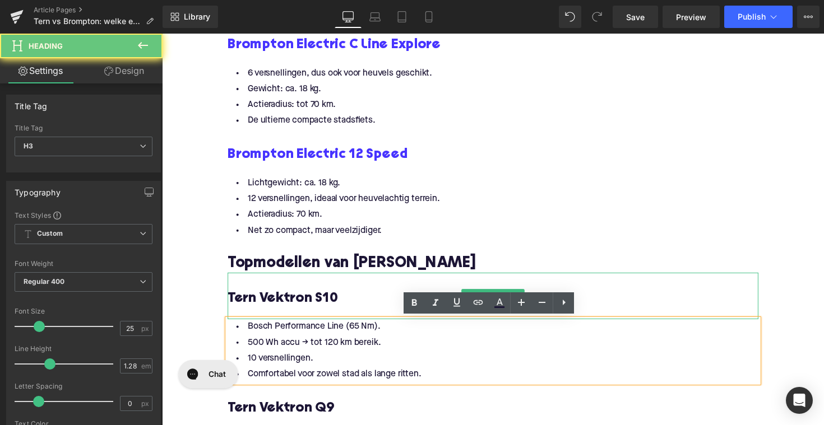
click at [379, 294] on h3 at bounding box center [500, 287] width 543 height 18
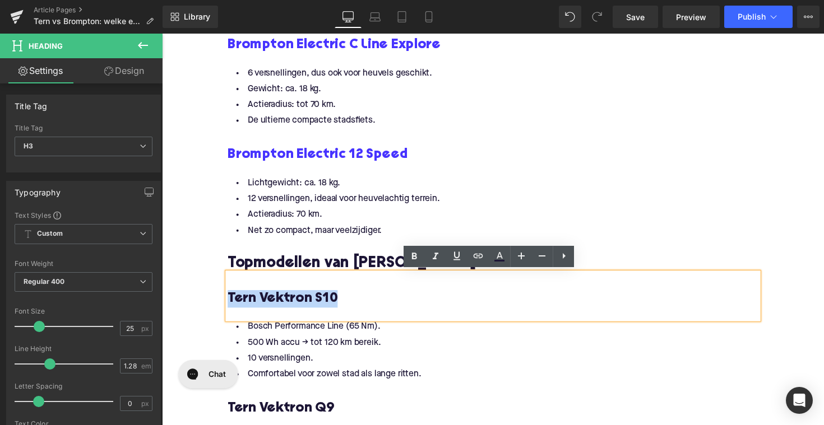
drag, startPoint x: 351, startPoint y: 306, endPoint x: 216, endPoint y: 306, distance: 135.6
click at [475, 257] on icon at bounding box center [477, 255] width 13 height 13
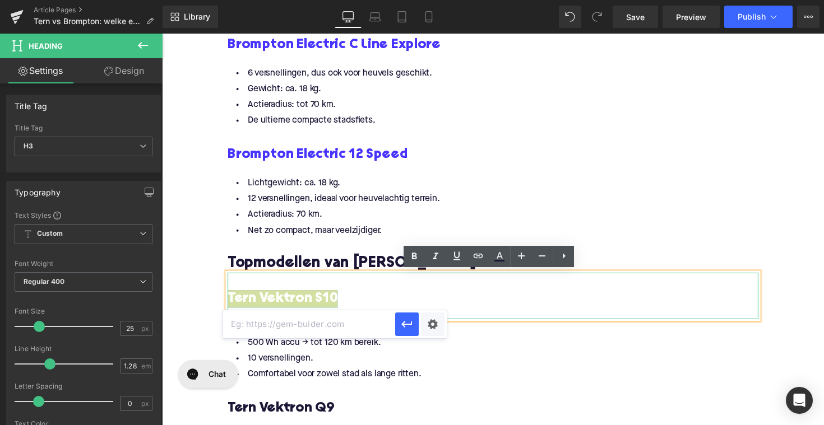
click at [347, 331] on input "text" at bounding box center [308, 324] width 173 height 28
paste input "[URL][DOMAIN_NAME]"
type input "[URL][DOMAIN_NAME]"
click at [410, 317] on button "button" at bounding box center [407, 325] width 24 height 24
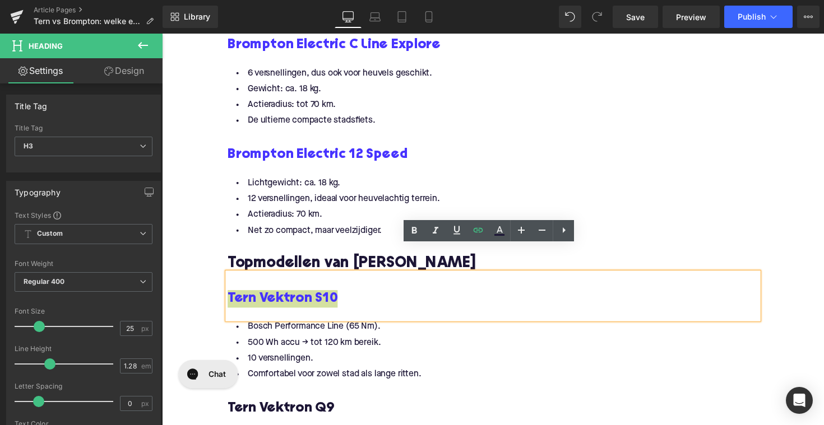
scroll to position [1445, 0]
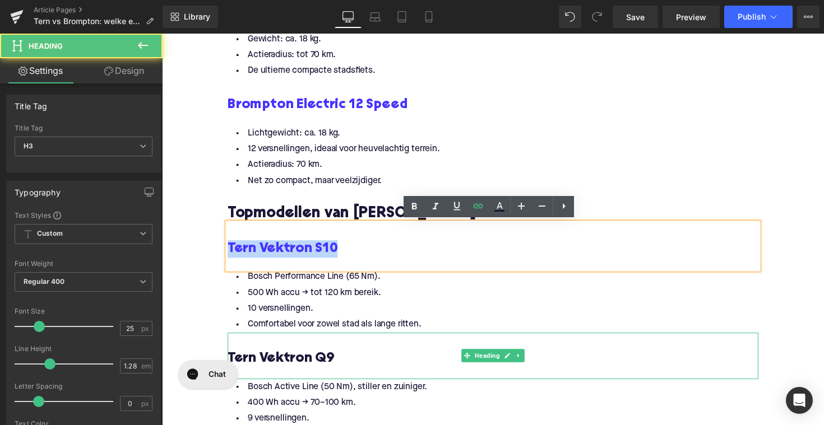
drag, startPoint x: 325, startPoint y: 366, endPoint x: 333, endPoint y: 366, distance: 8.4
click at [325, 366] on h3 "Tern Vektron Q9" at bounding box center [500, 367] width 543 height 18
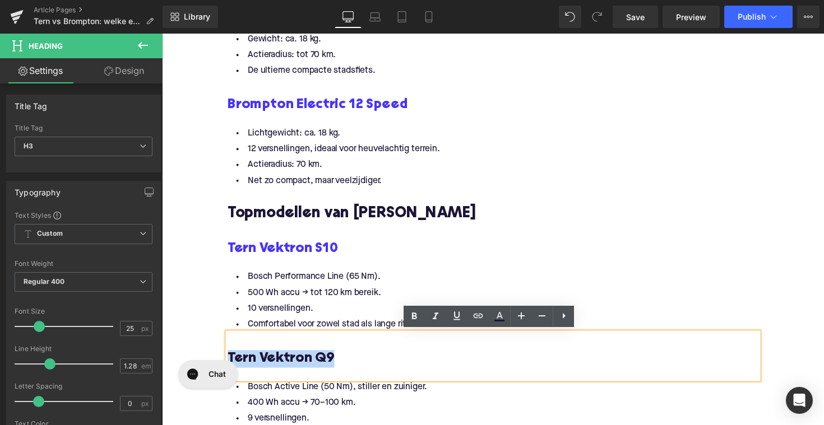
drag, startPoint x: 353, startPoint y: 688, endPoint x: 226, endPoint y: 356, distance: 355.7
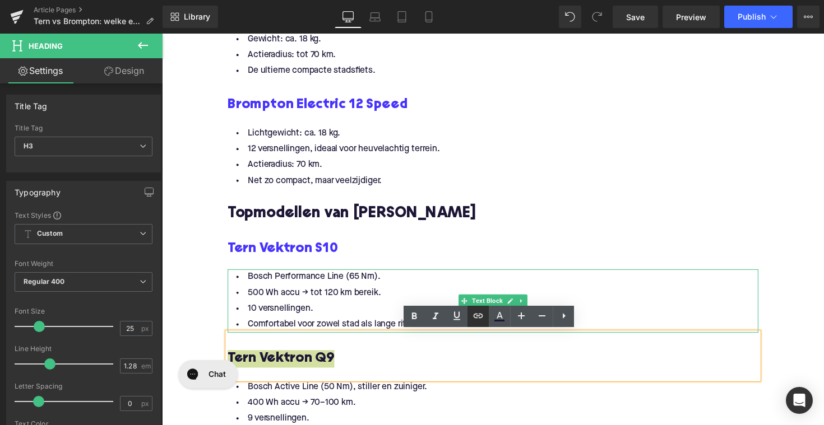
click at [472, 314] on icon at bounding box center [477, 315] width 13 height 13
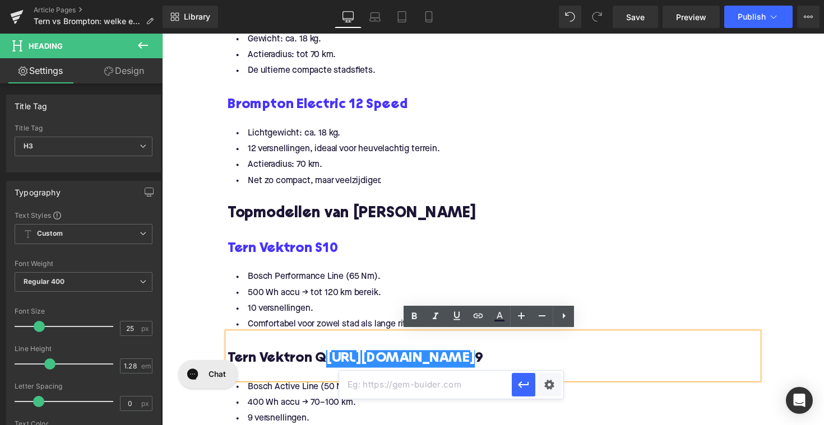
click at [491, 356] on h3 at bounding box center [500, 349] width 543 height 18
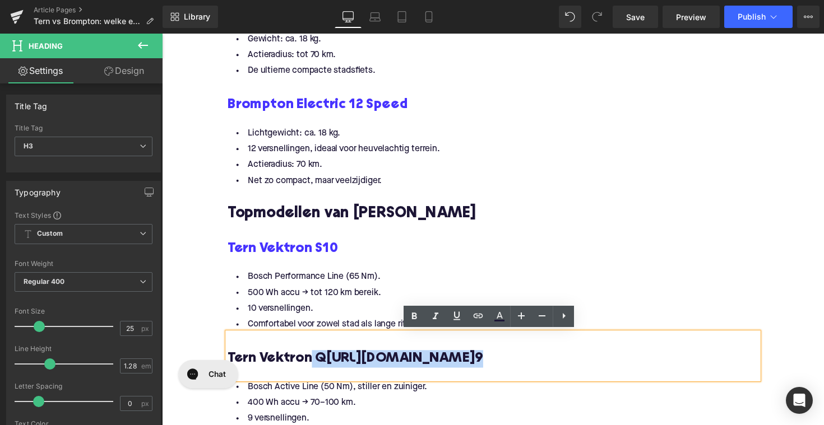
drag, startPoint x: 505, startPoint y: 366, endPoint x: 313, endPoint y: 367, distance: 192.7
click at [313, 367] on h3 "Tern Vektron Q [URL][DOMAIN_NAME] 9" at bounding box center [500, 367] width 543 height 18
click at [492, 369] on h3 "Tern Vektron Q [URL][DOMAIN_NAME] 9" at bounding box center [500, 367] width 543 height 18
drag, startPoint x: 482, startPoint y: 369, endPoint x: 327, endPoint y: 364, distance: 154.7
click at [327, 364] on h3 "Tern Vektron Q [URL][DOMAIN_NAME] 9" at bounding box center [500, 367] width 543 height 18
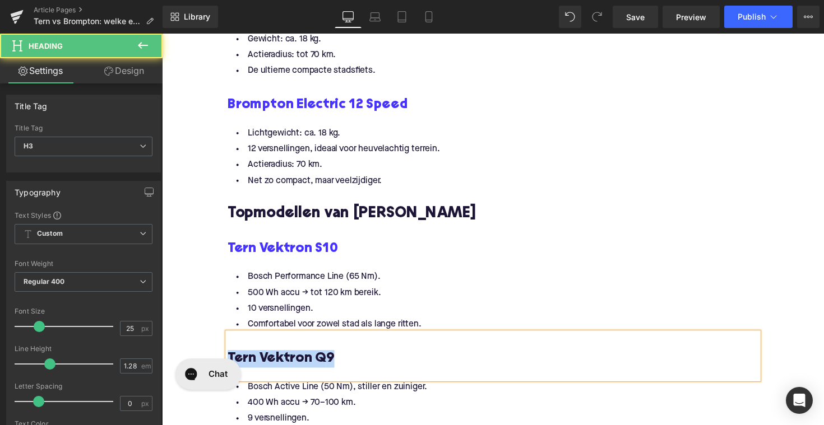
drag, startPoint x: 367, startPoint y: 694, endPoint x: 223, endPoint y: 361, distance: 362.1
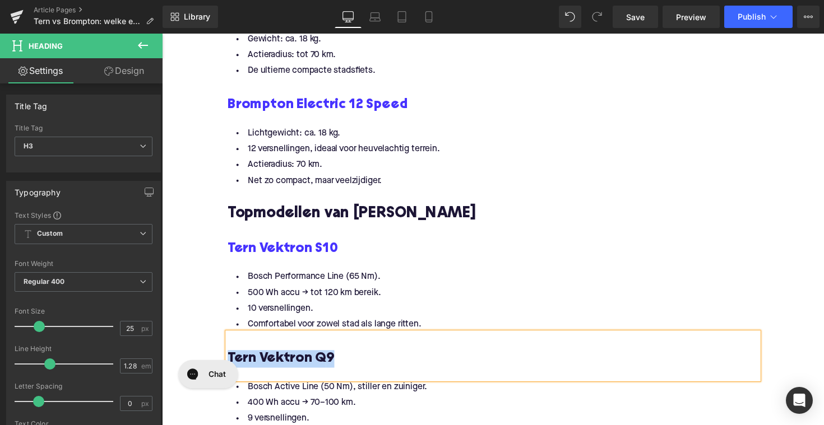
click at [392, 358] on h3 "Tern Vektron Q 9" at bounding box center [500, 367] width 543 height 18
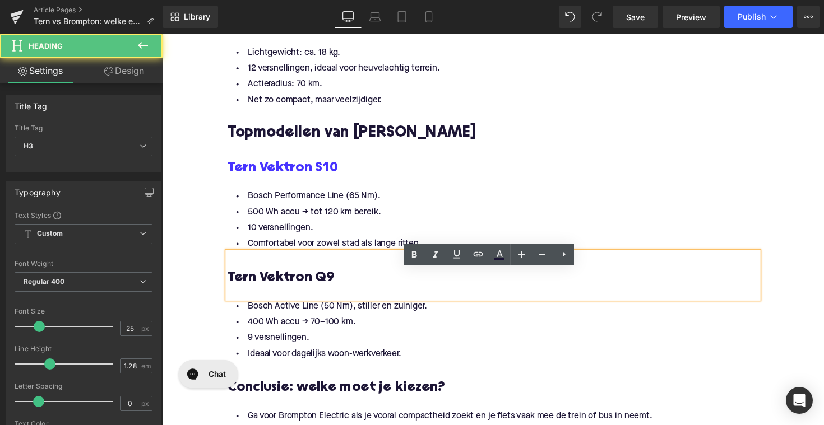
scroll to position [1533, 0]
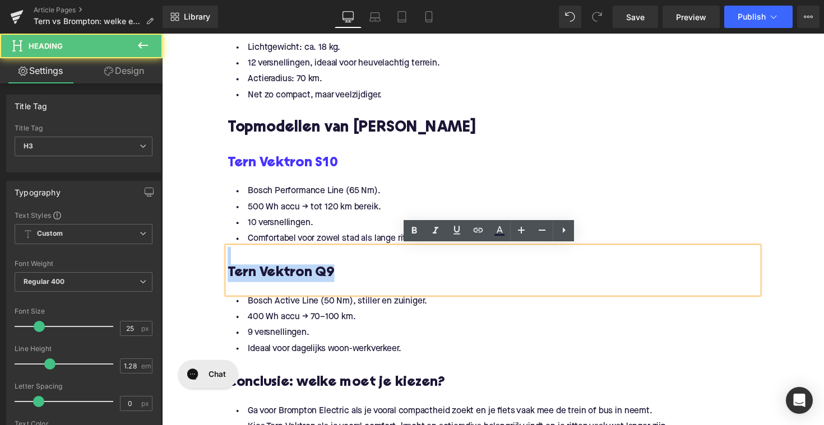
drag, startPoint x: 339, startPoint y: 271, endPoint x: 237, endPoint y: 267, distance: 102.1
click at [237, 267] on div "Tern Vektron Q 9" at bounding box center [500, 276] width 543 height 48
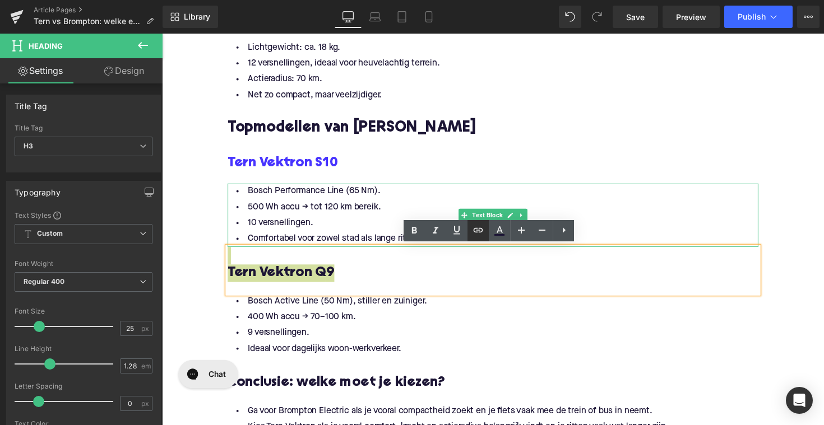
click at [478, 229] on icon at bounding box center [477, 230] width 13 height 13
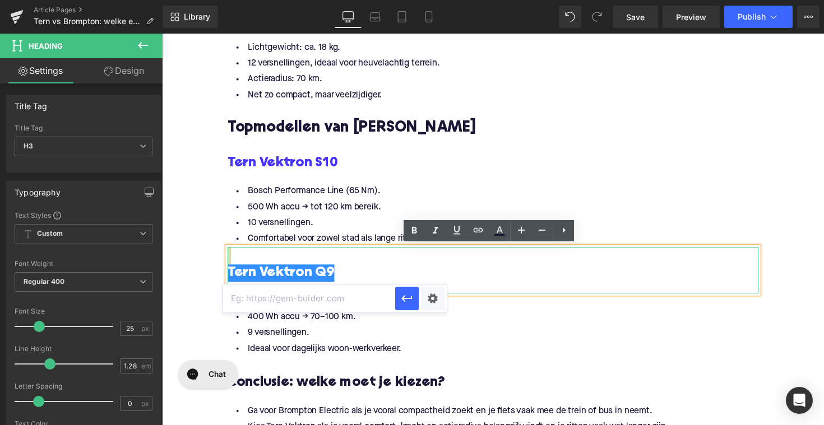
click at [345, 286] on input "text" at bounding box center [308, 299] width 173 height 28
paste input "[URL][DOMAIN_NAME]"
type input "[URL][DOMAIN_NAME]"
click at [408, 300] on icon "button" at bounding box center [406, 298] width 13 height 13
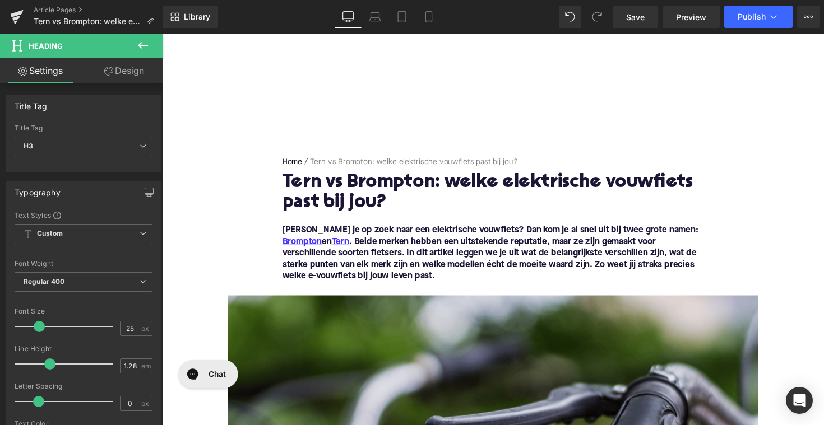
scroll to position [-1, 0]
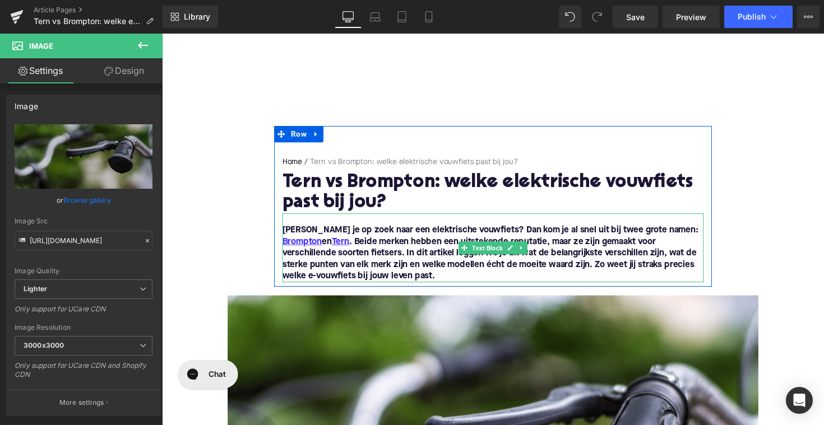
click at [406, 268] on font "[PERSON_NAME] je op zoek naar een elektrische vouwfiets? Dan kom je al snel uit…" at bounding box center [498, 259] width 426 height 56
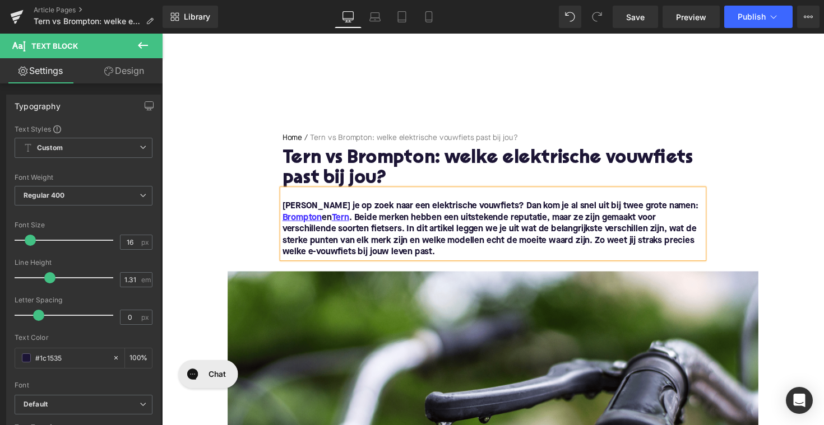
scroll to position [103, 0]
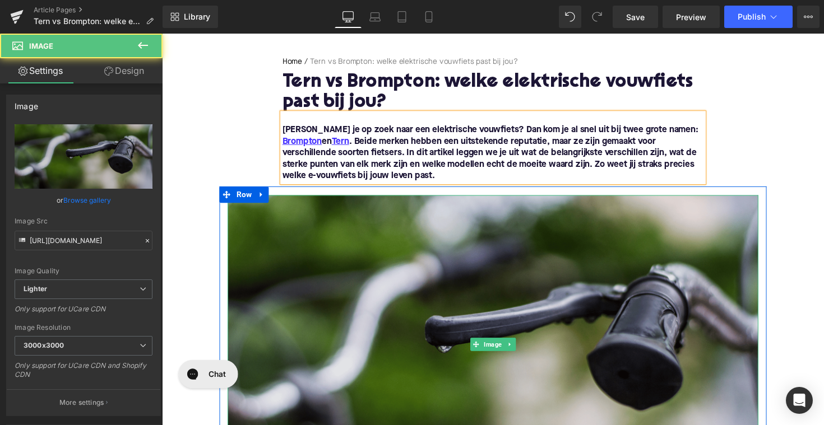
click at [459, 315] on img at bounding box center [500, 352] width 543 height 306
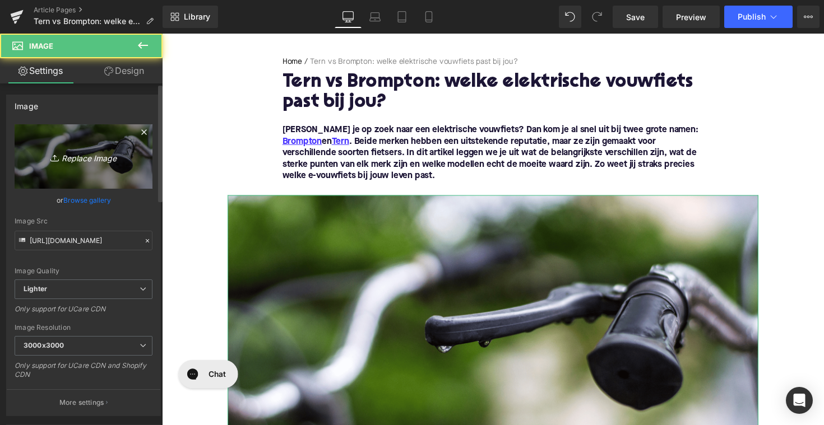
click at [120, 173] on link "Replace Image" at bounding box center [84, 156] width 138 height 64
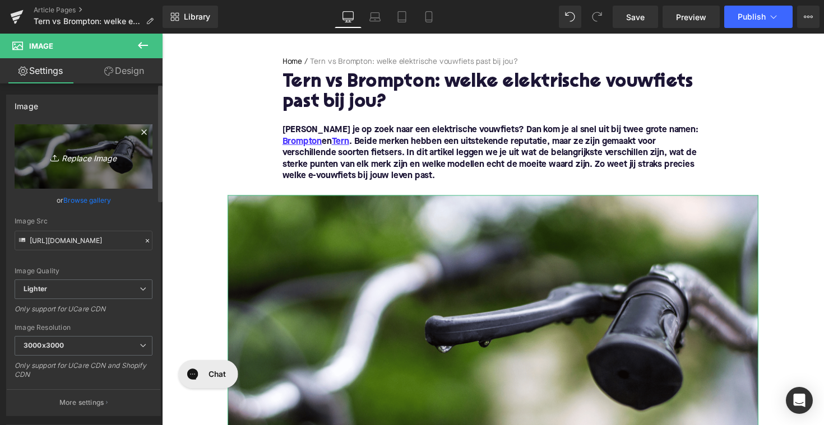
type input "C:\fakepath\brompton.jpg"
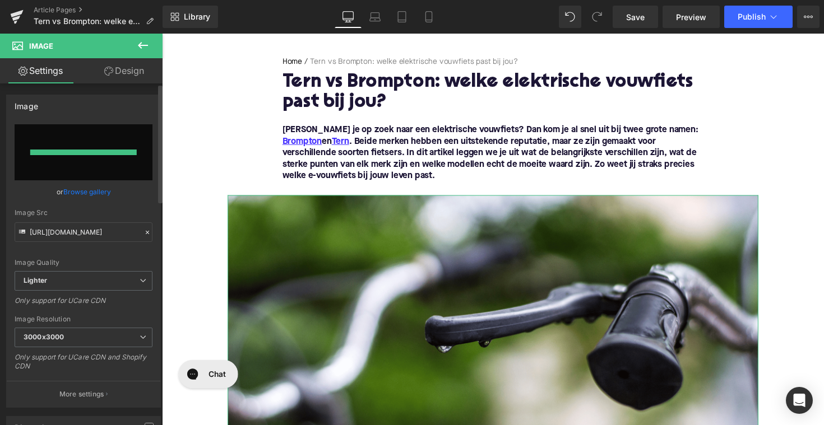
type input "[URL][DOMAIN_NAME]"
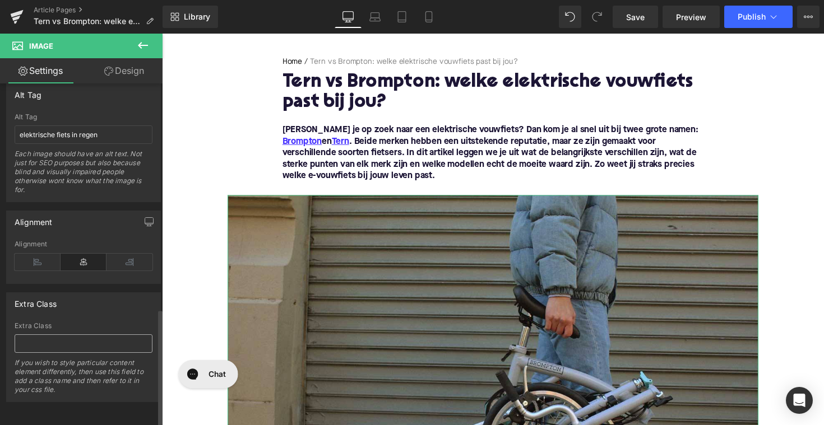
scroll to position [628, 0]
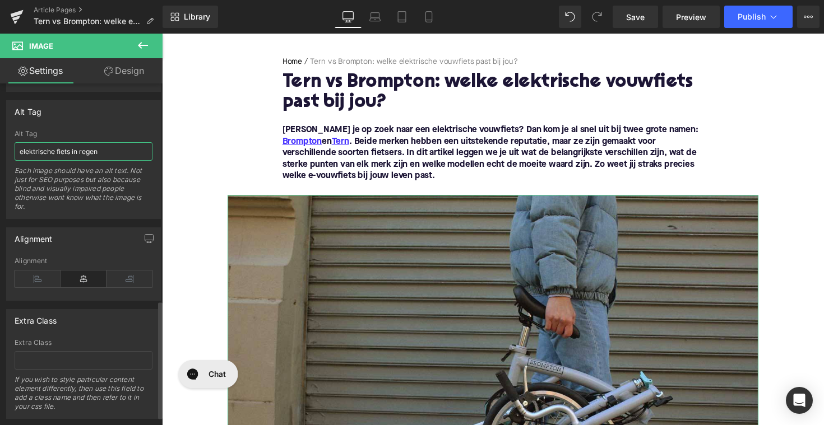
click at [77, 150] on input "elektrische fiets in regen" at bounding box center [84, 151] width 138 height 18
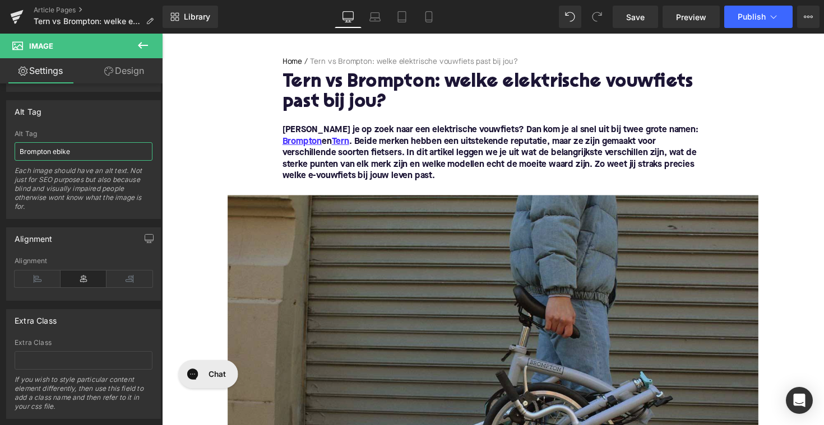
type input "Brompton ebike"
click at [348, 241] on img at bounding box center [500, 380] width 543 height 362
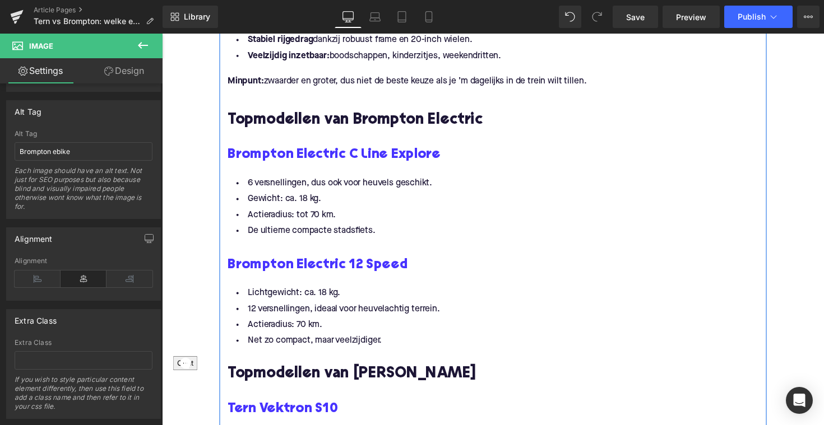
scroll to position [1323, 0]
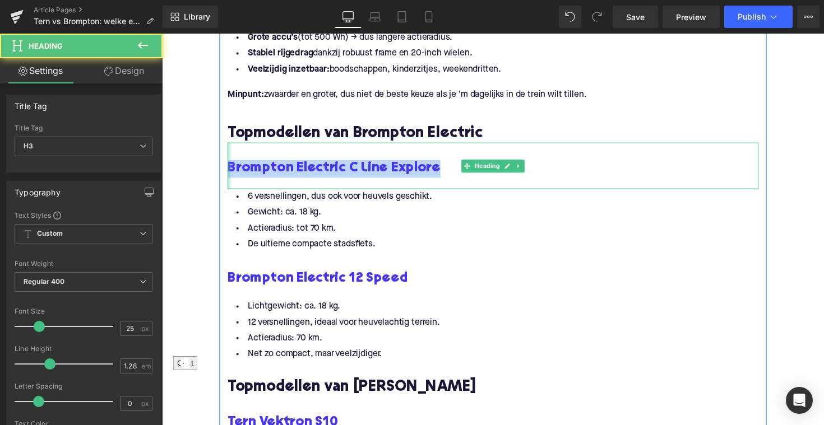
drag, startPoint x: 447, startPoint y: 168, endPoint x: 228, endPoint y: 168, distance: 219.0
click at [229, 168] on div "Brompton Electric C Line Explore Heading" at bounding box center [500, 169] width 543 height 48
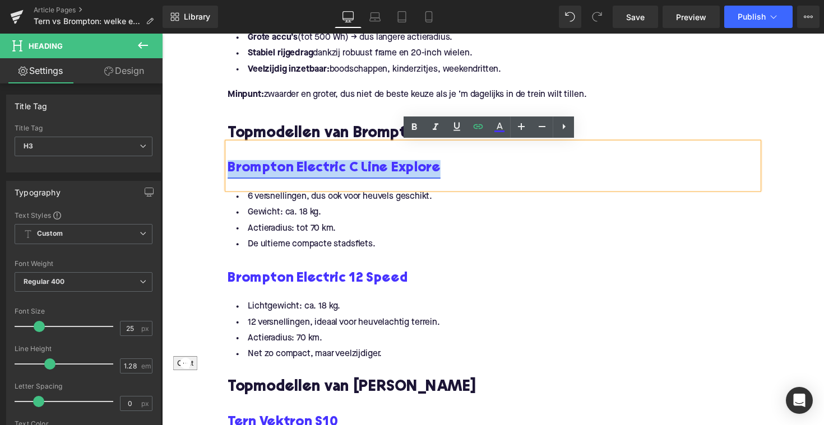
copy link "Brompton Electric C Line Explore"
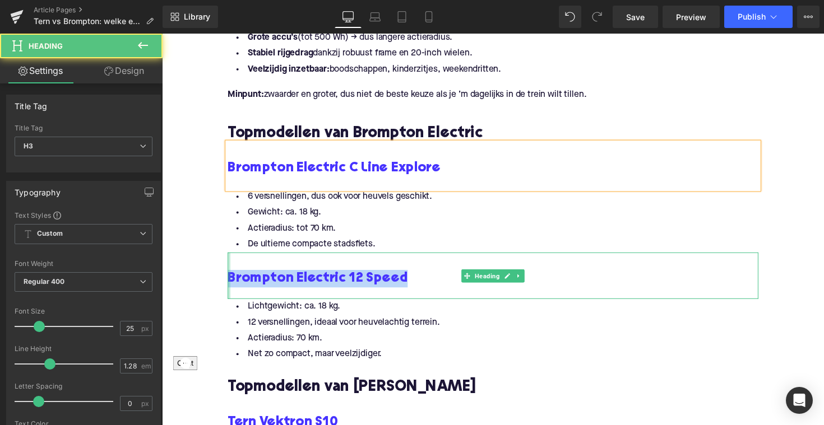
drag, startPoint x: 415, startPoint y: 285, endPoint x: 227, endPoint y: 281, distance: 187.1
click at [229, 281] on div "Brompton Electric 12 Speed Heading" at bounding box center [500, 282] width 543 height 48
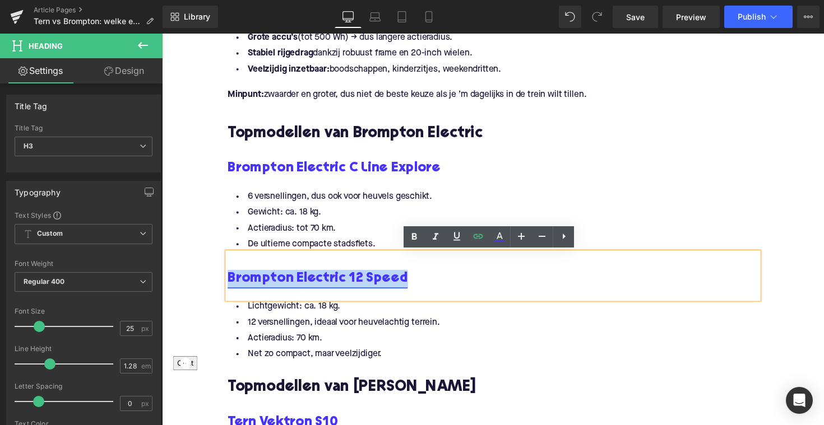
copy link "Brompton Electric 12 Speed"
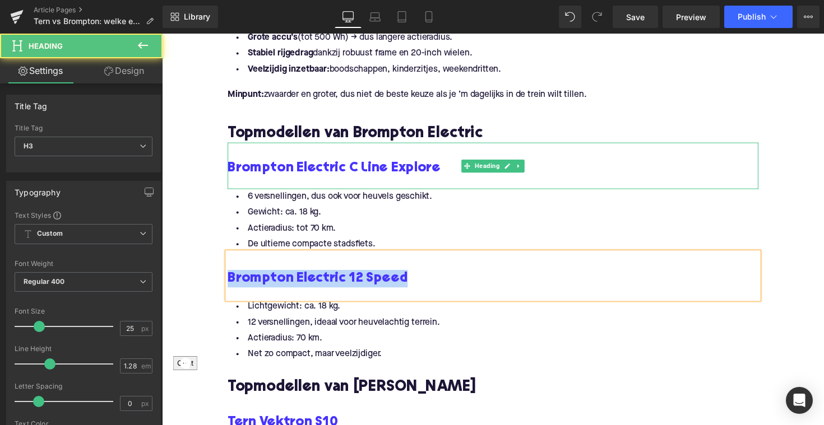
click at [413, 183] on div at bounding box center [500, 187] width 543 height 12
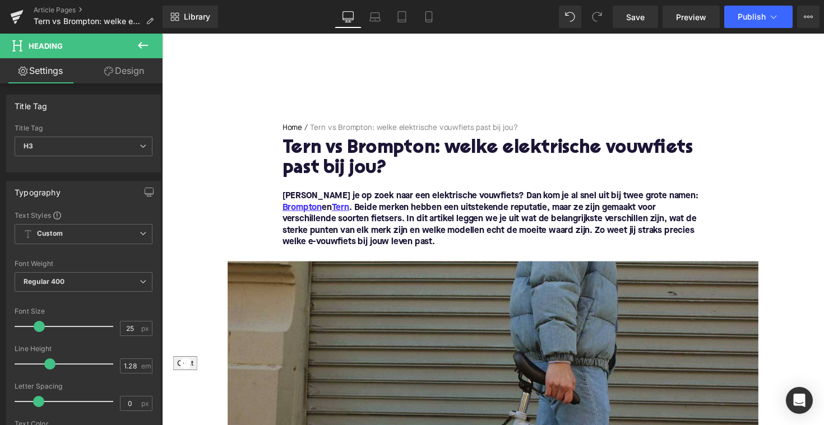
scroll to position [0, 0]
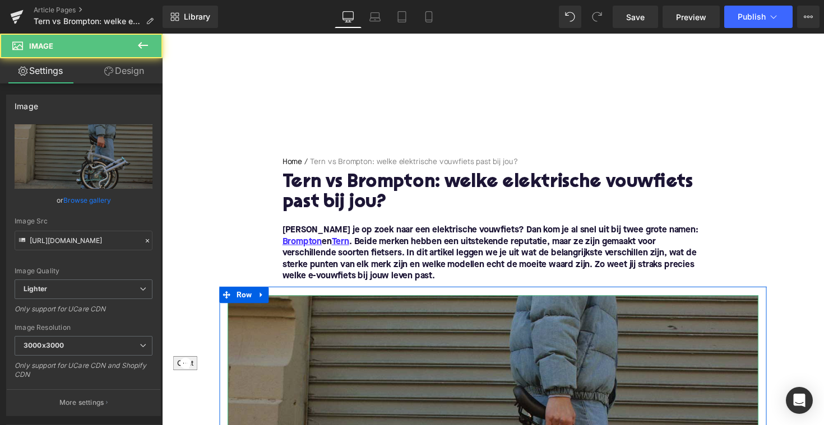
scroll to position [237, 0]
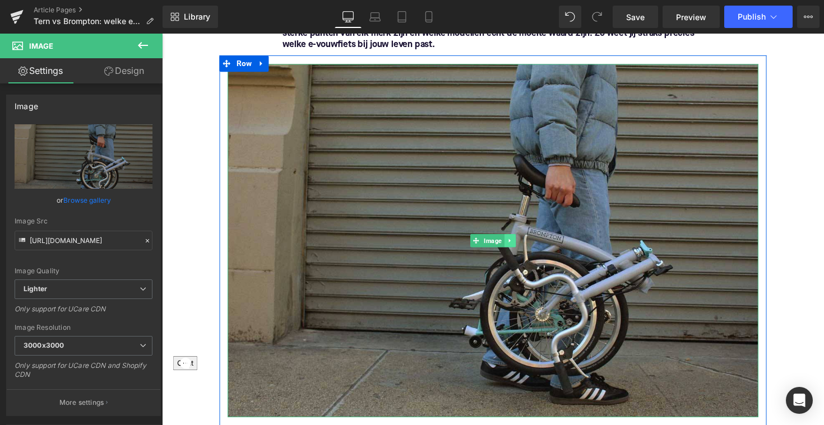
click at [518, 246] on icon at bounding box center [518, 246] width 6 height 7
click at [506, 246] on link at bounding box center [512, 245] width 12 height 13
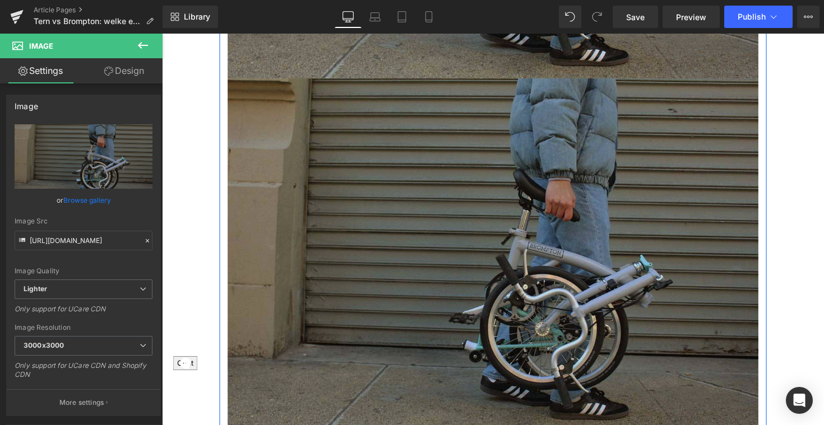
scroll to position [585, 0]
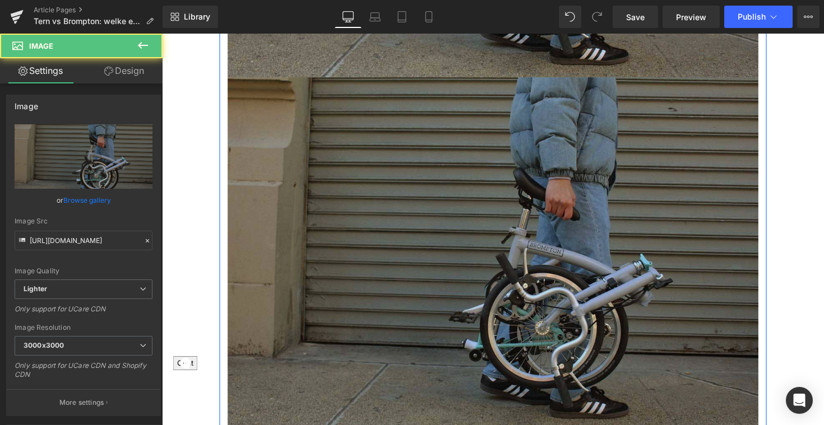
click at [471, 249] on img at bounding box center [500, 259] width 543 height 362
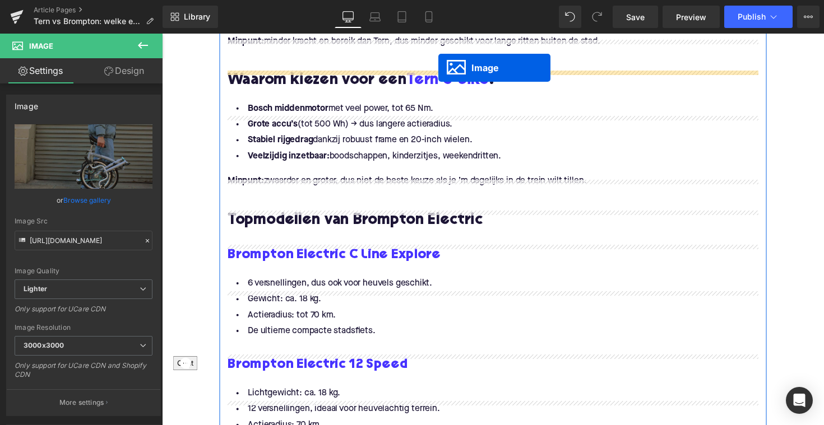
scroll to position [1287, 0]
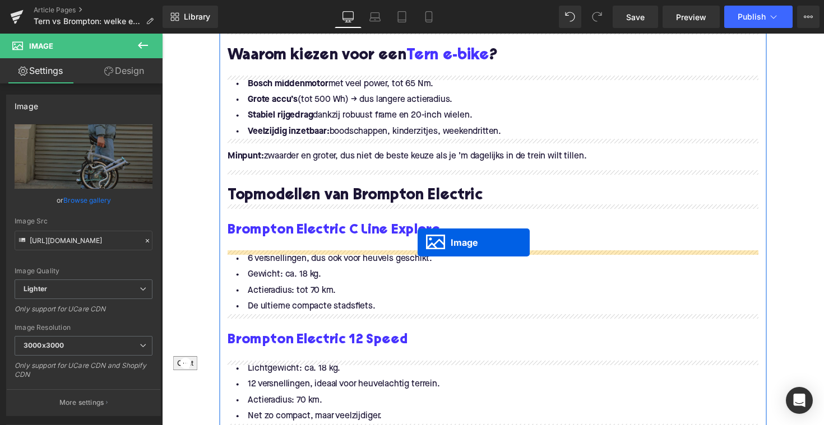
drag, startPoint x: 483, startPoint y: 259, endPoint x: 424, endPoint y: 248, distance: 61.1
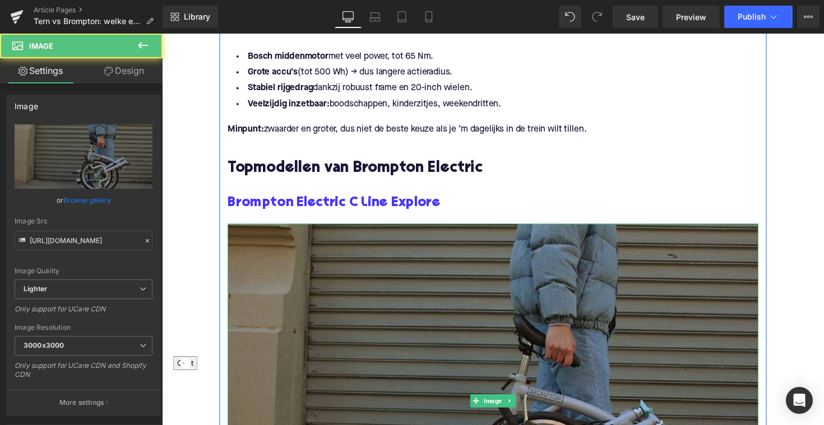
click at [427, 336] on img at bounding box center [500, 410] width 543 height 362
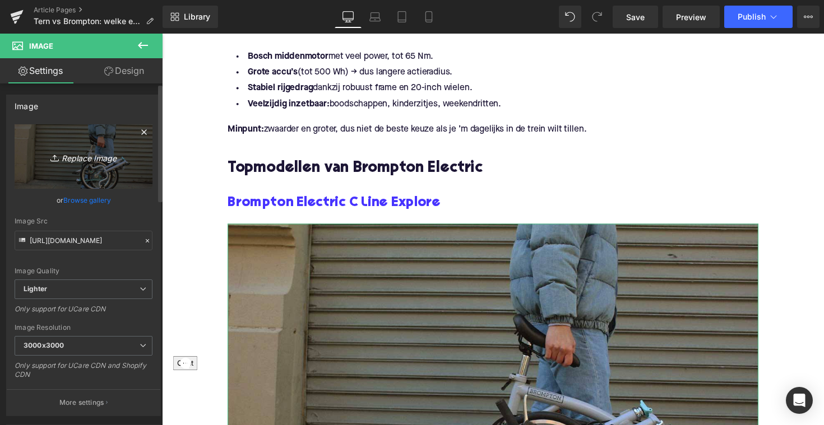
click at [73, 163] on icon "Replace Image" at bounding box center [84, 157] width 90 height 14
type input "C:\fakepath\BromptonCLINE.jpg"
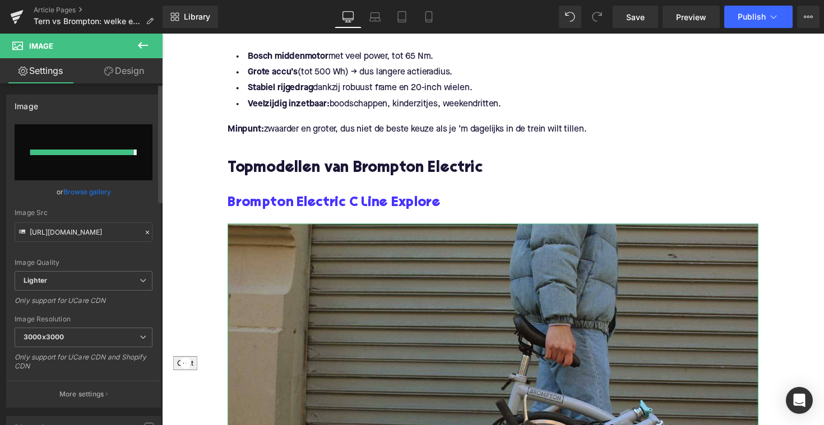
type input "[URL][DOMAIN_NAME]"
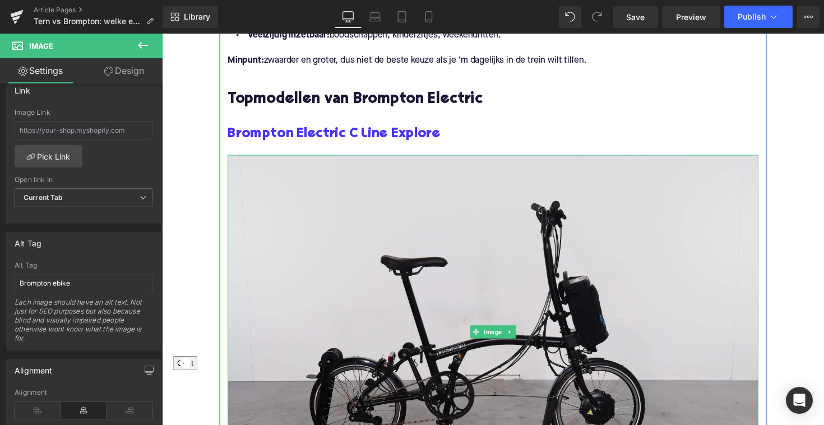
scroll to position [1293, 0]
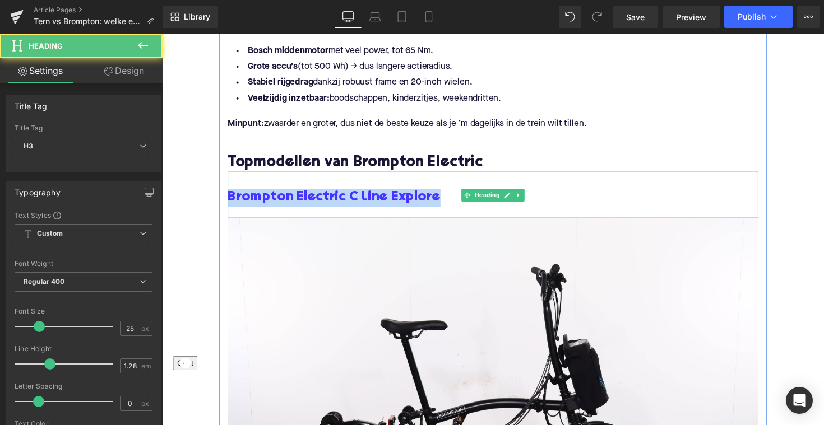
drag, startPoint x: 441, startPoint y: 202, endPoint x: 229, endPoint y: 199, distance: 211.8
click at [229, 199] on div "Brompton Electric C Line Explore Heading" at bounding box center [500, 199] width 543 height 48
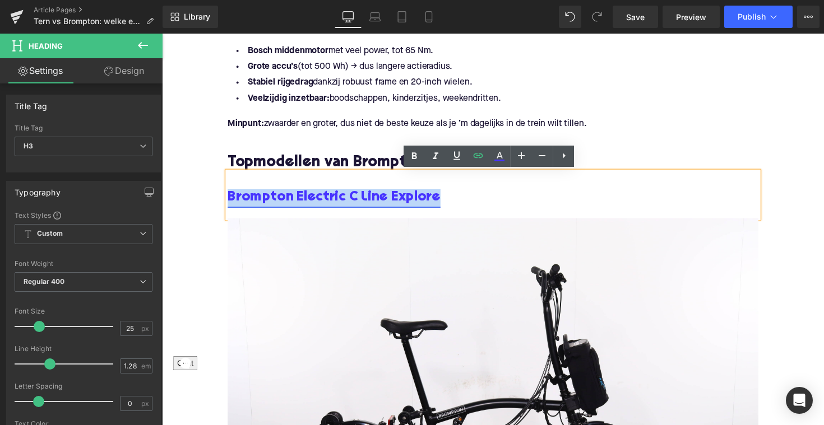
copy link "Brompton Electric C Line Explore"
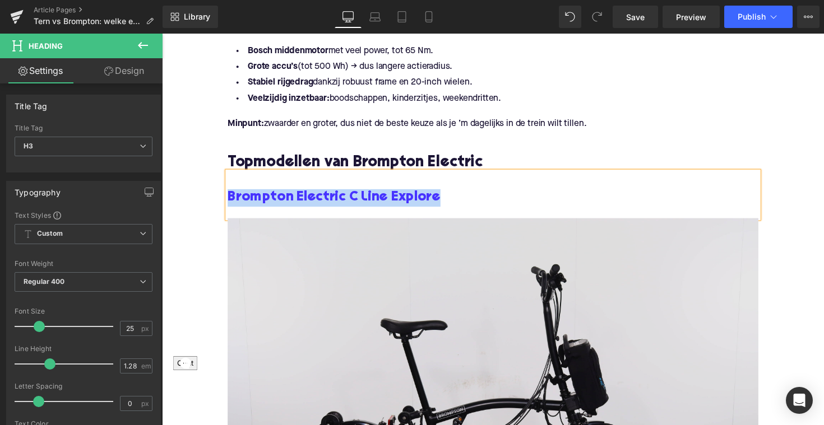
click at [347, 360] on img at bounding box center [500, 404] width 543 height 362
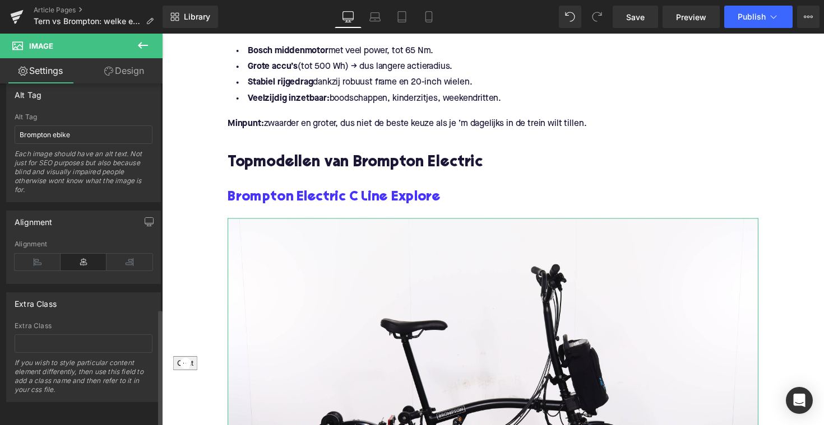
scroll to position [653, 0]
click at [74, 132] on input "Brompton ebike" at bounding box center [84, 134] width 138 height 18
paste input "Electric C Line Explor"
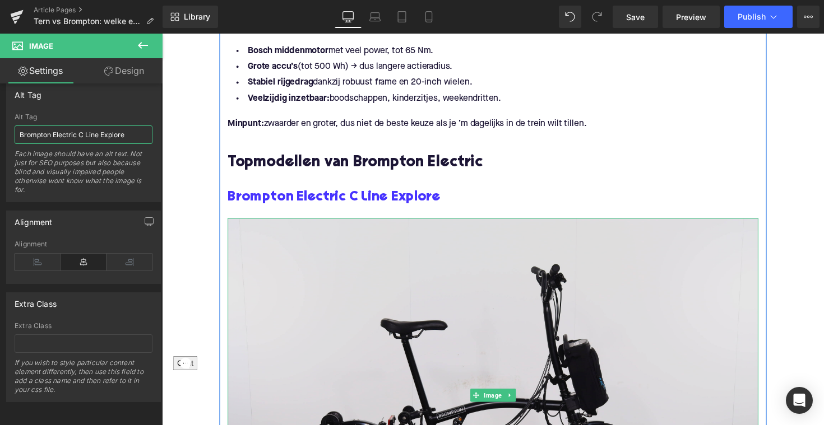
type input "Brompton Electric C Line Explore"
click at [320, 319] on img at bounding box center [500, 404] width 543 height 362
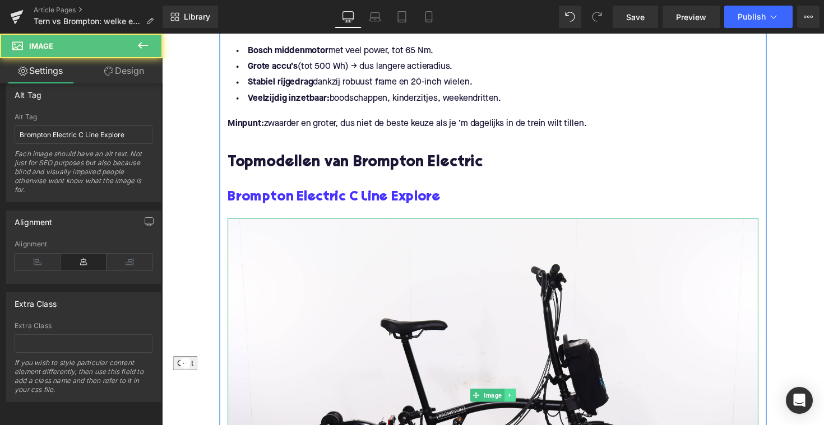
click at [515, 401] on icon at bounding box center [518, 404] width 6 height 7
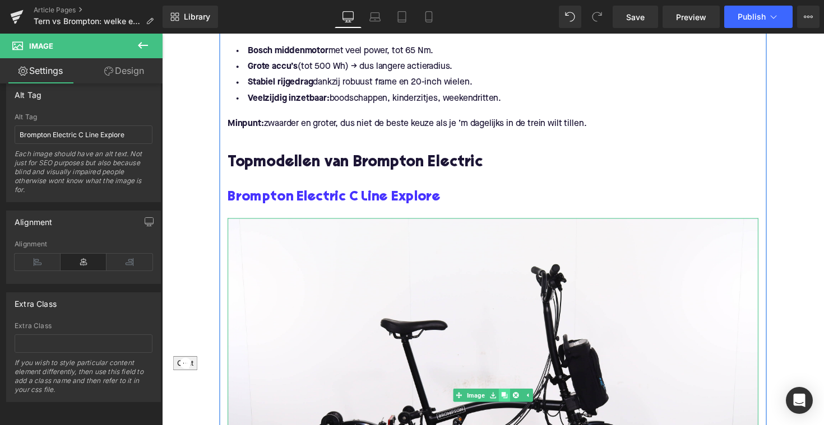
click at [509, 402] on icon at bounding box center [512, 404] width 6 height 6
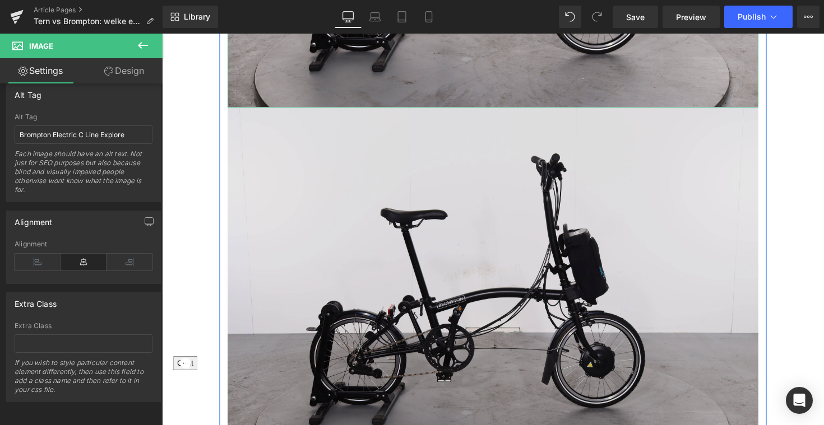
scroll to position [1799, 0]
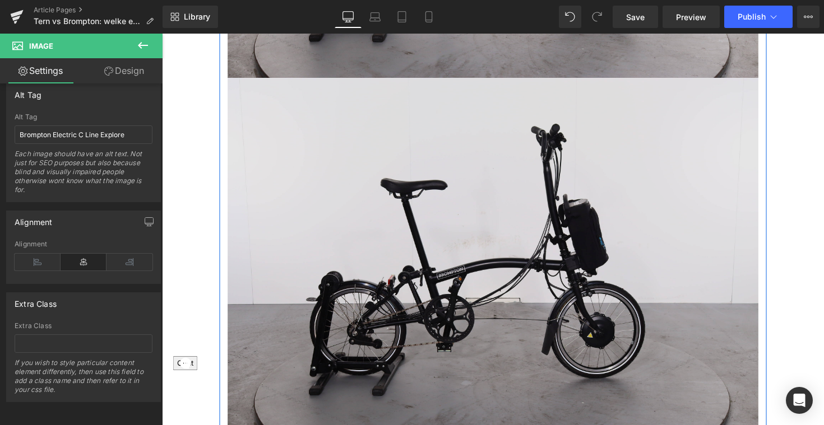
click at [451, 222] on img at bounding box center [500, 260] width 543 height 362
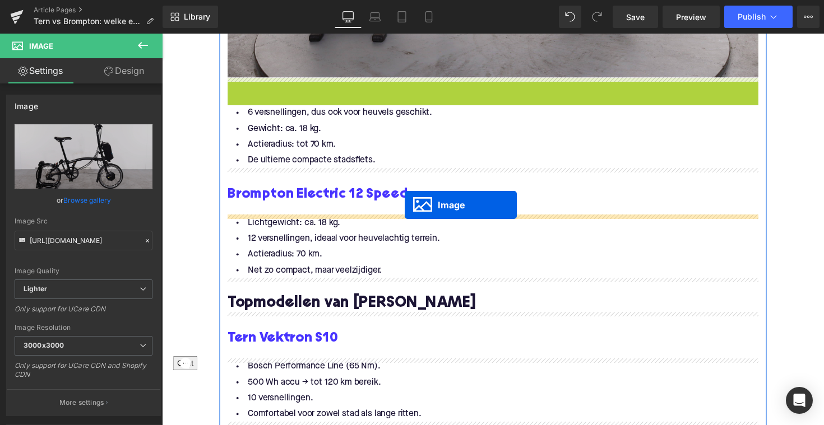
drag, startPoint x: 481, startPoint y: 259, endPoint x: 411, endPoint y: 210, distance: 85.6
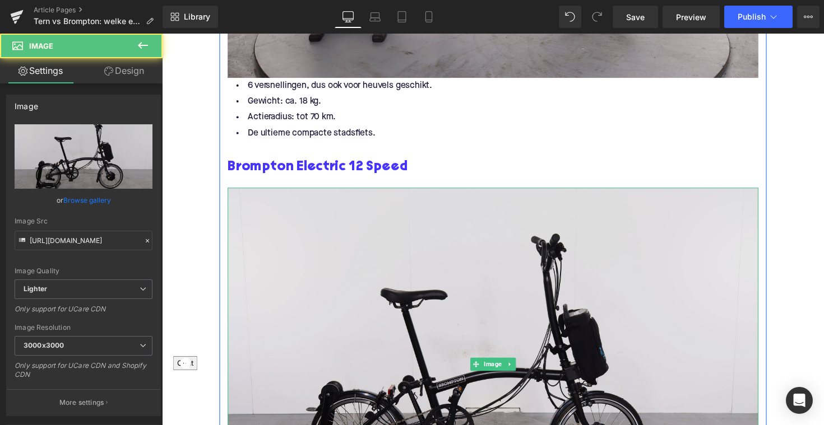
click at [359, 263] on img at bounding box center [500, 373] width 543 height 362
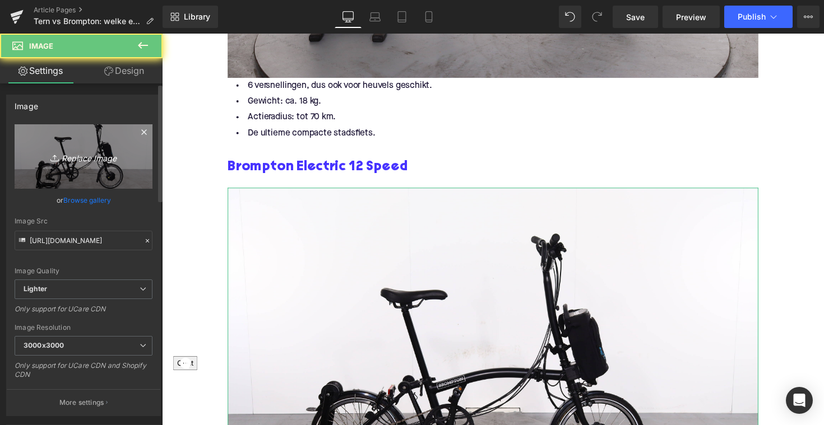
click at [104, 148] on link "Replace Image" at bounding box center [84, 156] width 138 height 64
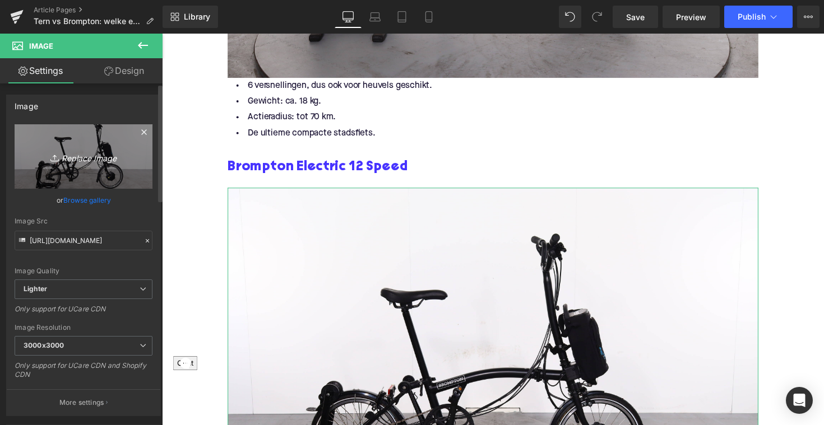
type input "C:\fakepath\bromptonspeed.jpg"
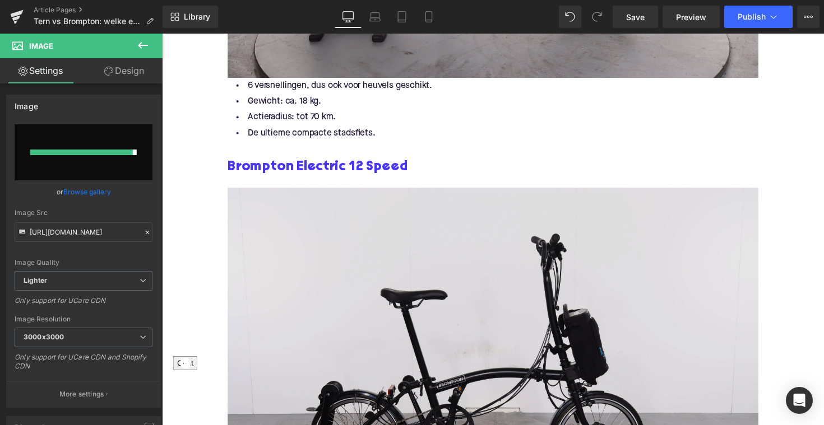
type input "[URL][DOMAIN_NAME]"
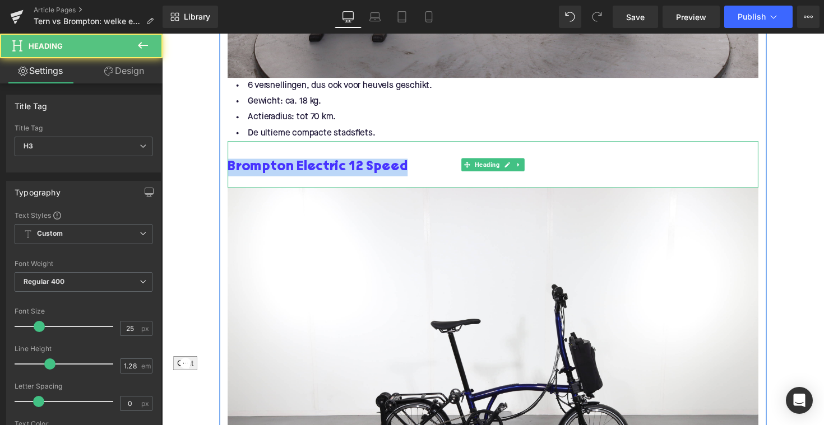
drag, startPoint x: 426, startPoint y: 171, endPoint x: 229, endPoint y: 166, distance: 197.2
click at [229, 166] on div "Brompton Electric 12 Speed Heading" at bounding box center [500, 168] width 543 height 48
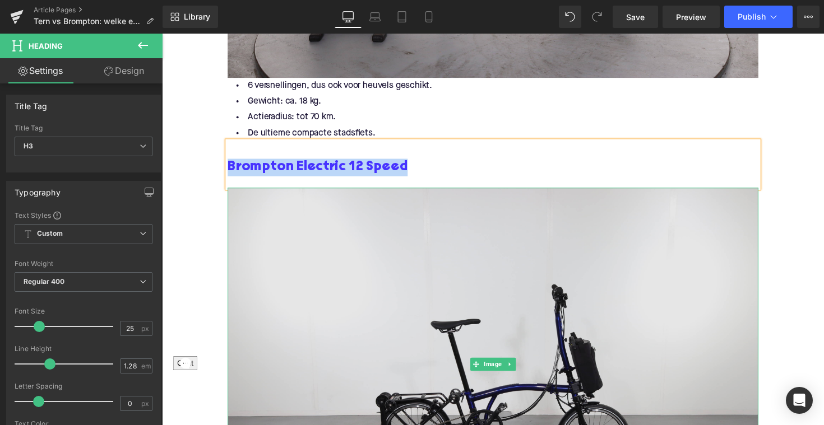
copy link "Brompton Electric 12 Speed"
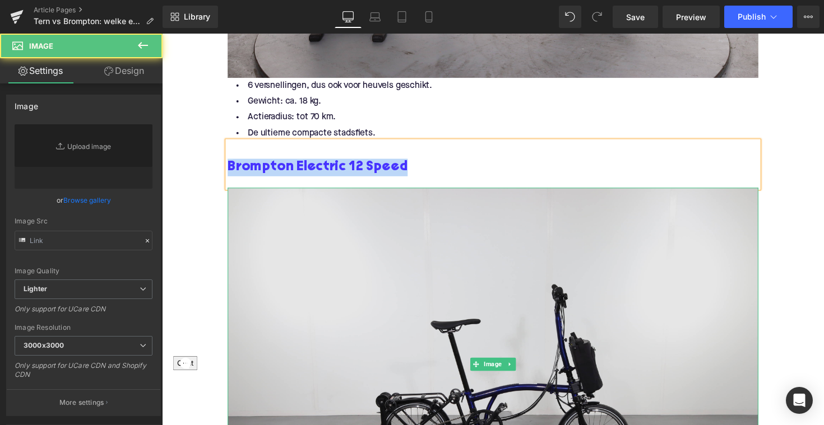
type input "[URL][DOMAIN_NAME]"
click at [362, 266] on img at bounding box center [500, 373] width 543 height 362
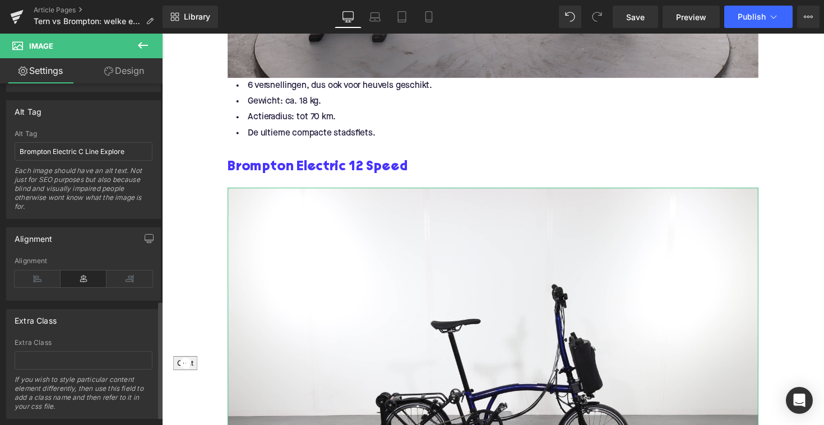
scroll to position [616, 0]
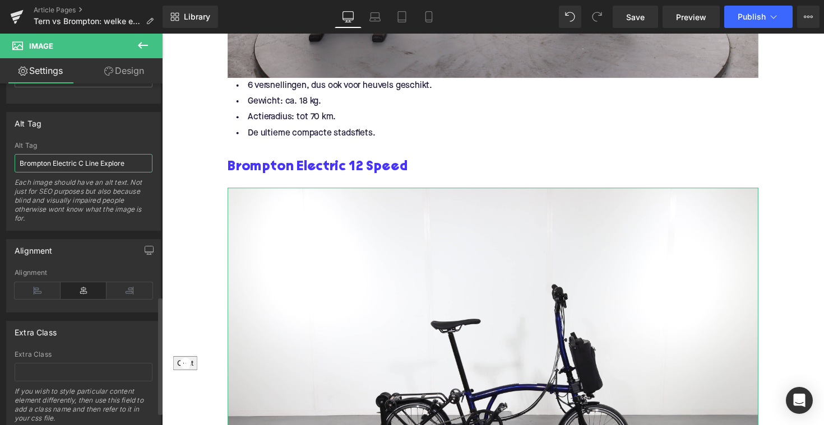
click at [74, 161] on input "Brompton Electric C Line Explore" at bounding box center [84, 163] width 138 height 18
paste input "12 Speed"
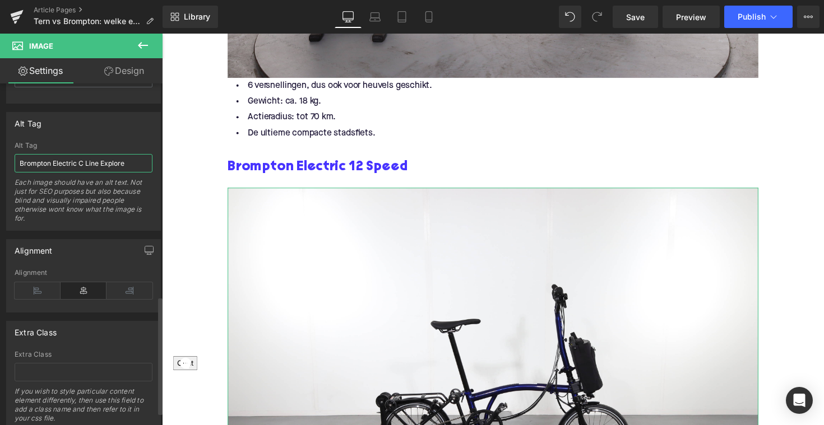
type input "Brompton Electric 12 Speed"
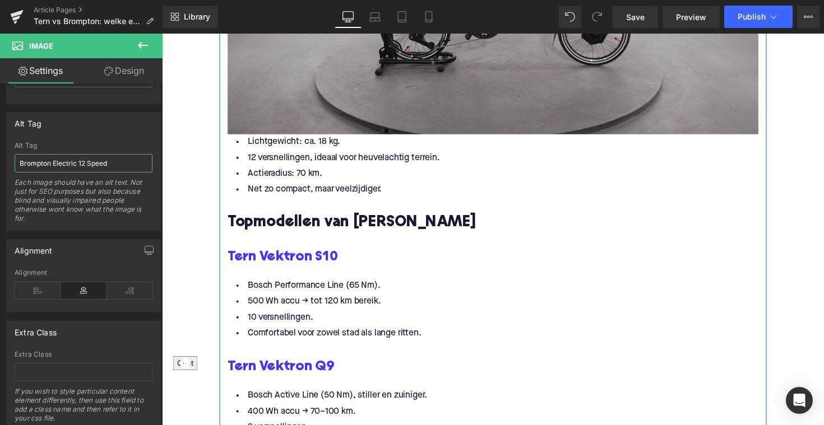
scroll to position [2224, 0]
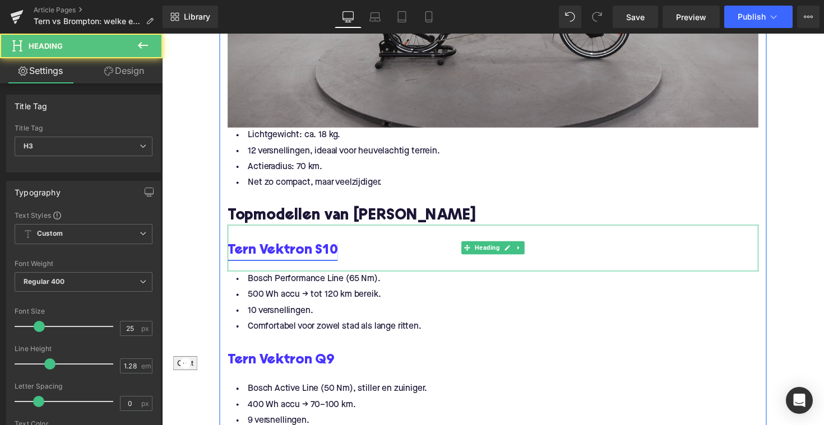
click at [315, 261] on link "Tern Vektron S10" at bounding box center [285, 257] width 113 height 18
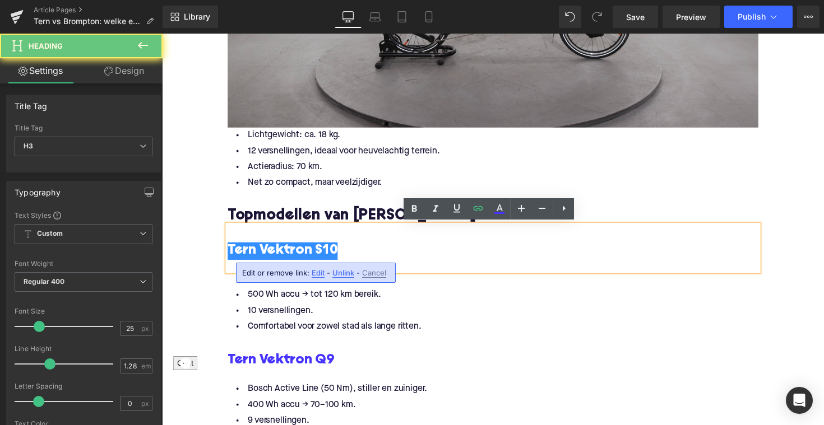
click at [346, 255] on h3 "Tern Vektron S10" at bounding box center [500, 257] width 543 height 18
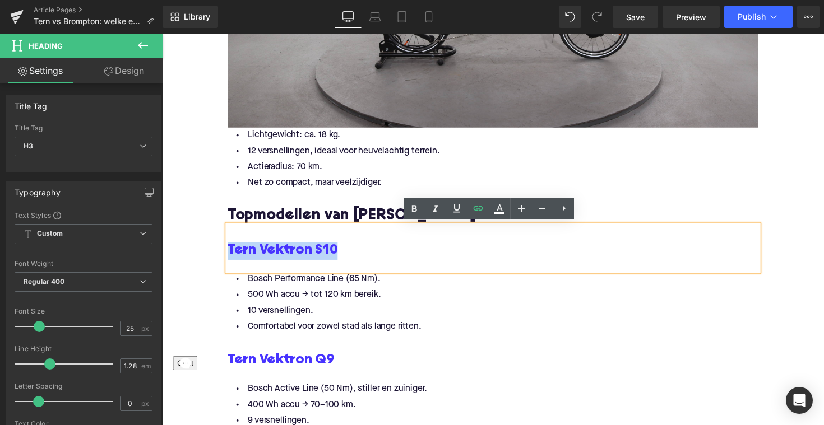
drag, startPoint x: 346, startPoint y: 255, endPoint x: 225, endPoint y: 256, distance: 121.6
click at [229, 256] on div "Tern Vektron S10" at bounding box center [500, 254] width 543 height 48
copy link "Tern Vektron S10"
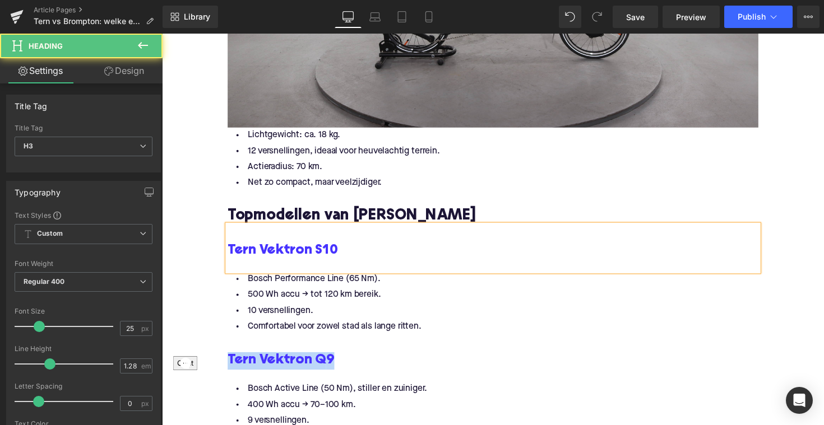
drag, startPoint x: 359, startPoint y: 692, endPoint x: 228, endPoint y: 358, distance: 359.0
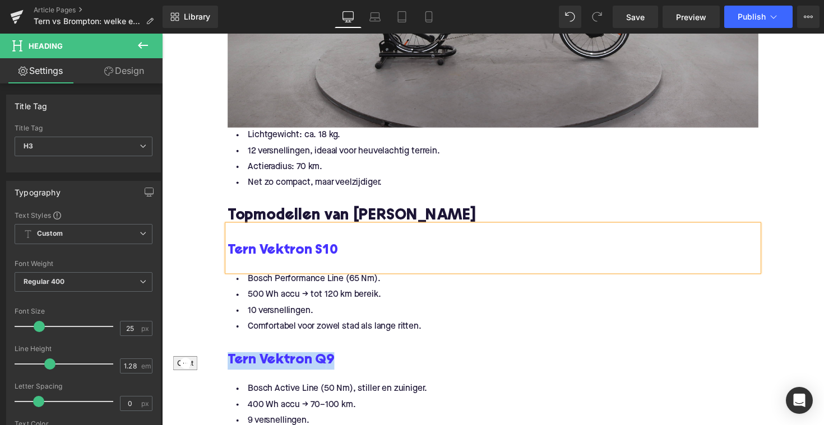
copy link "Tern Vektron Q 9"
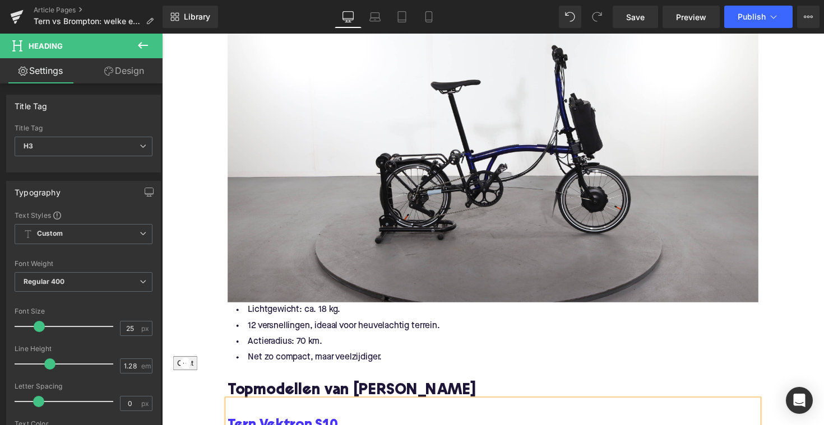
scroll to position [1985, 0]
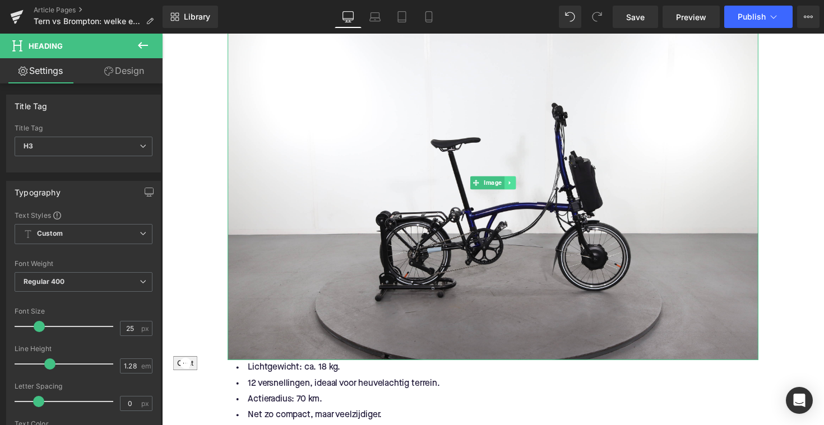
click at [515, 184] on icon at bounding box center [518, 186] width 6 height 7
click at [511, 188] on icon at bounding box center [512, 186] width 6 height 7
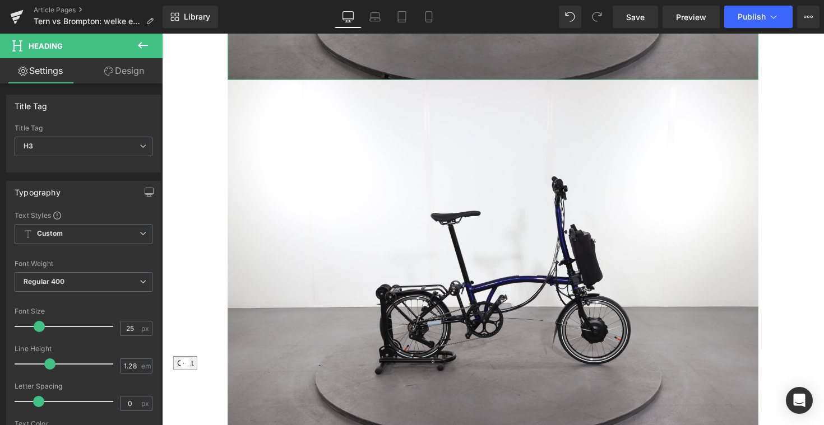
scroll to position [2274, 0]
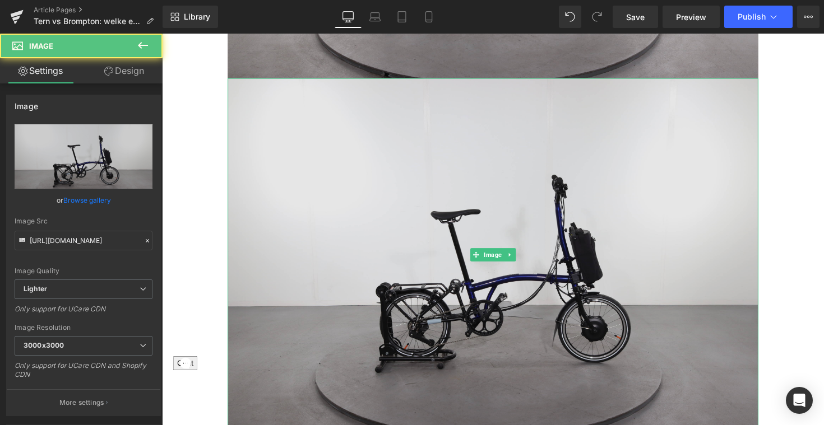
click at [464, 155] on img at bounding box center [500, 261] width 543 height 362
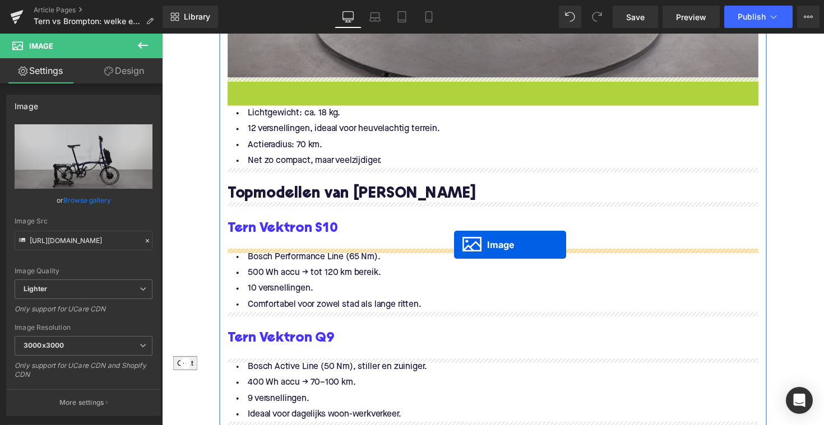
drag, startPoint x: 481, startPoint y: 257, endPoint x: 461, endPoint y: 250, distance: 21.4
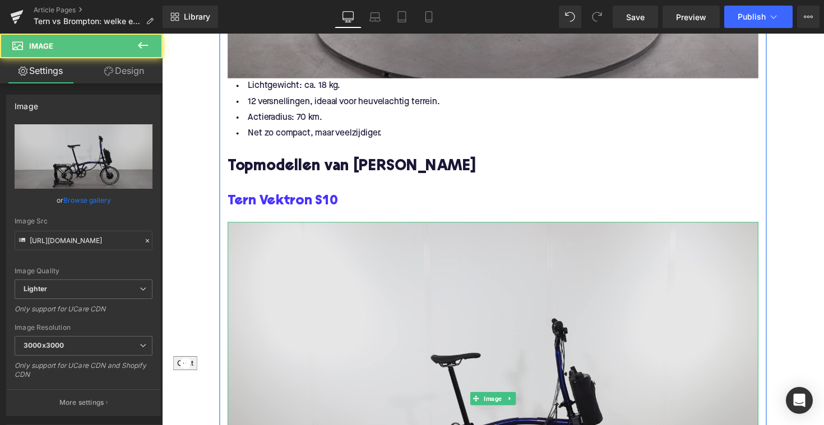
scroll to position [2407, 0]
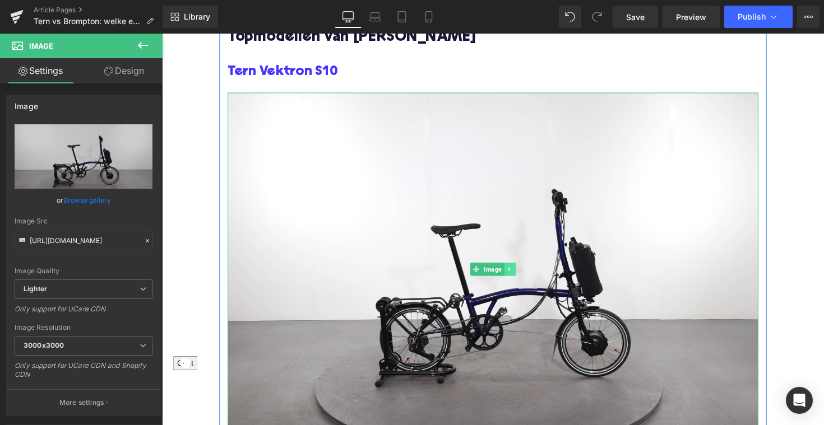
click at [517, 275] on icon at bounding box center [518, 275] width 2 height 4
click at [510, 276] on icon at bounding box center [512, 275] width 6 height 6
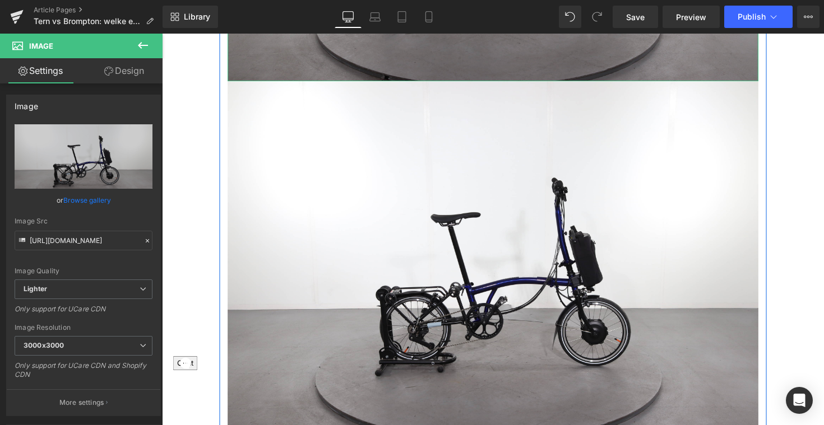
scroll to position [2784, 0]
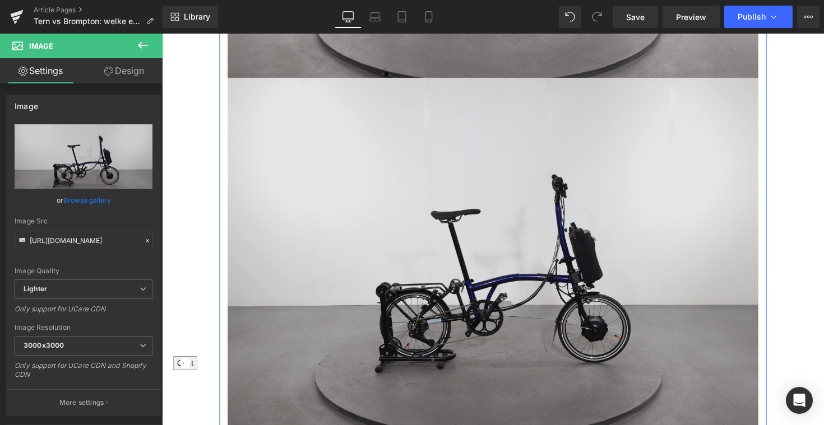
click at [470, 220] on img at bounding box center [500, 260] width 543 height 362
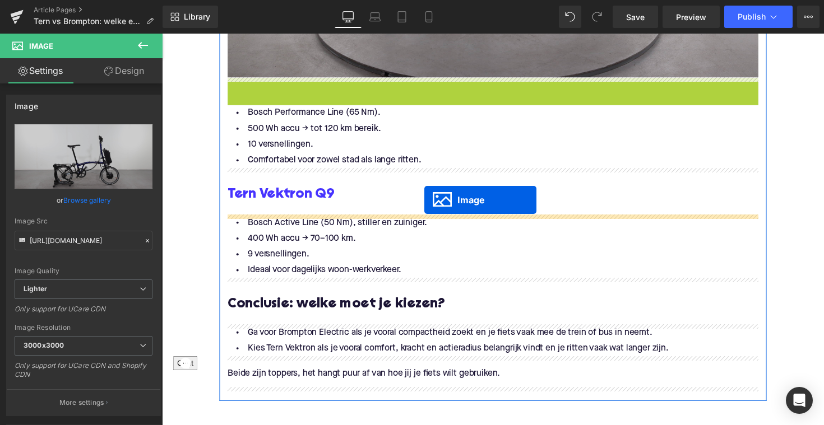
drag, startPoint x: 478, startPoint y: 261, endPoint x: 430, endPoint y: 204, distance: 74.3
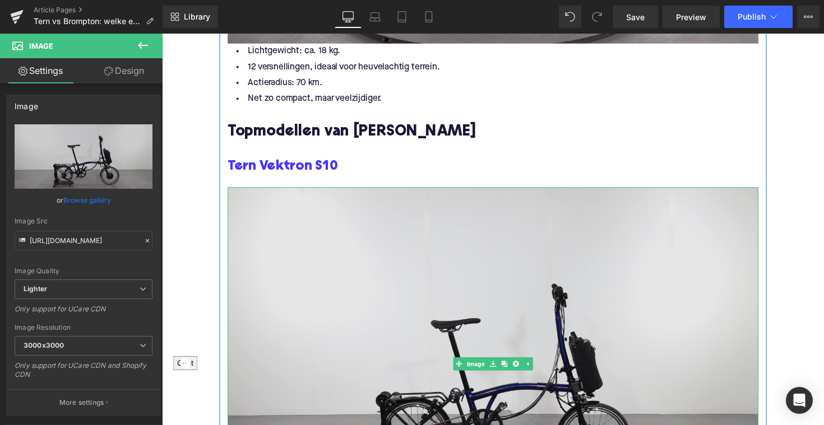
scroll to position [2390, 0]
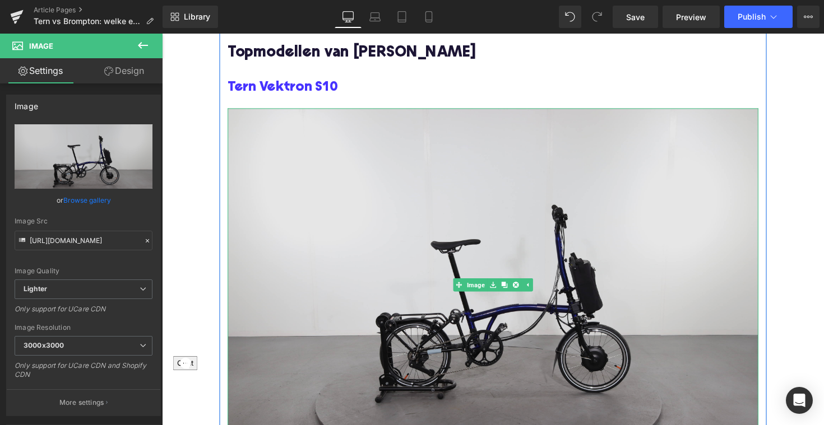
click at [403, 258] on img at bounding box center [500, 291] width 543 height 362
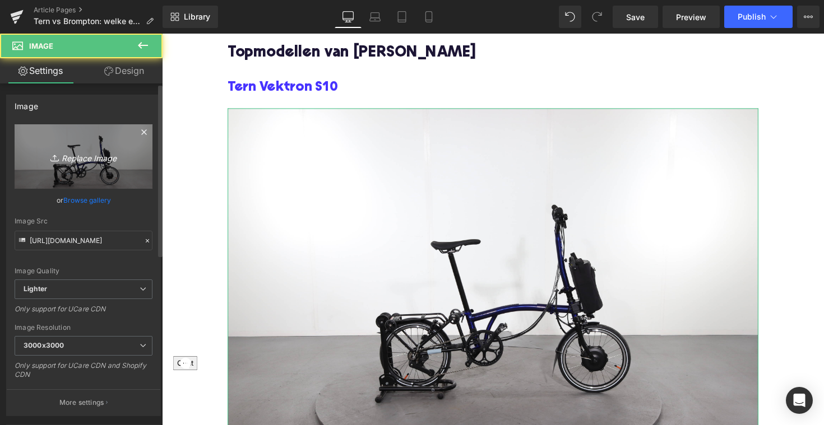
click at [82, 165] on link "Replace Image" at bounding box center [84, 156] width 138 height 64
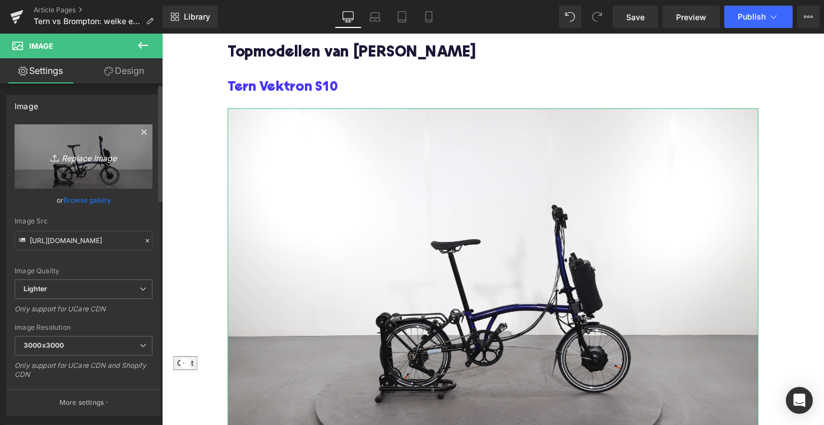
type input "C:\fakepath\terns10.jpg"
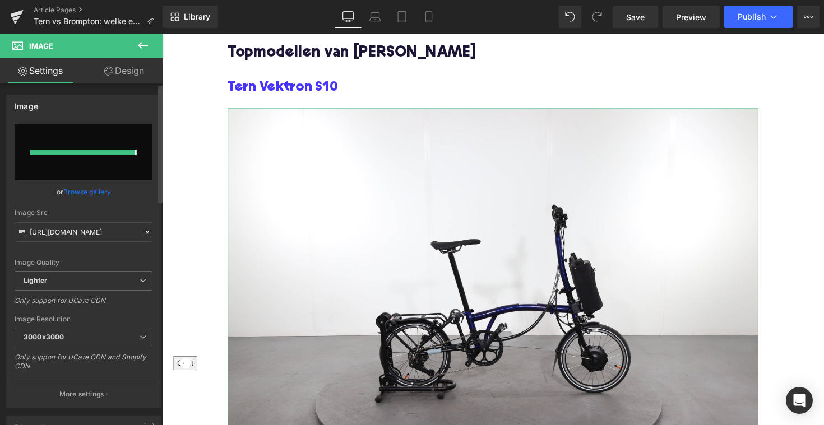
type input "[URL][DOMAIN_NAME]"
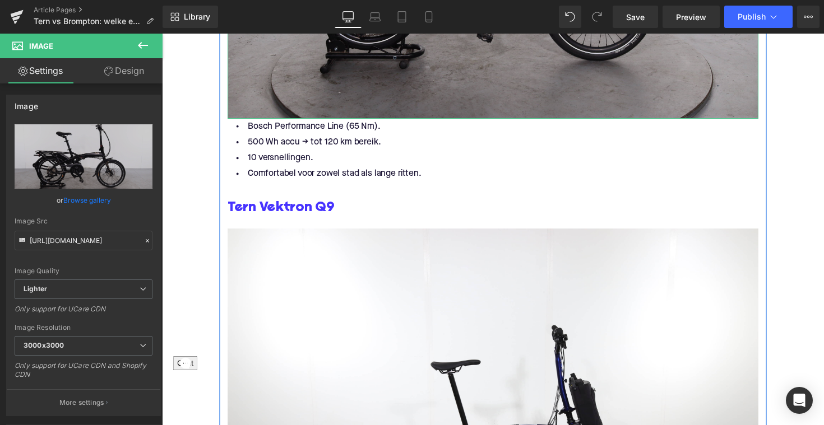
scroll to position [2853, 0]
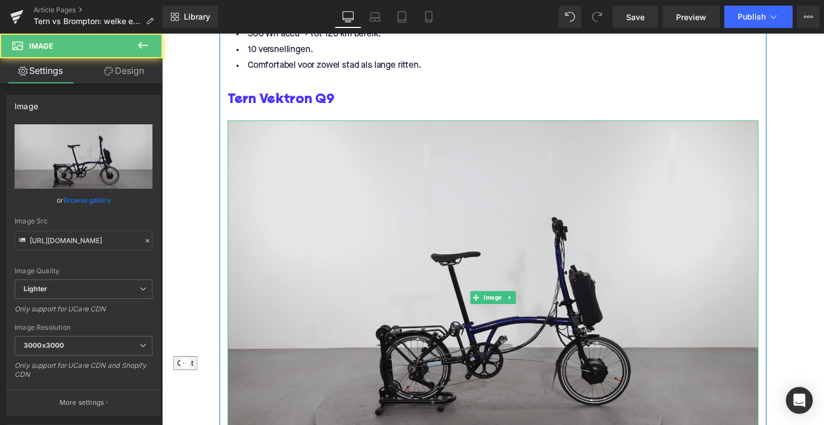
click at [520, 282] on img at bounding box center [500, 304] width 543 height 362
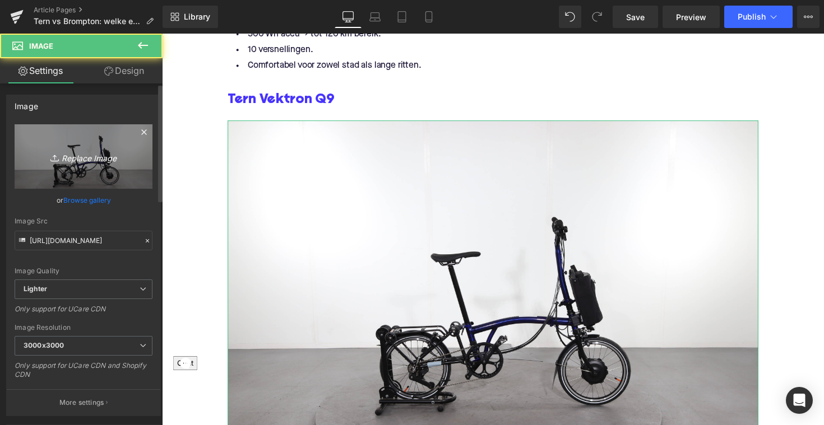
click at [64, 160] on icon "Replace Image" at bounding box center [84, 157] width 90 height 14
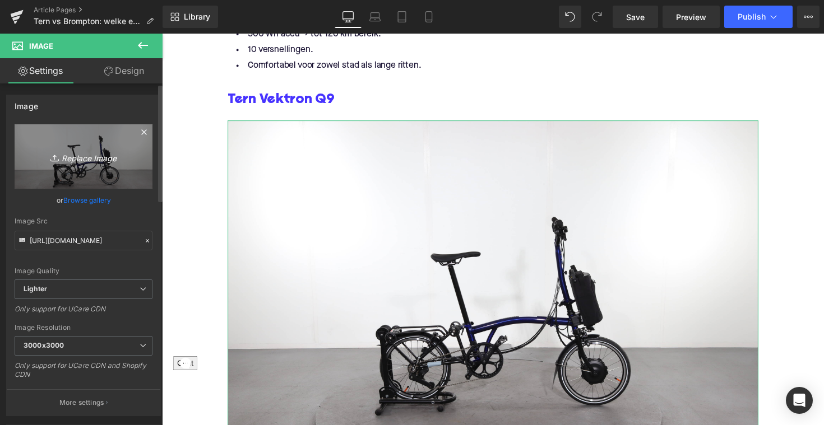
type input "C:\fakepath\ternQ9.jpg"
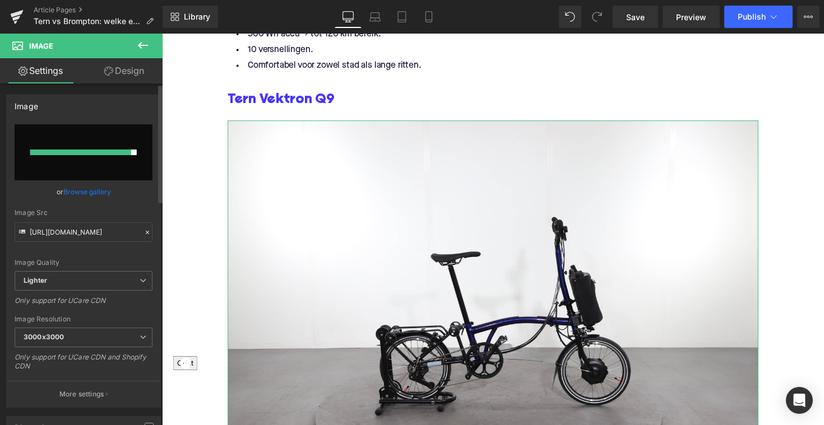
type input "[URL][DOMAIN_NAME]"
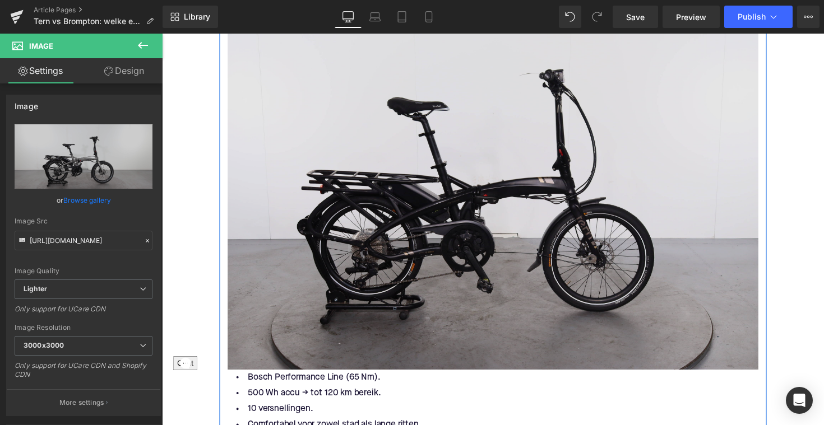
scroll to position [2478, 0]
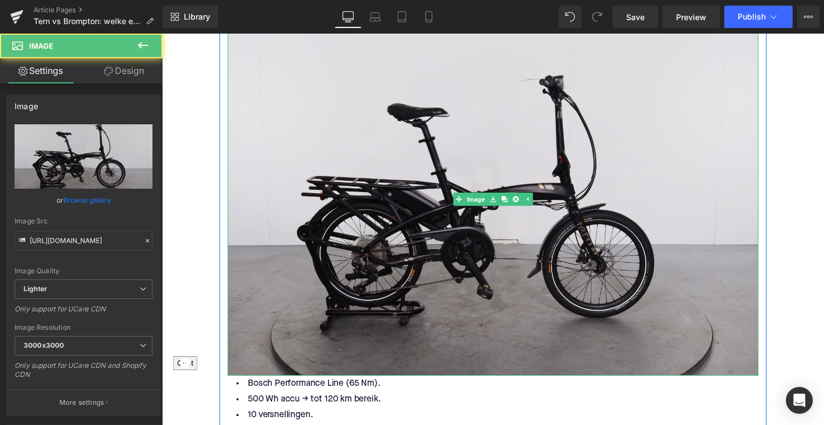
click at [353, 206] on img at bounding box center [500, 203] width 543 height 362
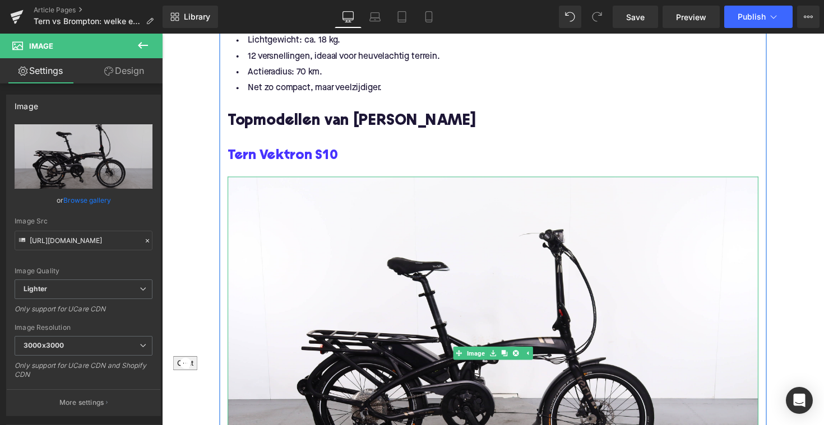
scroll to position [2312, 0]
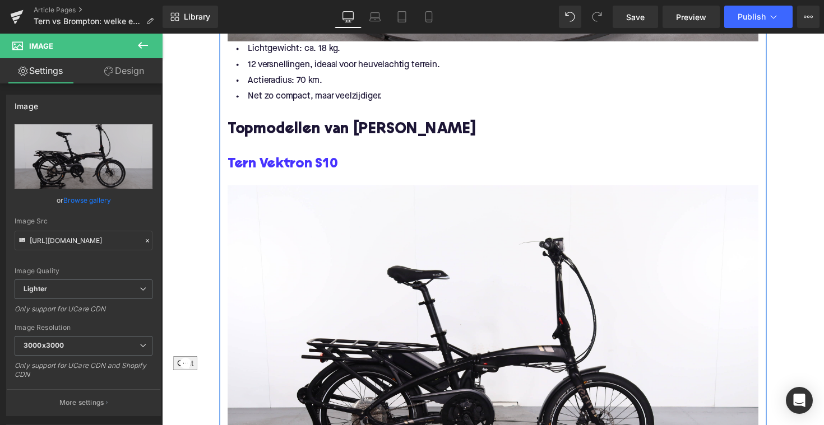
click at [360, 168] on h3 "Tern Vektron S10" at bounding box center [500, 168] width 543 height 18
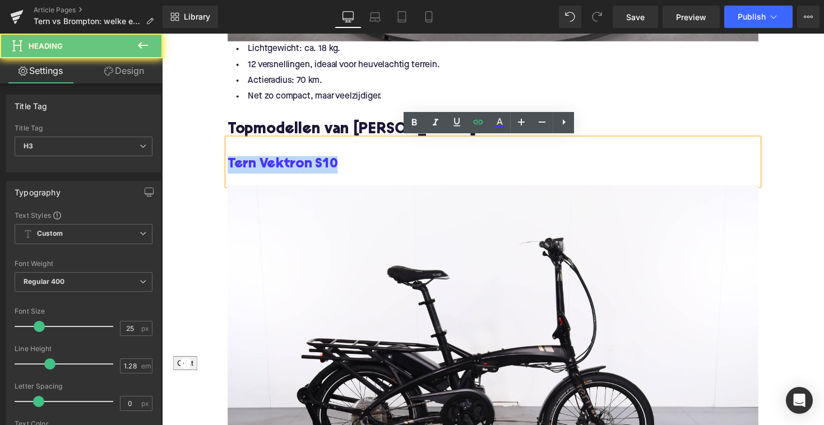
drag, startPoint x: 356, startPoint y: 165, endPoint x: 203, endPoint y: 167, distance: 152.4
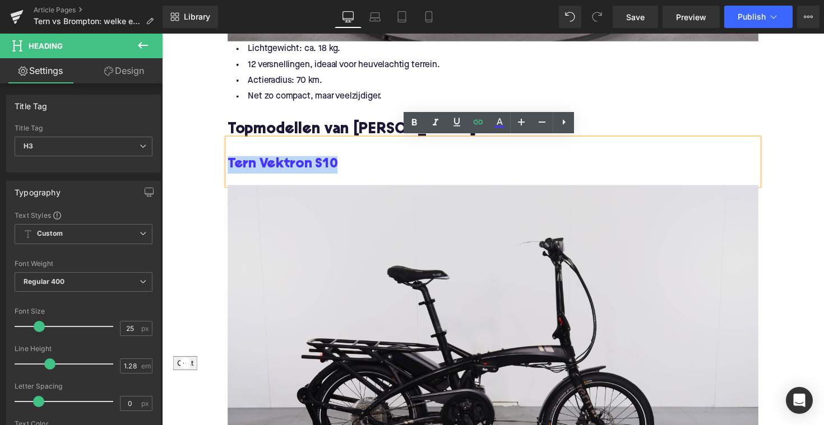
copy link "Tern Vektron S10"
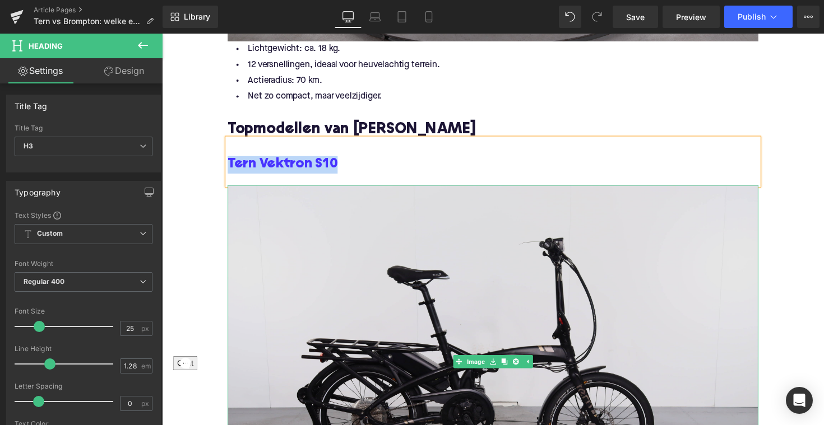
click at [363, 233] on img at bounding box center [500, 370] width 543 height 362
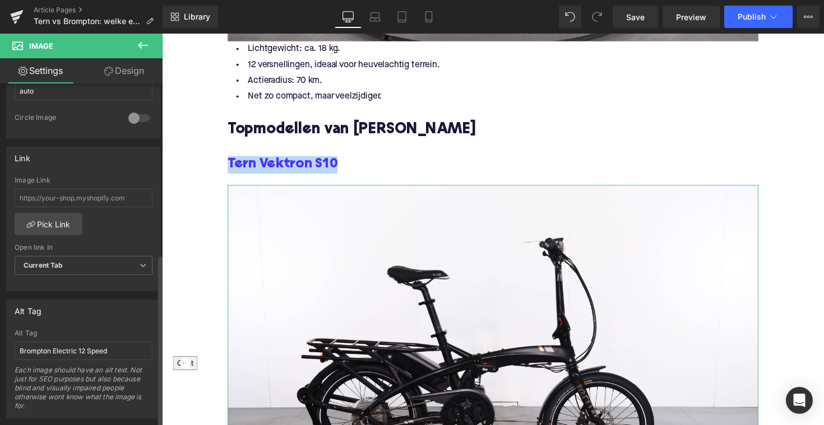
scroll to position [477, 0]
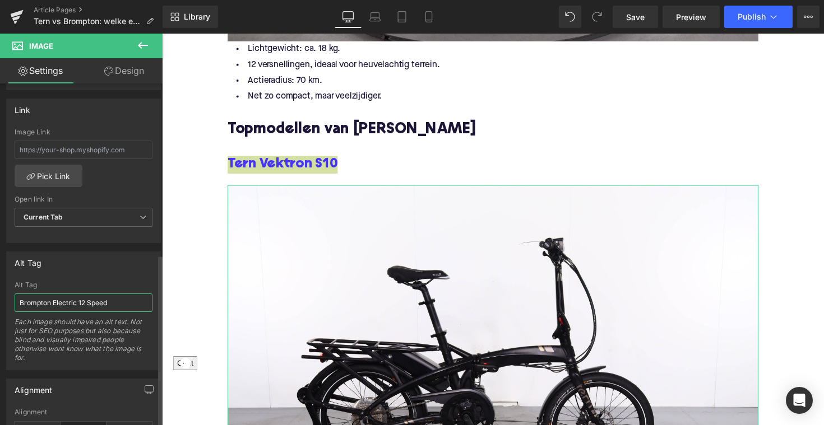
click at [68, 303] on input "Brompton Electric 12 Speed" at bounding box center [84, 303] width 138 height 18
paste input "Tern Vektron S10"
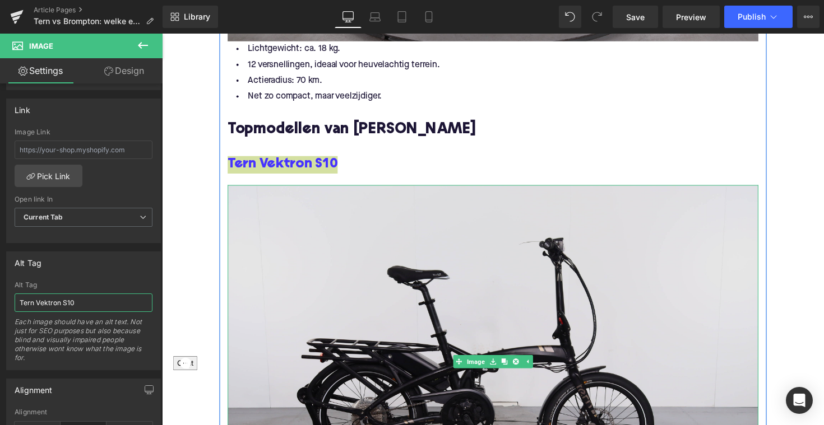
type input "Tern Vektron S10"
click at [317, 302] on img at bounding box center [500, 370] width 543 height 362
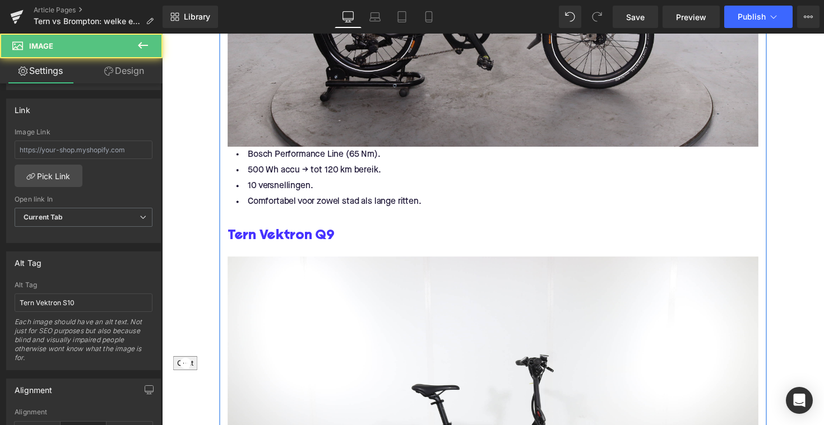
scroll to position [2794, 0]
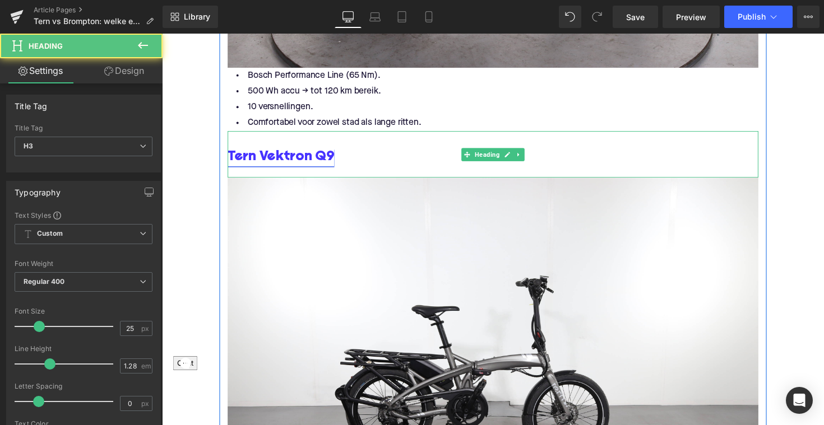
click at [322, 154] on link "Tern Vektron Q 9" at bounding box center [283, 160] width 109 height 18
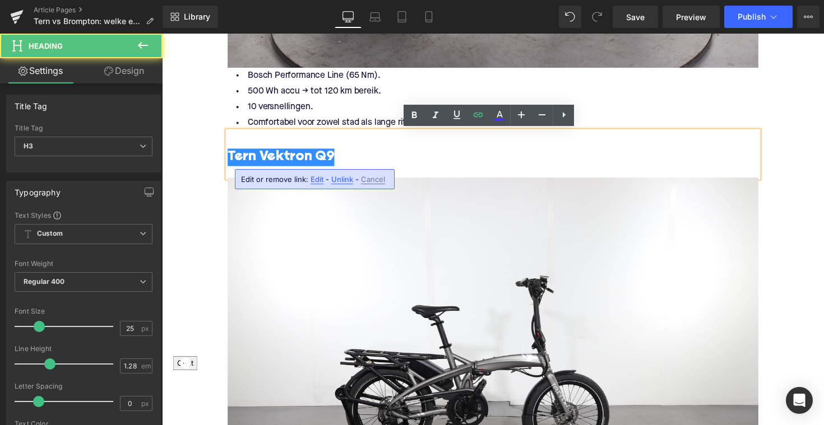
click at [349, 160] on h3 "Tern Vektron Q 9" at bounding box center [500, 160] width 543 height 18
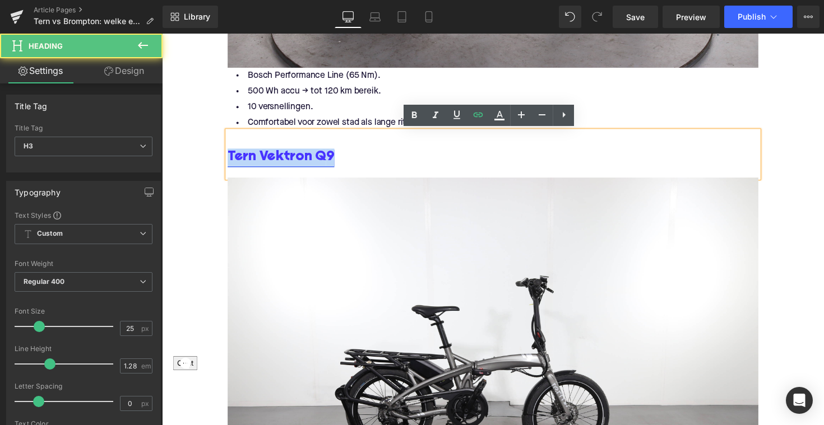
drag, startPoint x: 356, startPoint y: 159, endPoint x: 230, endPoint y: 159, distance: 126.1
click at [230, 159] on h3 "Tern Vektron Q 9" at bounding box center [500, 160] width 543 height 18
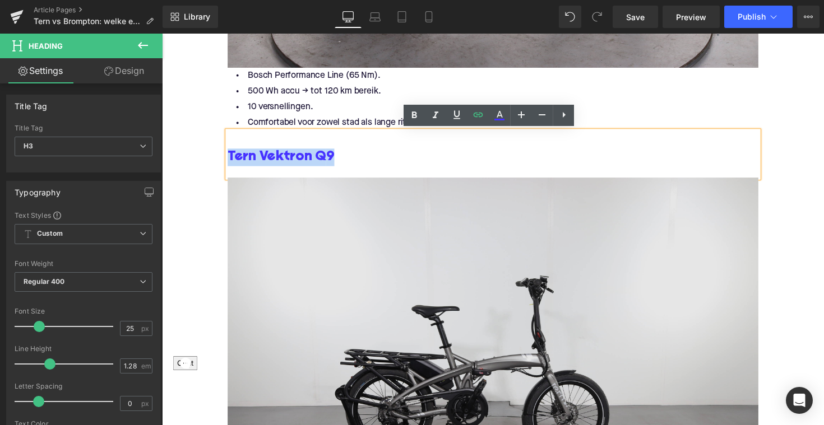
copy link "Tern Vektron Q 9"
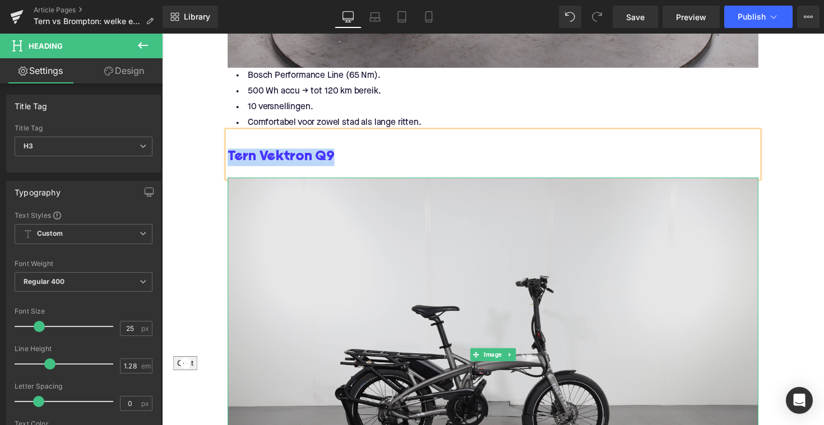
click at [348, 266] on img at bounding box center [500, 362] width 543 height 362
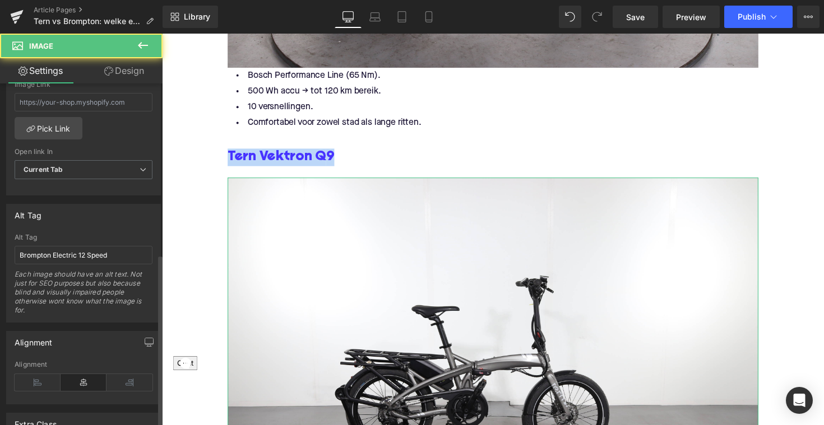
scroll to position [597, 0]
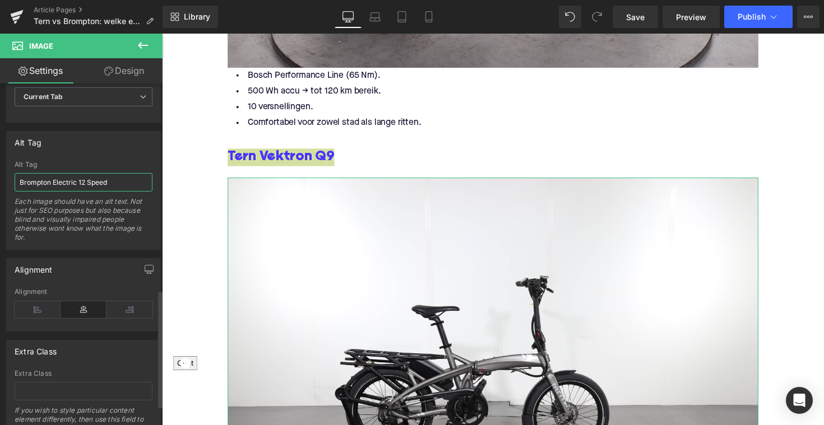
click at [97, 179] on input "Brompton Electric 12 Speed" at bounding box center [84, 182] width 138 height 18
paste input "Tern Vektron Q9"
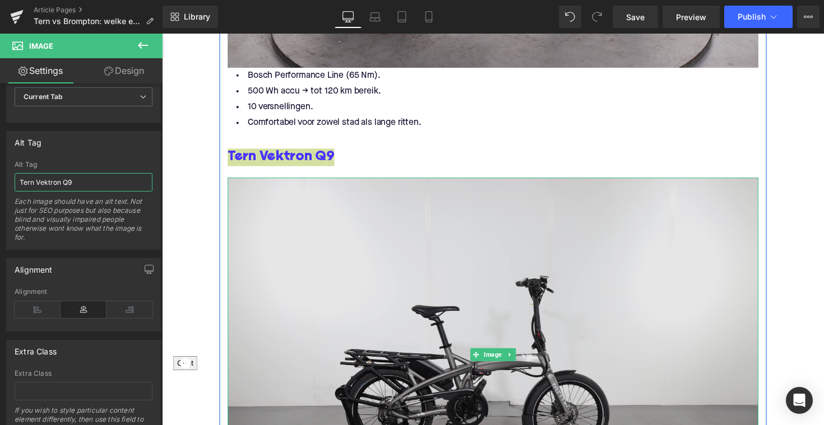
type input "Tern Vektron Q9"
click at [324, 283] on img at bounding box center [500, 362] width 543 height 362
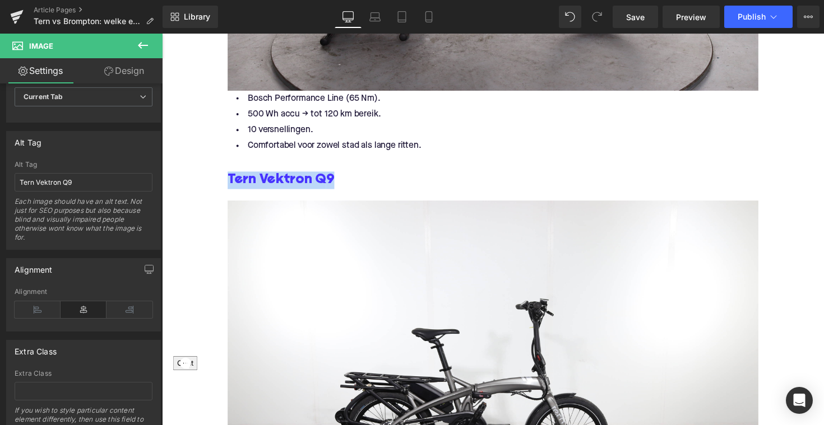
scroll to position [2482, 0]
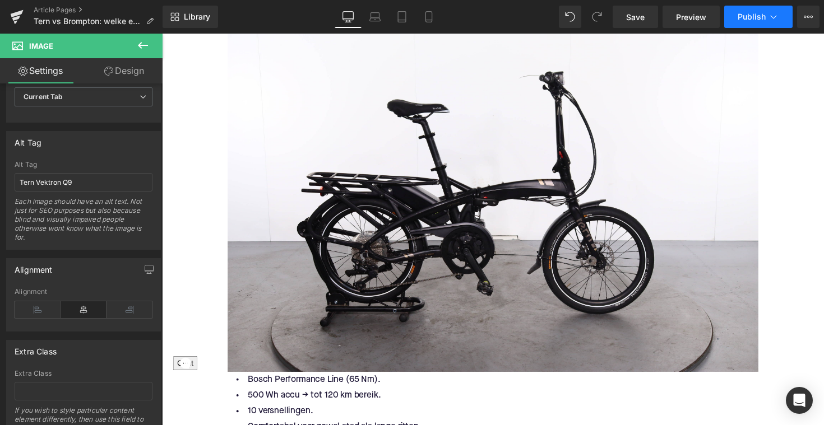
click at [746, 19] on span "Publish" at bounding box center [751, 16] width 28 height 9
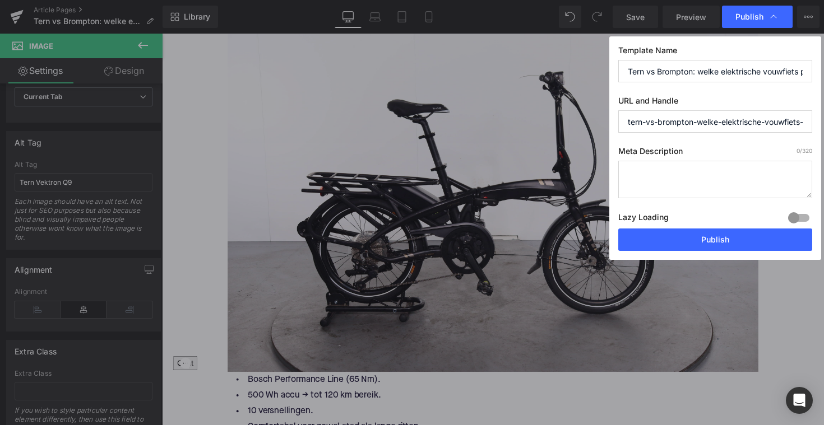
click at [683, 168] on textarea at bounding box center [715, 180] width 194 height 38
paste textarea "Ontdek de verschillen tussen Brompton en Tern e-vouwfietsen. Kies voor compact …"
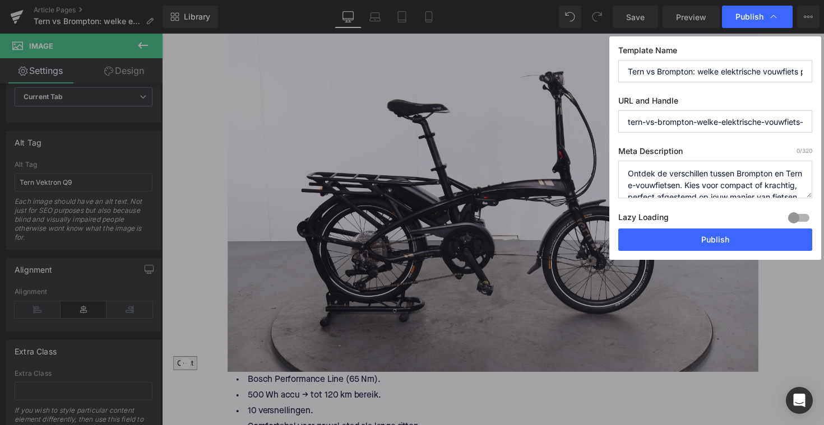
scroll to position [24, 0]
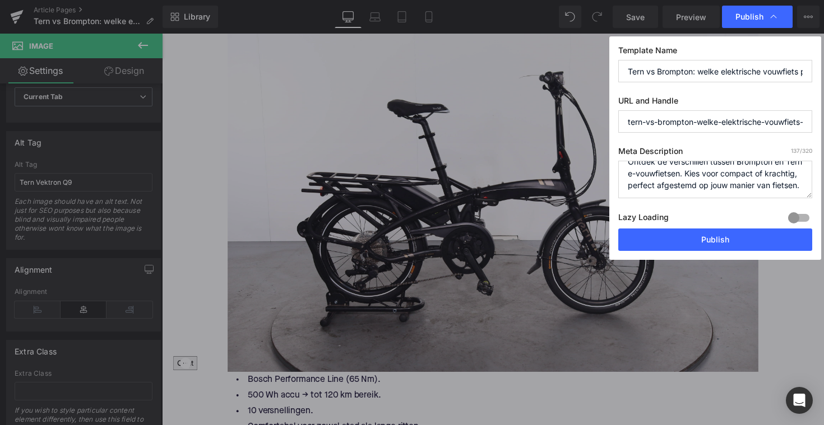
type textarea "Ontdek de verschillen tussen Brompton en Tern e-vouwfietsen. Kies voor compact …"
drag, startPoint x: 759, startPoint y: 122, endPoint x: 836, endPoint y: 122, distance: 77.3
click at [823, 122] on html "Image You are previewing how the will restyle your page. You can not edit Eleme…" at bounding box center [412, 212] width 824 height 425
click at [717, 236] on button "Publish" at bounding box center [715, 240] width 194 height 22
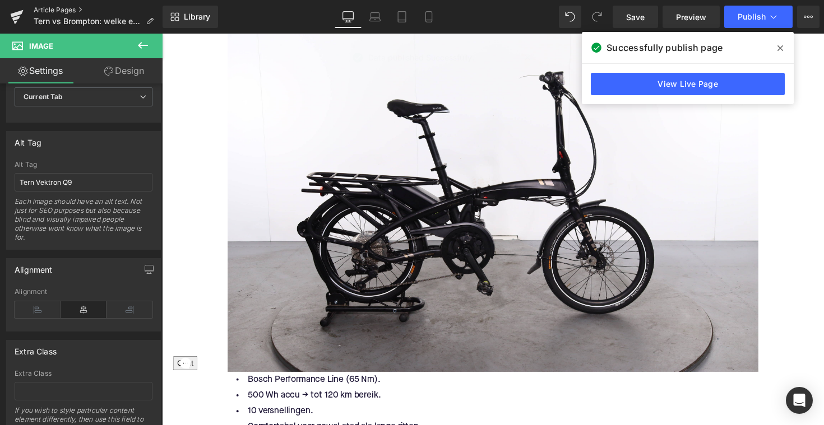
click at [39, 8] on link "Article Pages" at bounding box center [98, 10] width 129 height 9
